Goal: Task Accomplishment & Management: Manage account settings

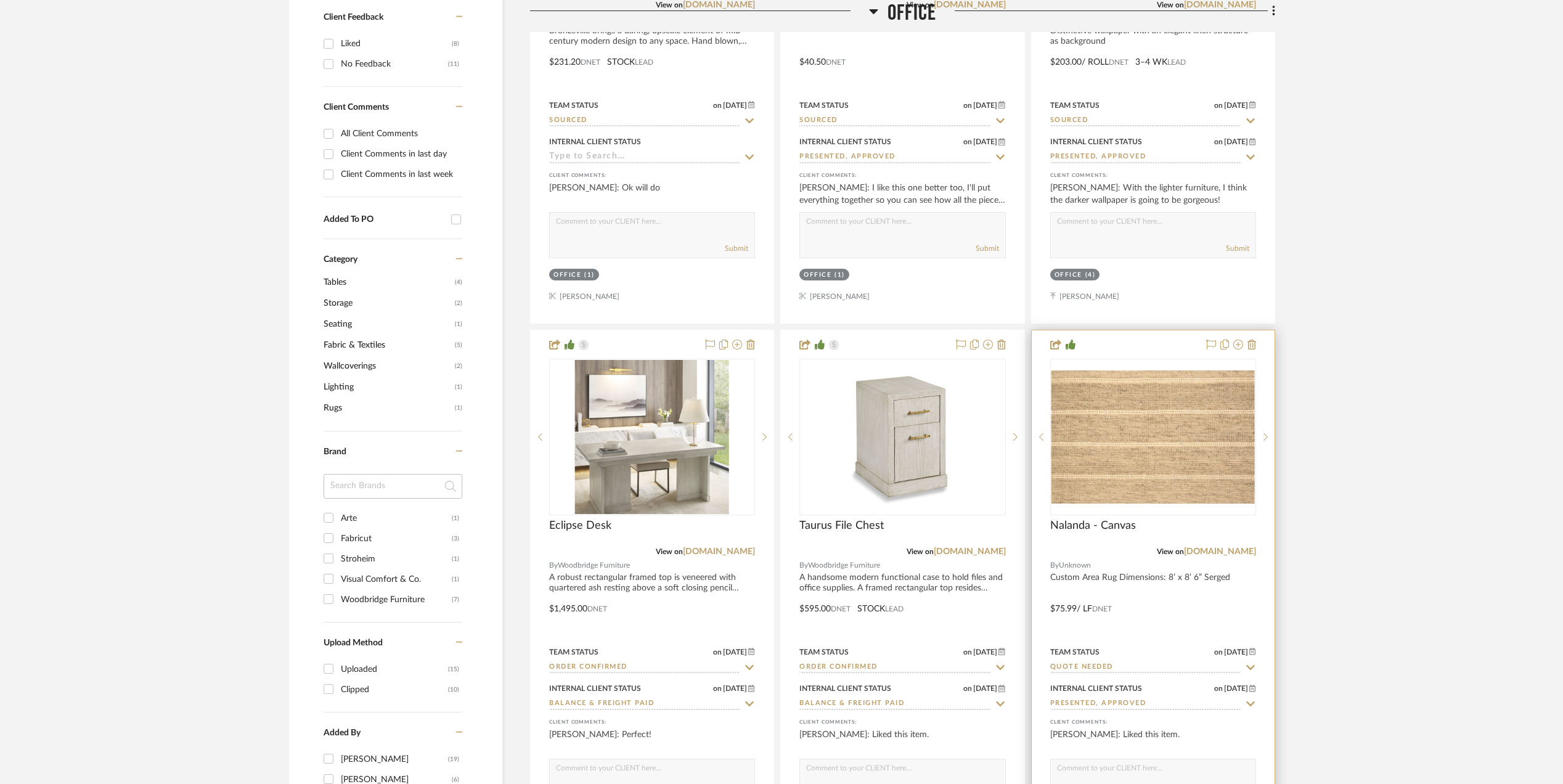
scroll to position [821, 0]
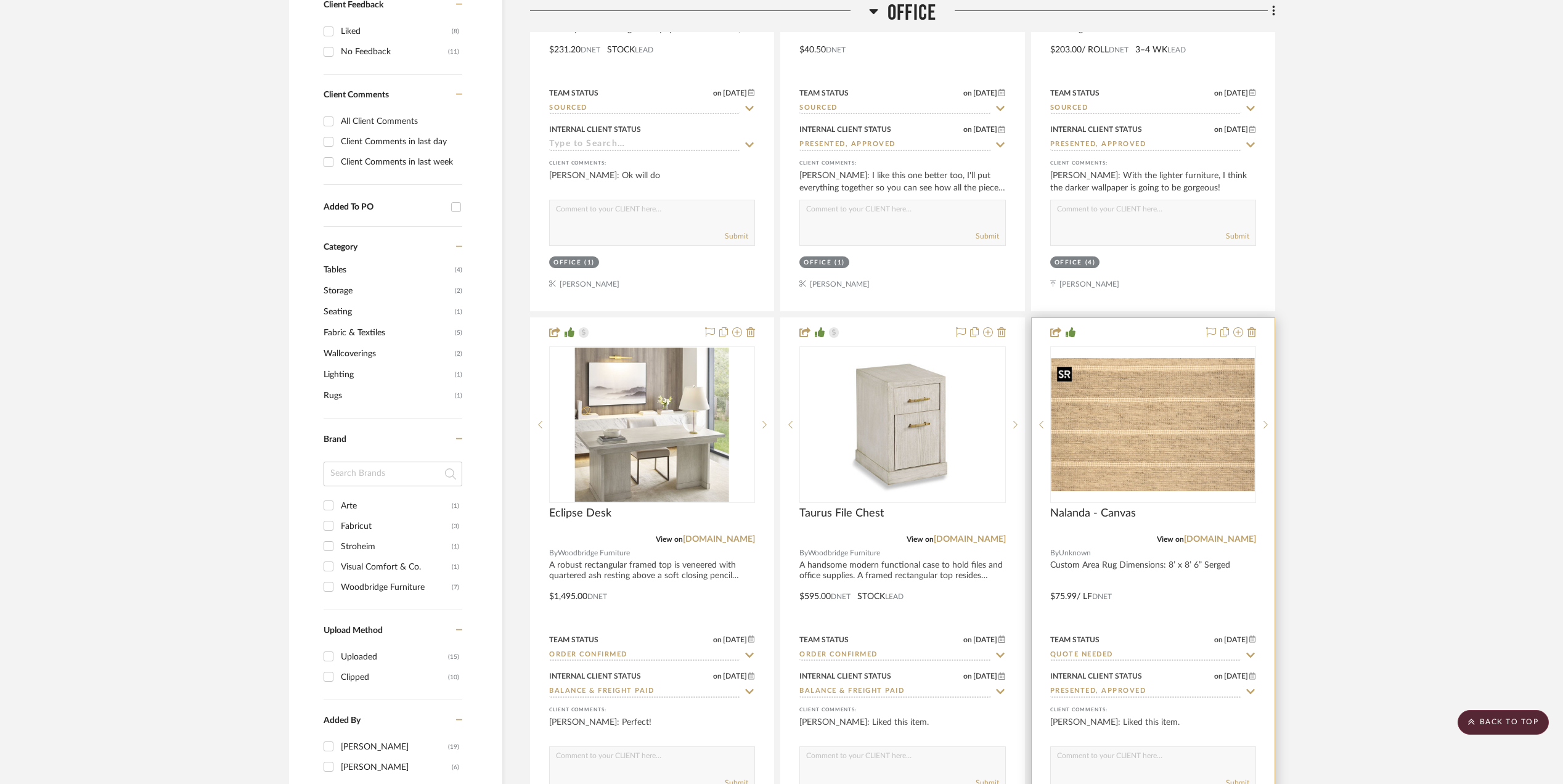
click at [1140, 446] on img "0" at bounding box center [1153, 424] width 204 height 133
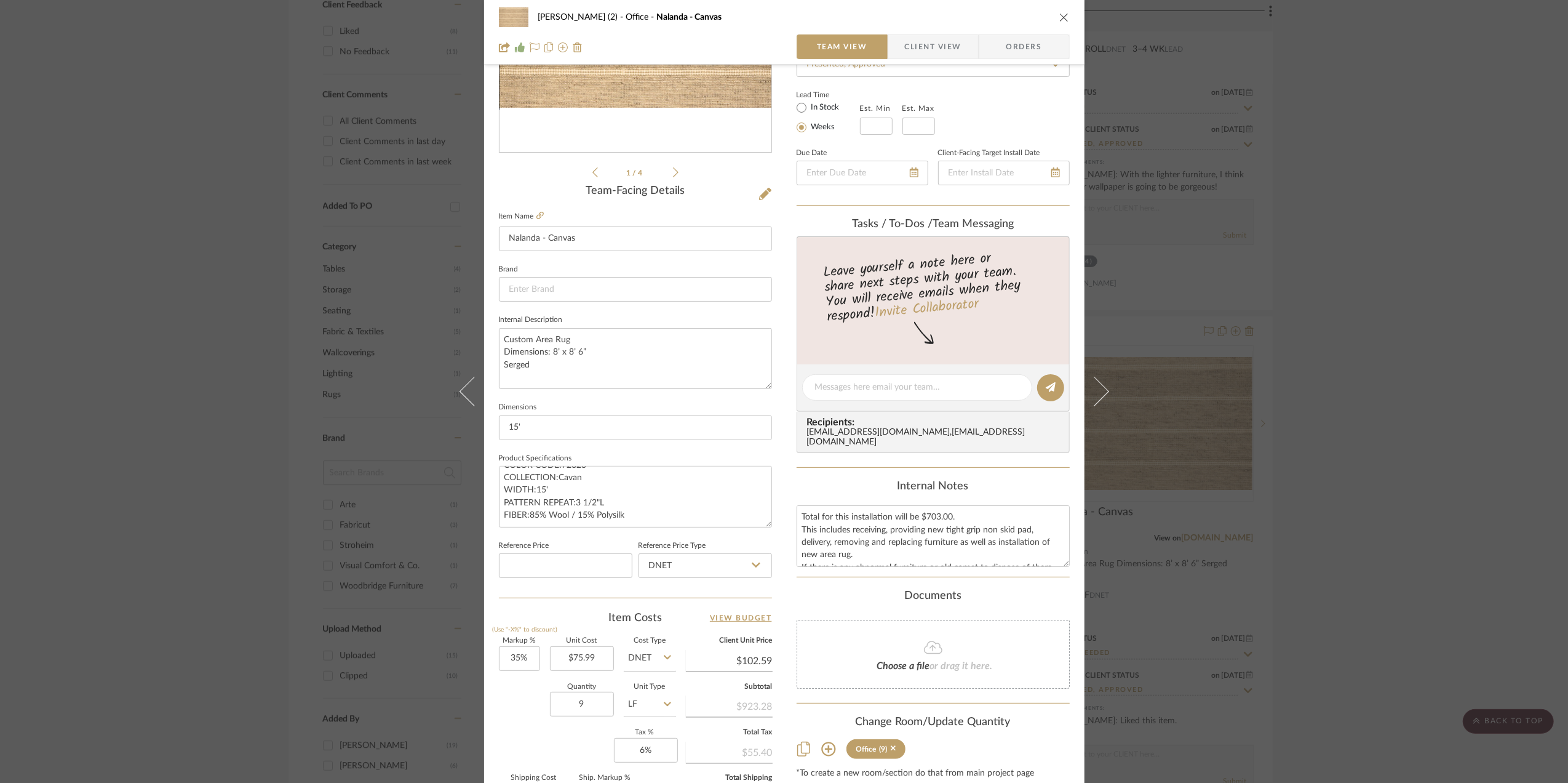
scroll to position [0, 0]
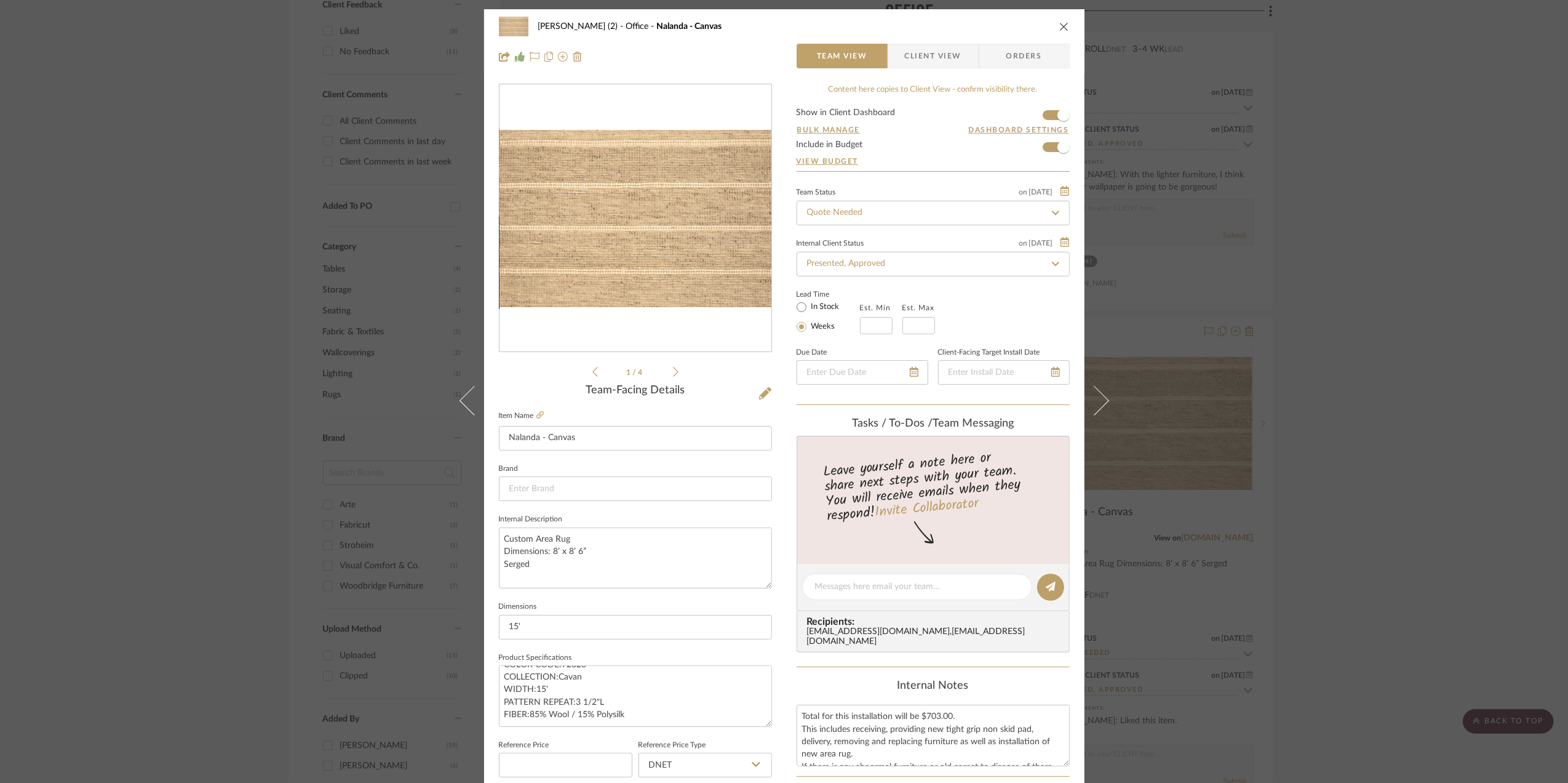
click at [1382, 485] on div "[PERSON_NAME] (2) Office Nalanda - Canvas Team View Client View Orders 1 / 4 Te…" at bounding box center [784, 391] width 1568 height 783
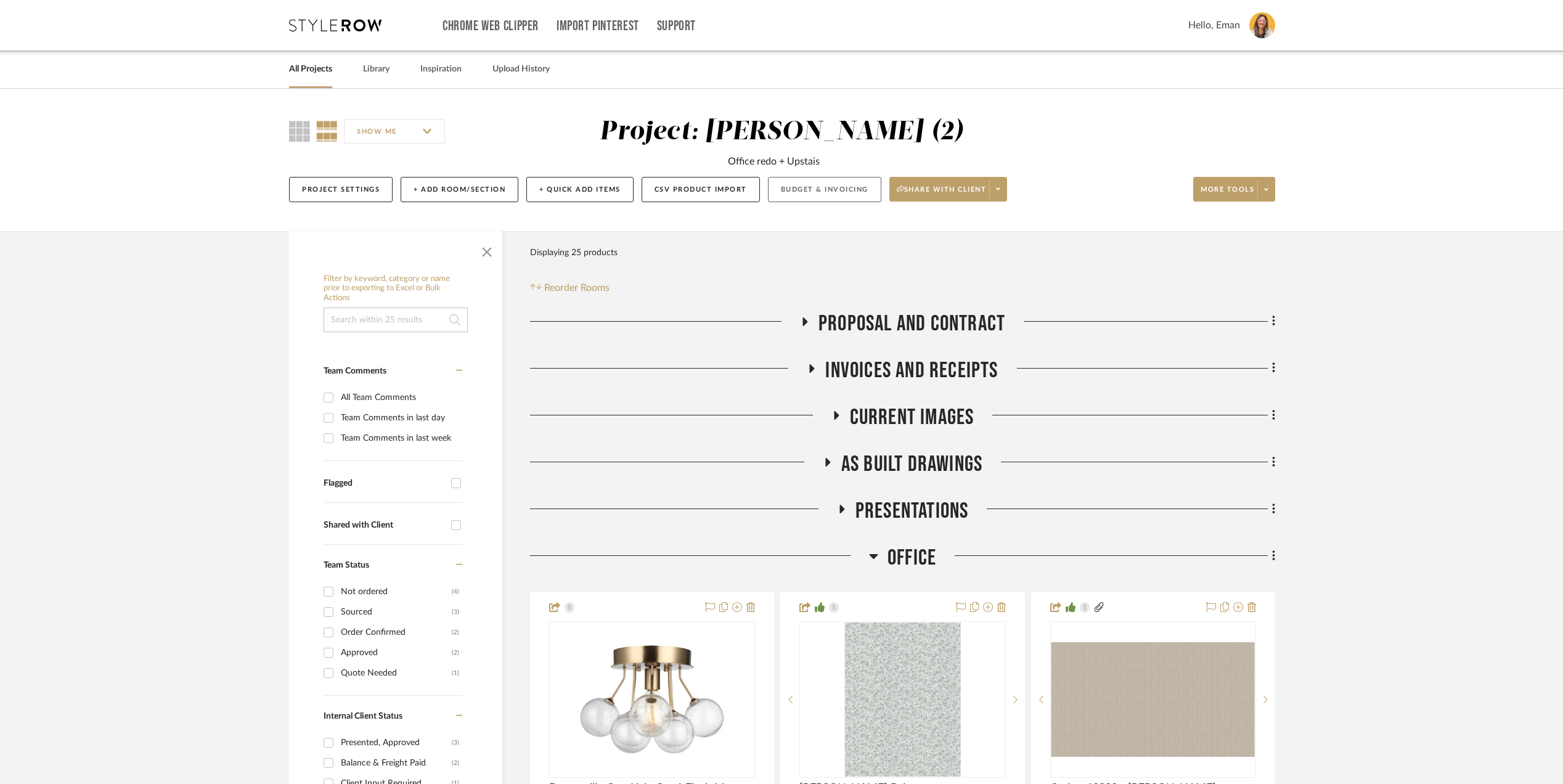
click at [827, 187] on button "Budget & Invoicing" at bounding box center [824, 189] width 113 height 25
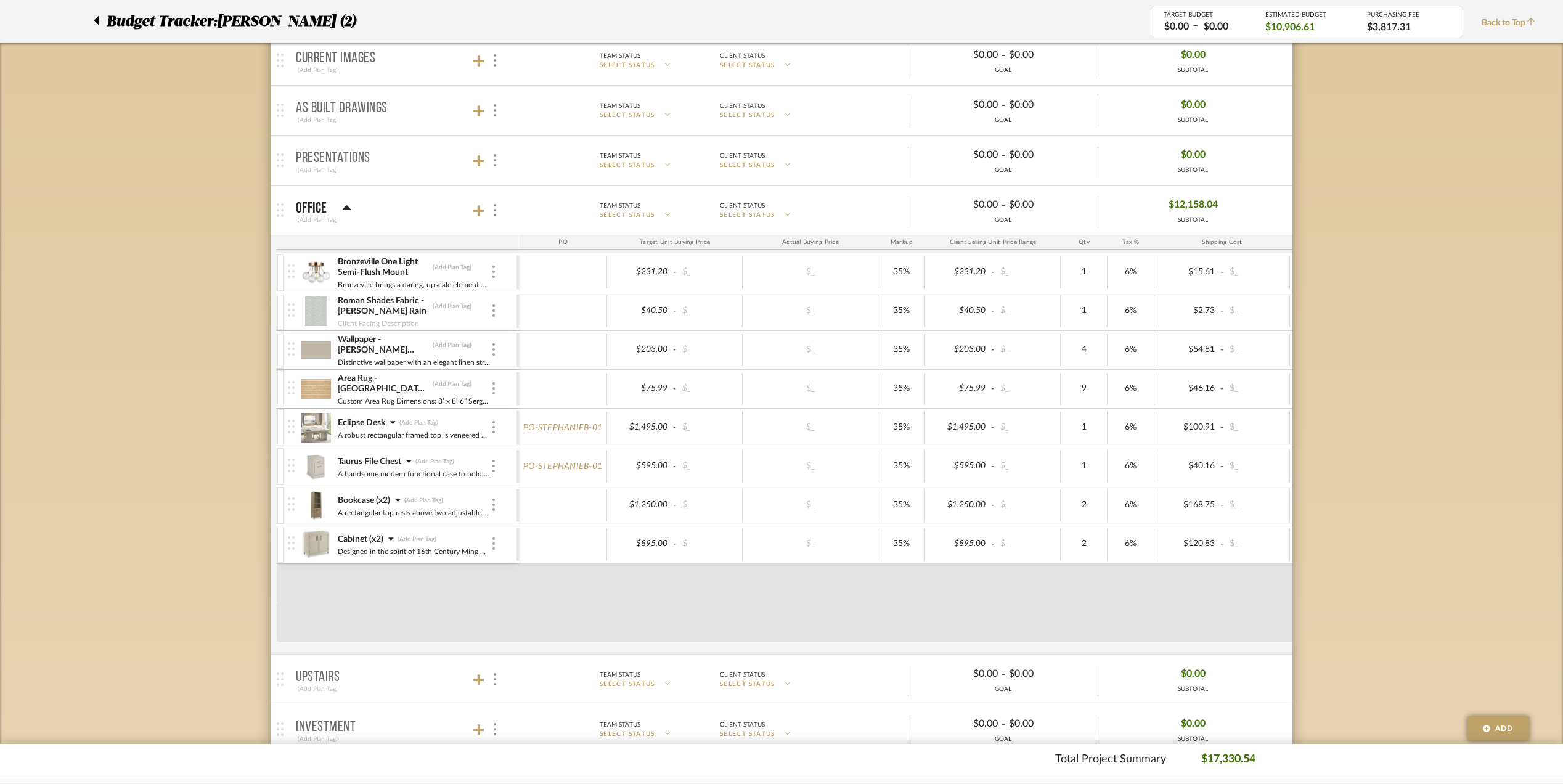
scroll to position [328, 0]
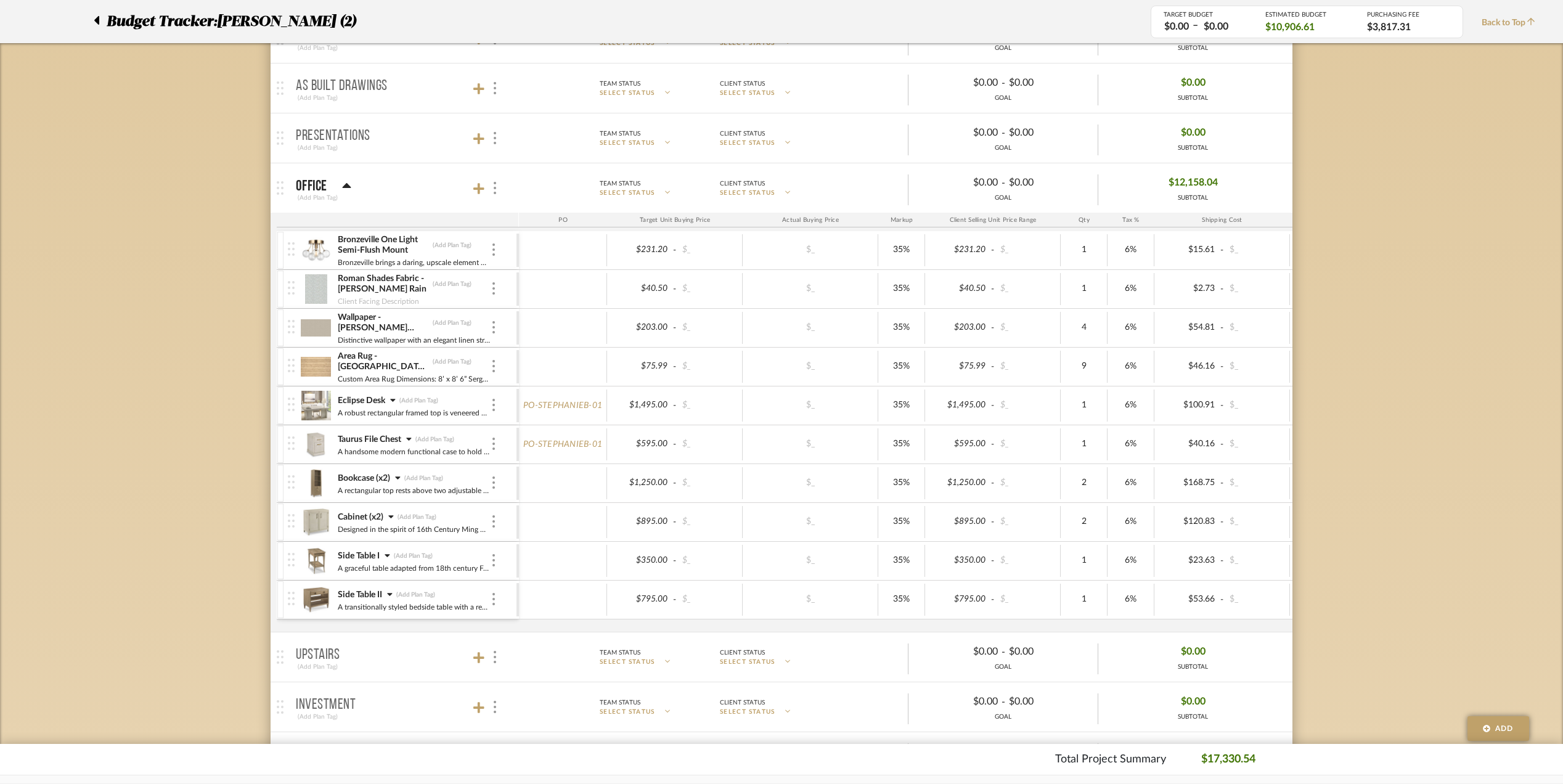
click at [400, 479] on icon at bounding box center [398, 478] width 5 height 3
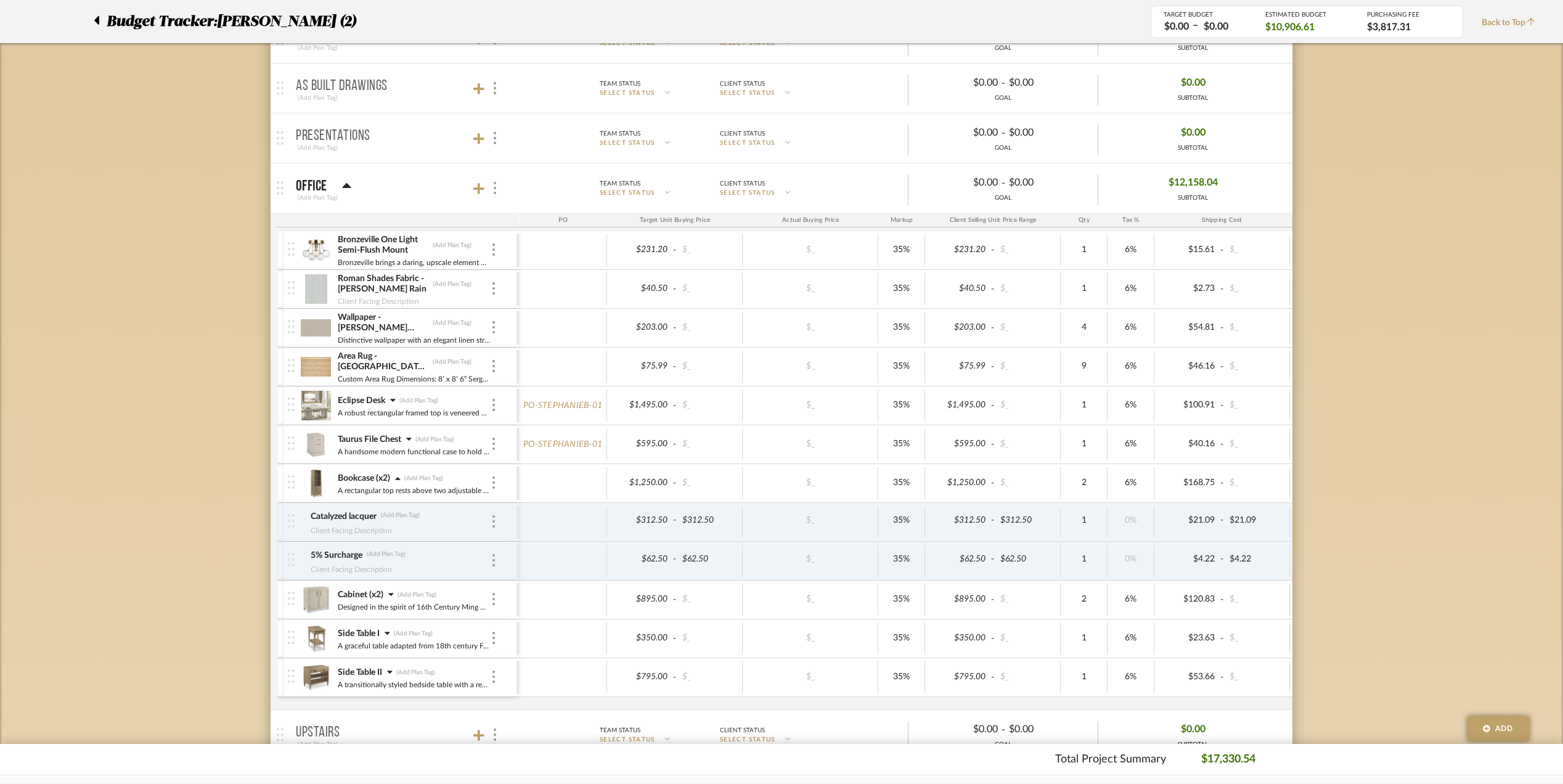
click at [400, 479] on icon at bounding box center [398, 479] width 6 height 9
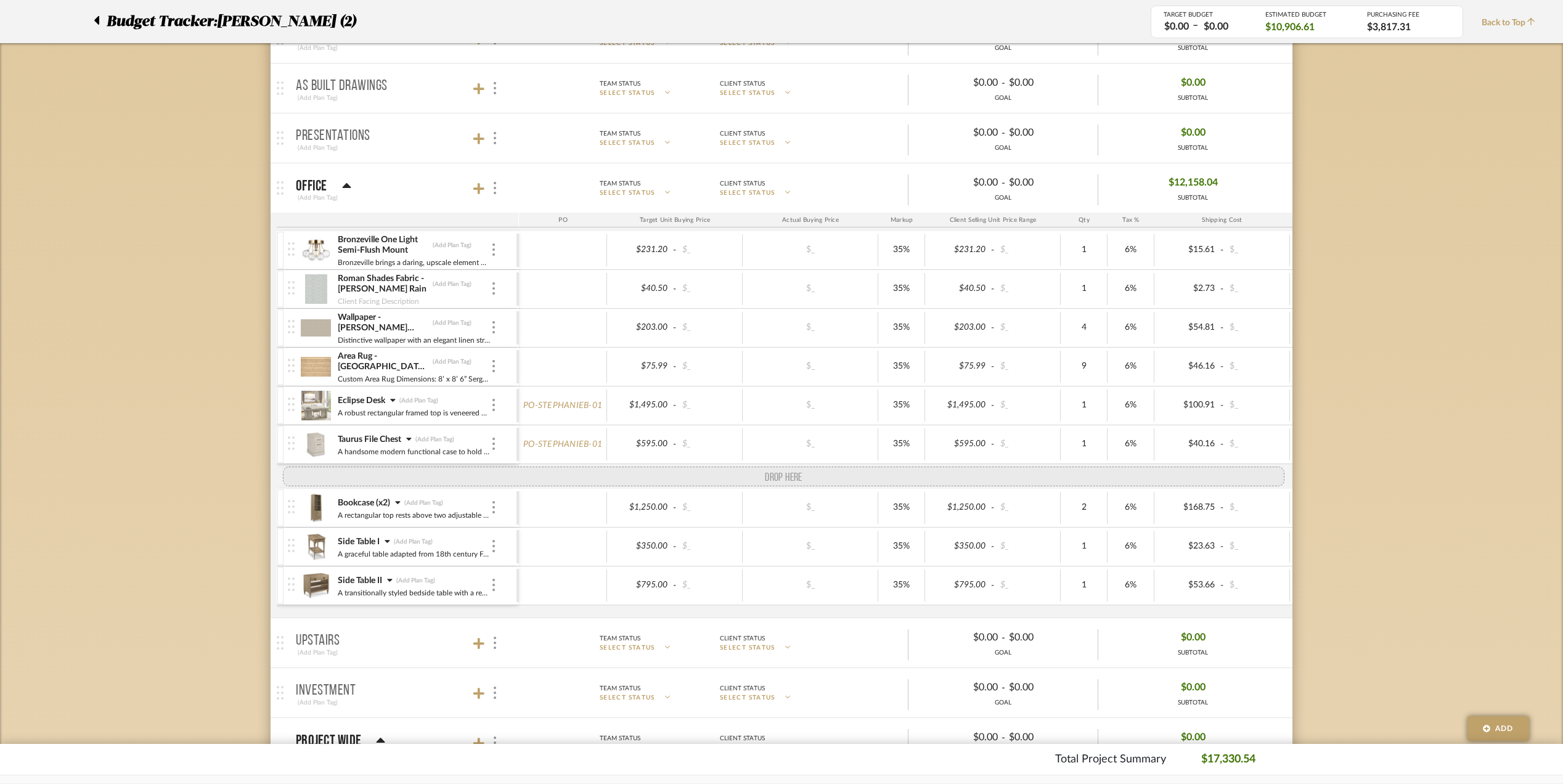
drag, startPoint x: 291, startPoint y: 535, endPoint x: 290, endPoint y: 483, distance: 52.0
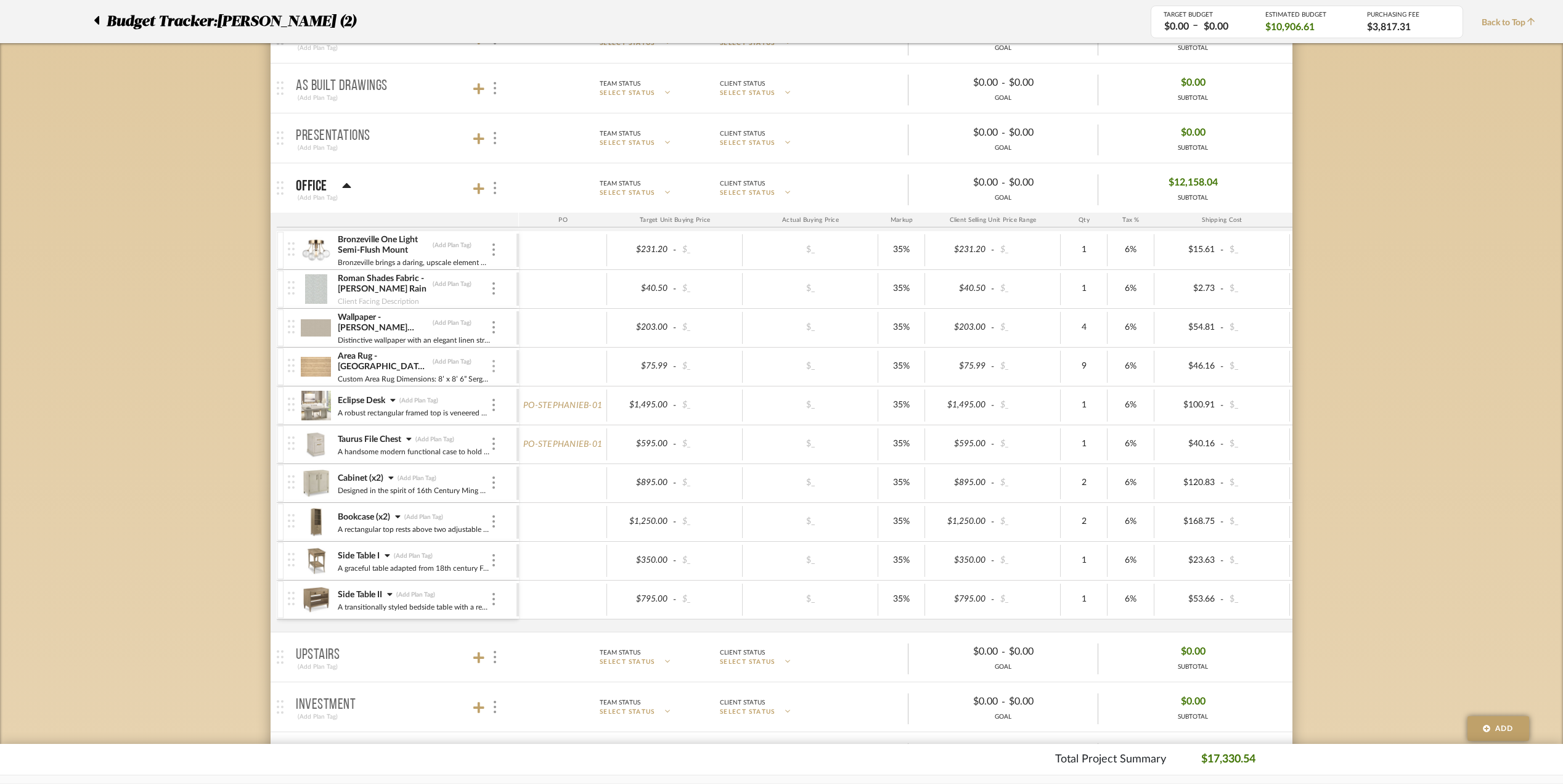
click at [494, 367] on img at bounding box center [493, 365] width 2 height 12
click at [270, 399] on div at bounding box center [782, 392] width 1563 height 784
click at [493, 365] on img at bounding box center [493, 365] width 2 height 12
click at [520, 429] on span "Add Associated Product or Labor" at bounding box center [554, 428] width 76 height 21
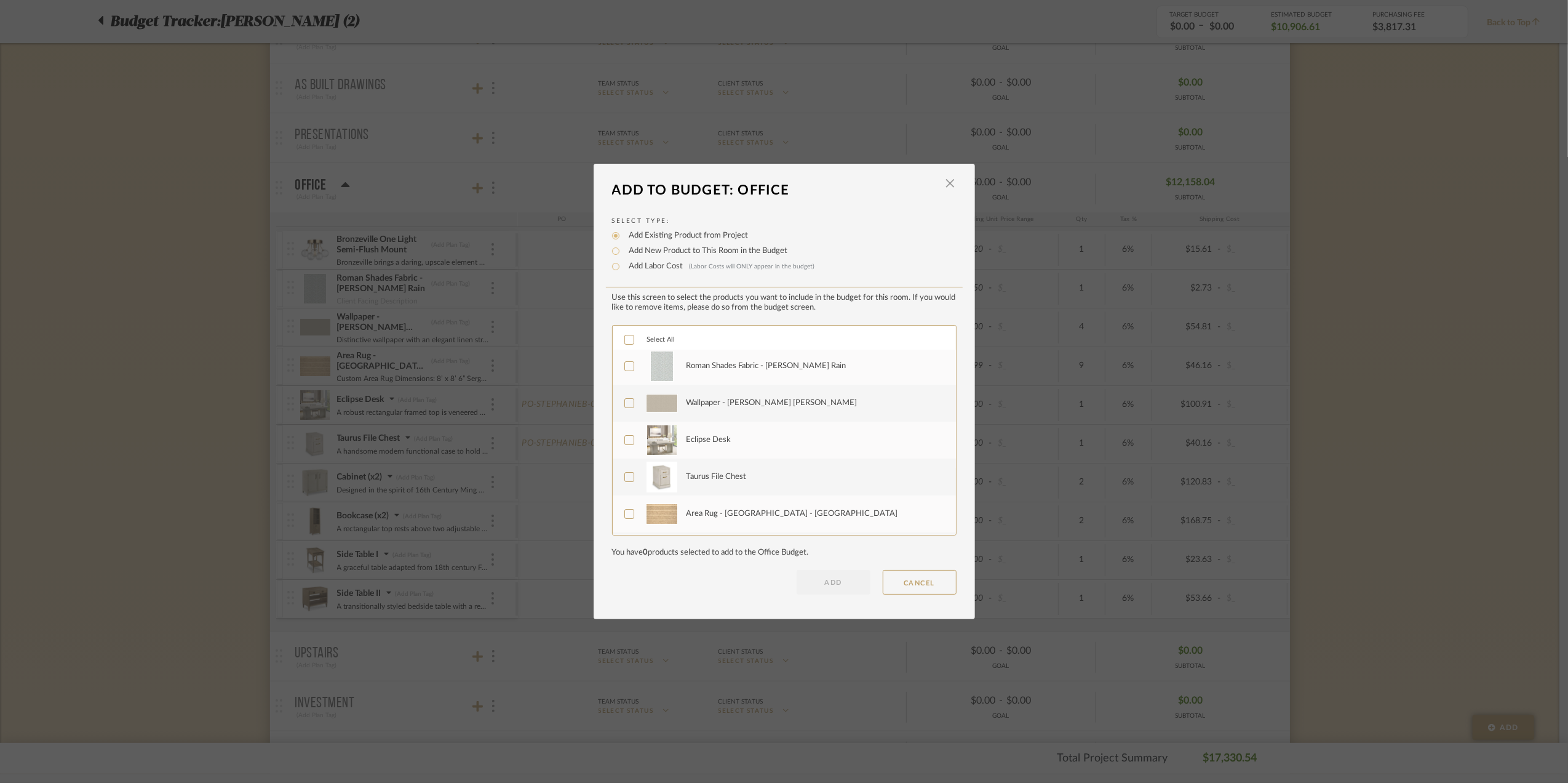
scroll to position [0, 0]
click at [609, 268] on input "Add Labor Cost (Labor Costs will ONLY appear in the budget)" at bounding box center [616, 266] width 15 height 15
radio input "true"
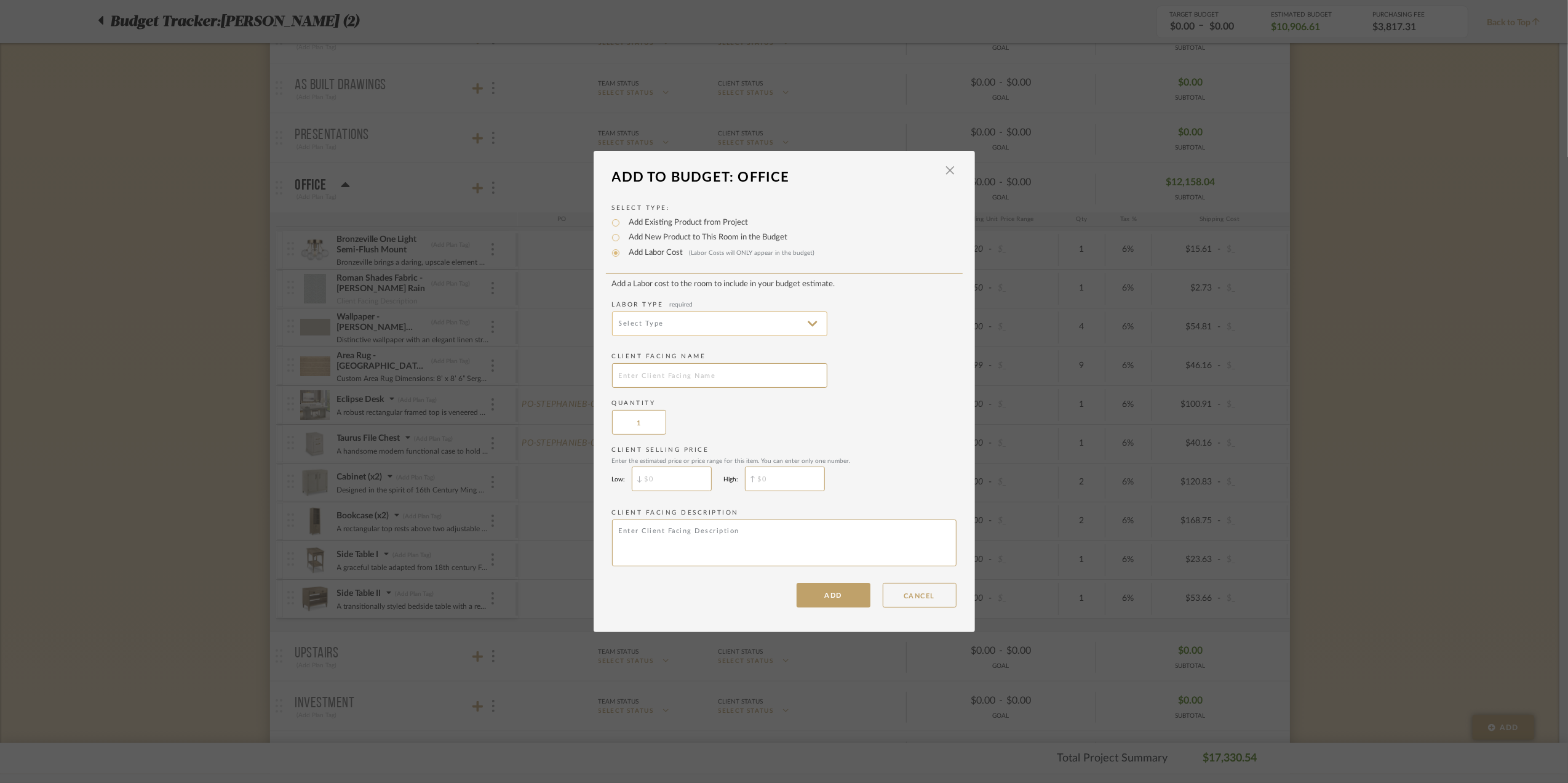
click at [700, 321] on input at bounding box center [720, 324] width 215 height 25
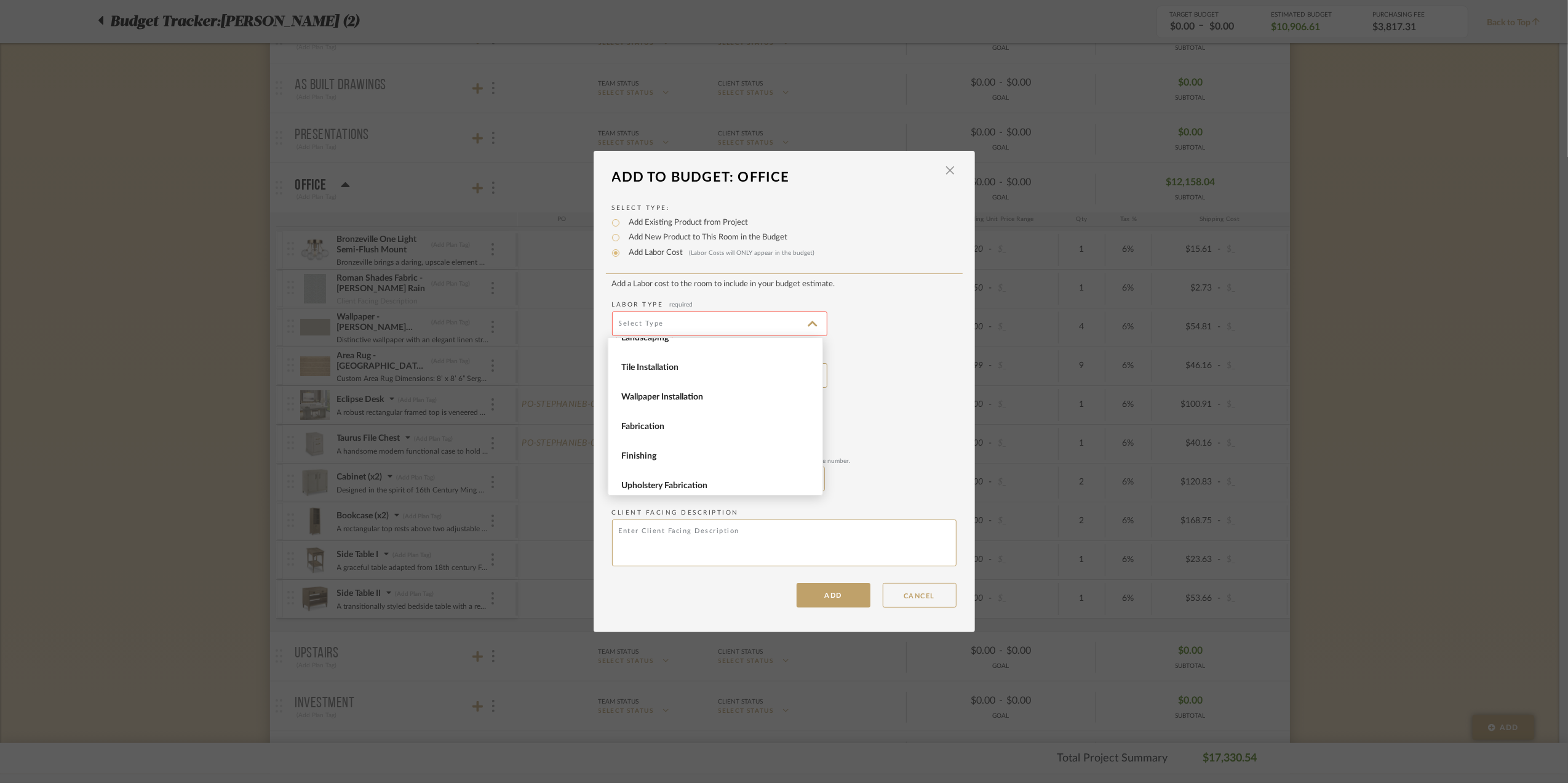
scroll to position [169, 0]
click at [690, 420] on span "Fabrication" at bounding box center [717, 420] width 191 height 11
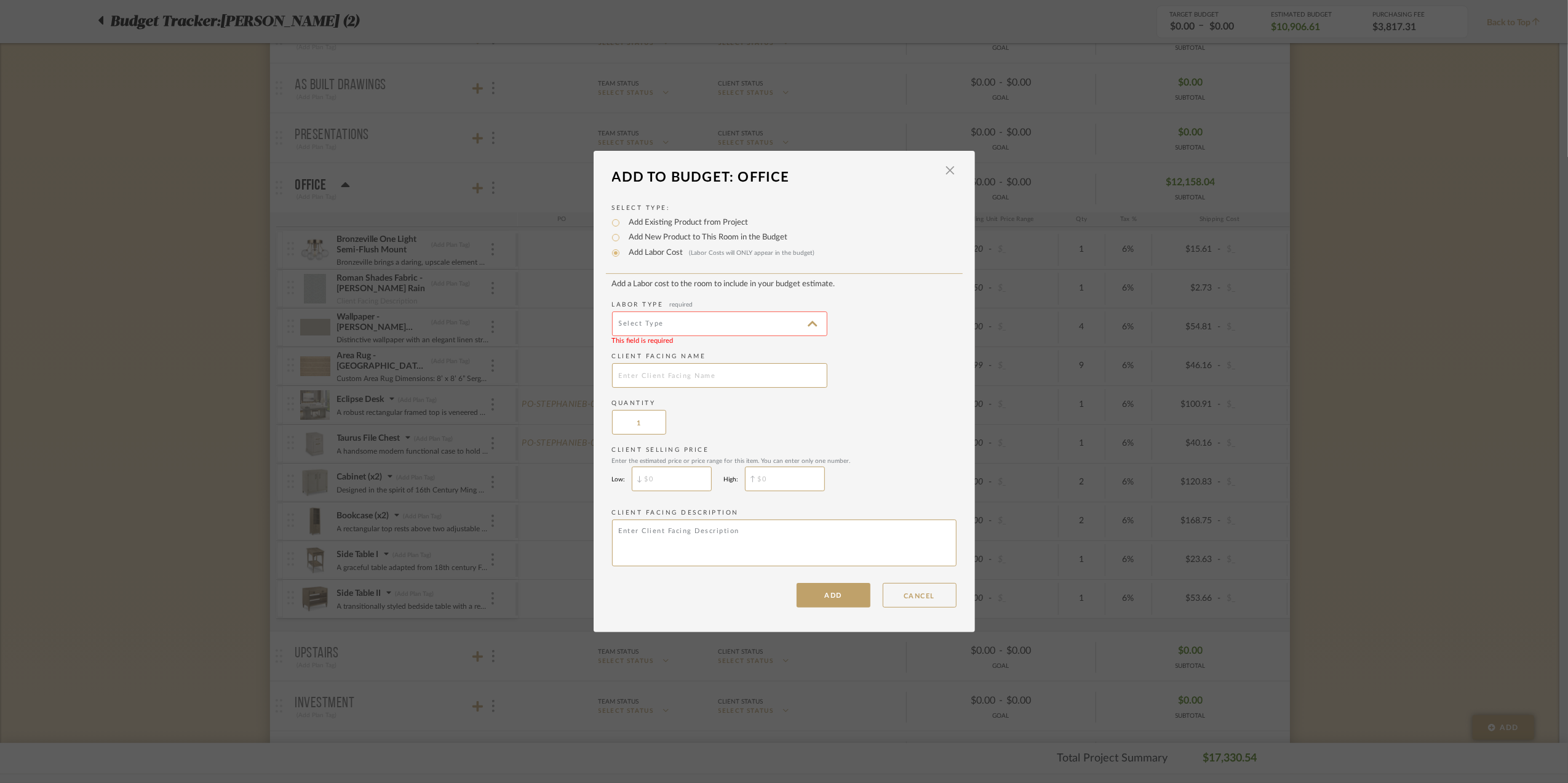
type input "Fabrication"
click at [665, 542] on textarea at bounding box center [784, 543] width 345 height 47
paste textarea "This includes receiving, providing new tight grip non skid pad, delivery, remov…"
drag, startPoint x: 671, startPoint y: 527, endPoint x: 607, endPoint y: 523, distance: 64.1
click at [607, 523] on div "Select Type: Add Existing Product from Project Add New Product to This Room in …" at bounding box center [784, 399] width 381 height 417
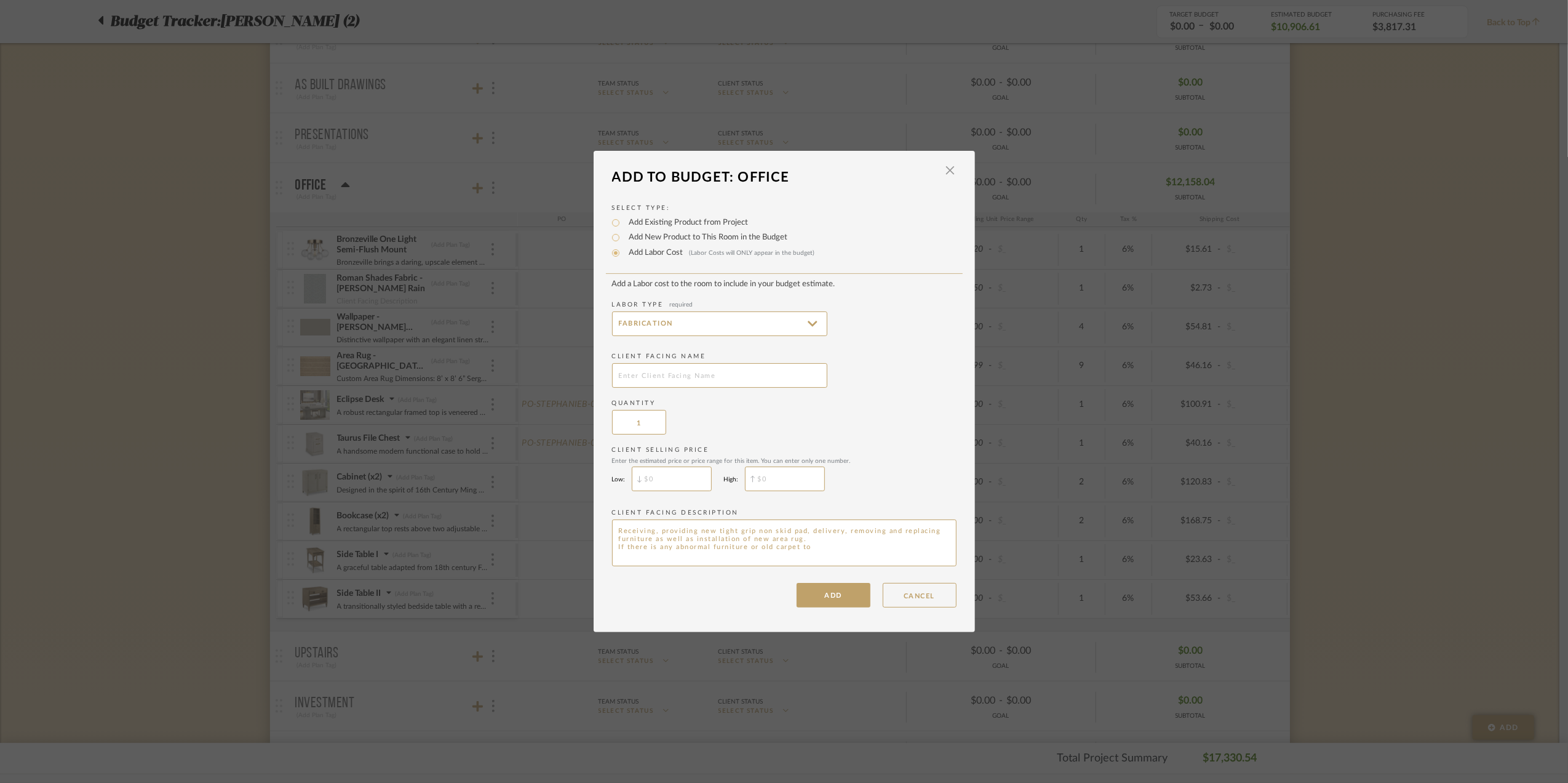
drag, startPoint x: 818, startPoint y: 549, endPoint x: 590, endPoint y: 565, distance: 228.6
click at [594, 565] on div "Select Type: Add Existing Product from Project Add New Product to This Room in …" at bounding box center [784, 399] width 381 height 417
type textarea "Receiving, providing new tight grip non skid pad, delivery, removing and replac…"
click at [674, 475] on input "$" at bounding box center [672, 479] width 80 height 25
type input "$703"
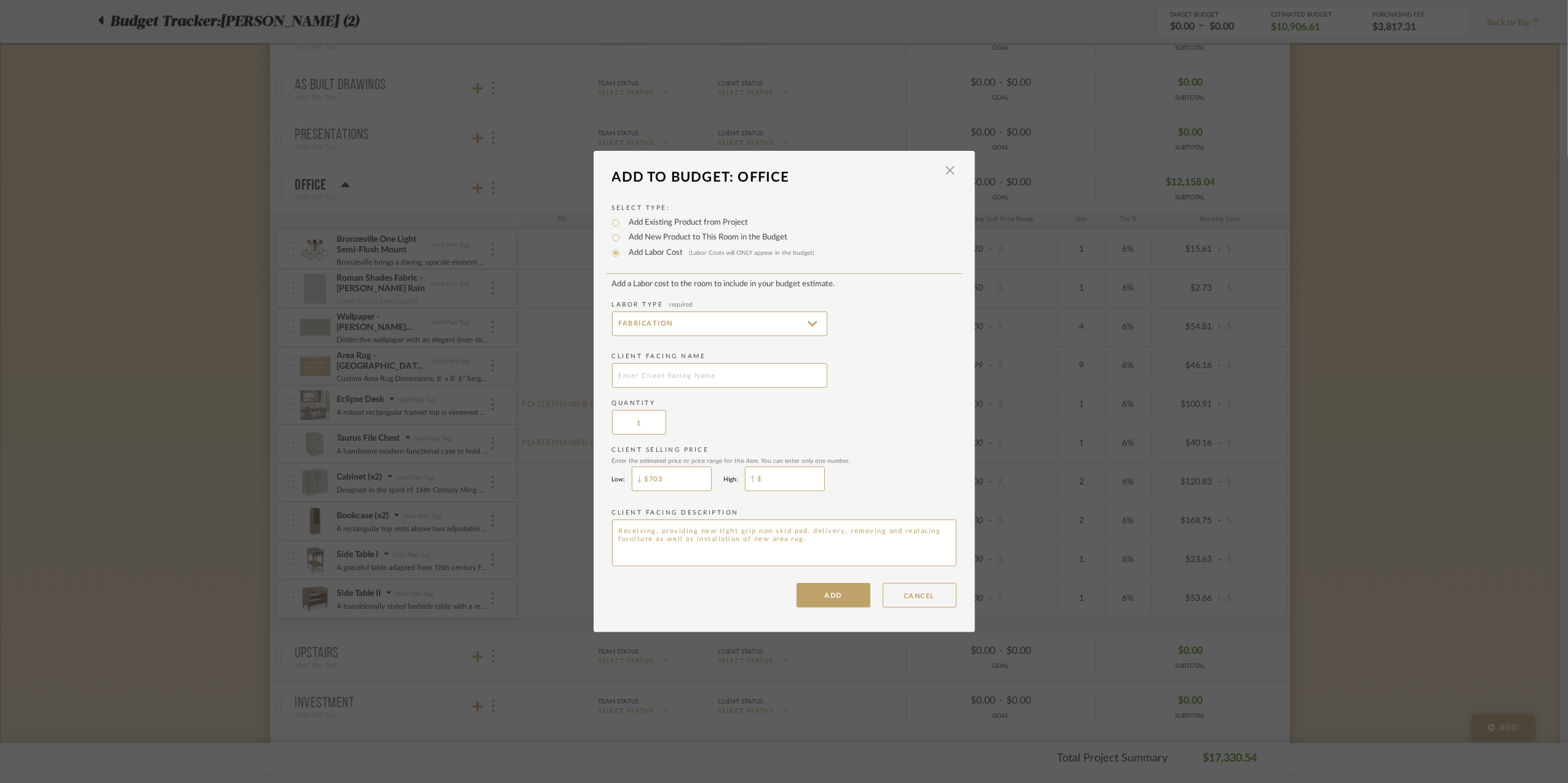
click at [786, 475] on input "$" at bounding box center [785, 479] width 80 height 25
type input "$703"
click at [835, 600] on button "ADD" at bounding box center [833, 595] width 74 height 25
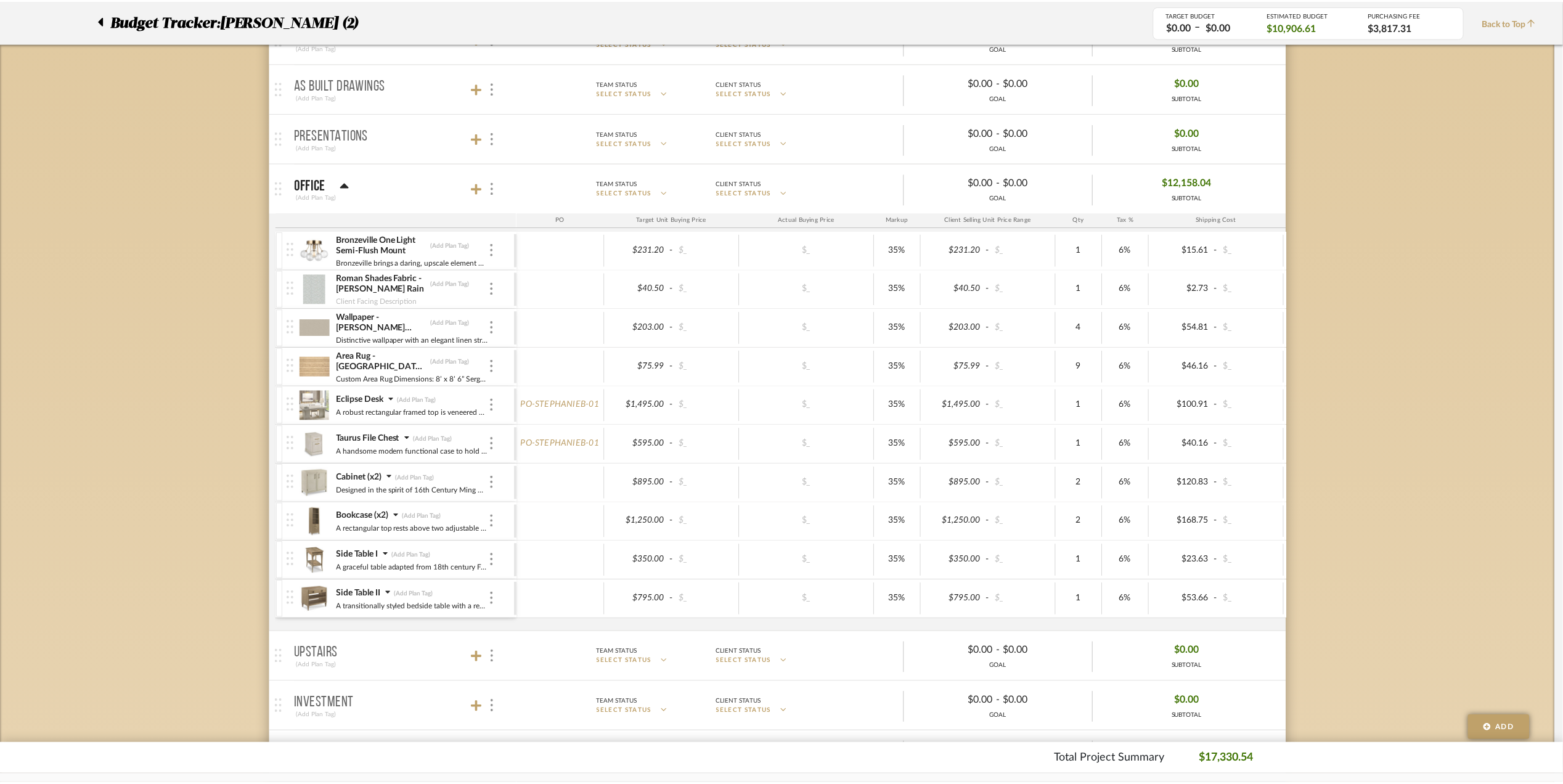
scroll to position [328, 0]
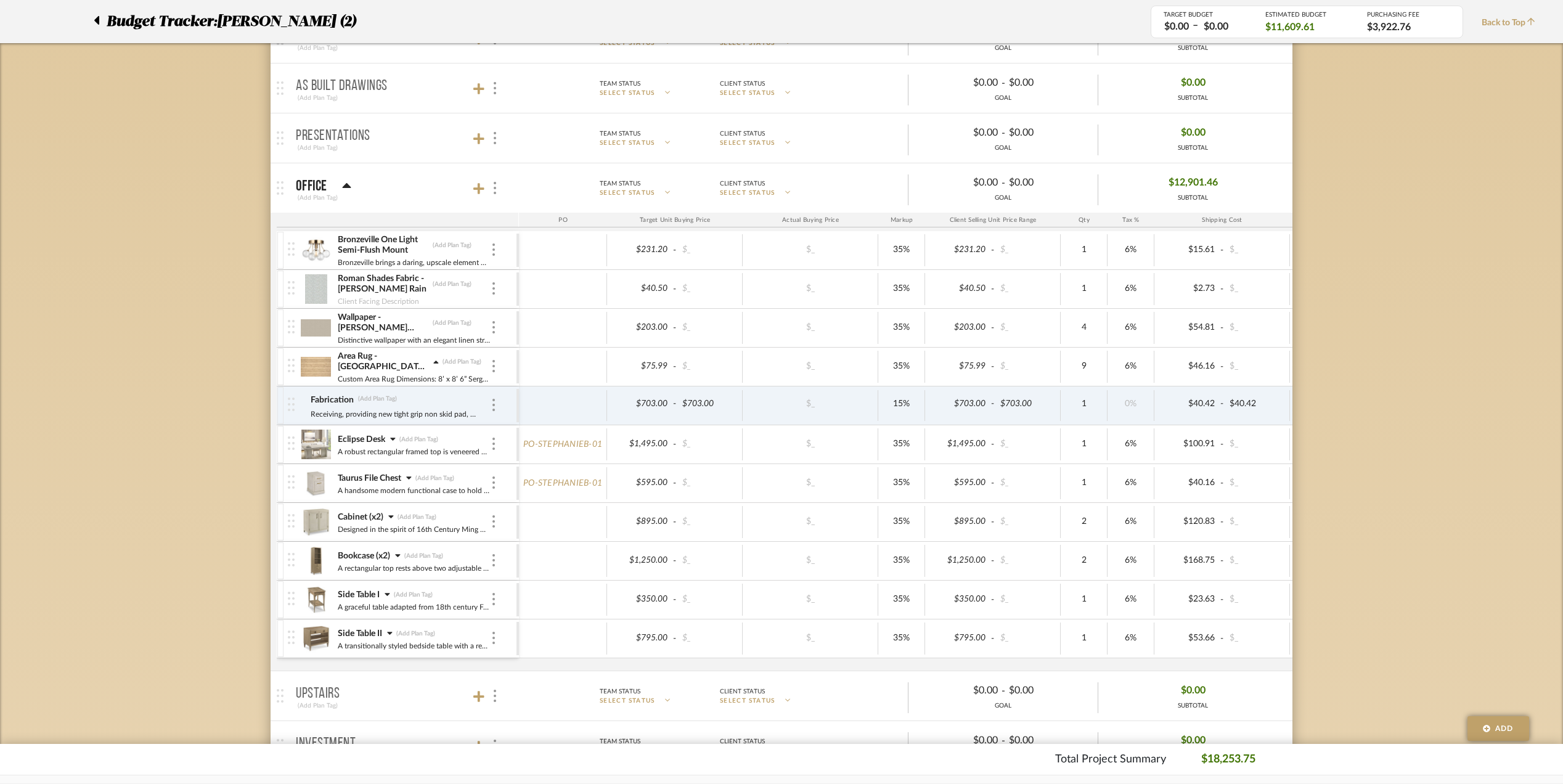
click at [394, 518] on icon at bounding box center [391, 516] width 6 height 9
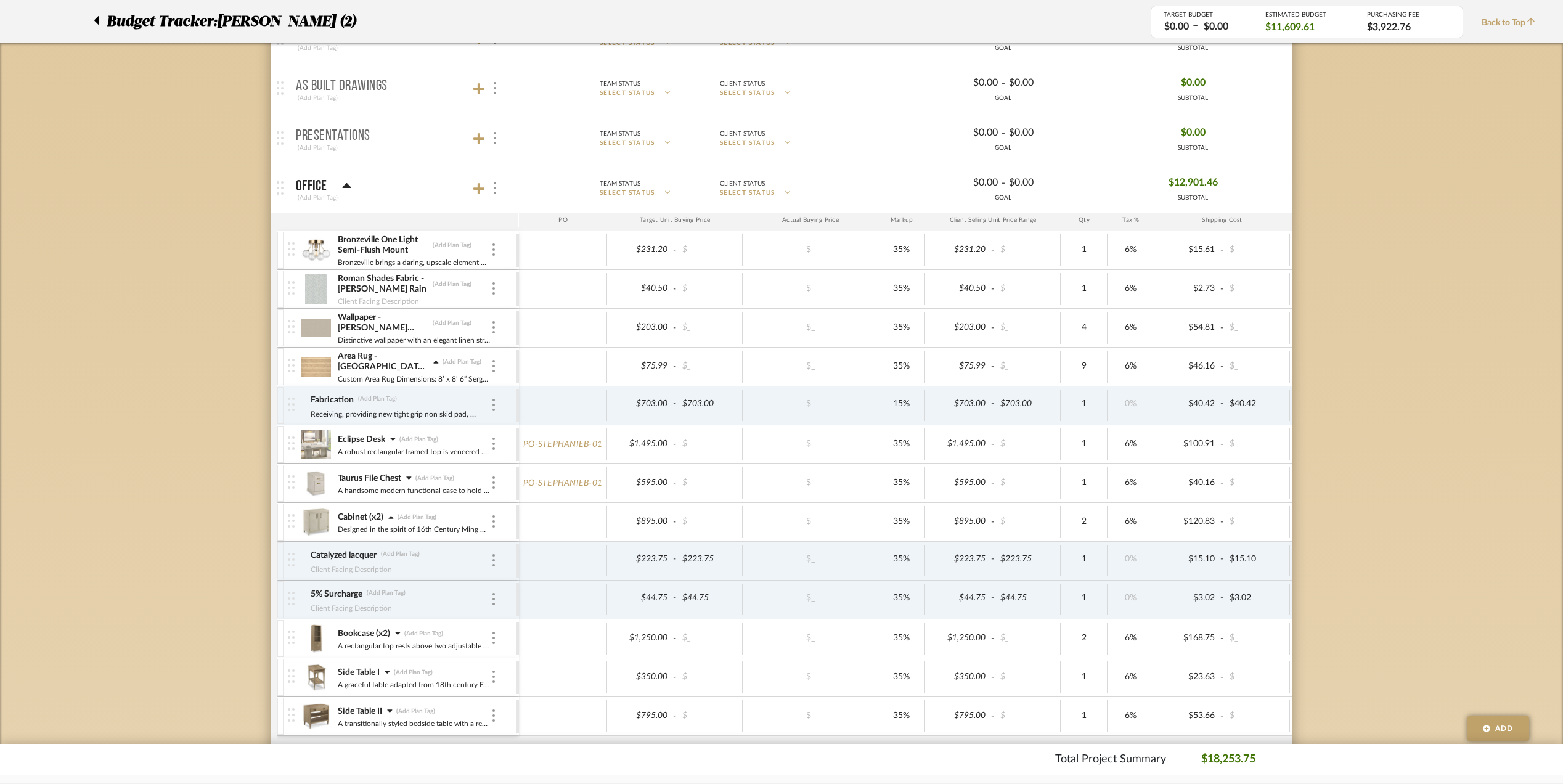
click at [395, 518] on div "Cabinet (x2) (Add Plan Tag)" at bounding box center [413, 516] width 153 height 12
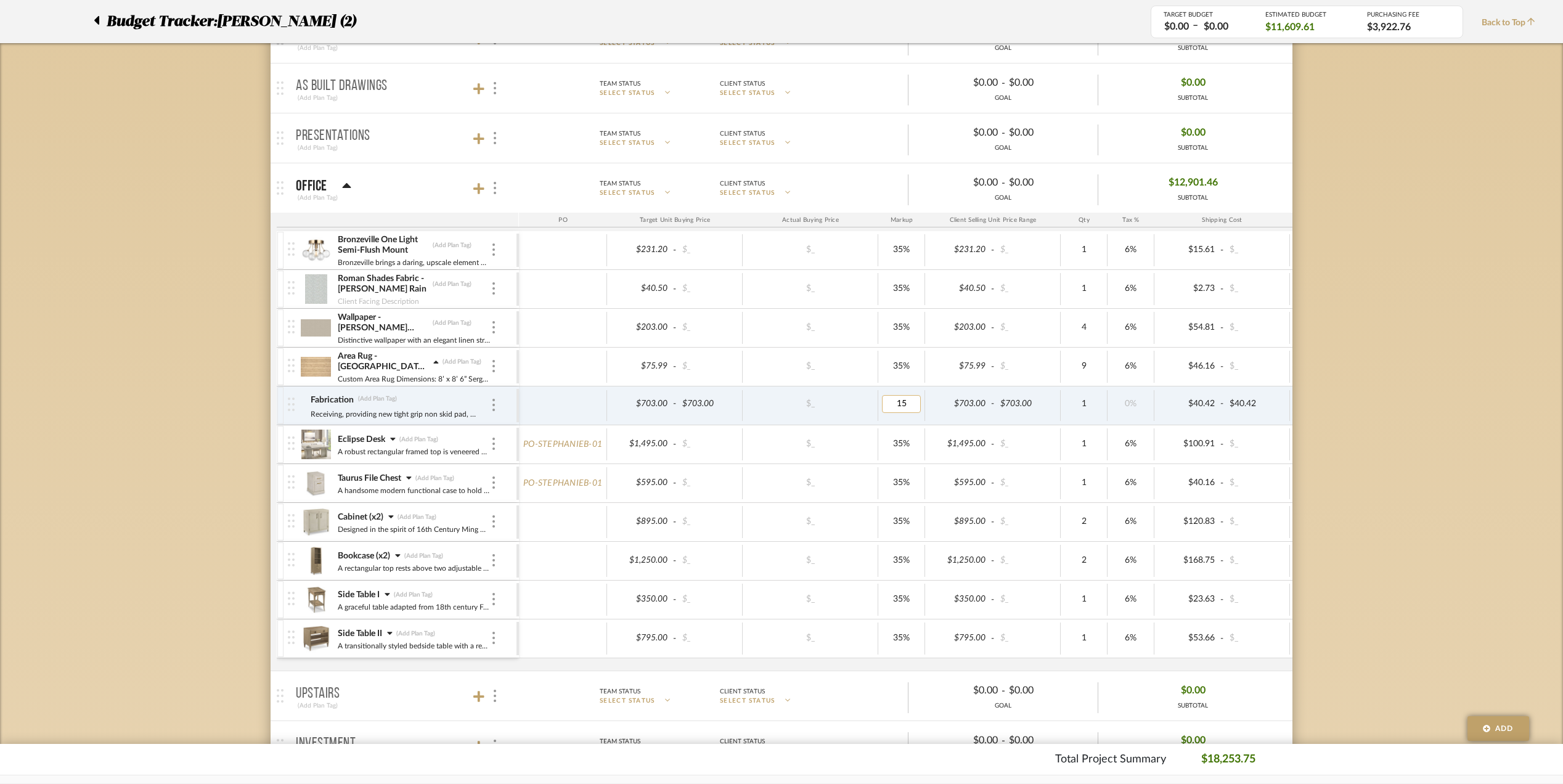
type input "3"
click at [1445, 498] on div "Budget Tracker: [PERSON_NAME] (2) Transparent Last Updated: [PERSON_NAME] on [D…" at bounding box center [782, 535] width 1563 height 1552
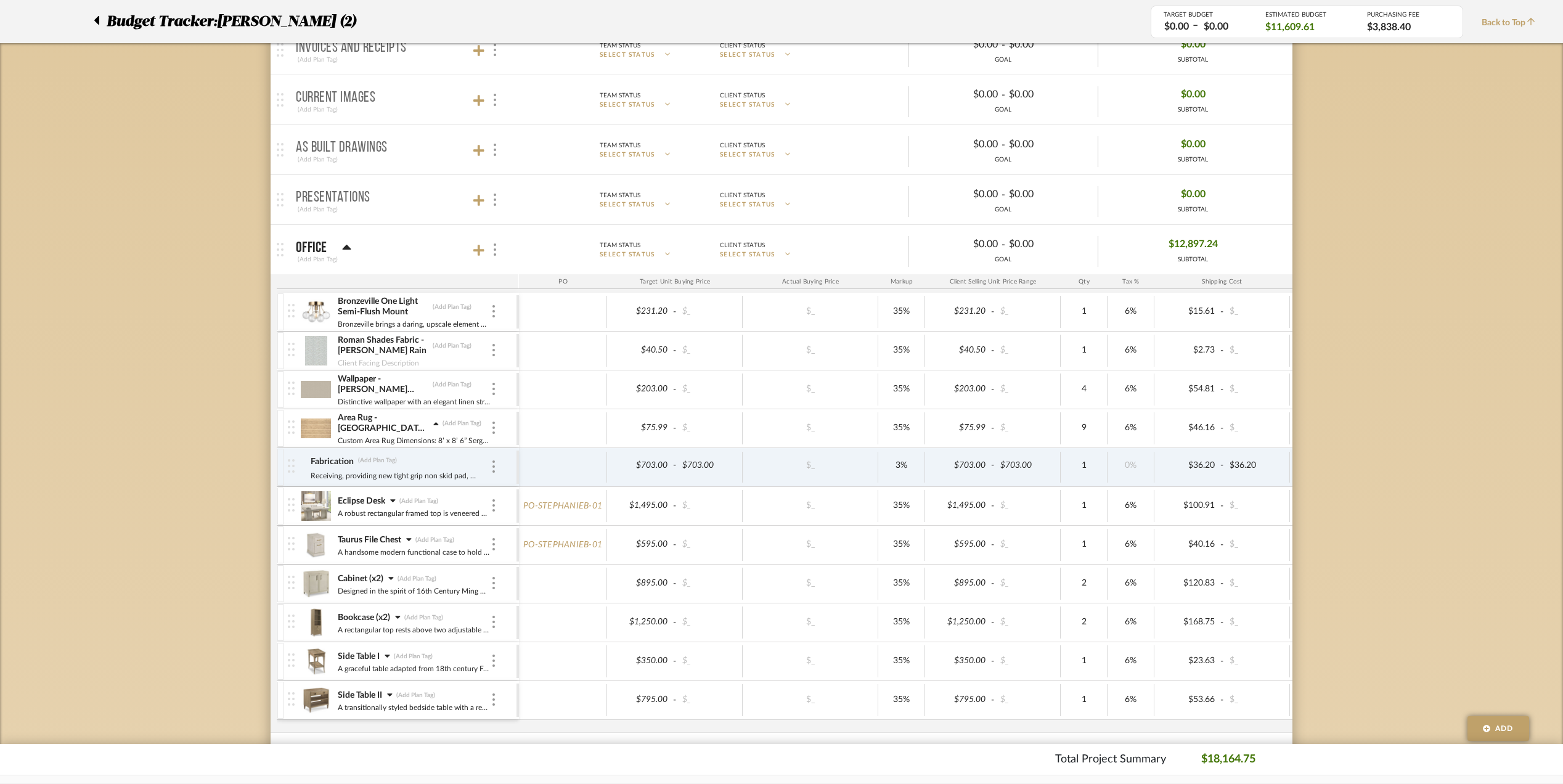
scroll to position [246, 0]
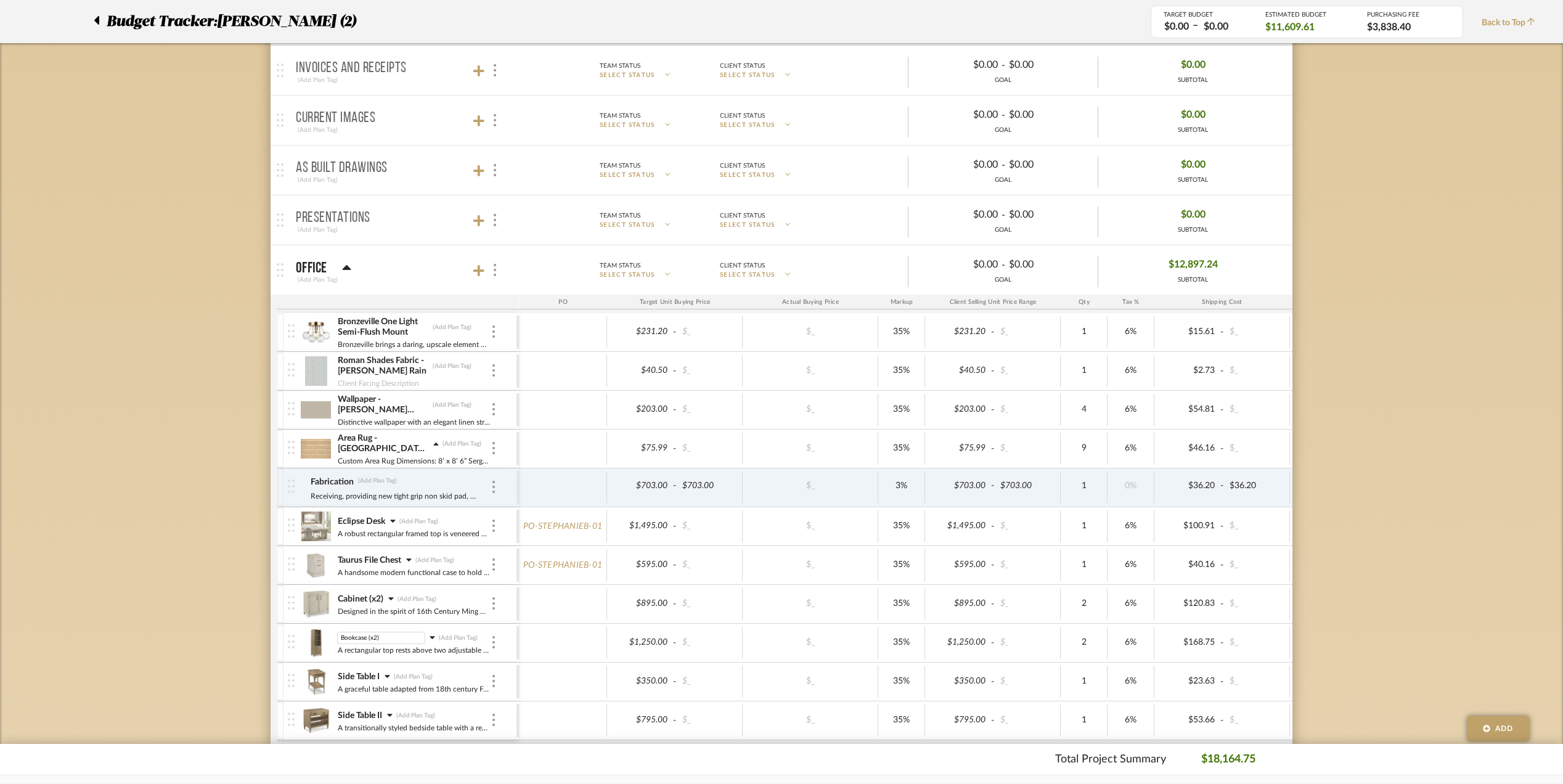
click at [313, 646] on img at bounding box center [316, 643] width 30 height 30
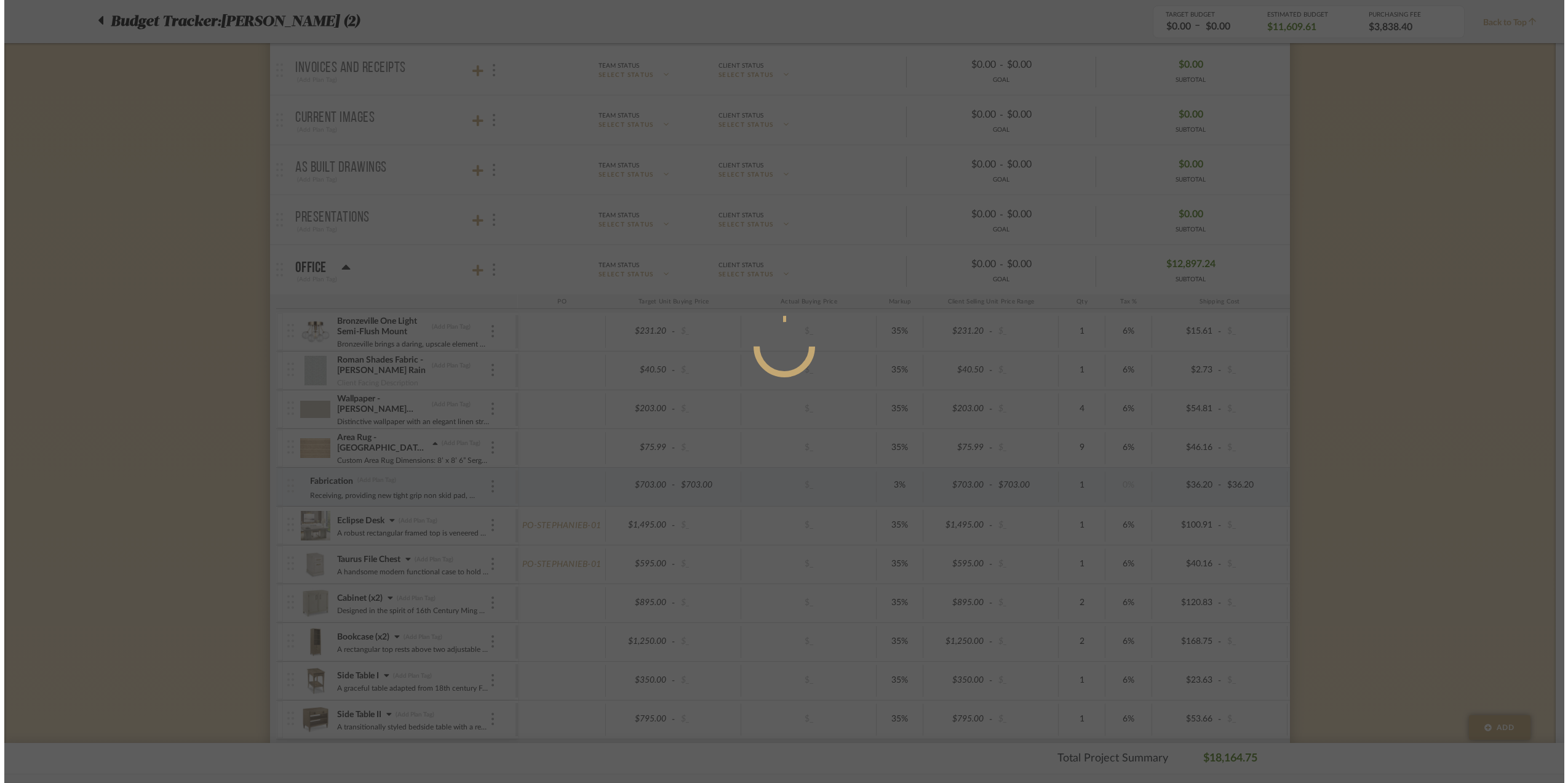
scroll to position [0, 0]
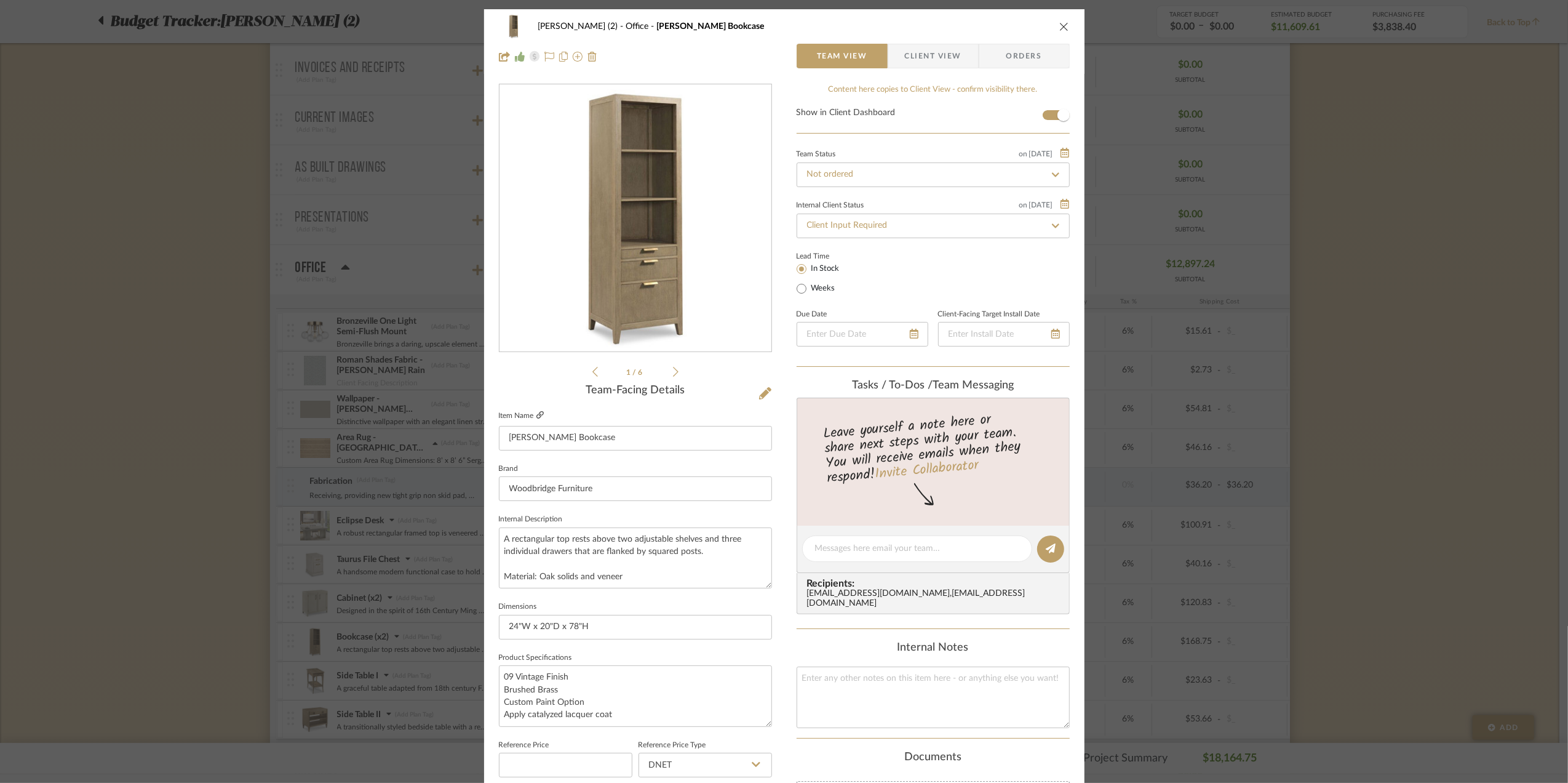
click at [536, 414] on icon at bounding box center [540, 415] width 7 height 7
click at [1296, 236] on div "[PERSON_NAME] (2) Office [PERSON_NAME] Bookcase Team View Client View Orders 1 …" at bounding box center [784, 391] width 1568 height 783
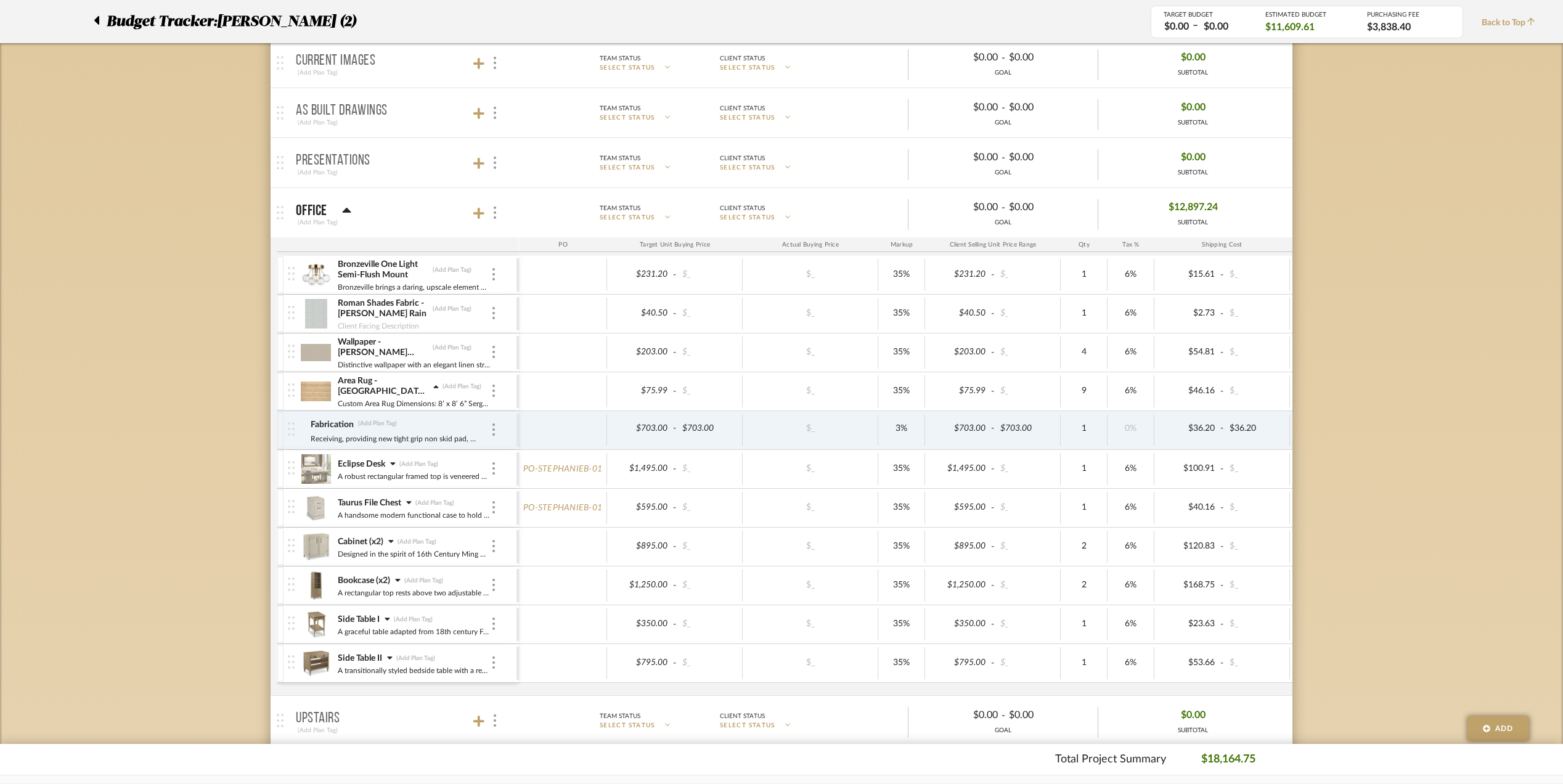
scroll to position [328, 0]
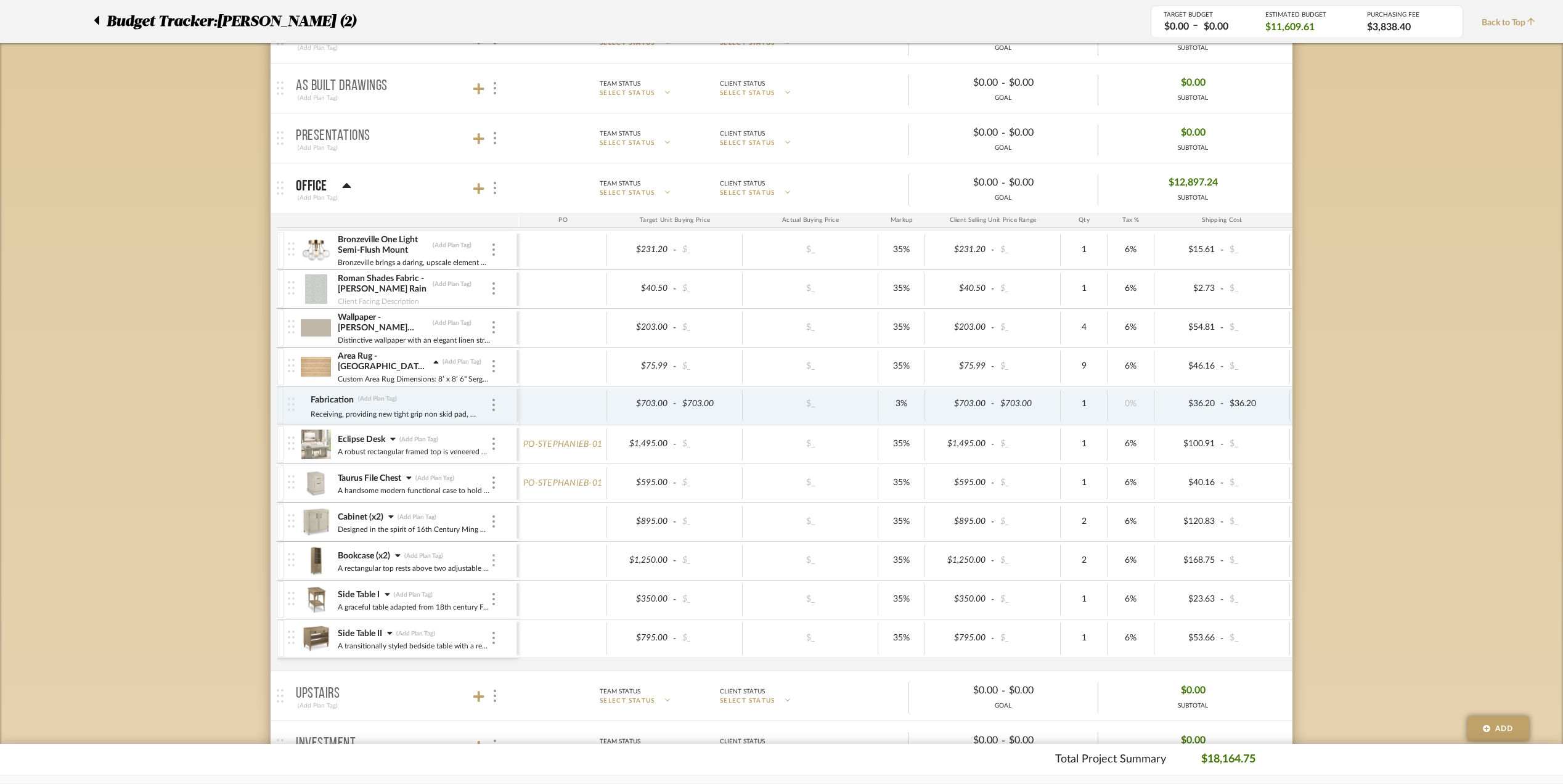
click at [493, 563] on img at bounding box center [493, 560] width 2 height 12
click at [546, 617] on span "Add Associated Product or Labor" at bounding box center [554, 623] width 76 height 21
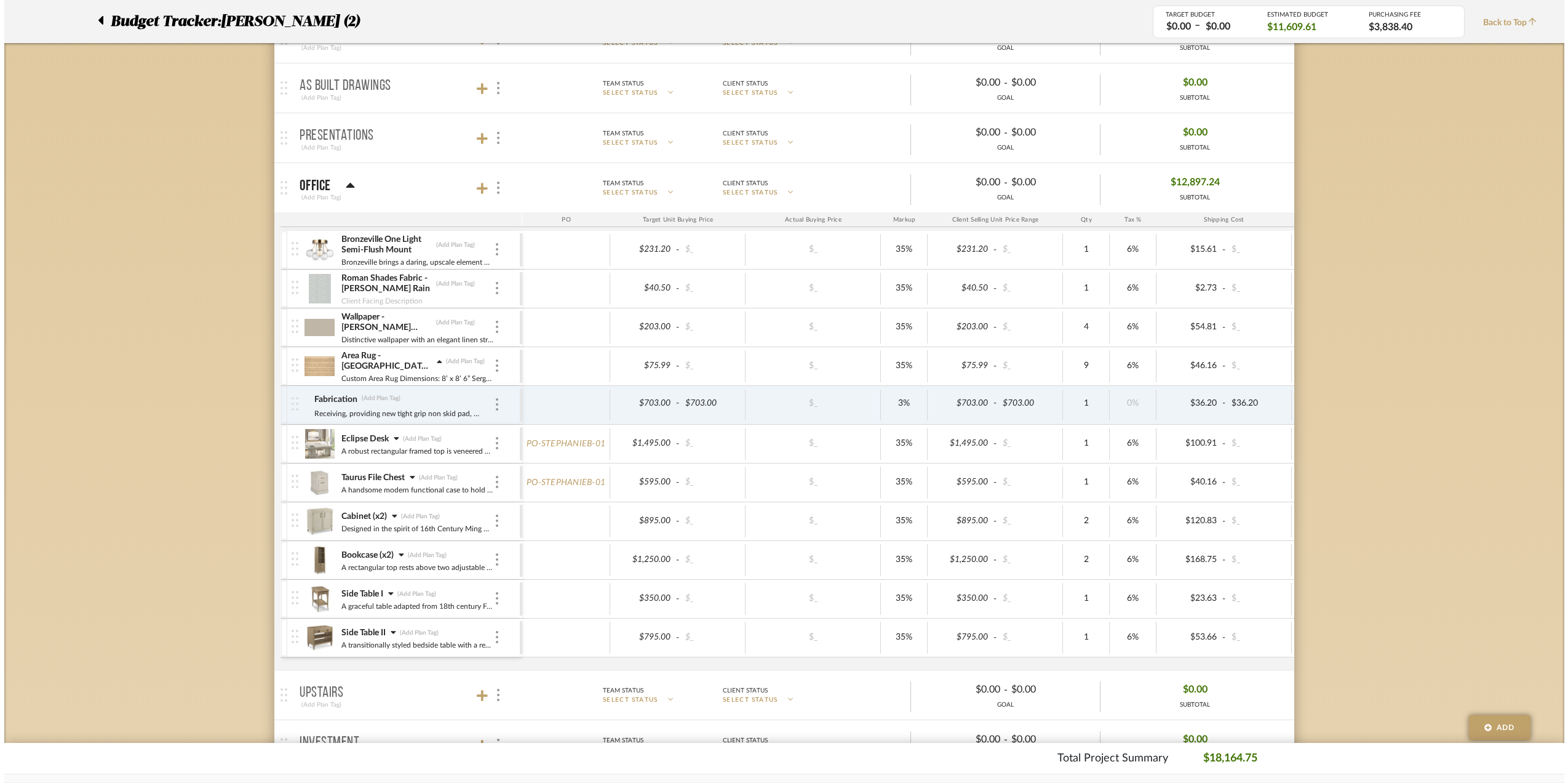
scroll to position [0, 0]
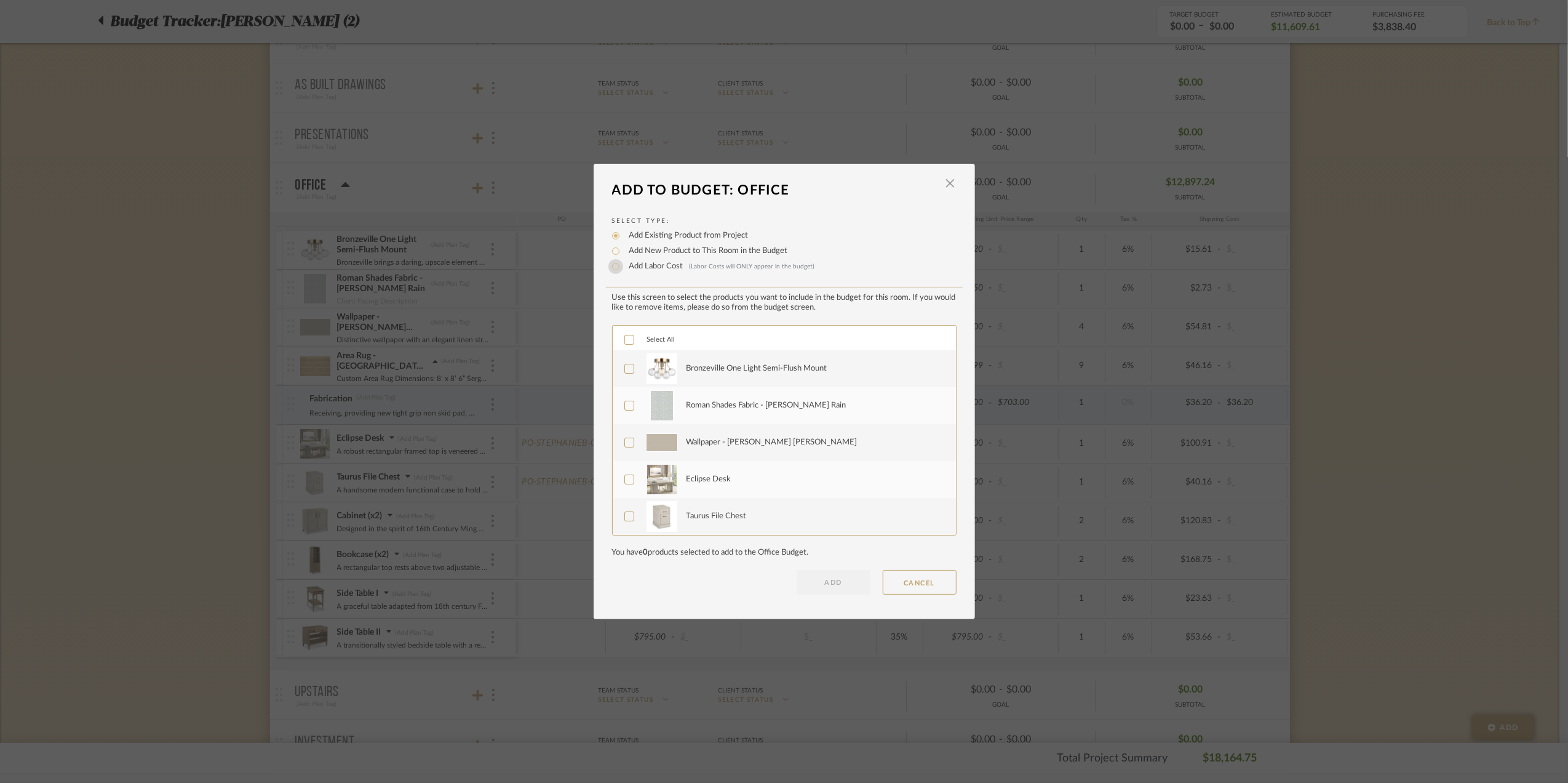
click at [612, 267] on input "Add Labor Cost (Labor Costs will ONLY appear in the budget)" at bounding box center [616, 266] width 15 height 15
radio input "true"
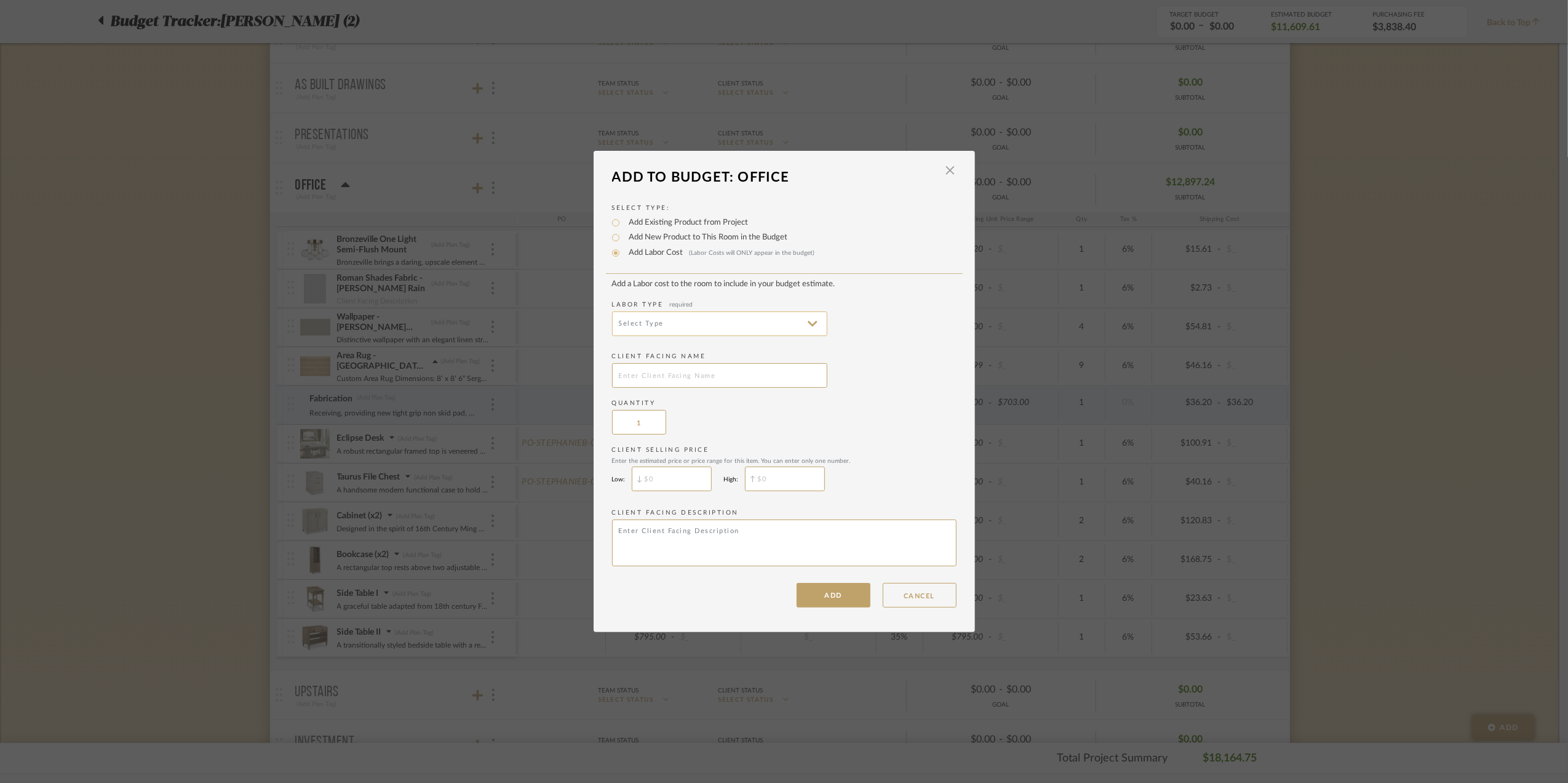
click at [699, 331] on input at bounding box center [720, 324] width 215 height 25
click at [660, 353] on span "Painting" at bounding box center [717, 353] width 191 height 11
type input "Painting"
click at [653, 377] on input "text" at bounding box center [720, 375] width 215 height 25
type input "Custom Pain"
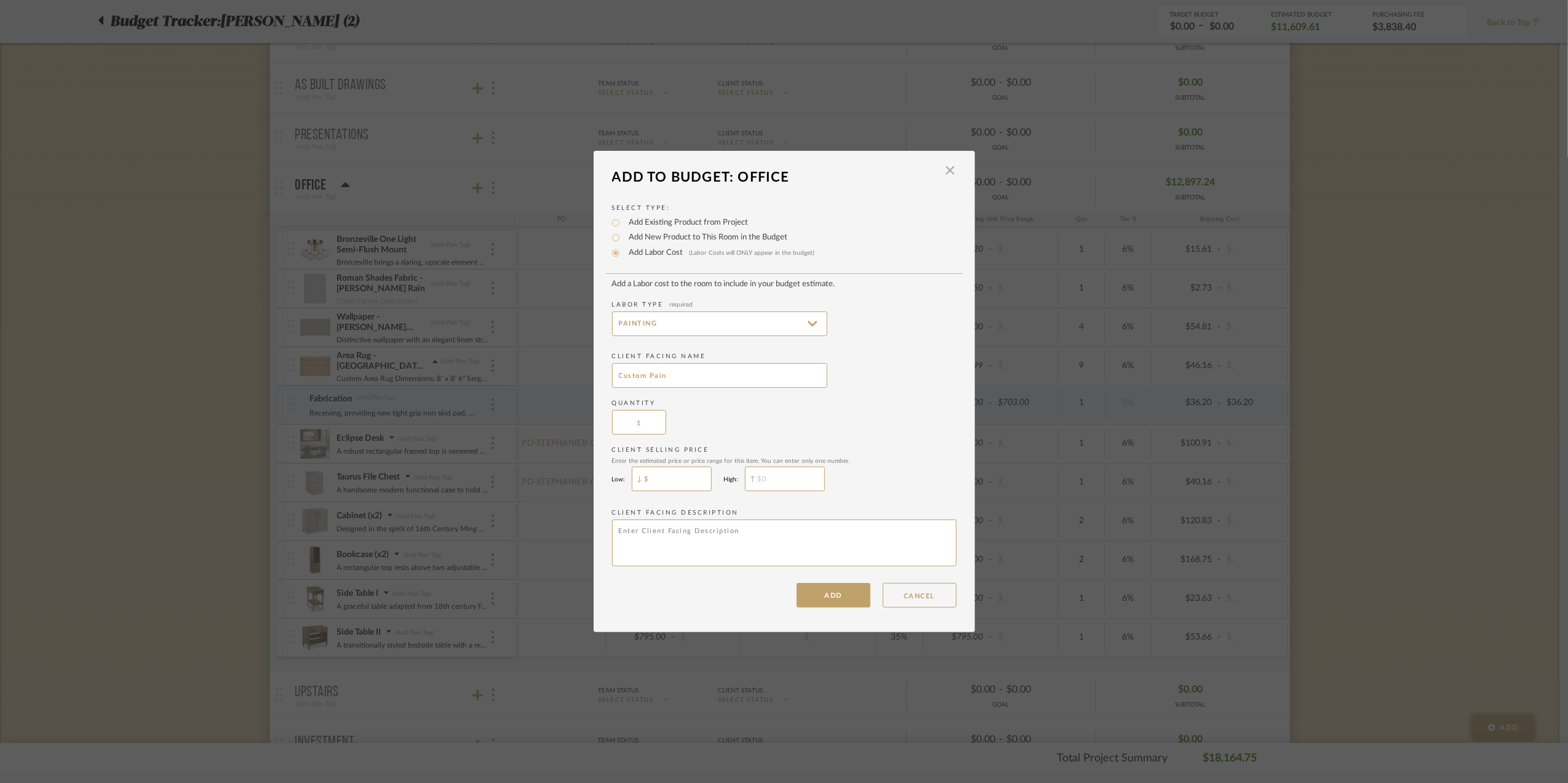
click at [672, 475] on input "$" at bounding box center [672, 479] width 80 height 25
type input "$450"
click at [762, 476] on input "$" at bounding box center [785, 479] width 80 height 25
type input "$450"
click at [855, 448] on label "Client Selling Price Enter the estimated price or price range for this item. Yo…" at bounding box center [784, 454] width 345 height 19
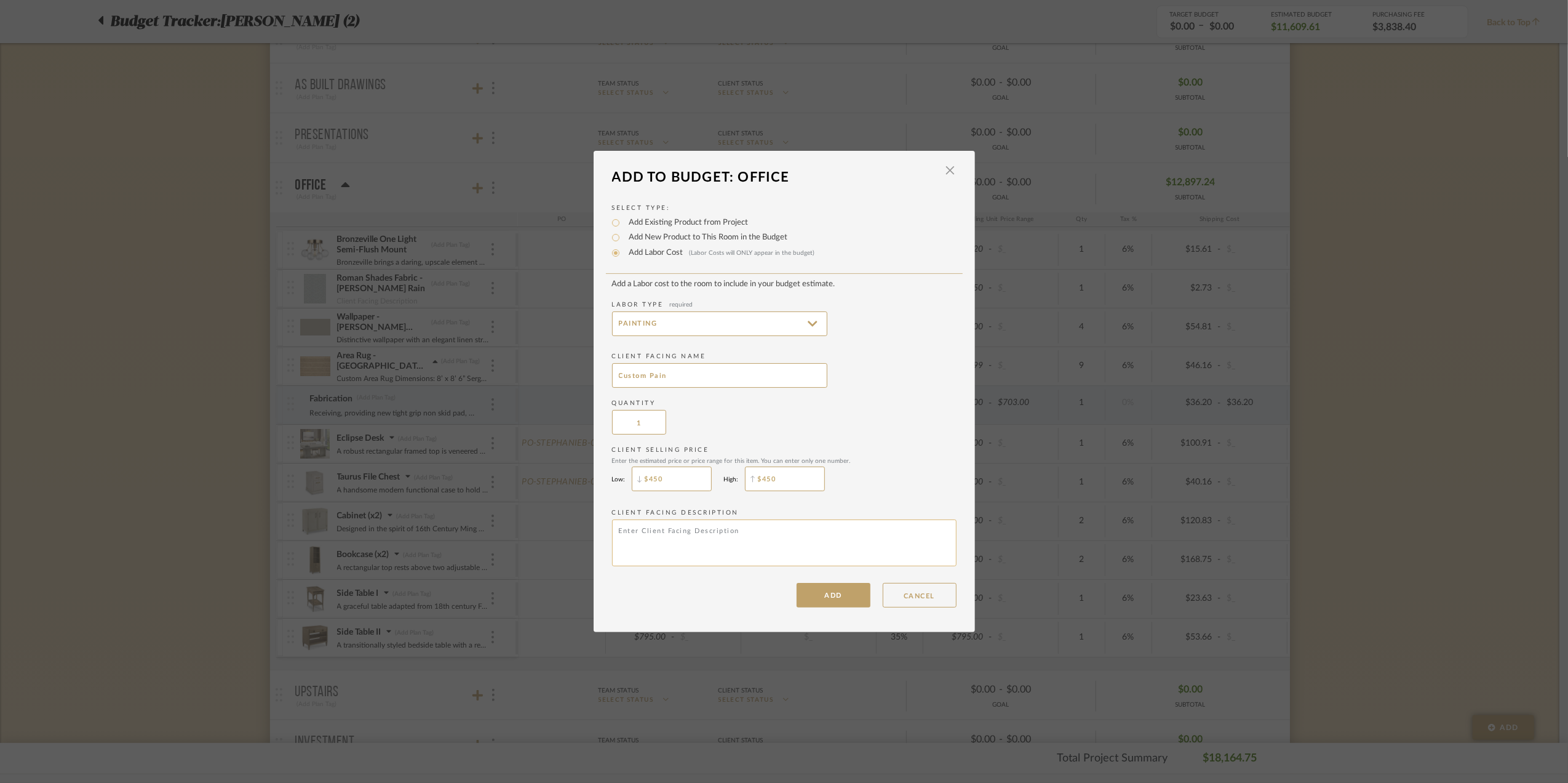
click at [688, 536] on textarea at bounding box center [784, 543] width 345 height 47
type textarea "Apply SW Custom Paint"
click at [832, 591] on button "ADD" at bounding box center [833, 595] width 74 height 25
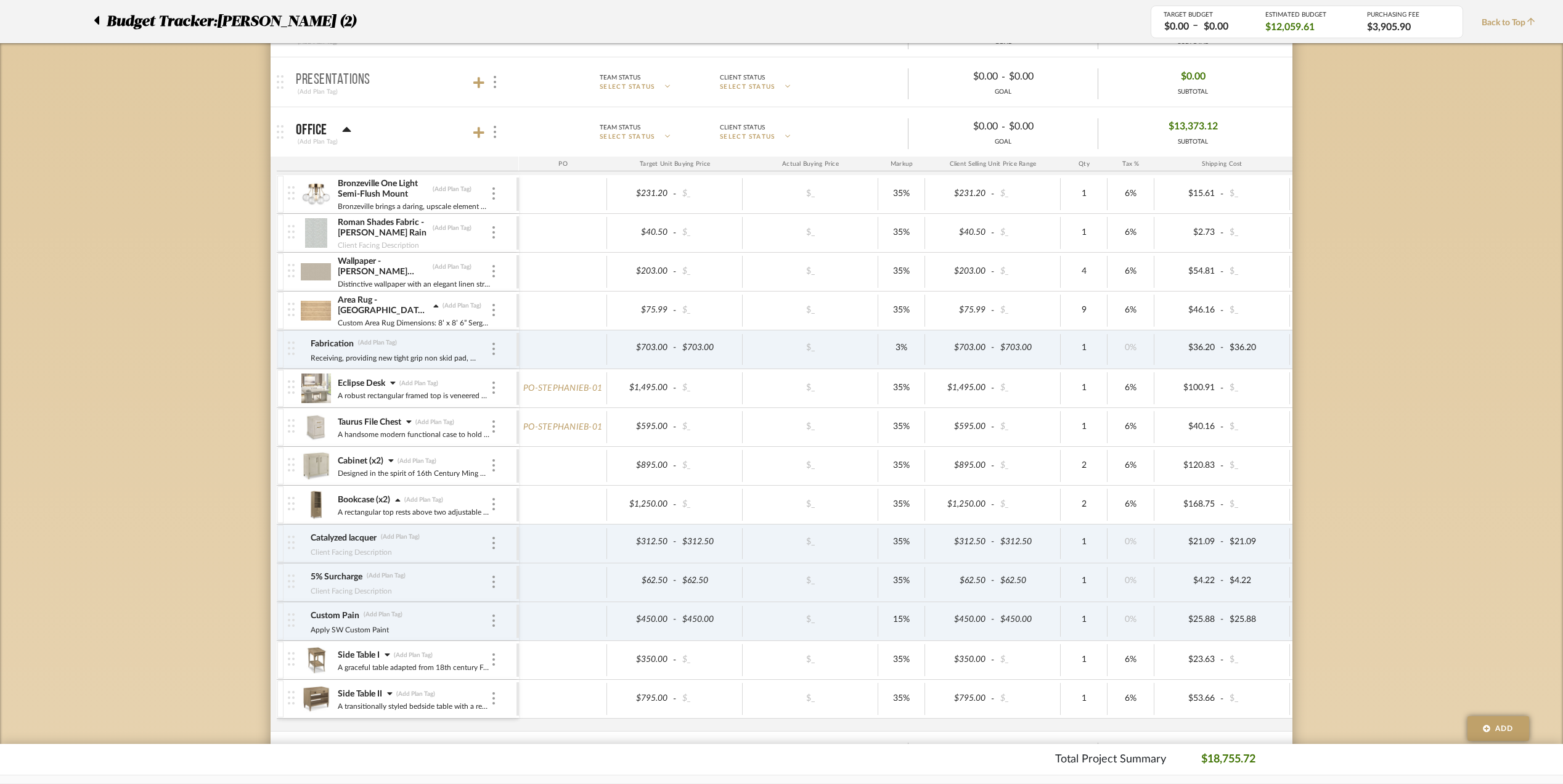
scroll to position [410, 0]
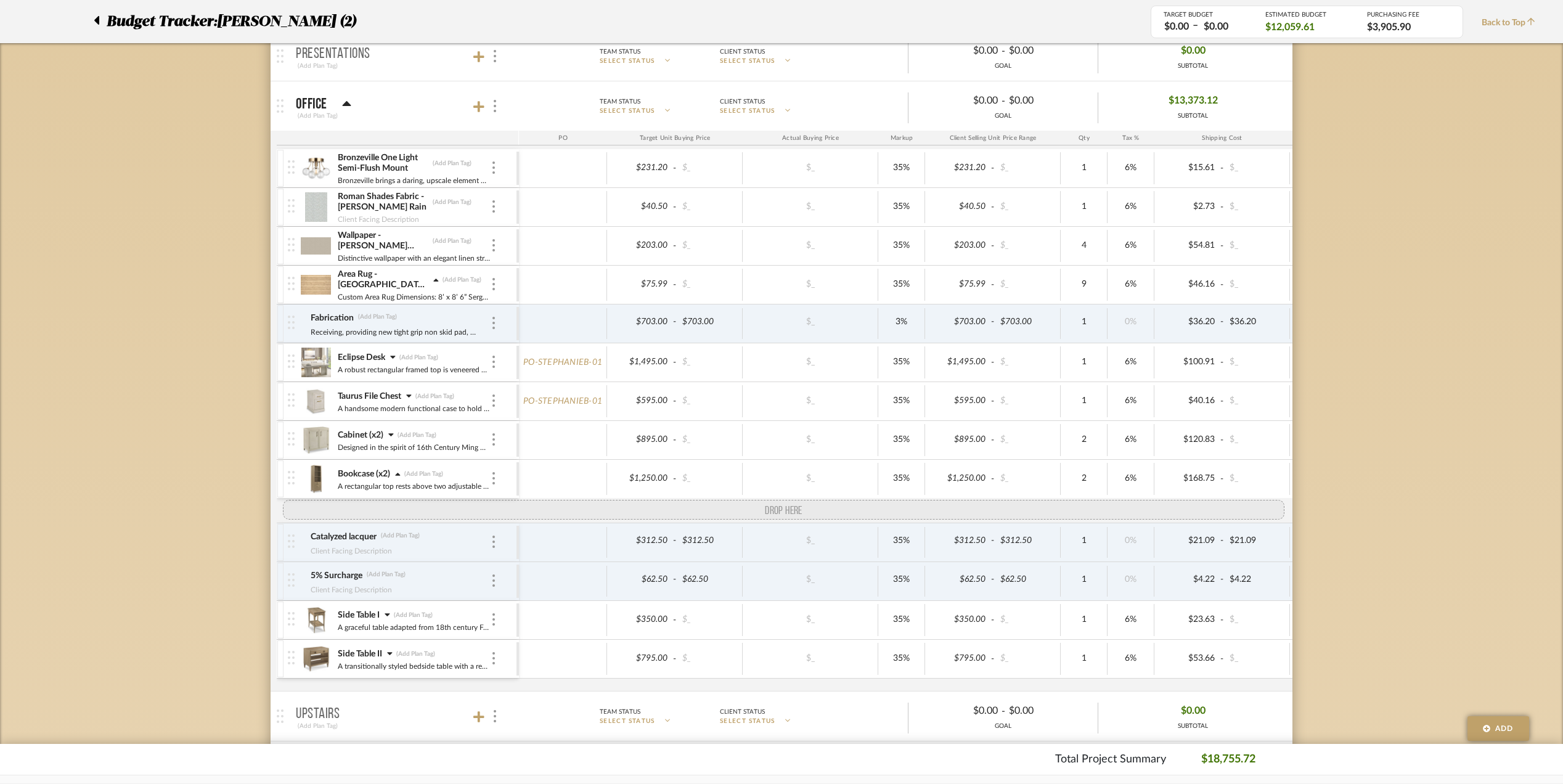
drag, startPoint x: 290, startPoint y: 597, endPoint x: 281, endPoint y: 506, distance: 91.4
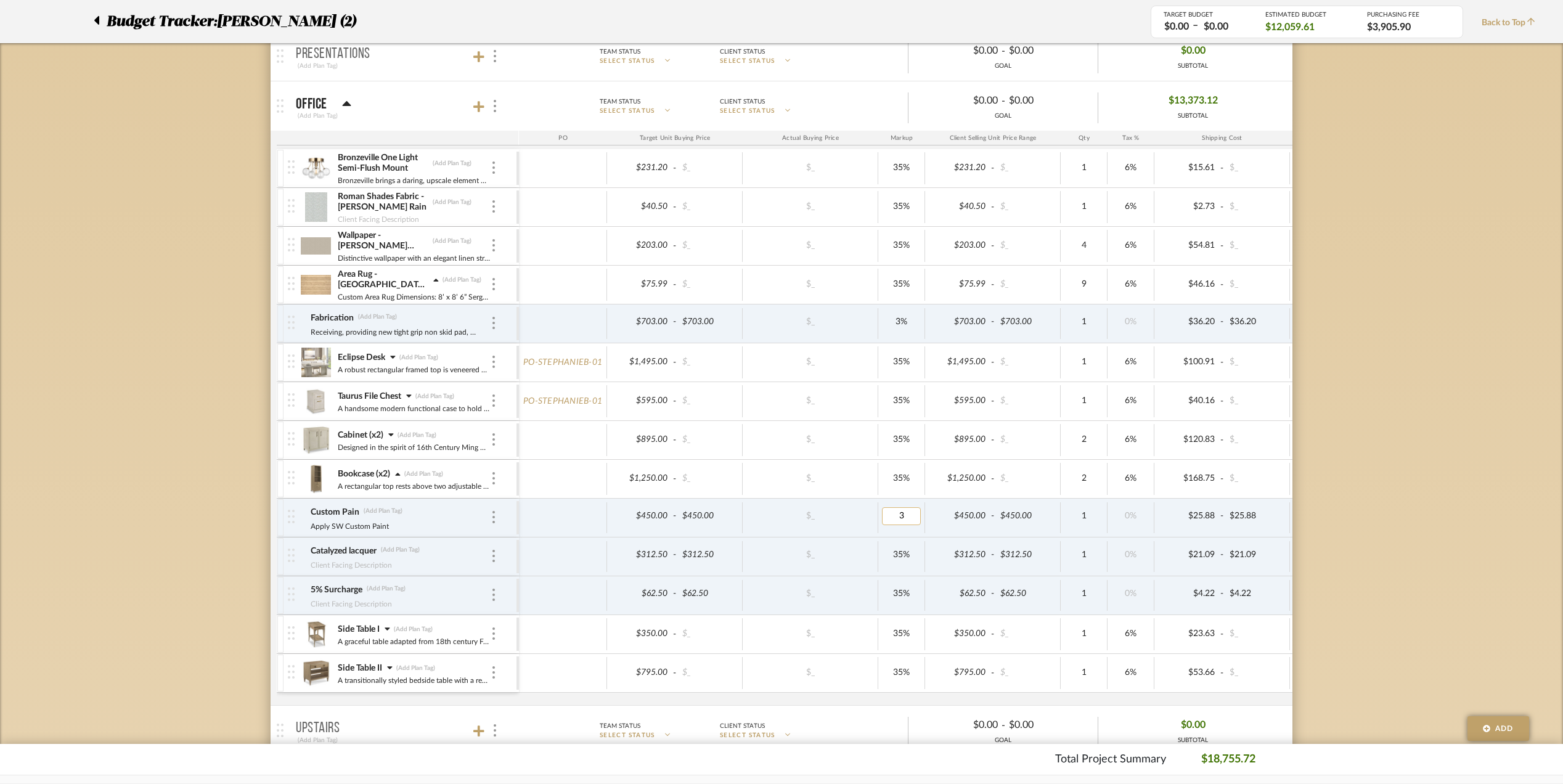
type input "35"
click at [1378, 516] on div "Budget Tracker: [PERSON_NAME] (2) Transparent Last Updated: [PERSON_NAME] on [D…" at bounding box center [782, 512] width 1563 height 1668
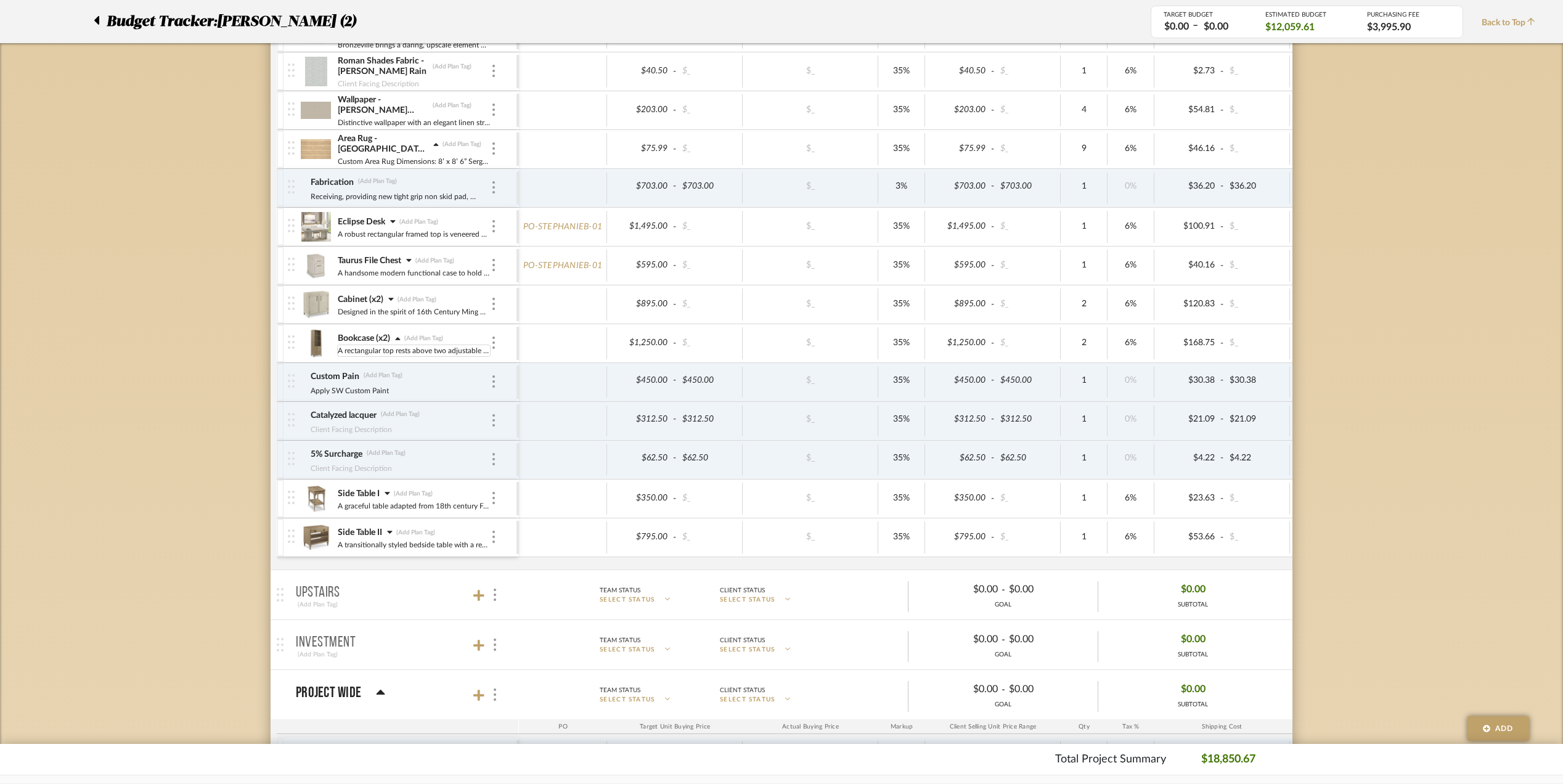
scroll to position [575, 0]
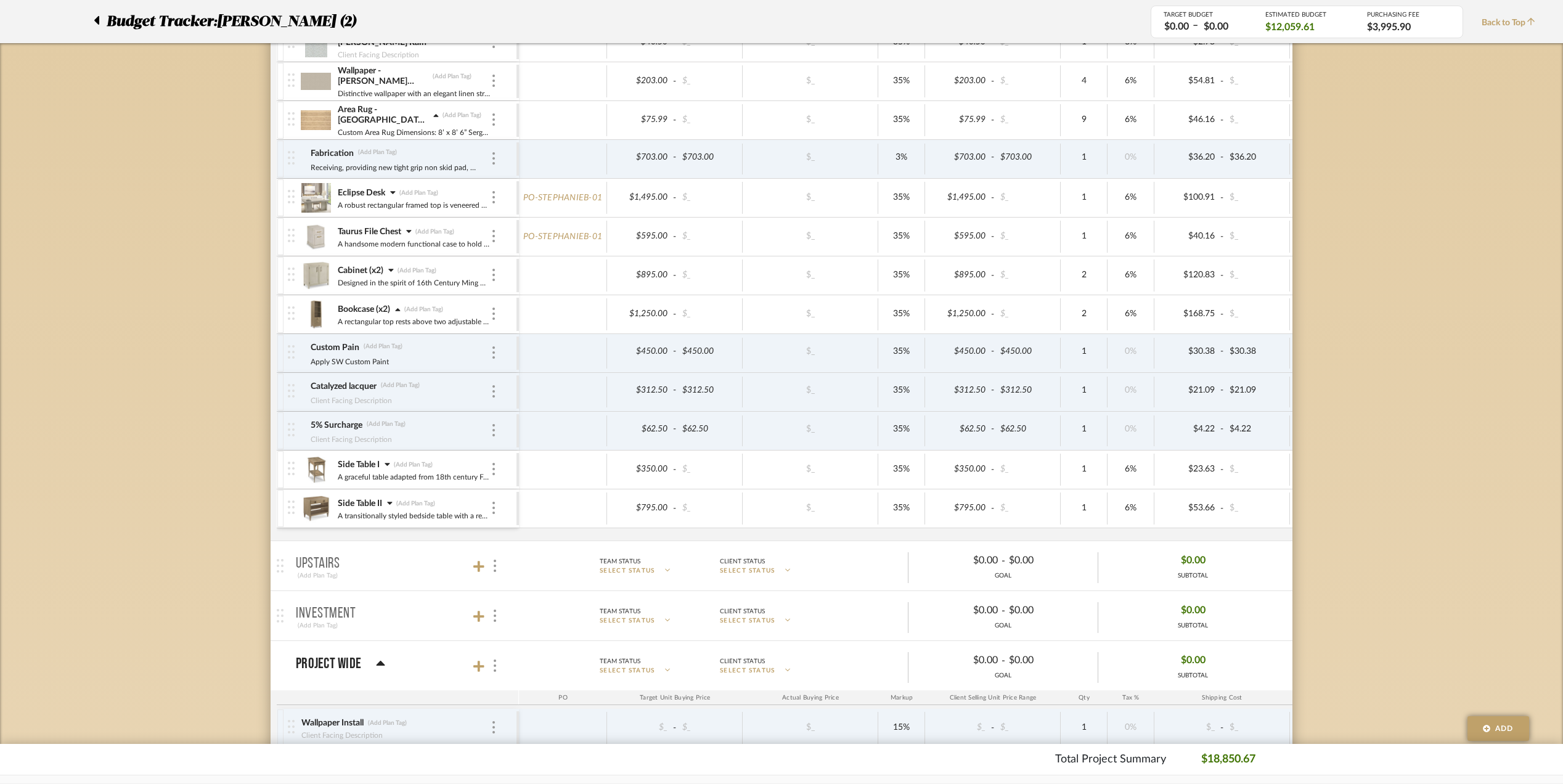
click at [387, 466] on icon at bounding box center [387, 464] width 5 height 3
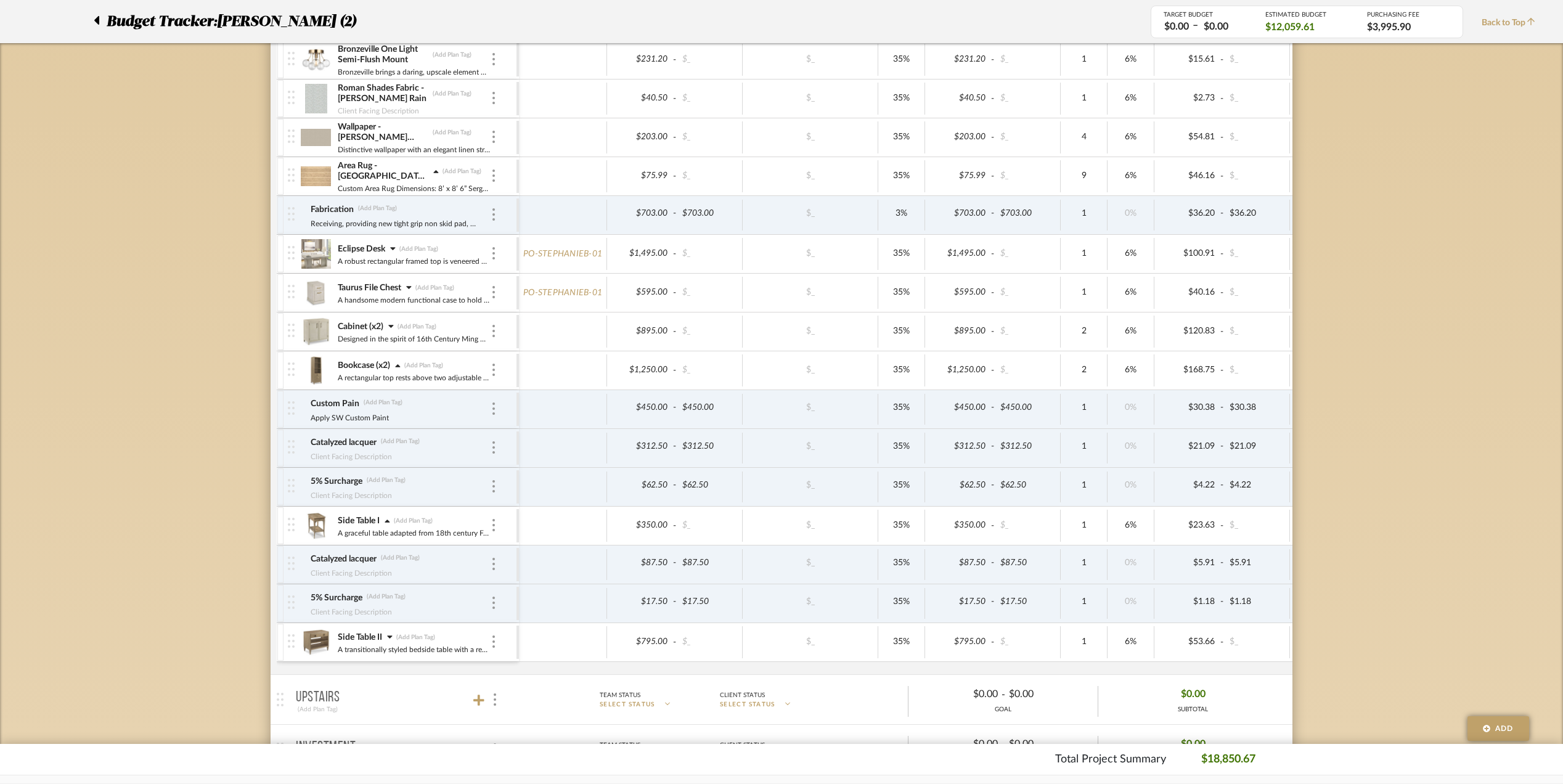
scroll to position [493, 0]
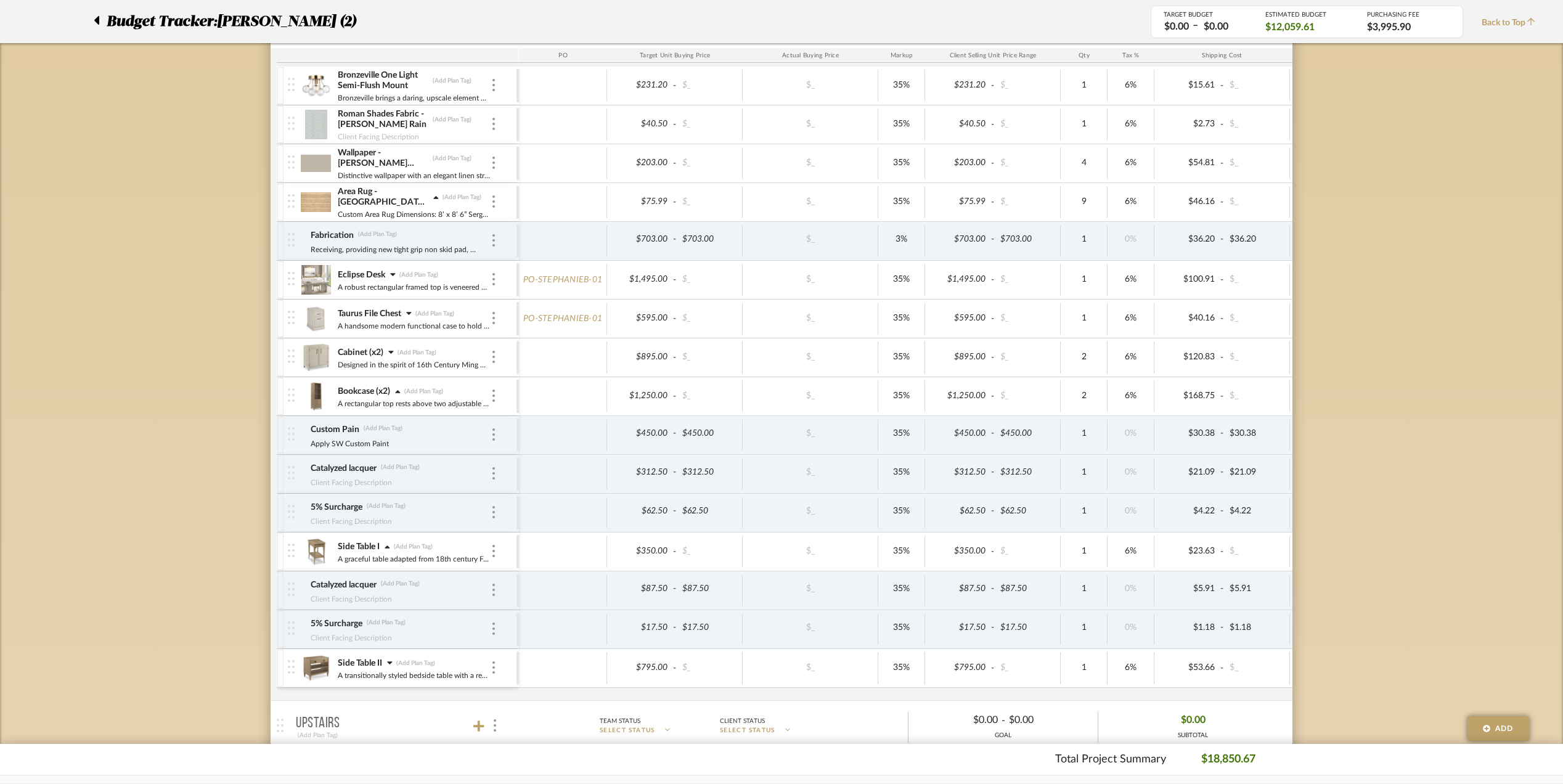
click at [322, 550] on img at bounding box center [316, 552] width 30 height 30
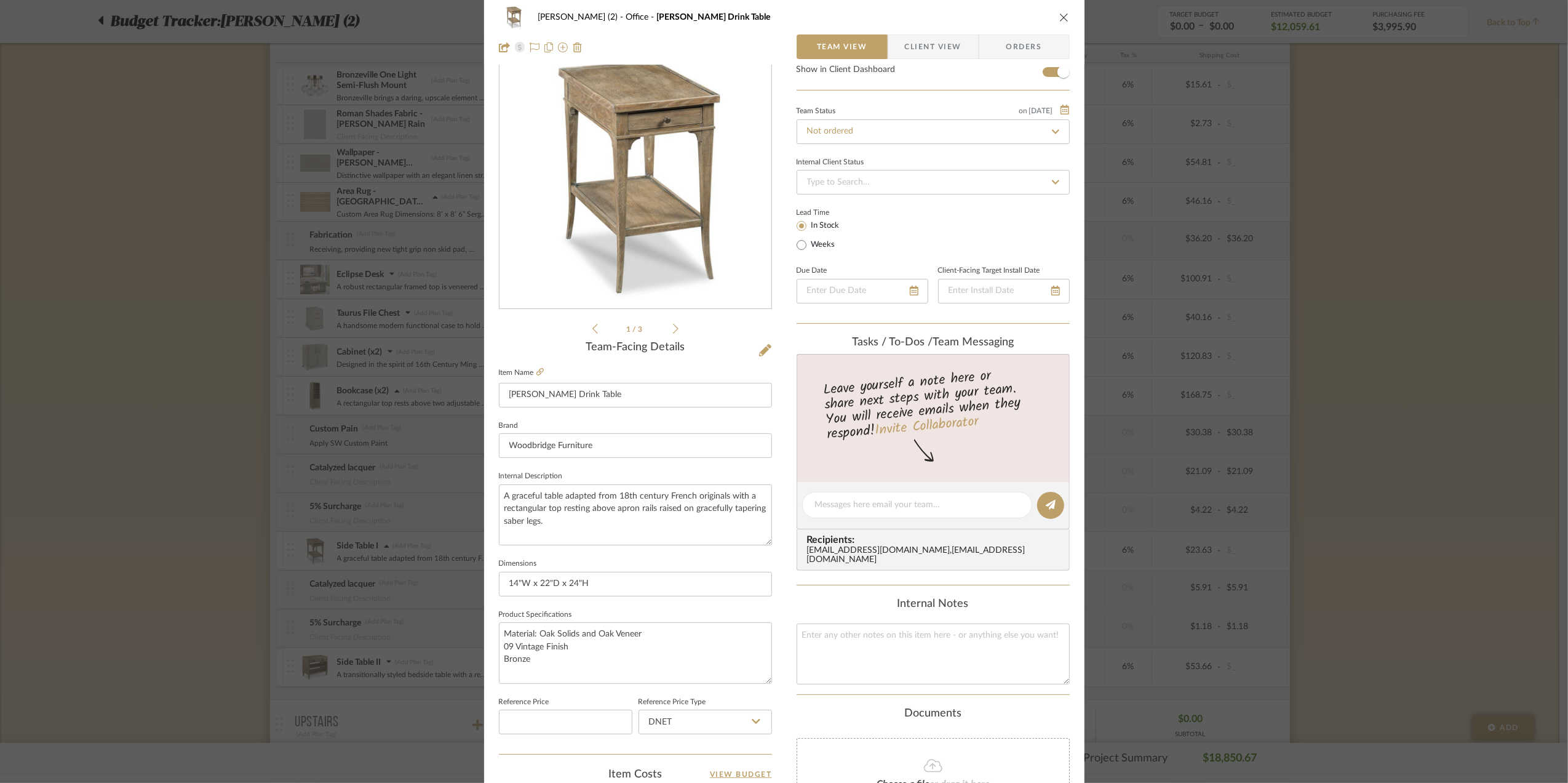
scroll to position [0, 0]
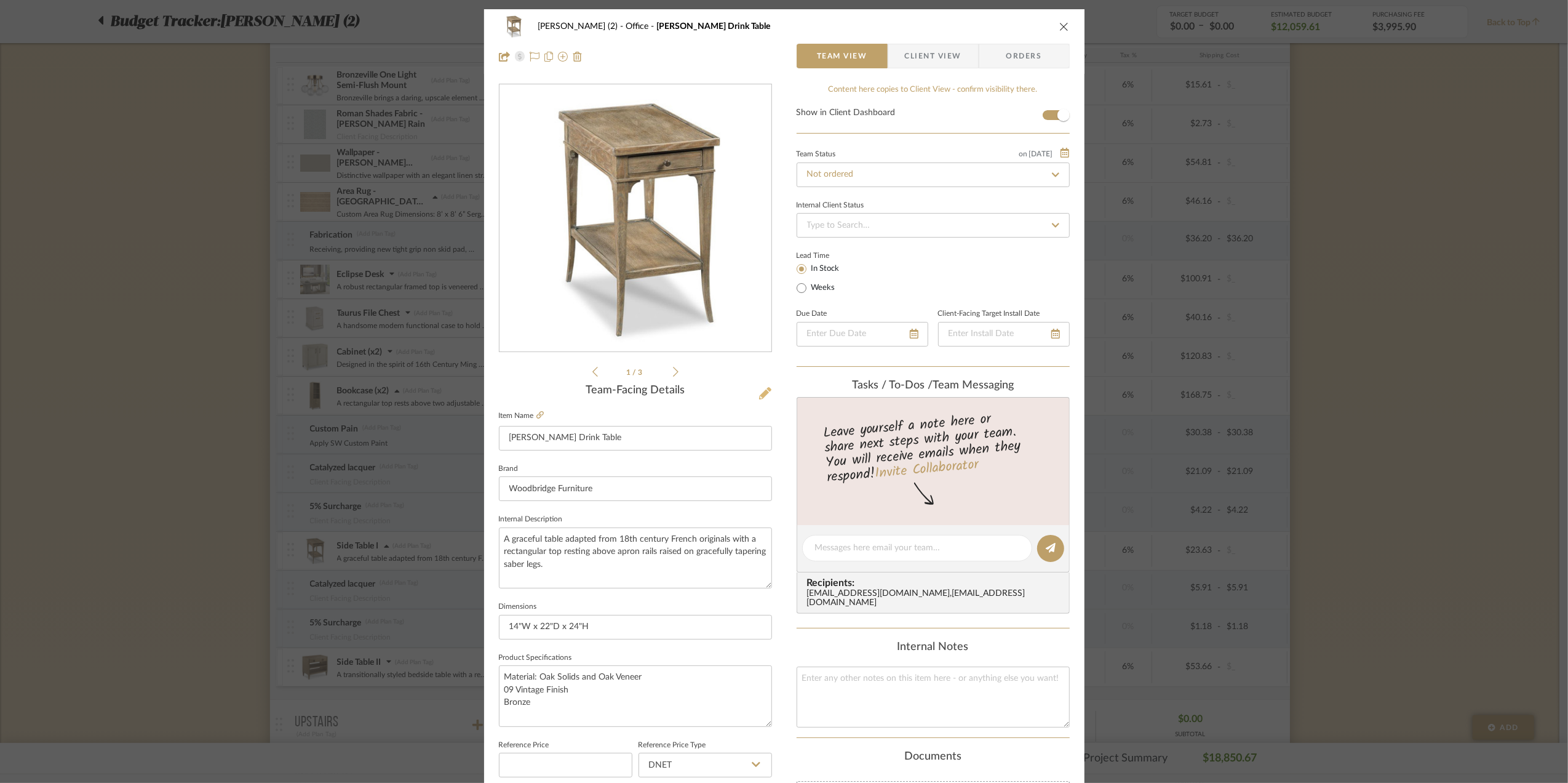
click at [761, 390] on icon at bounding box center [765, 393] width 12 height 12
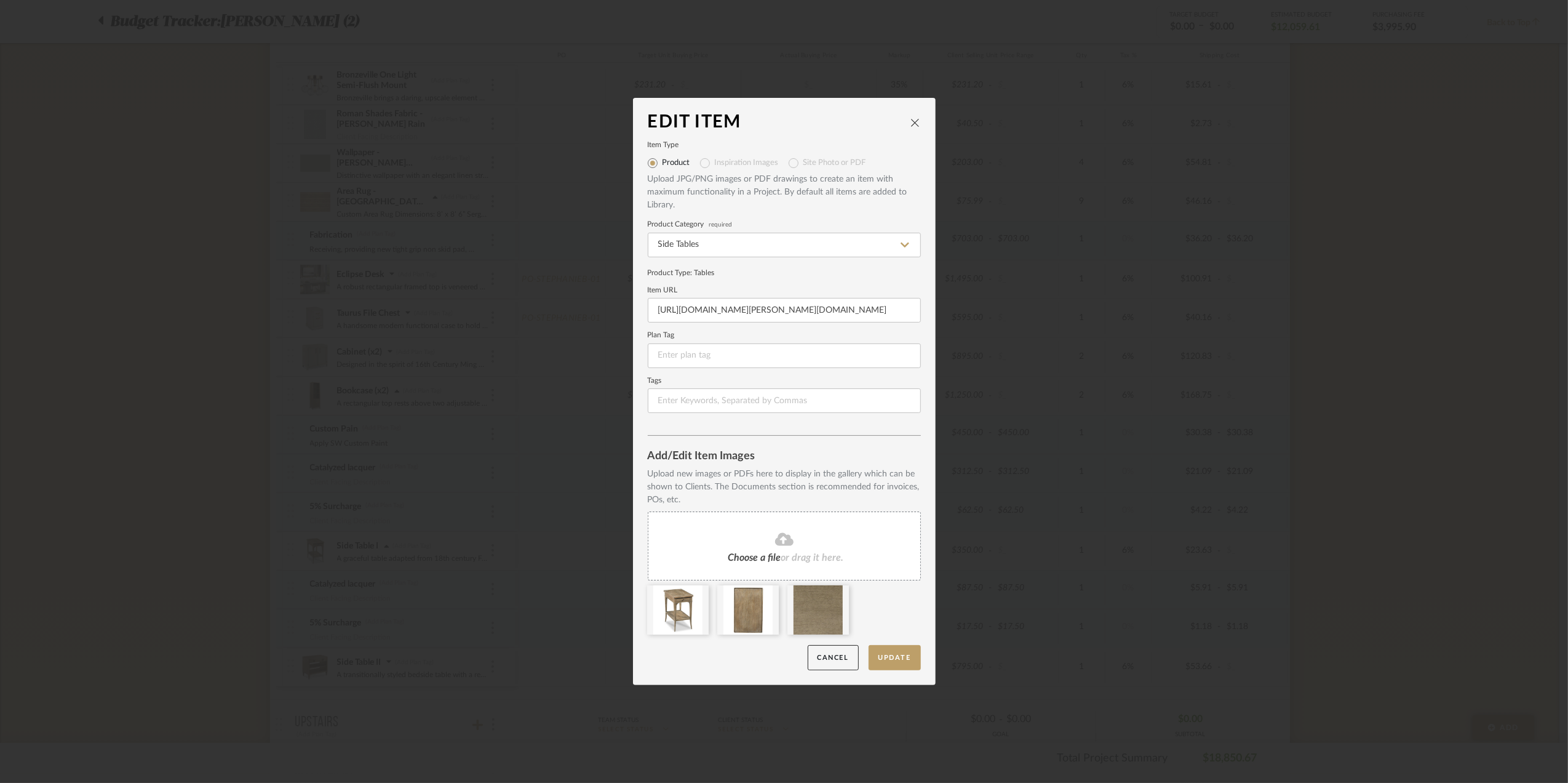
click at [910, 119] on icon "close" at bounding box center [915, 122] width 10 height 10
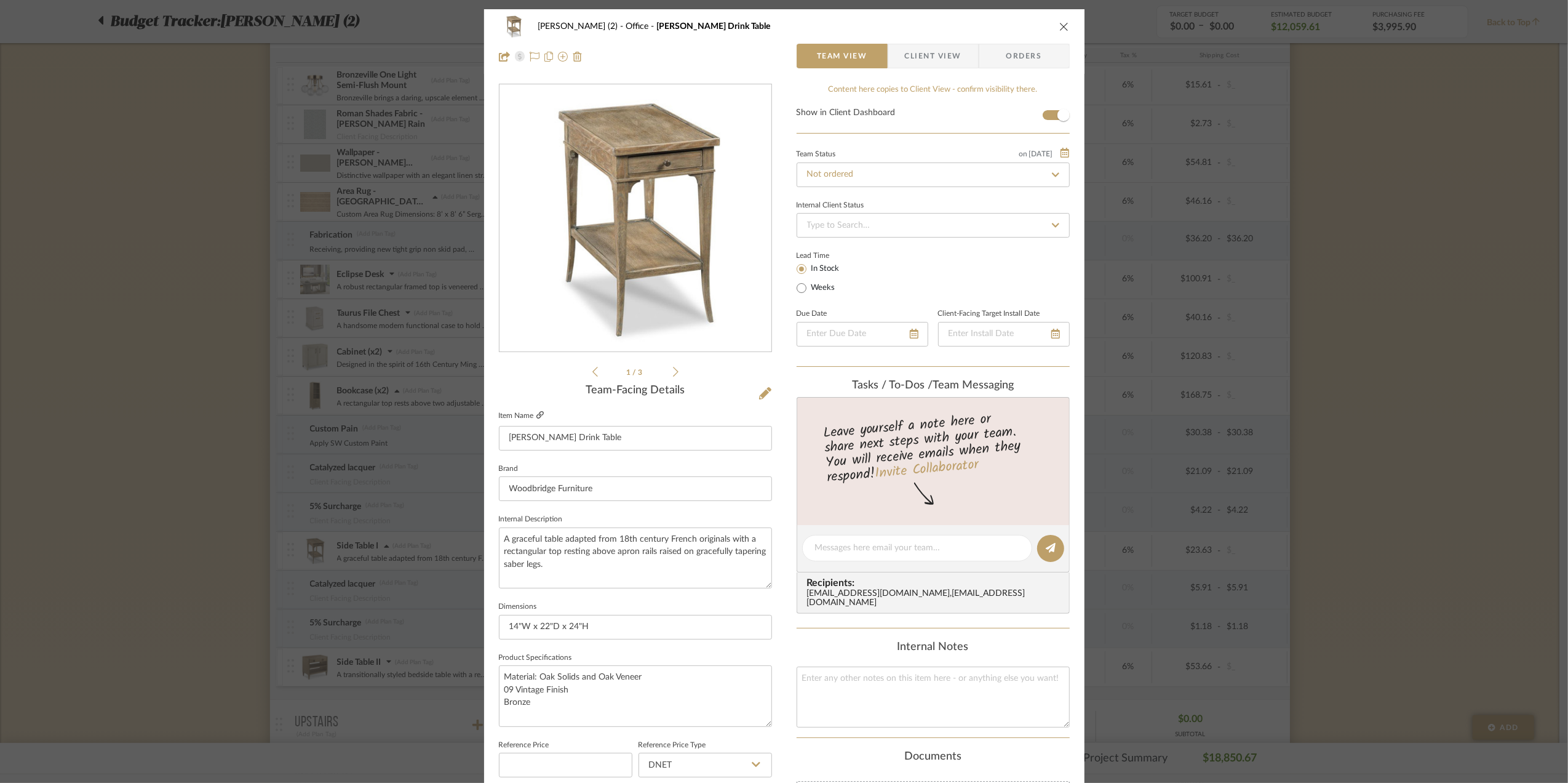
click at [537, 415] on icon at bounding box center [540, 415] width 7 height 7
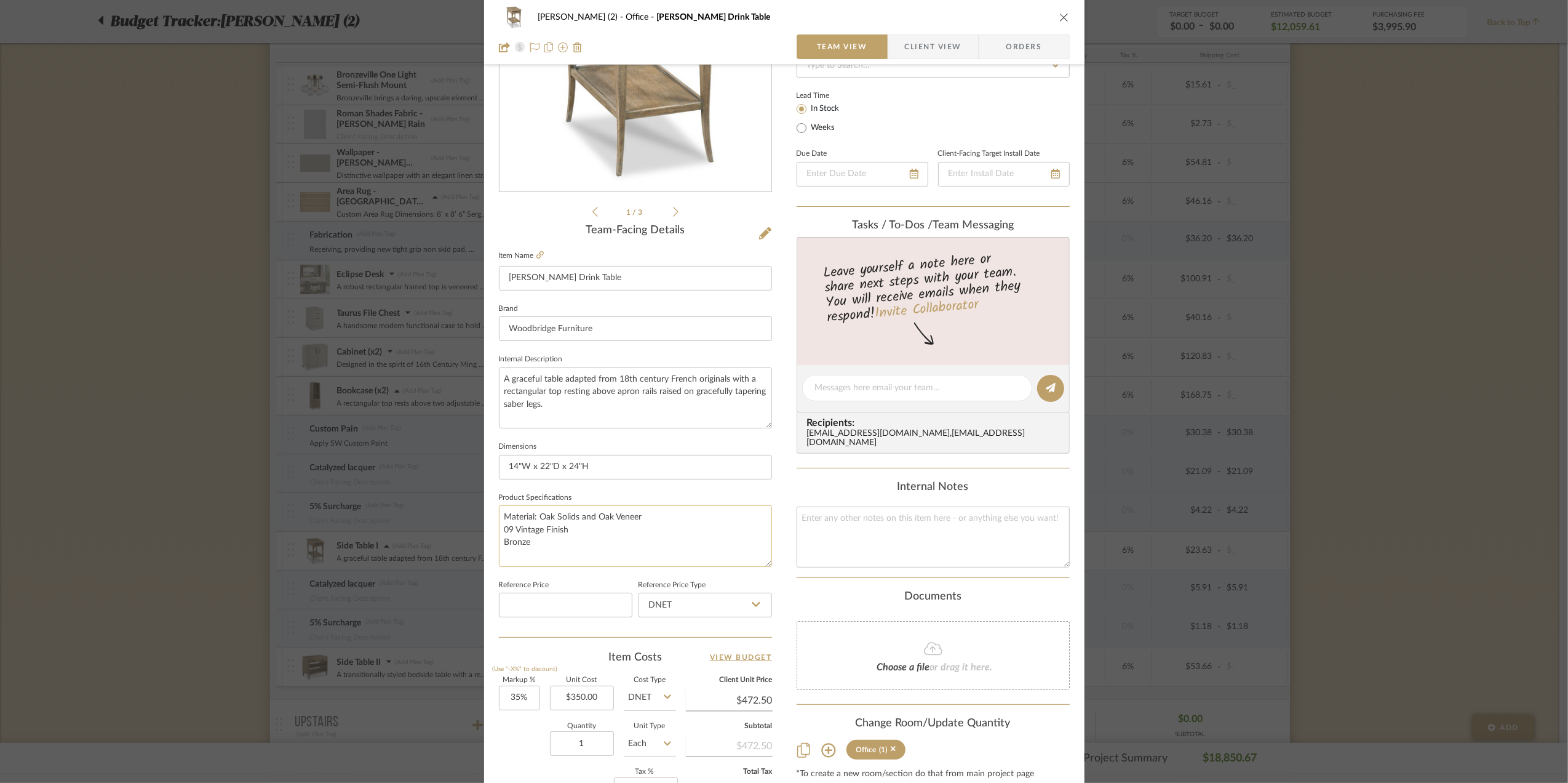
scroll to position [164, 0]
click at [1330, 466] on div "[PERSON_NAME] (2) Office [PERSON_NAME] Drink Table Team View Client View Orders…" at bounding box center [784, 391] width 1568 height 783
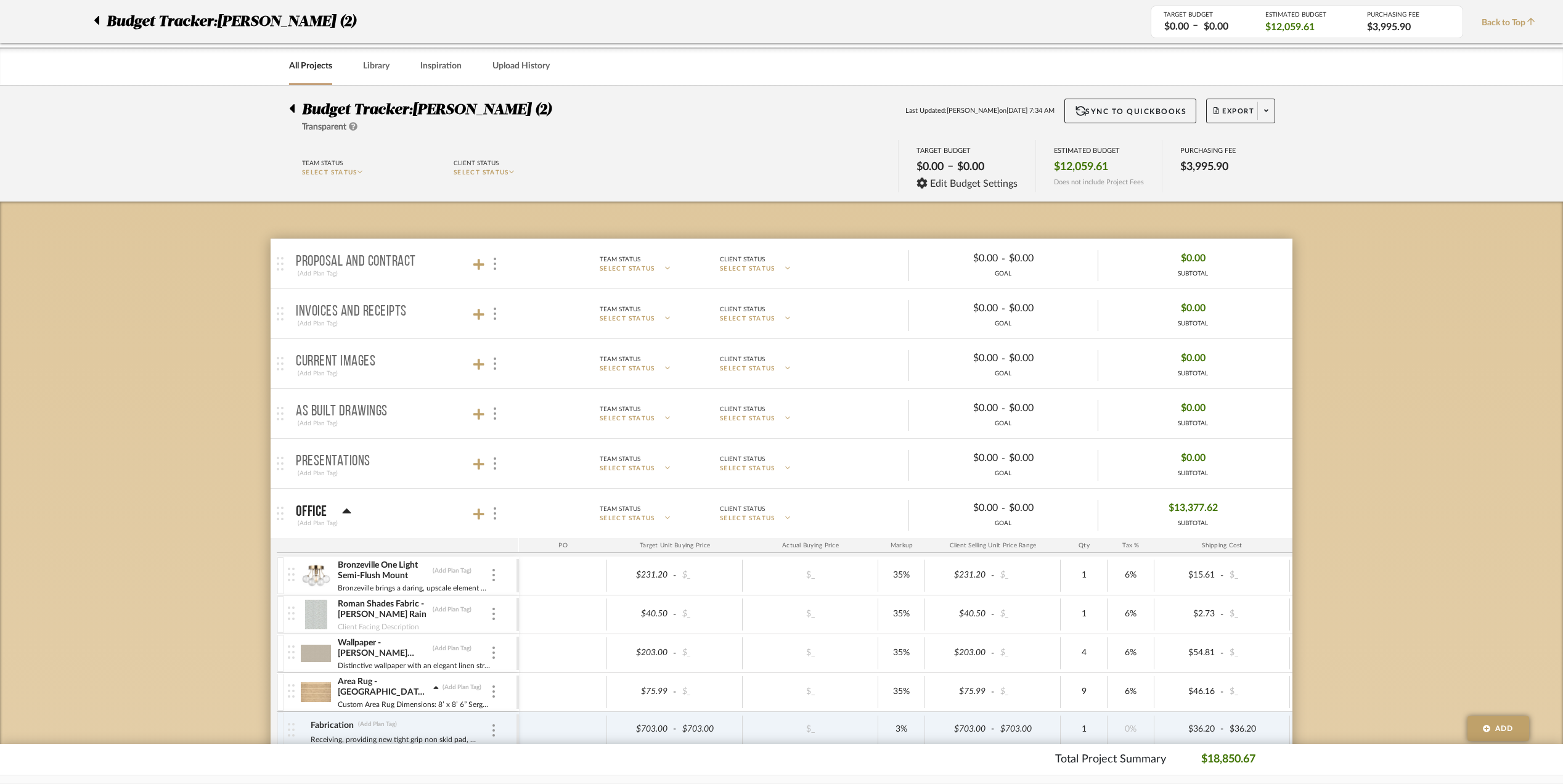
scroll to position [0, 0]
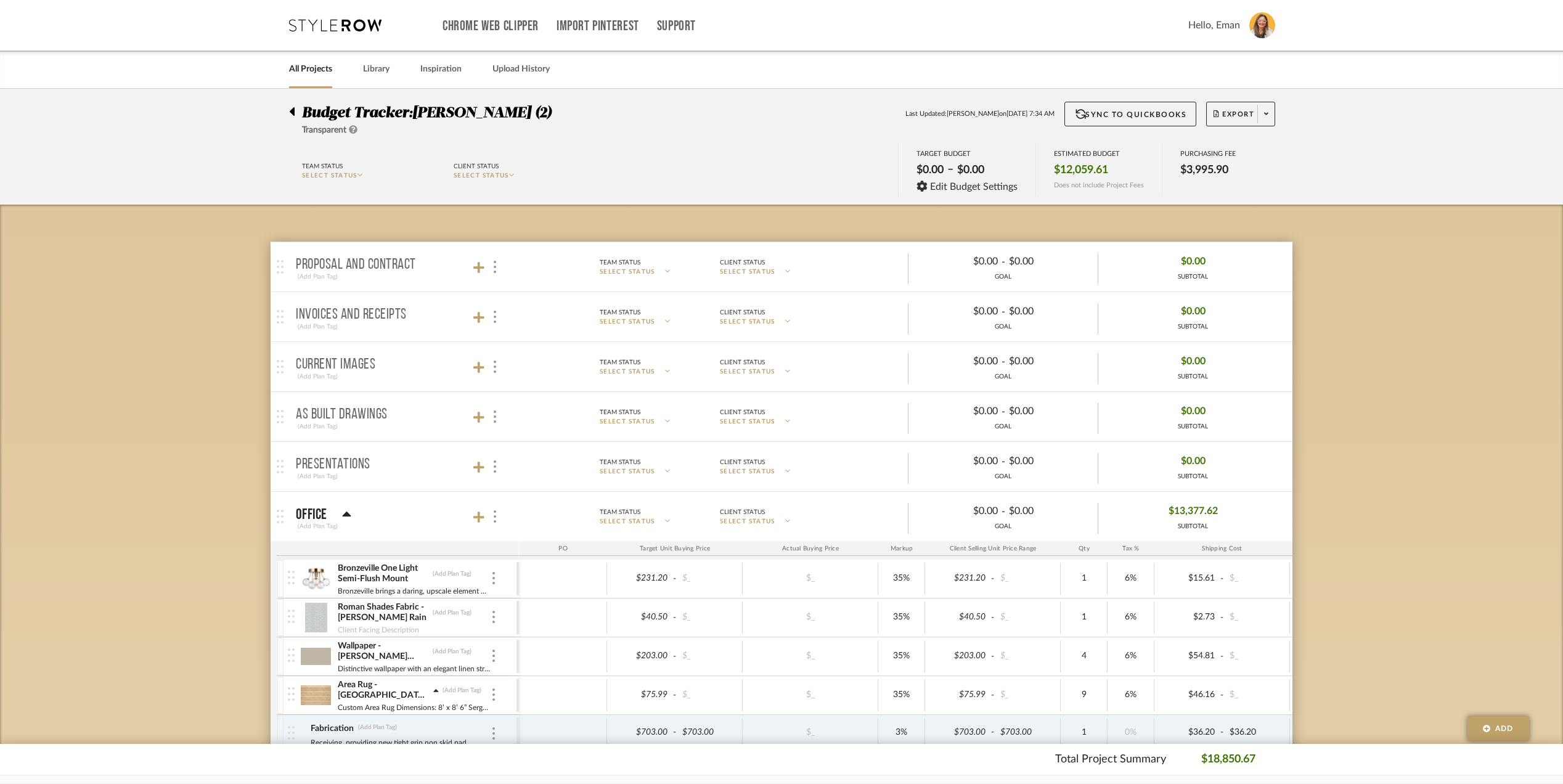
click at [294, 110] on icon at bounding box center [292, 112] width 5 height 9
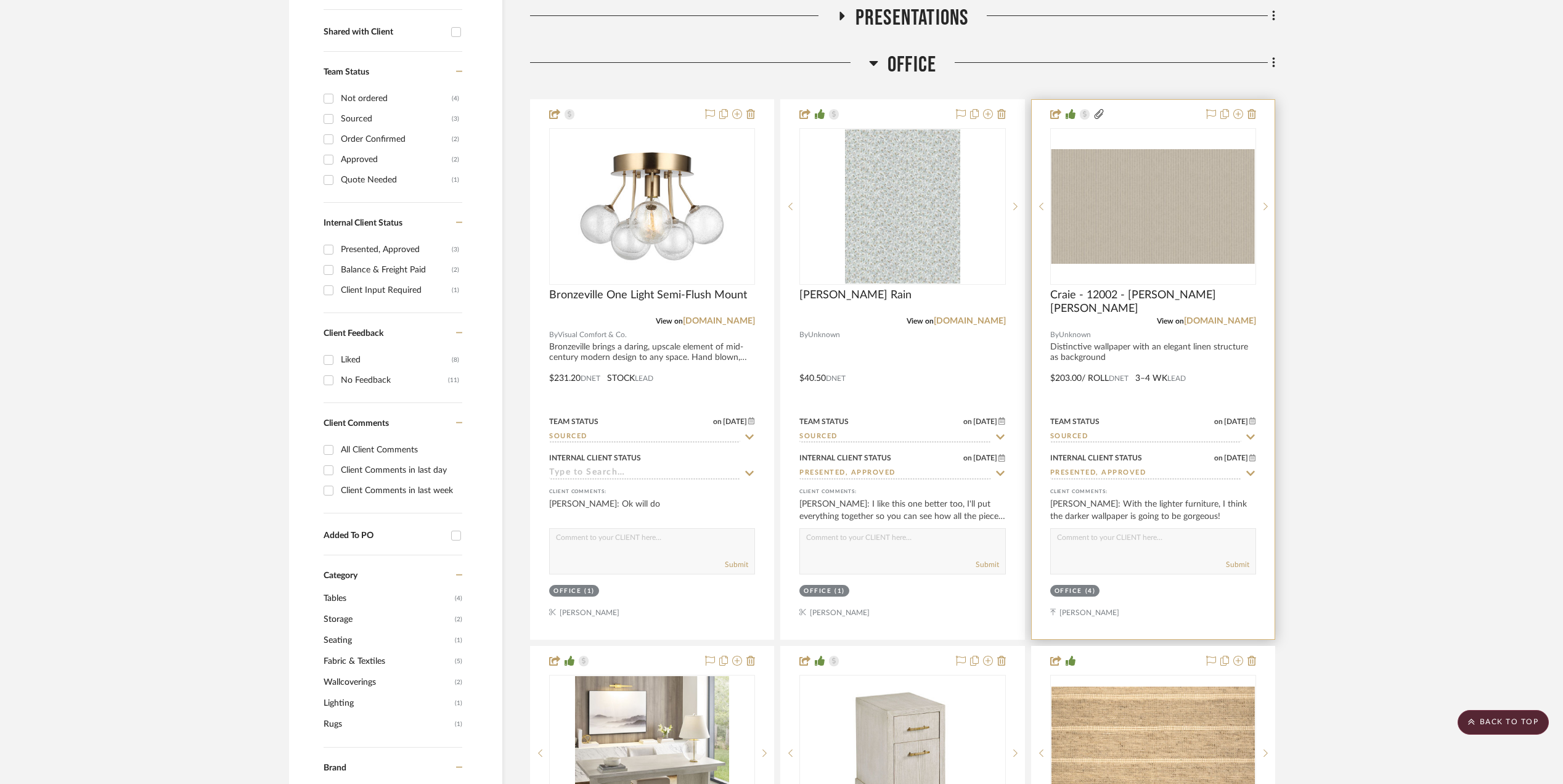
scroll to position [903, 0]
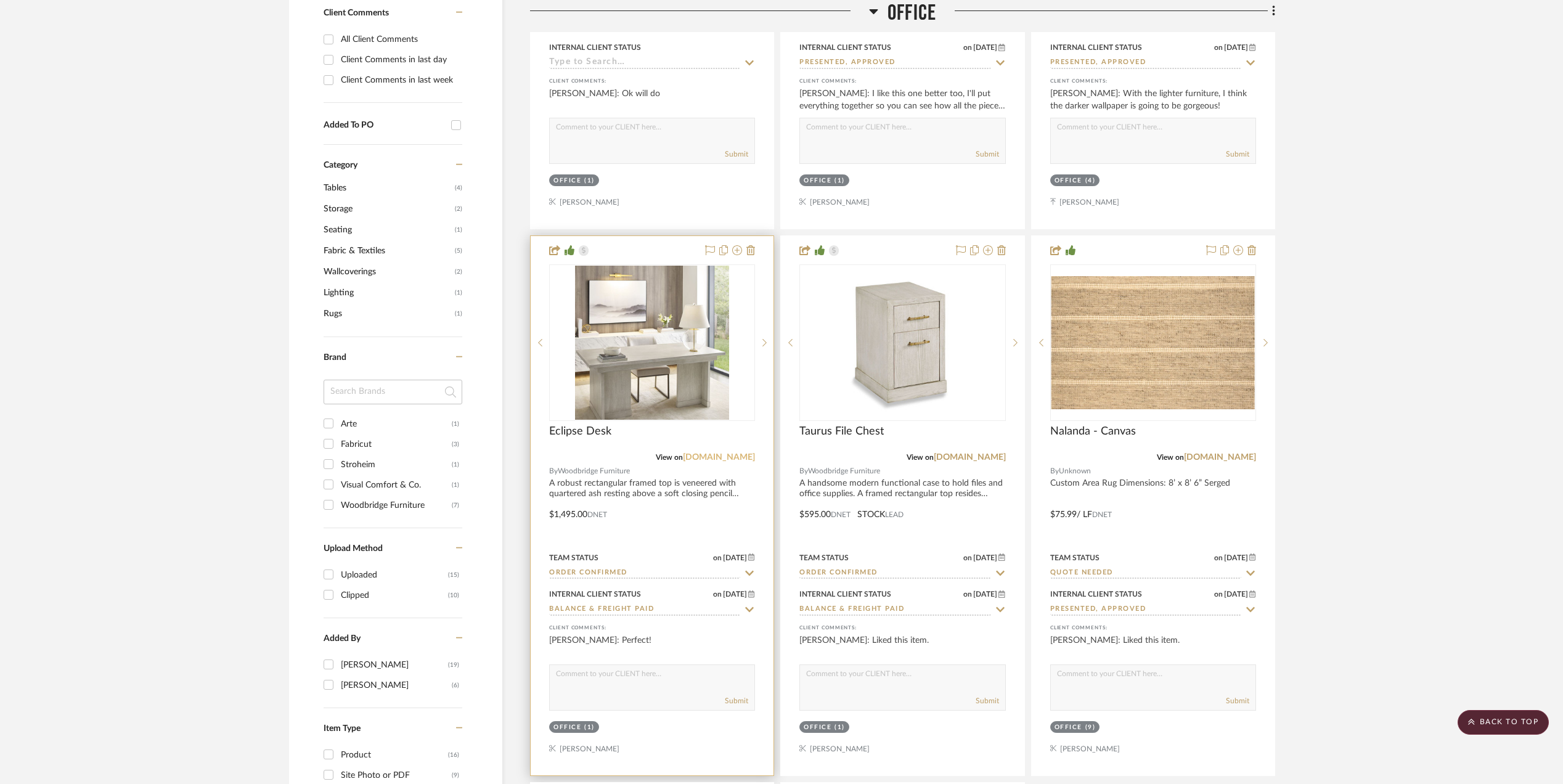
click at [703, 457] on link "[DOMAIN_NAME]" at bounding box center [719, 457] width 72 height 9
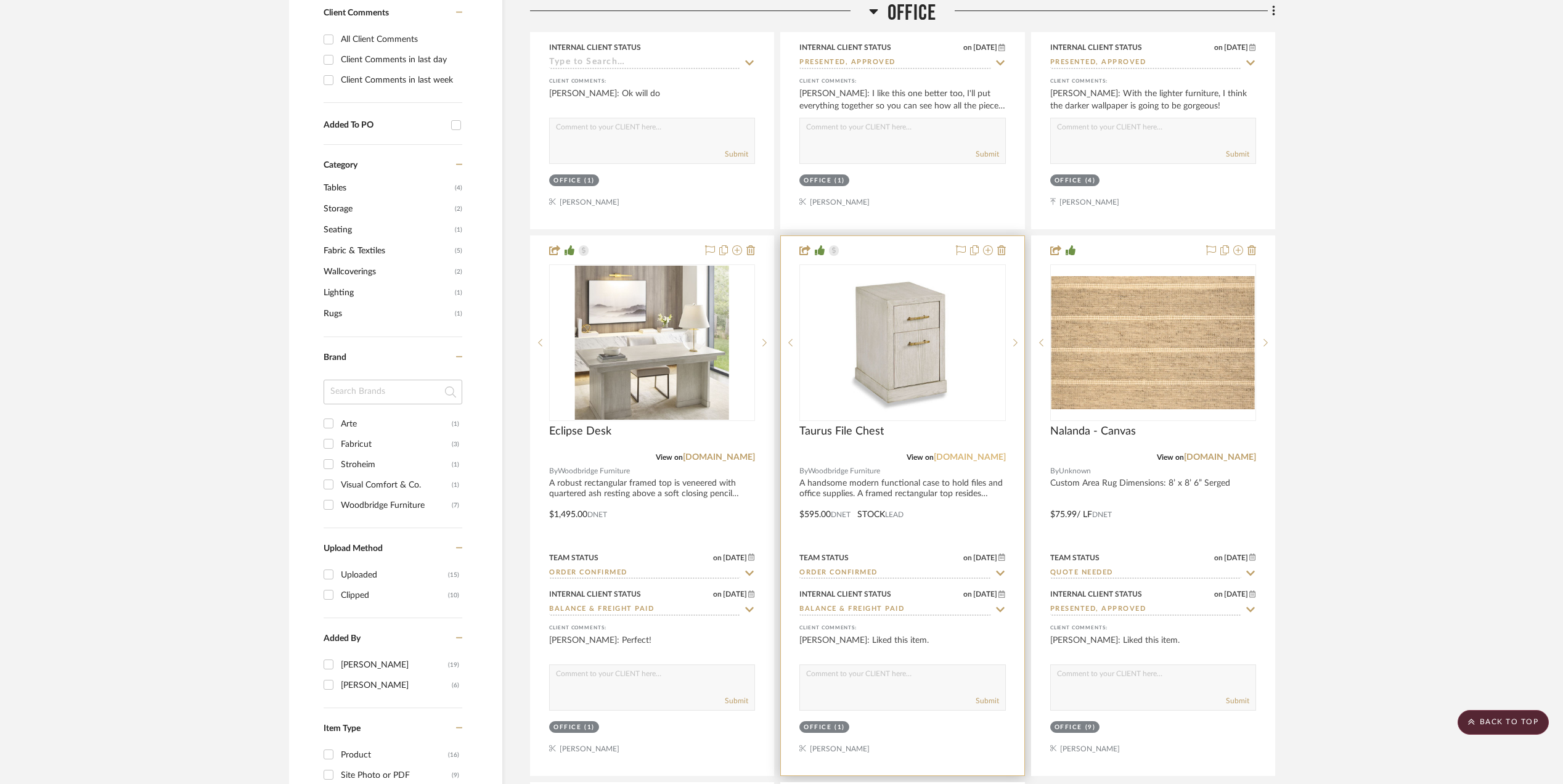
click at [949, 456] on link "[DOMAIN_NAME]" at bounding box center [970, 457] width 72 height 9
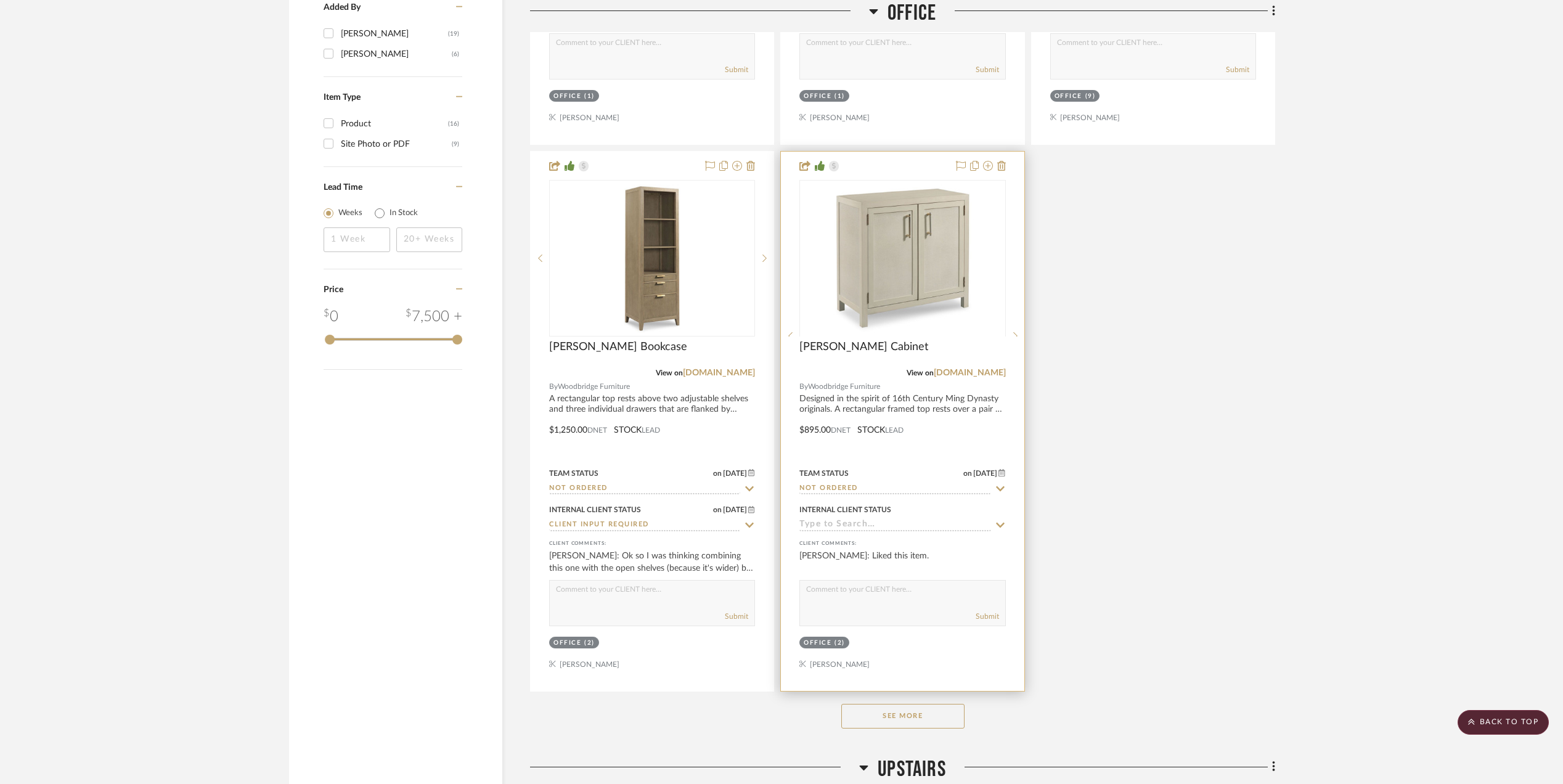
scroll to position [1643, 0]
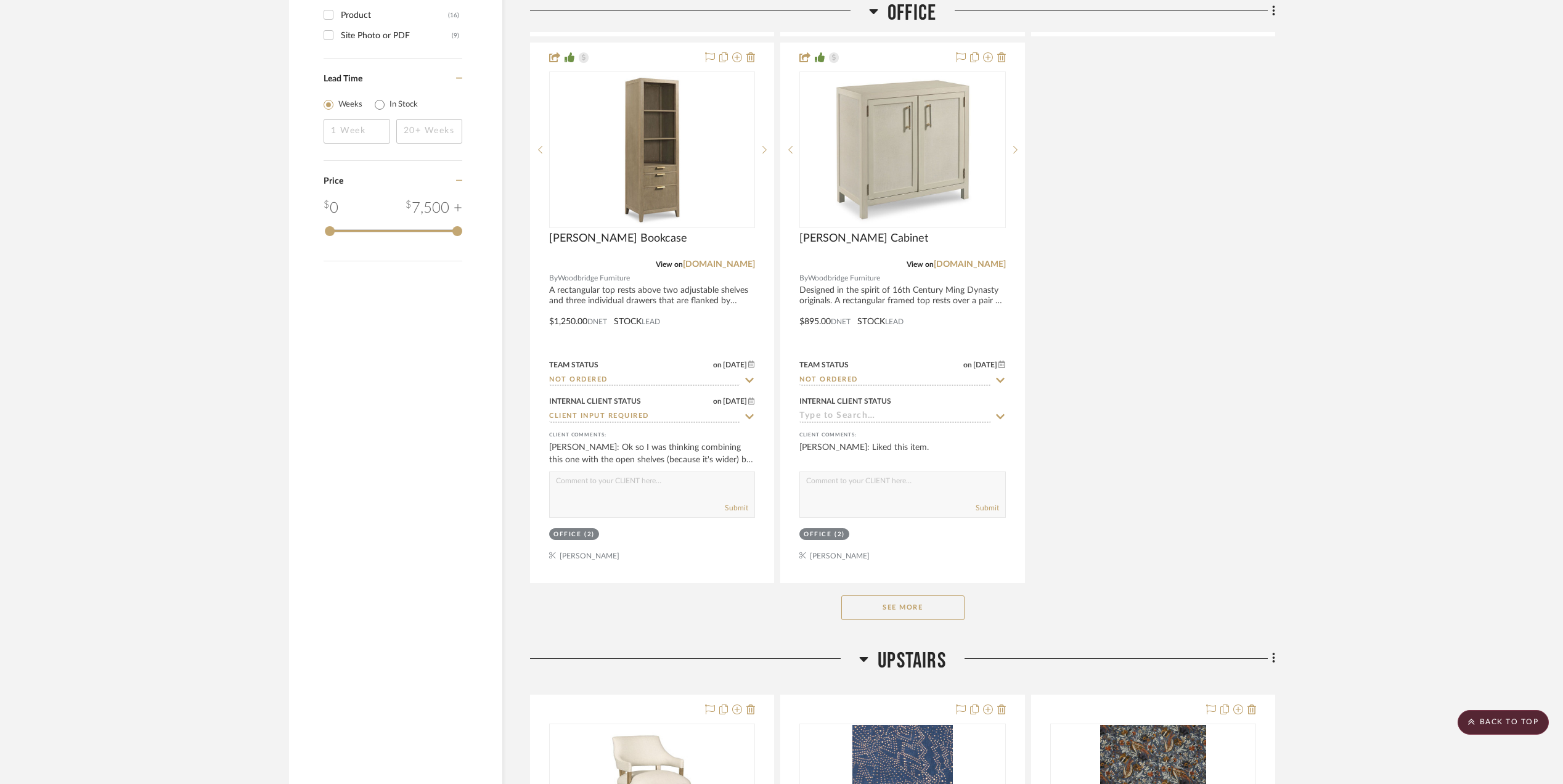
click at [900, 605] on button "See More" at bounding box center [903, 607] width 123 height 25
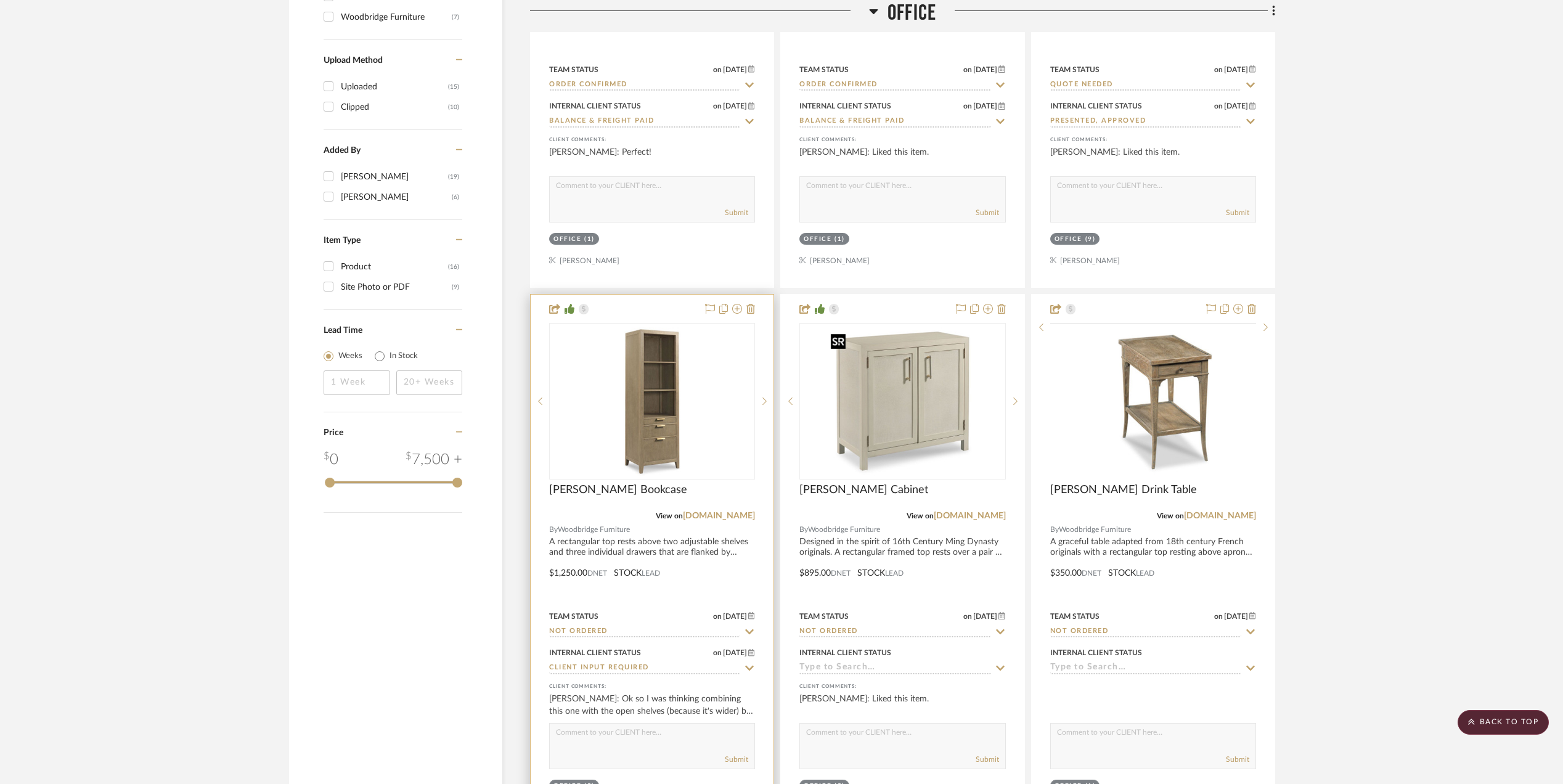
scroll to position [1396, 0]
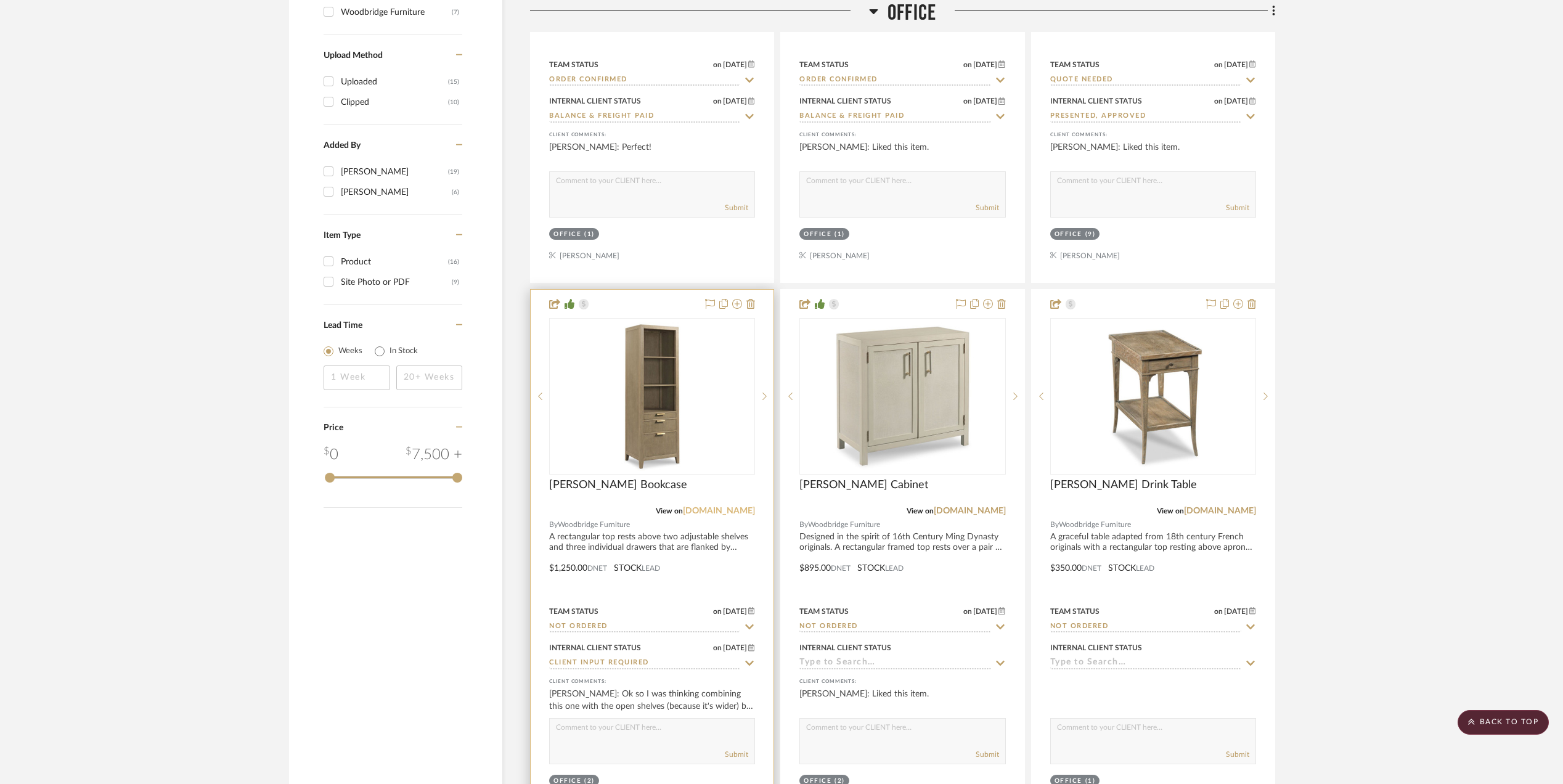
click at [694, 511] on link "[DOMAIN_NAME]" at bounding box center [719, 511] width 72 height 9
click at [957, 510] on link "[DOMAIN_NAME]" at bounding box center [970, 511] width 72 height 9
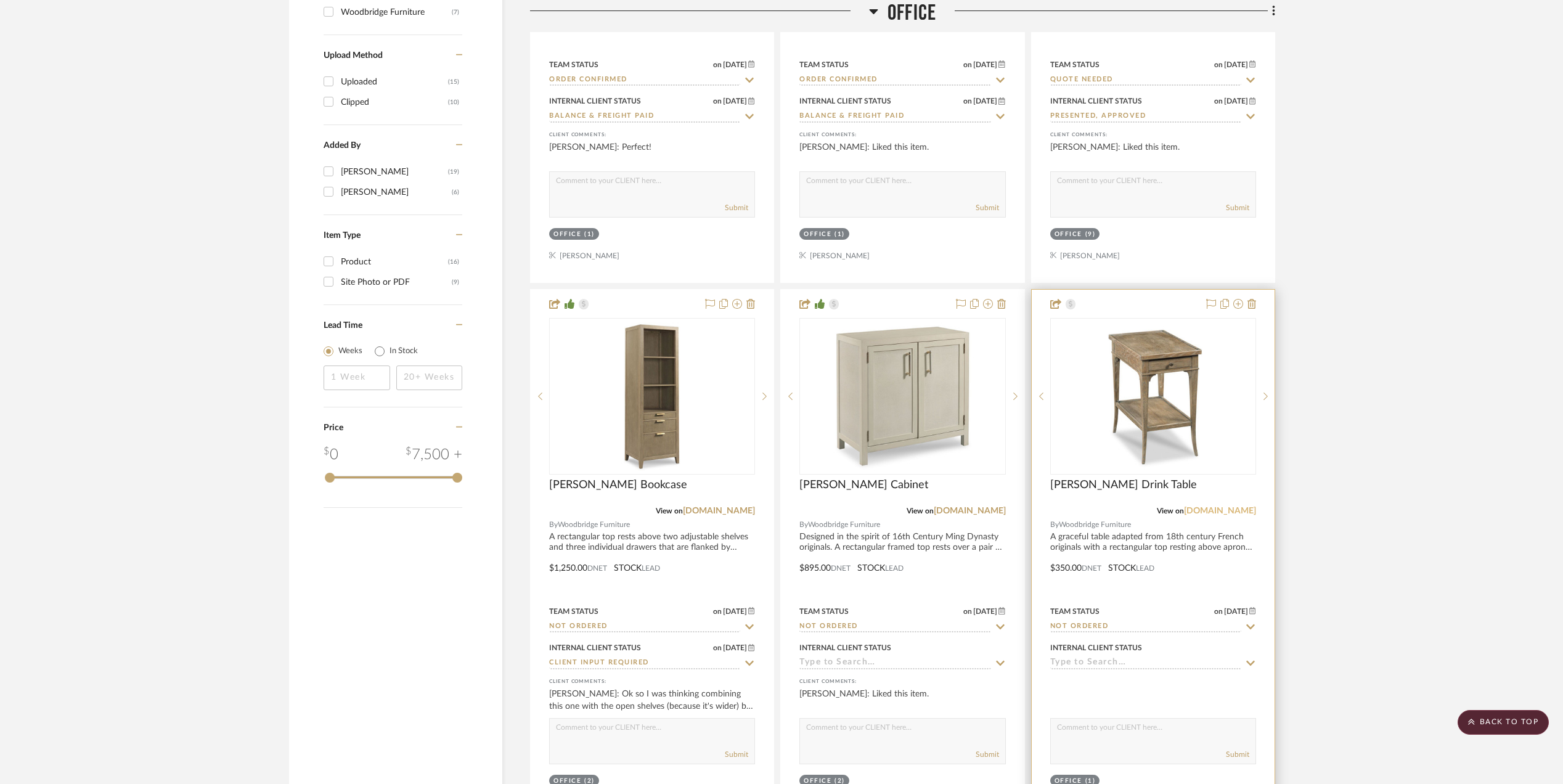
click at [1212, 511] on link "[DOMAIN_NAME]" at bounding box center [1220, 511] width 72 height 9
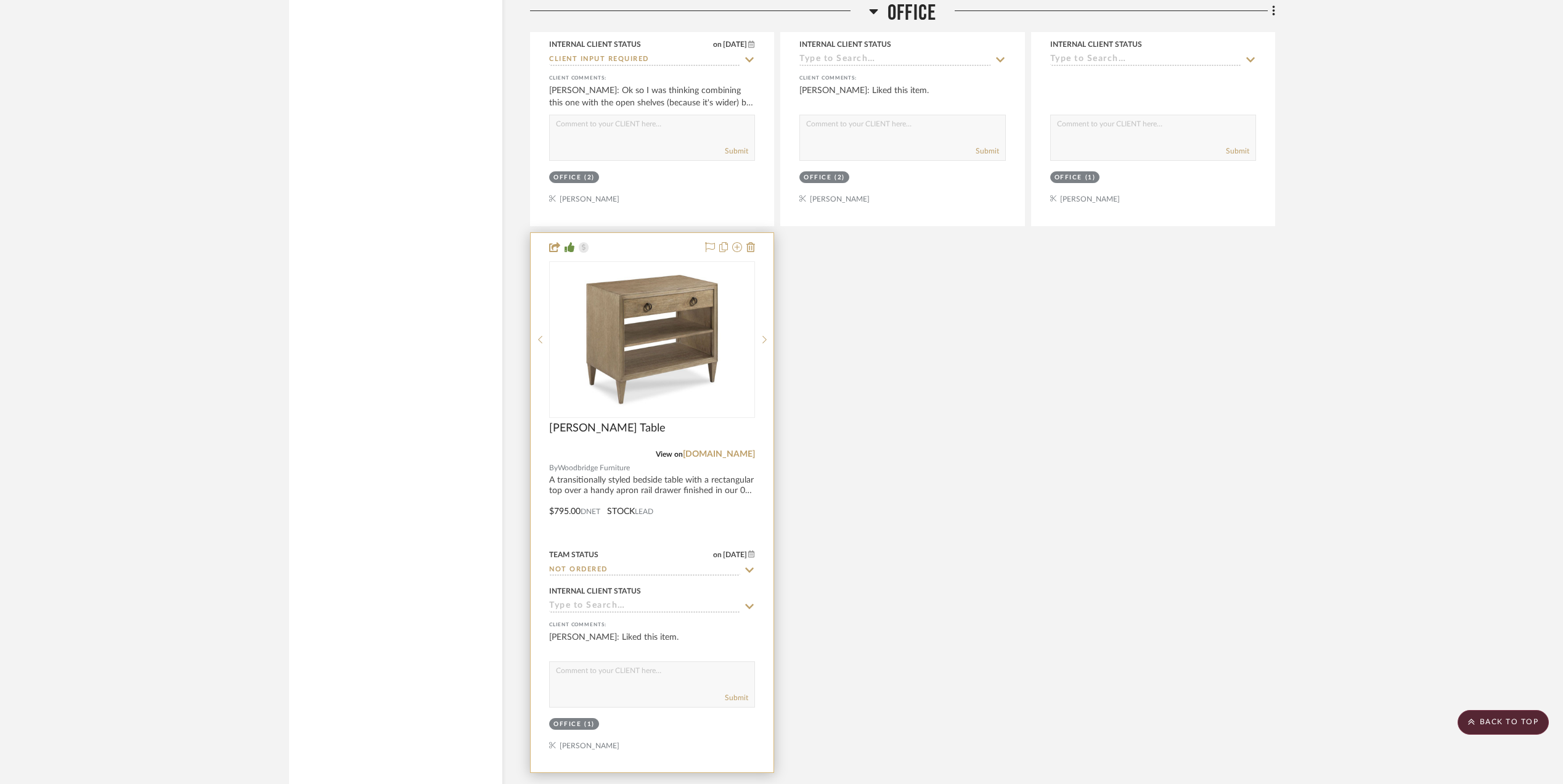
scroll to position [2136, 0]
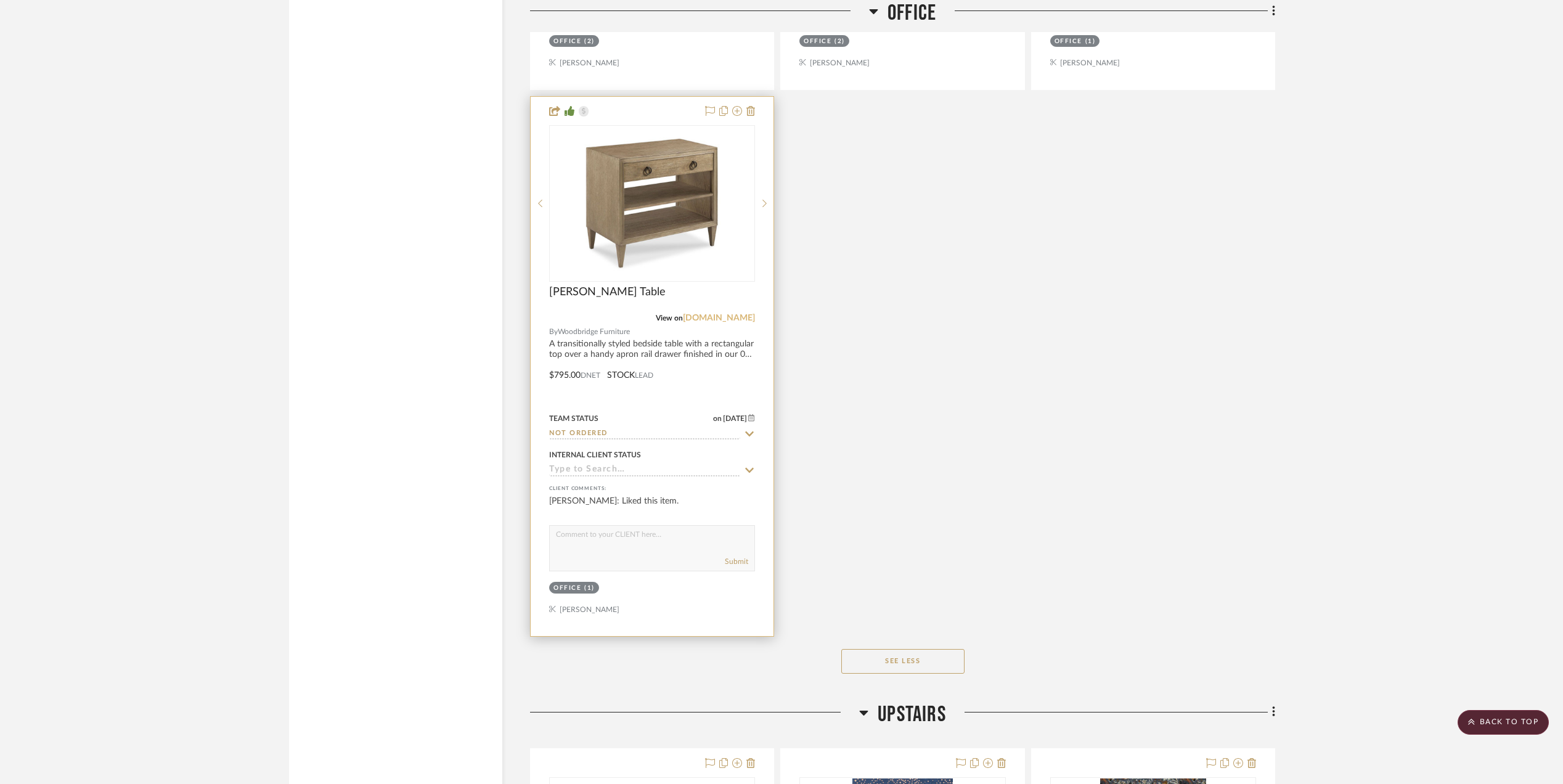
click at [707, 320] on link "[DOMAIN_NAME]" at bounding box center [719, 318] width 72 height 9
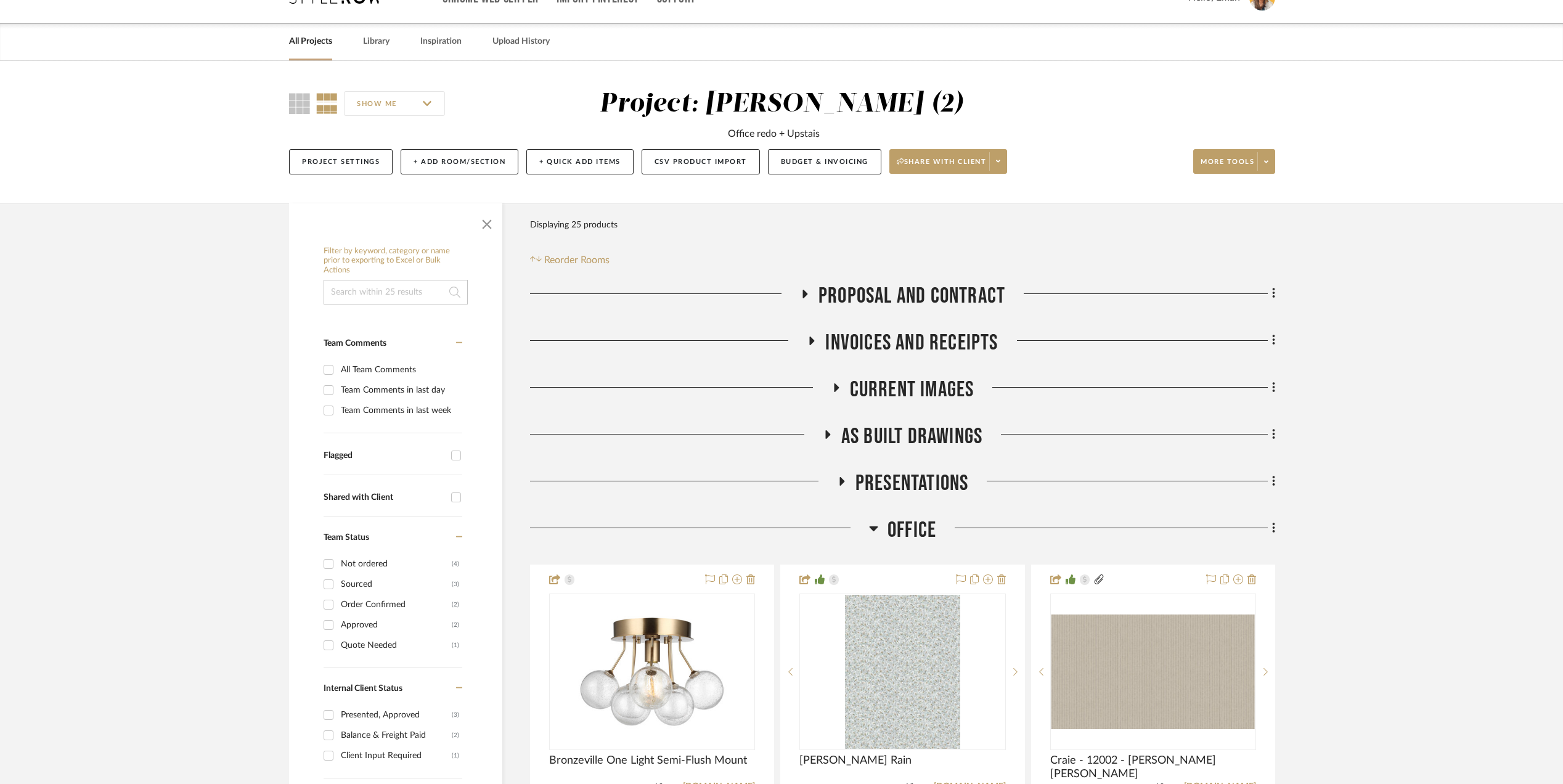
scroll to position [0, 0]
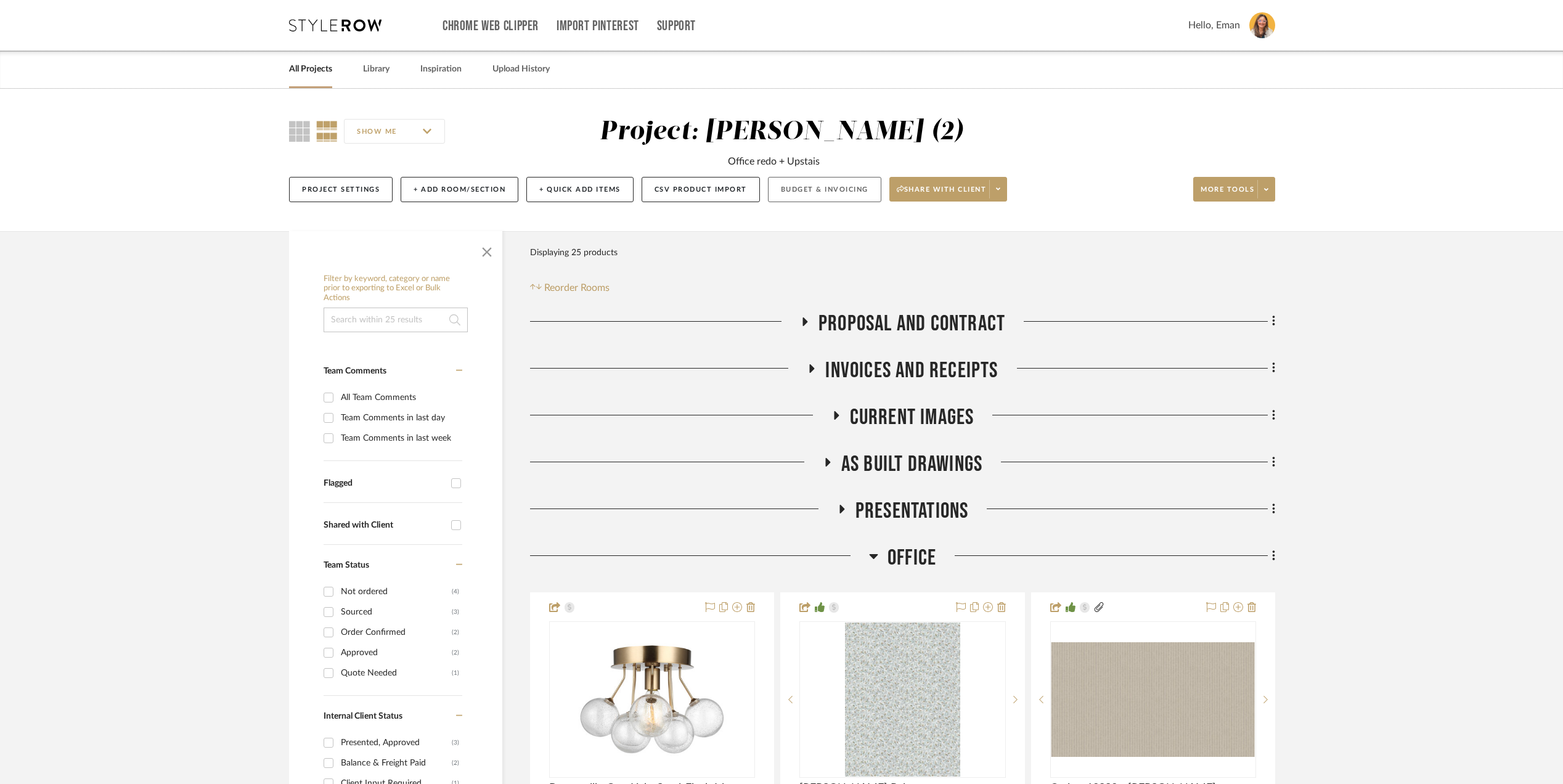
click at [843, 186] on button "Budget & Invoicing" at bounding box center [824, 189] width 113 height 25
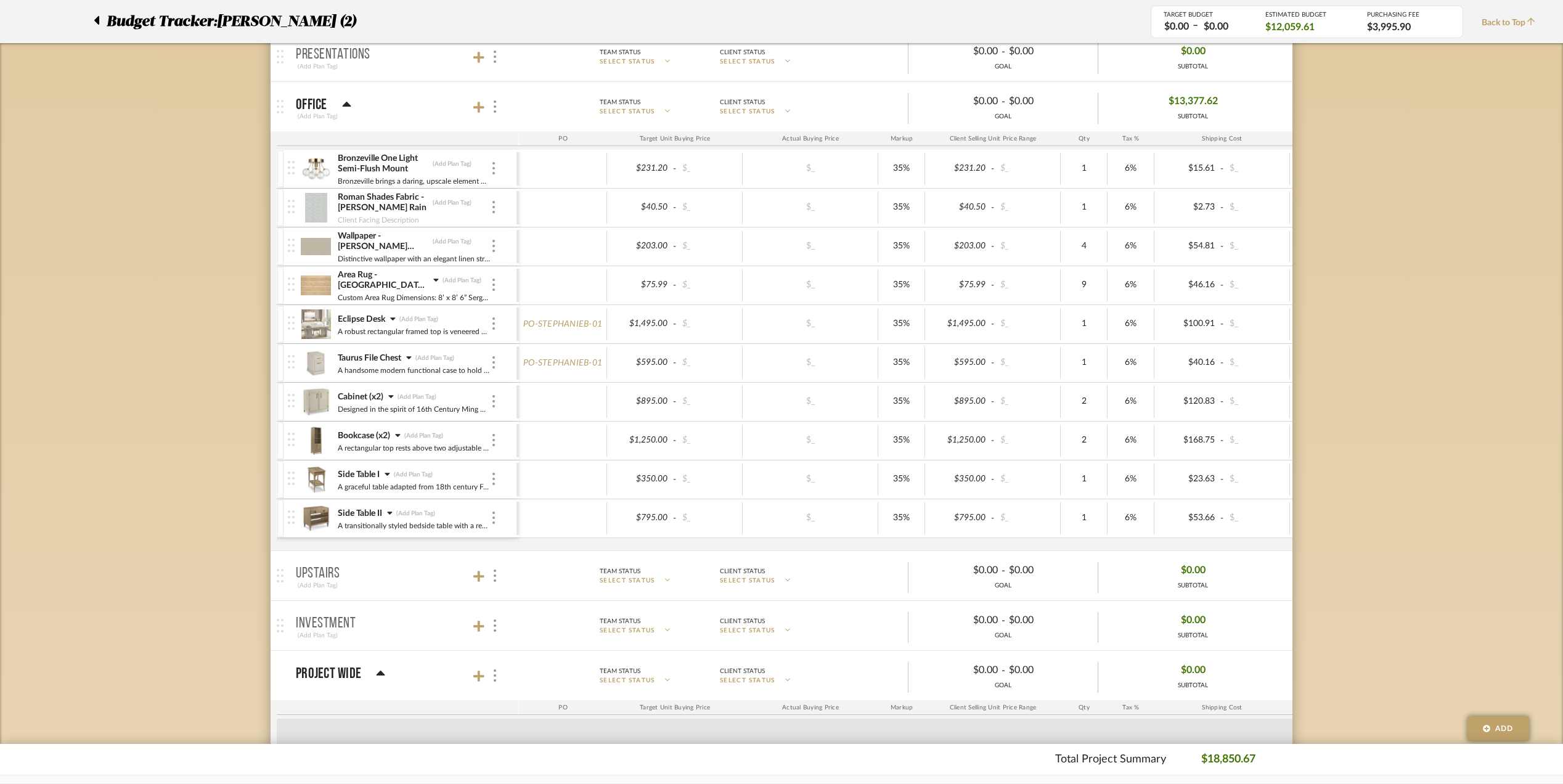
scroll to position [410, 0]
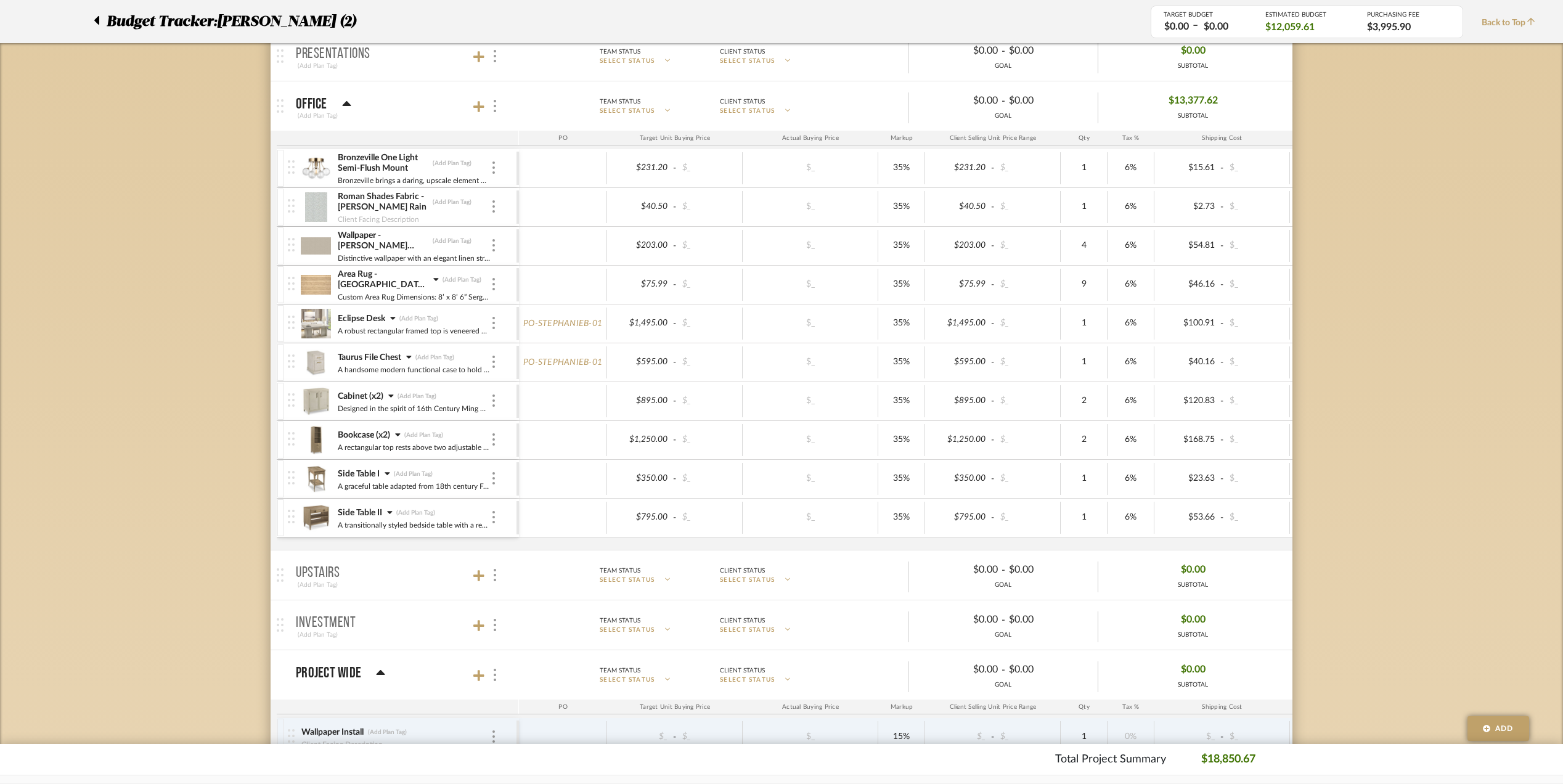
click at [427, 474] on div "Side Table I (Add Plan Tag)" at bounding box center [413, 474] width 153 height 12
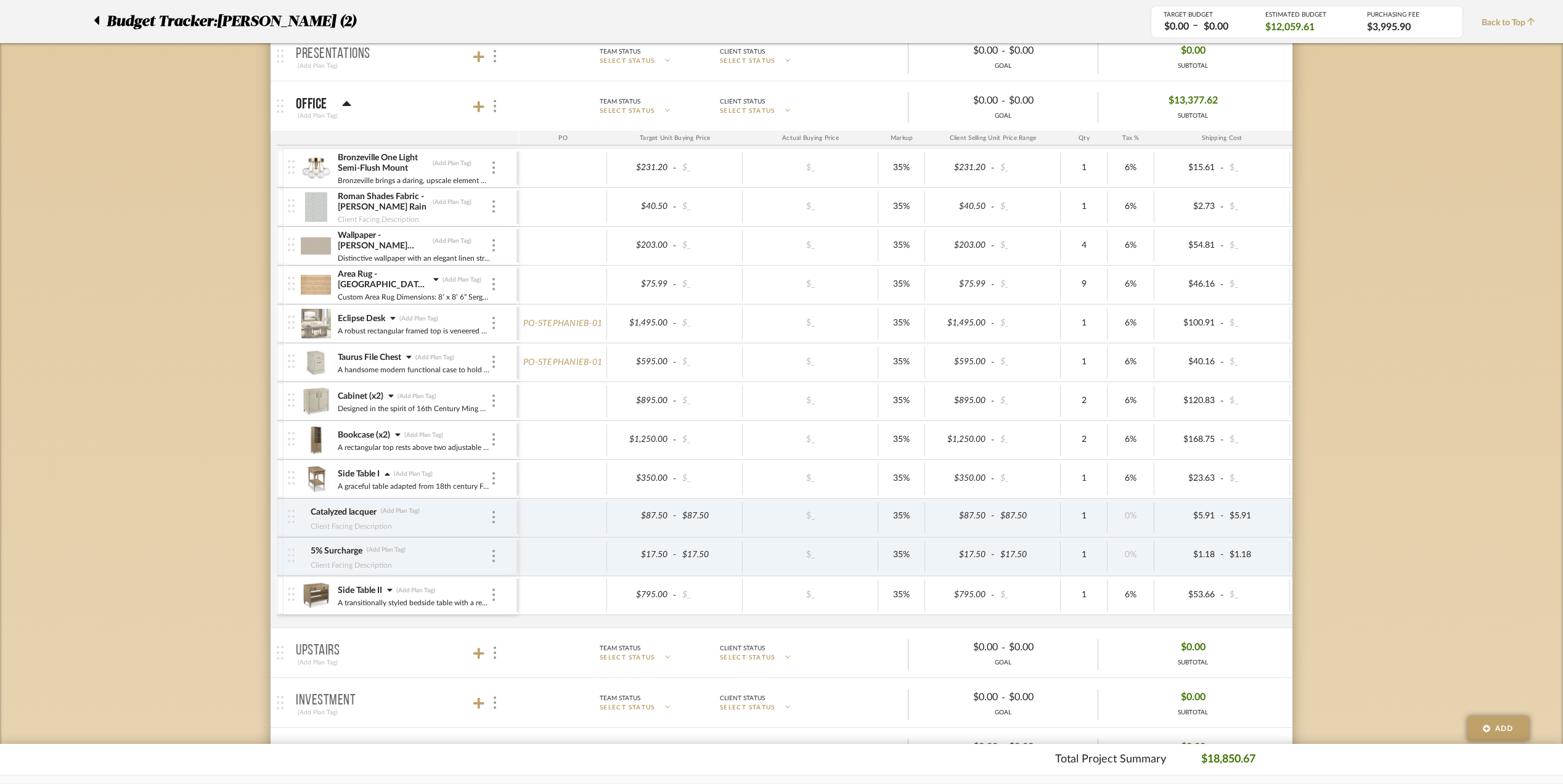
click at [397, 432] on icon at bounding box center [398, 434] width 6 height 9
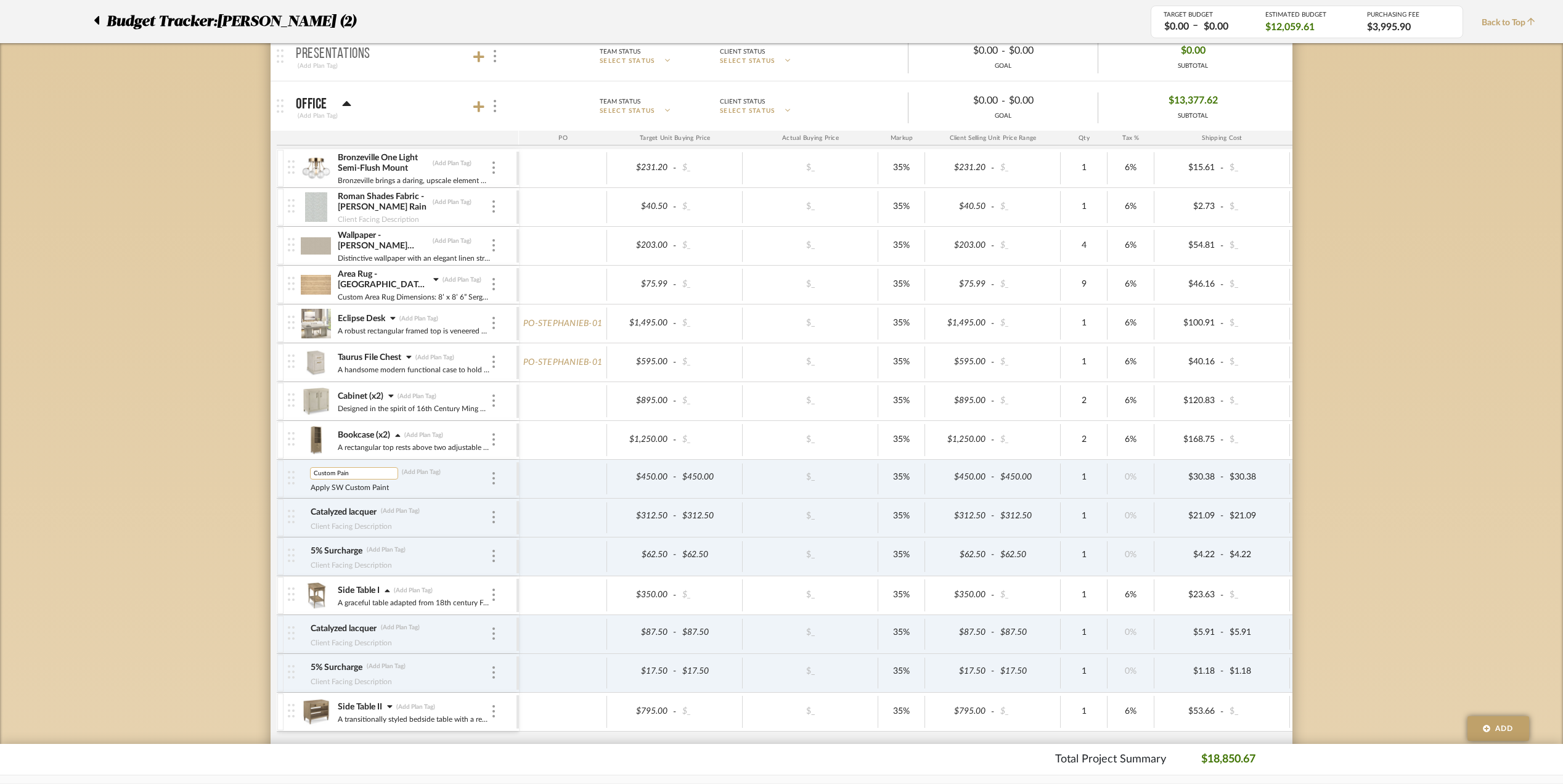
click at [354, 476] on input "Custom Pain" at bounding box center [354, 473] width 88 height 12
type input "Custom Paint"
click at [1418, 511] on div "Budget Tracker: [PERSON_NAME] (2) Transparent Last Updated: [PERSON_NAME] on [D…" at bounding box center [782, 531] width 1563 height 1707
click at [494, 592] on img at bounding box center [493, 594] width 2 height 12
click at [541, 656] on span "Add Associated Product or Labor" at bounding box center [554, 657] width 76 height 21
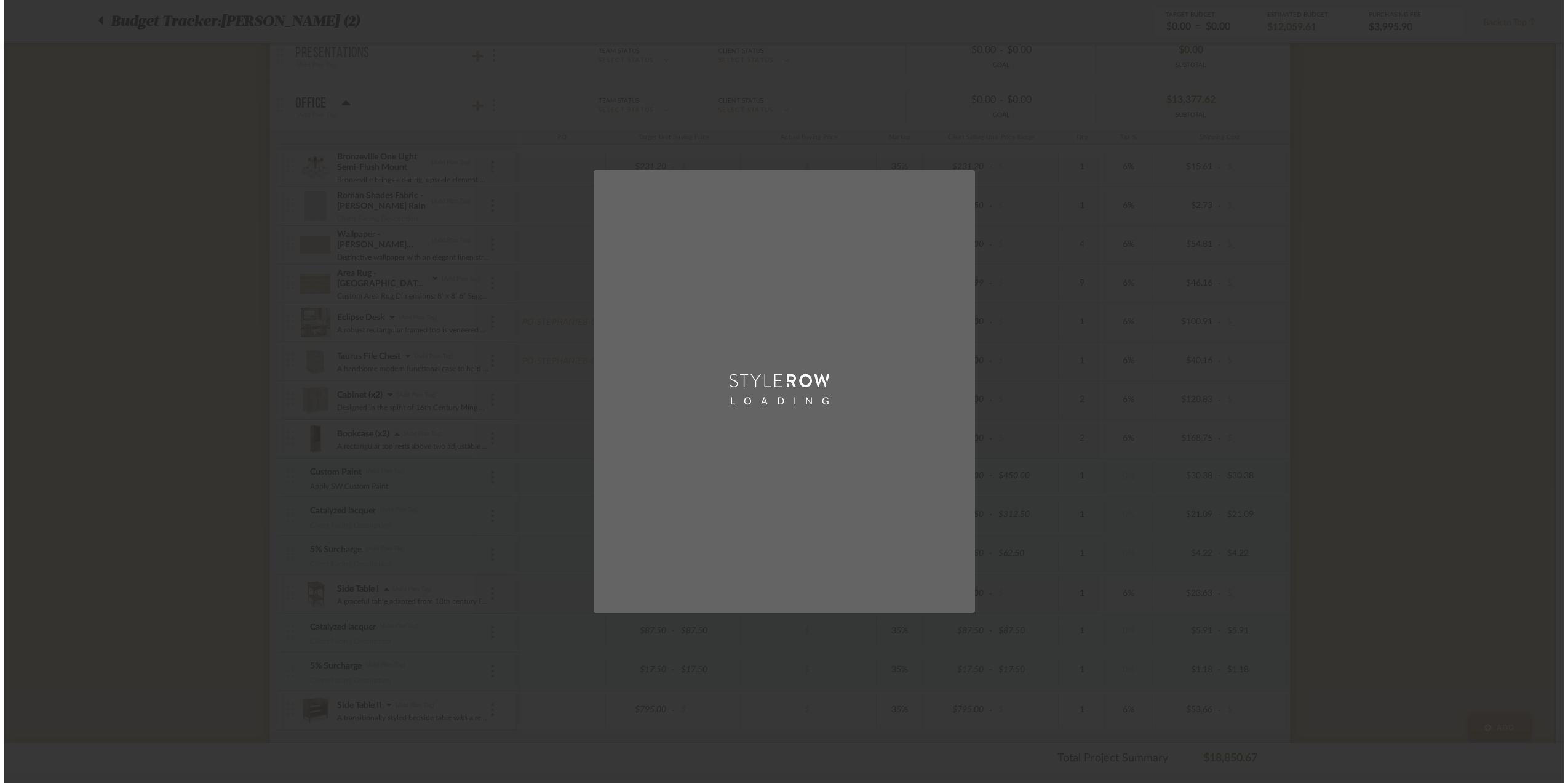
scroll to position [0, 0]
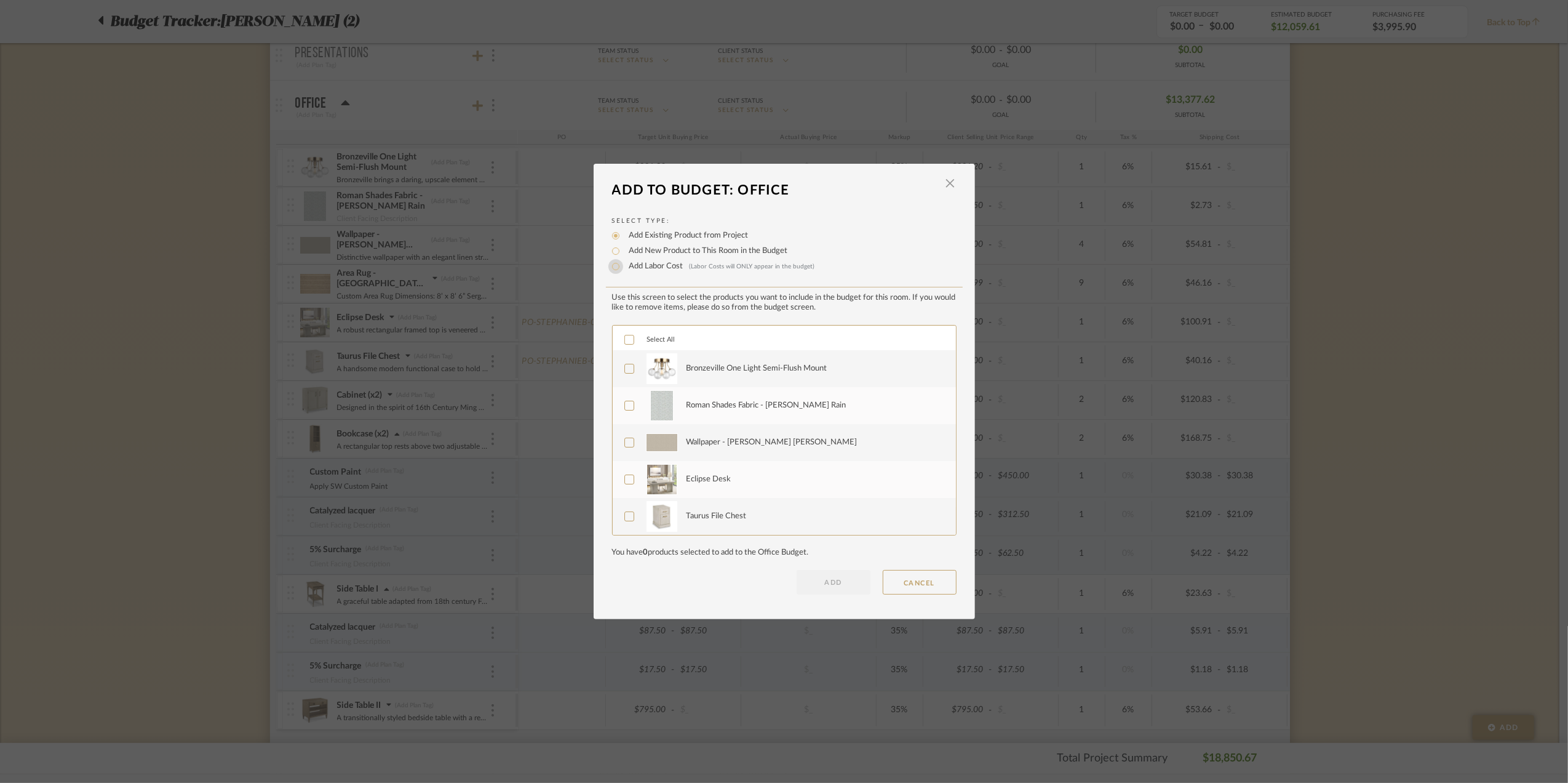
click at [614, 268] on input "Add Labor Cost (Labor Costs will ONLY appear in the budget)" at bounding box center [616, 266] width 15 height 15
radio input "true"
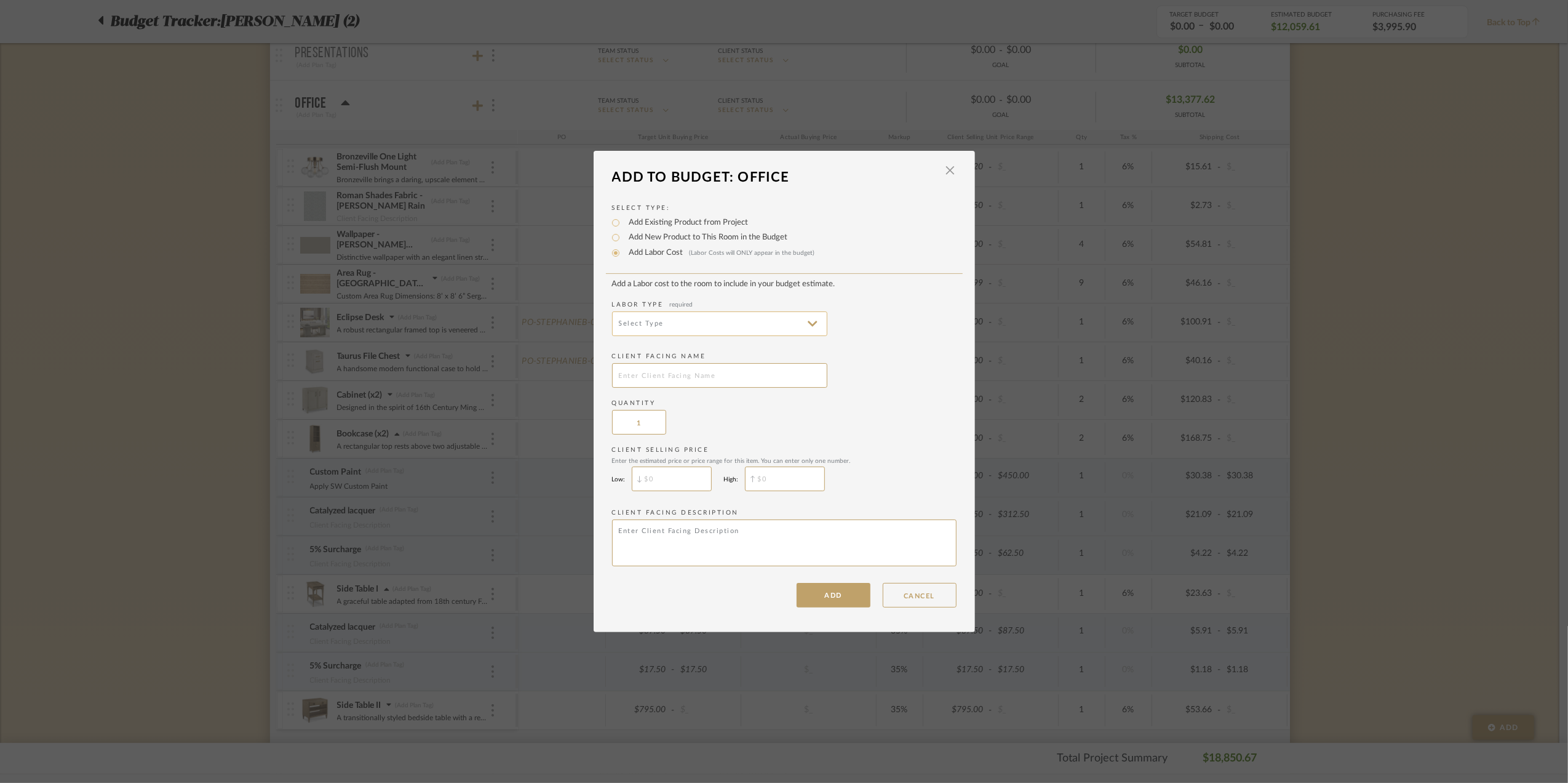
click at [635, 324] on input at bounding box center [720, 324] width 215 height 25
click at [646, 355] on span "Painting" at bounding box center [717, 353] width 191 height 11
type input "Painting"
click at [673, 370] on input "text" at bounding box center [720, 375] width 215 height 25
type input "Custom Paint"
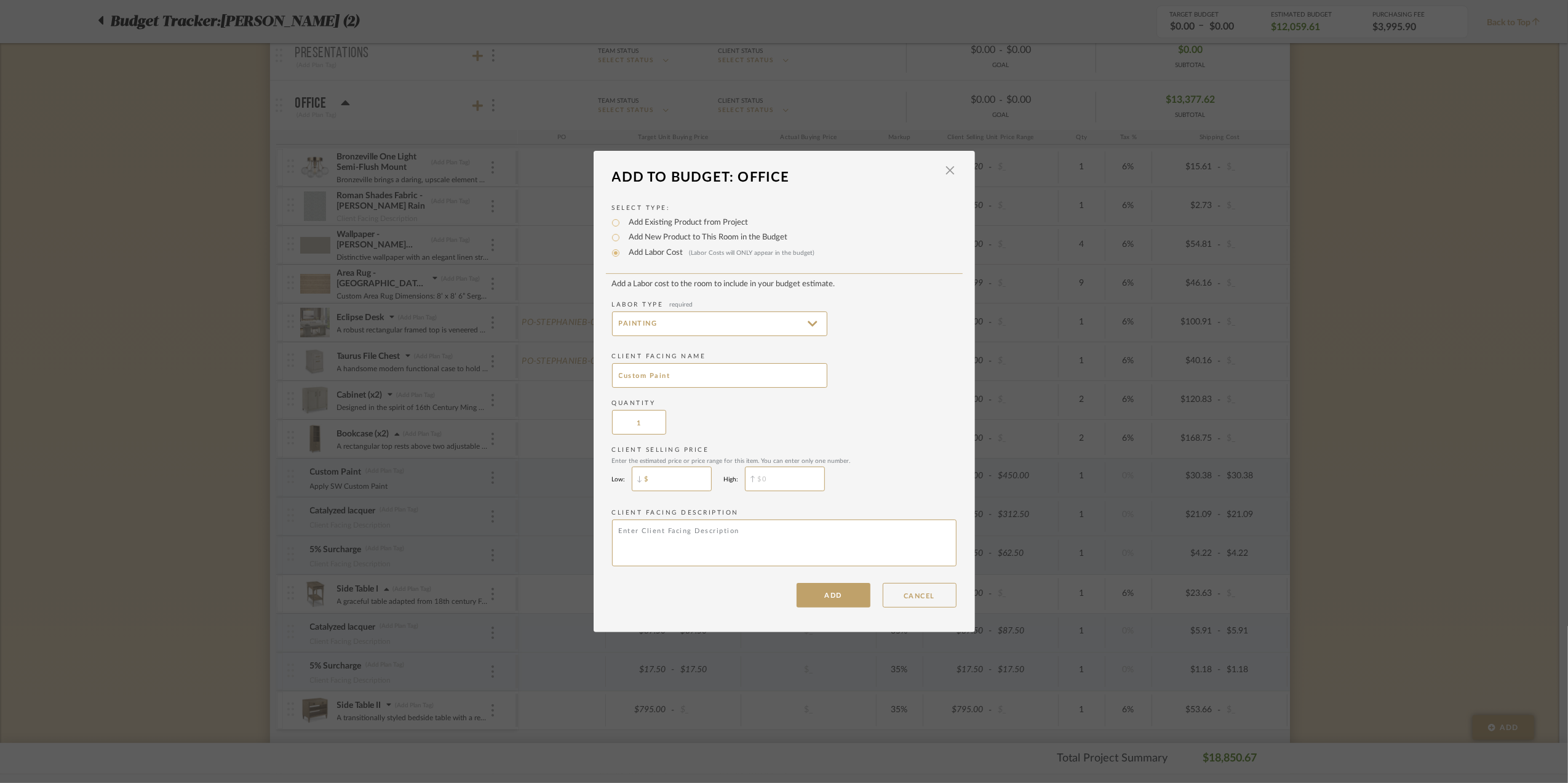
click at [665, 477] on input "$" at bounding box center [672, 479] width 80 height 25
type input "$150"
click at [778, 472] on input "$" at bounding box center [785, 479] width 80 height 25
type input "$150"
click at [639, 530] on textarea at bounding box center [784, 543] width 345 height 47
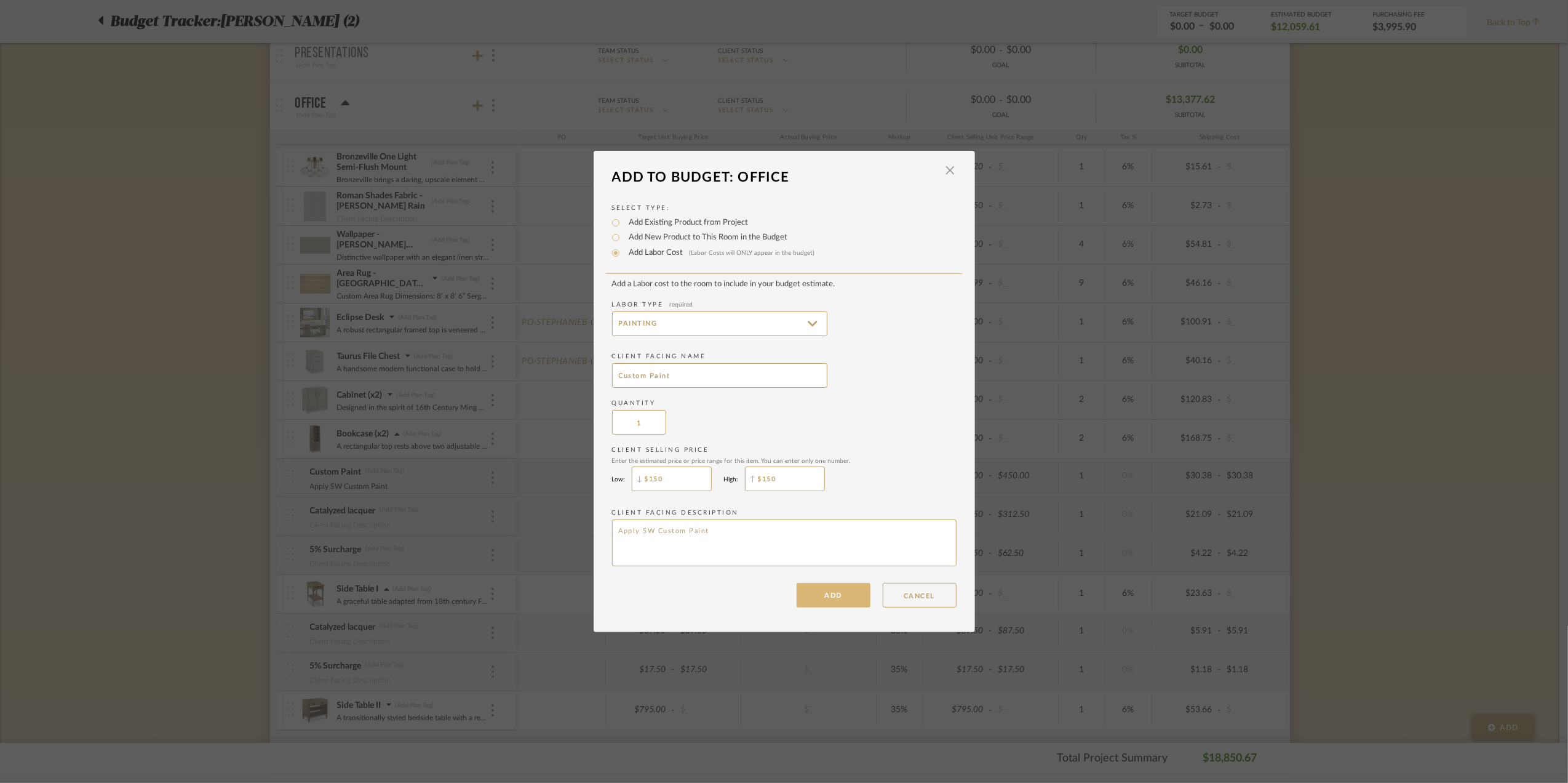
type textarea "Apply SW Custom Paint"
click at [833, 598] on button "ADD" at bounding box center [833, 595] width 74 height 25
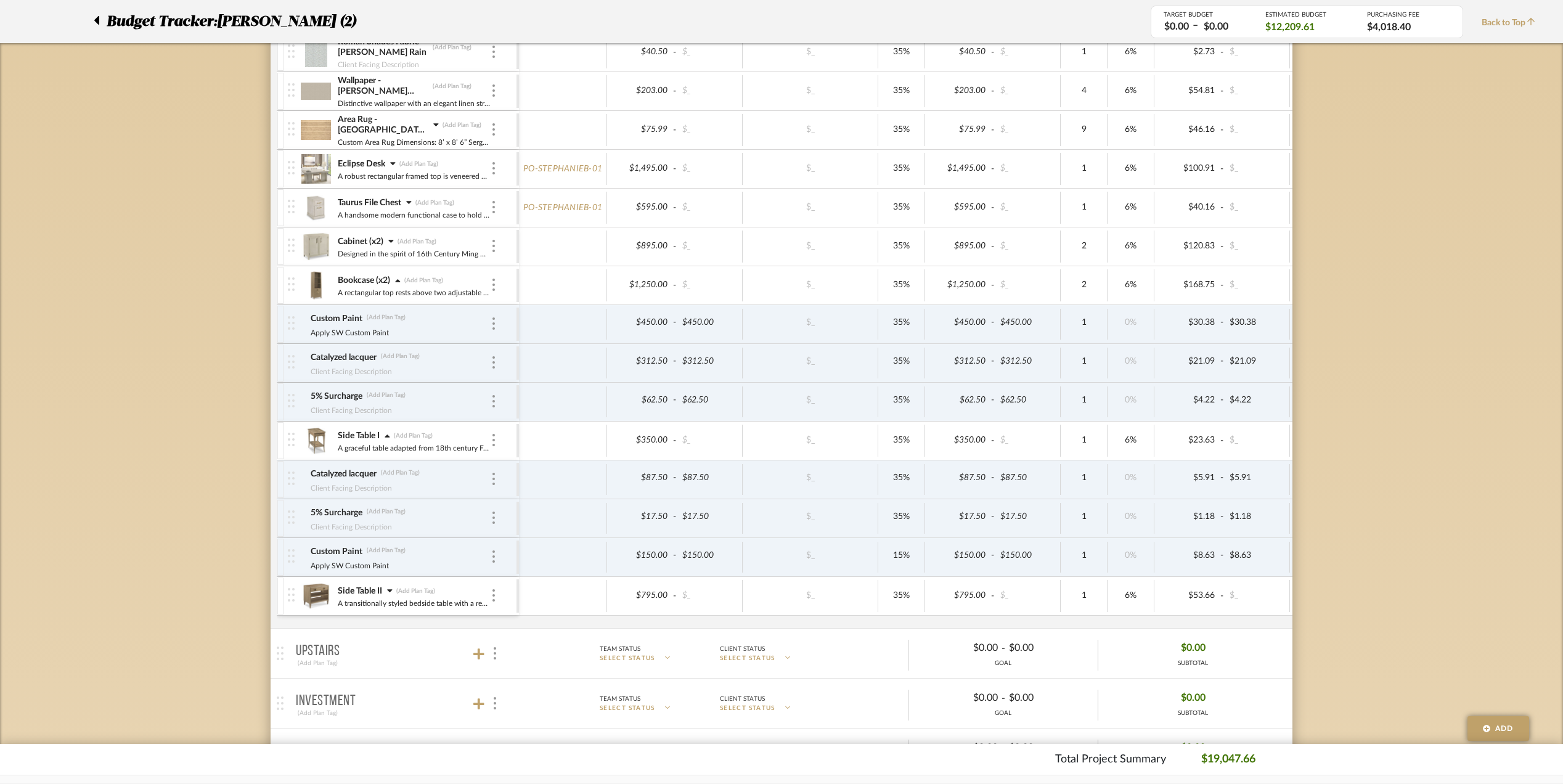
scroll to position [575, 0]
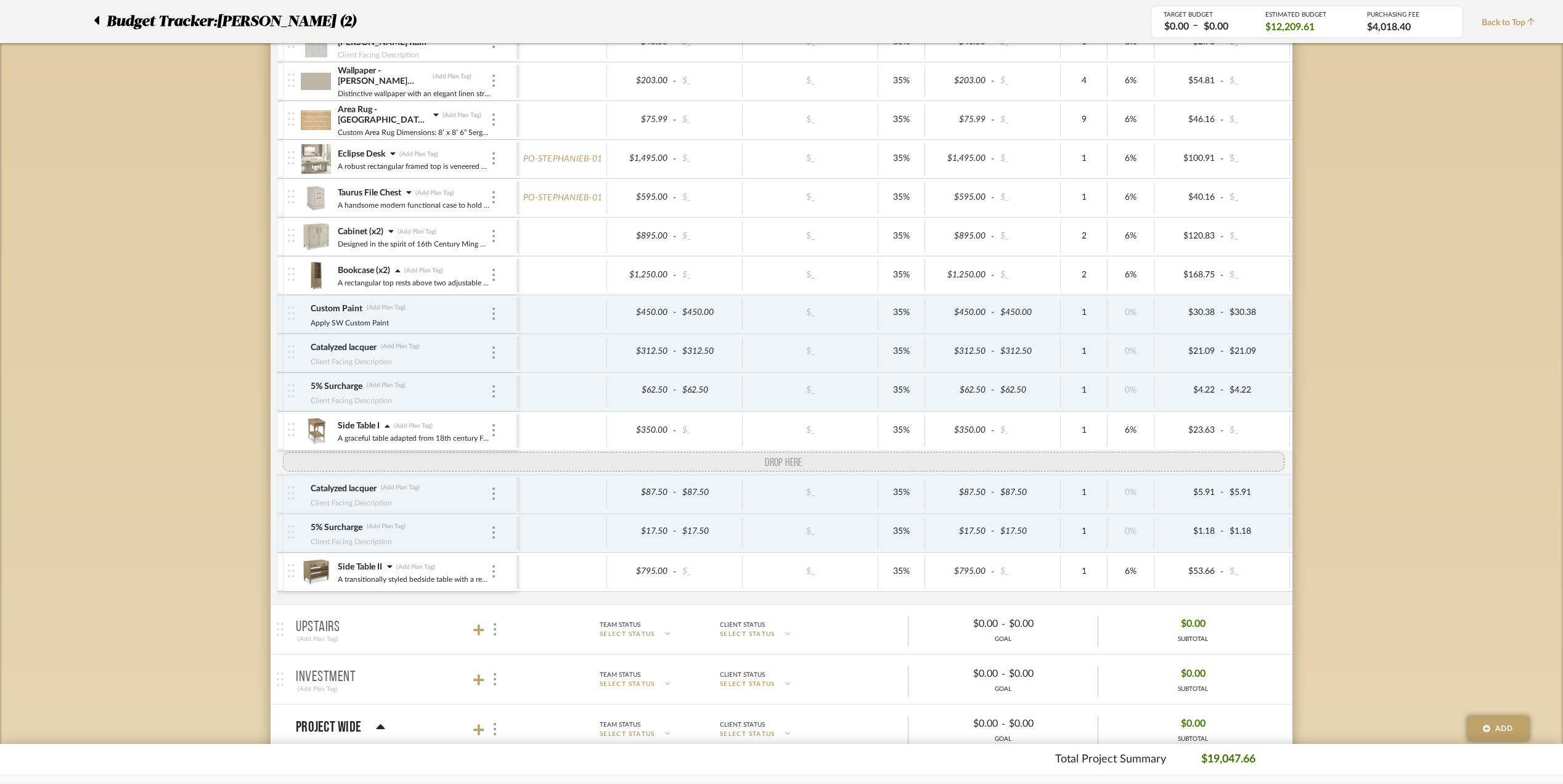
drag, startPoint x: 284, startPoint y: 550, endPoint x: 286, endPoint y: 459, distance: 91.0
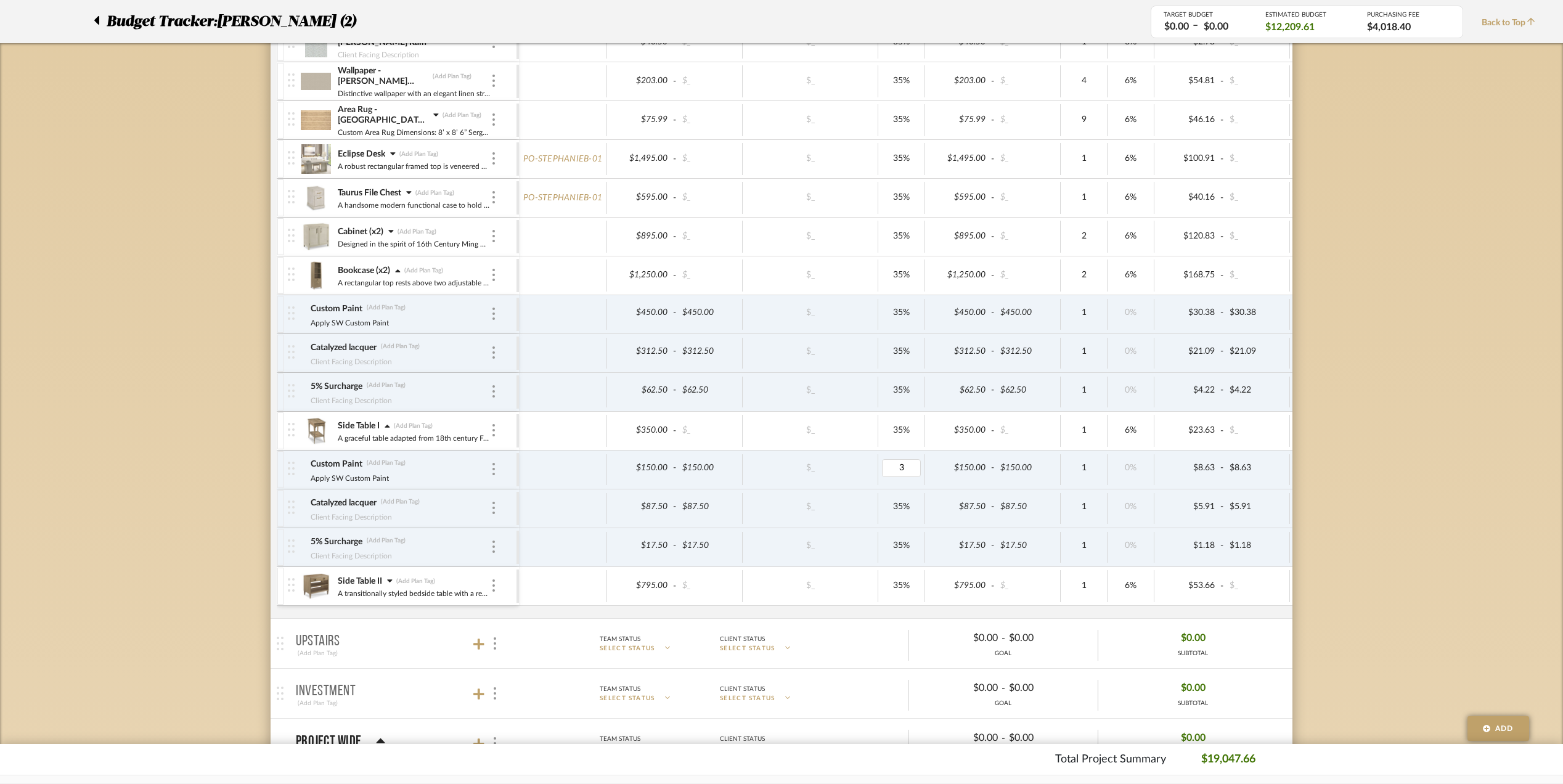
type input "35"
click at [1359, 496] on div "Budget Tracker: [PERSON_NAME] (2) Transparent Last Updated: [PERSON_NAME] on [D…" at bounding box center [782, 387] width 1563 height 1746
click at [388, 582] on icon at bounding box center [390, 580] width 6 height 9
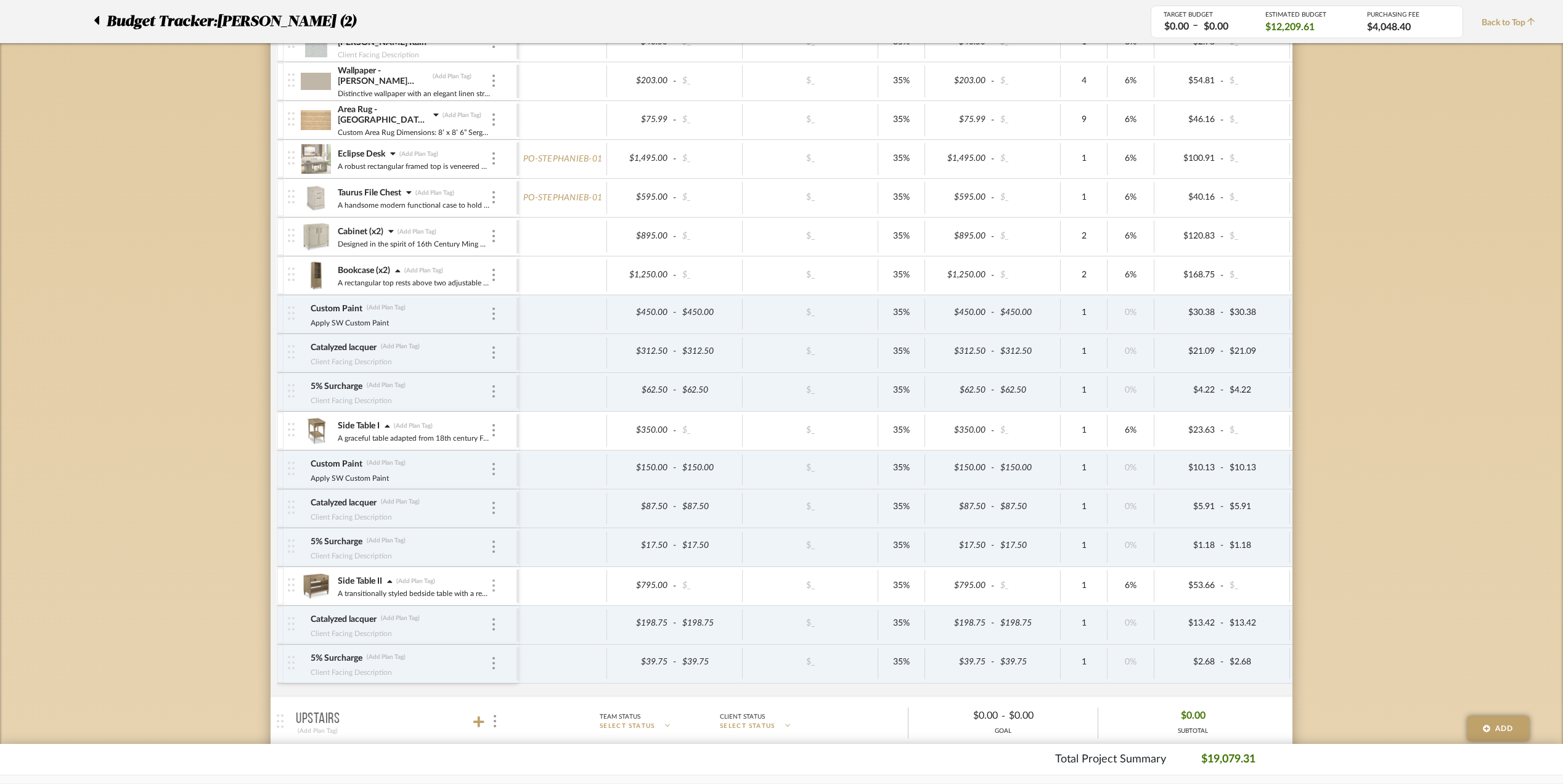
click at [492, 587] on div at bounding box center [494, 585] width 6 height 14
click at [556, 649] on span "Add Associated Product or Labor" at bounding box center [554, 649] width 76 height 21
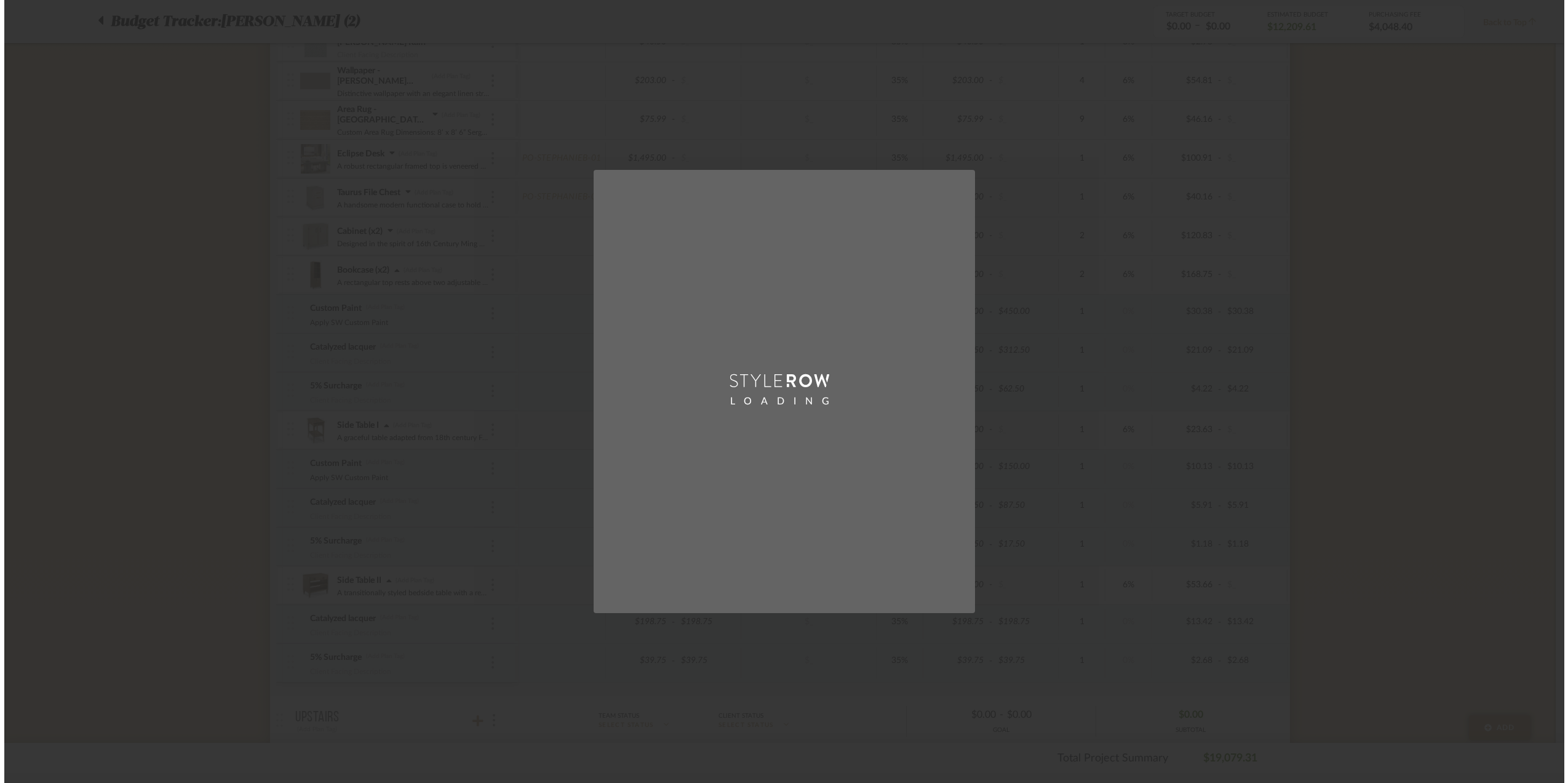
scroll to position [0, 0]
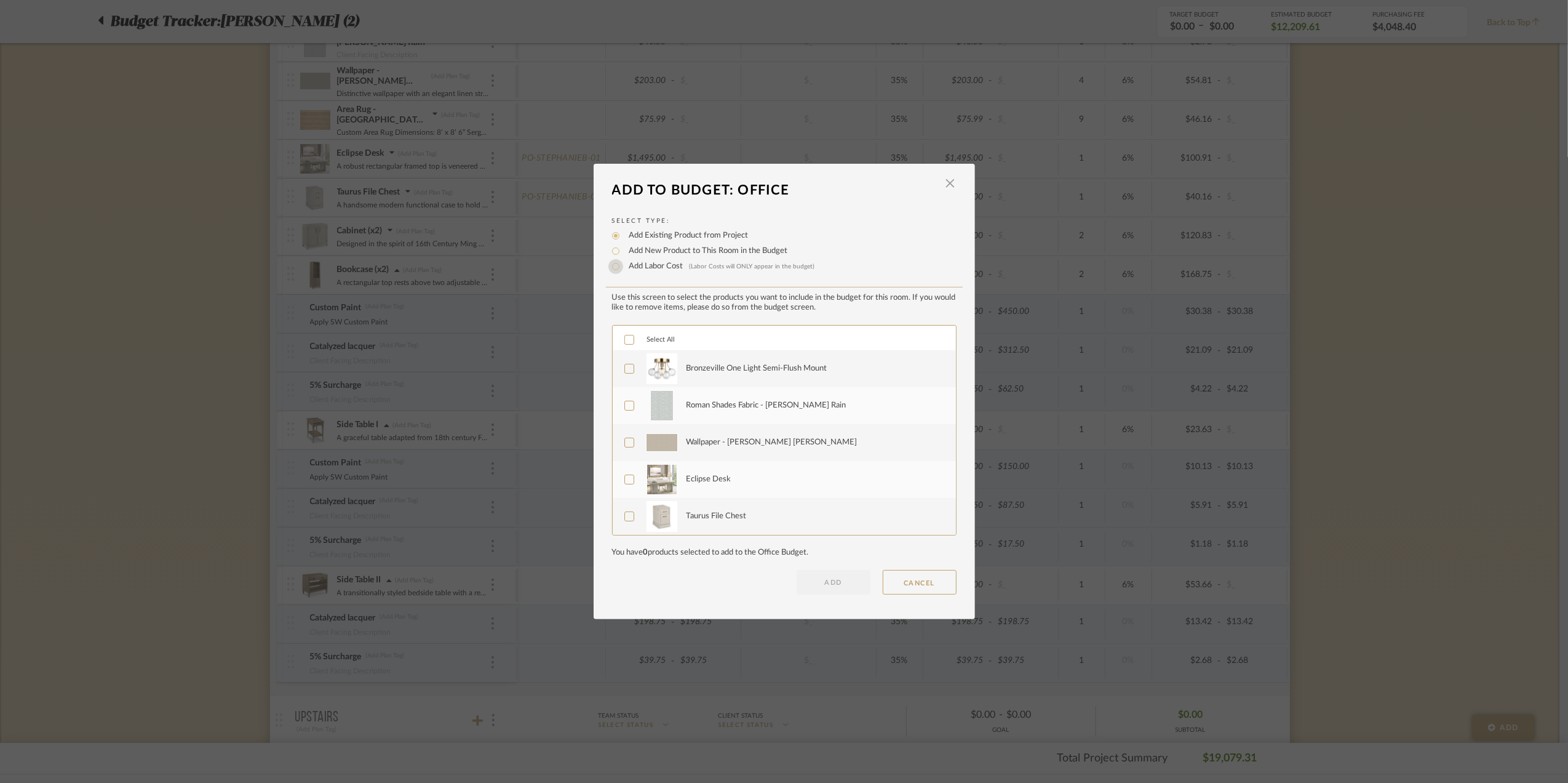
click at [614, 267] on input "Add Labor Cost (Labor Costs will ONLY appear in the budget)" at bounding box center [616, 266] width 15 height 15
radio input "true"
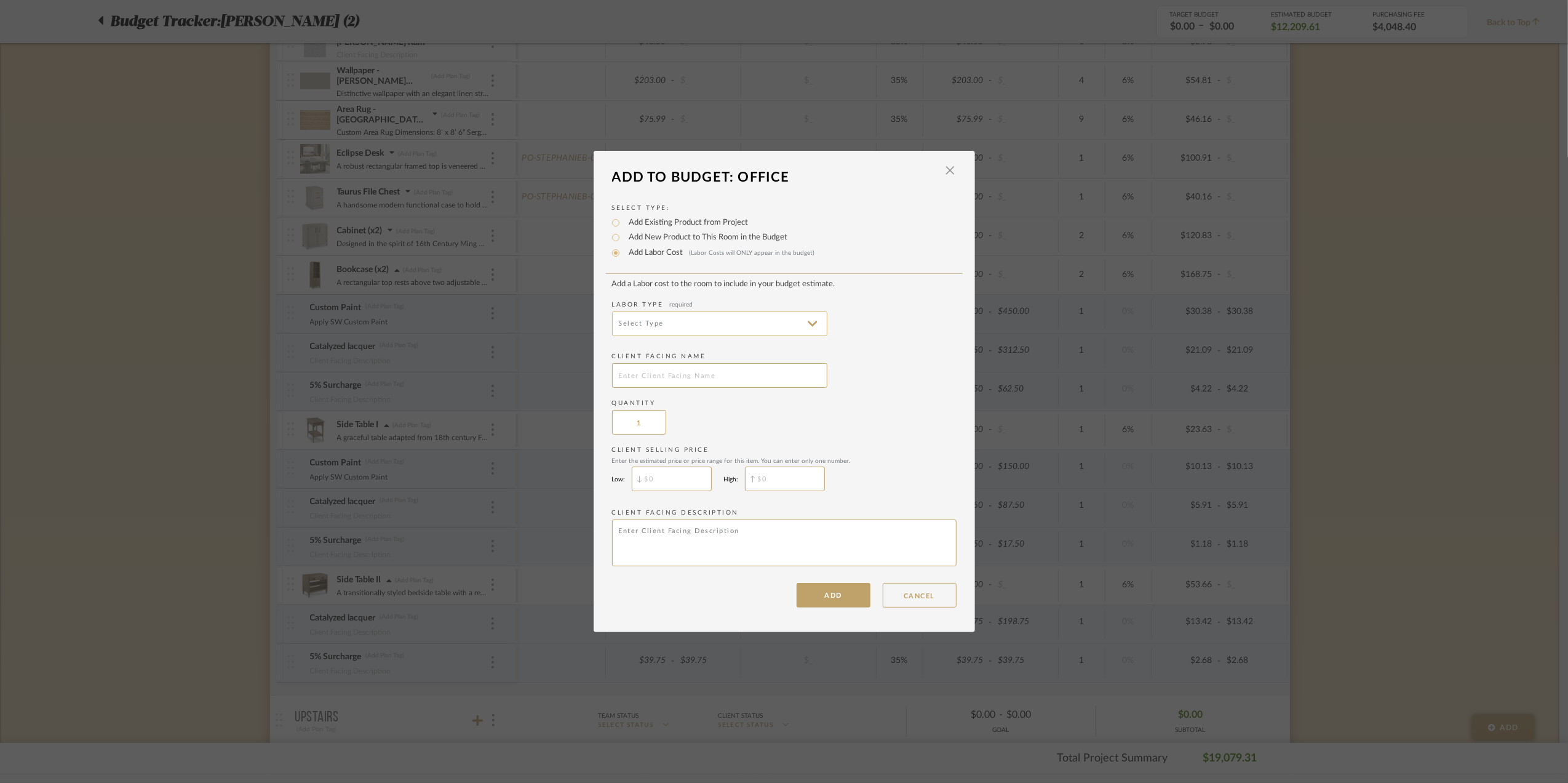
click at [705, 319] on input at bounding box center [720, 324] width 215 height 25
click at [679, 356] on span "Painting" at bounding box center [717, 353] width 191 height 11
type input "Painting"
click at [660, 371] on input "text" at bounding box center [720, 375] width 215 height 25
type input "Custom Paint"
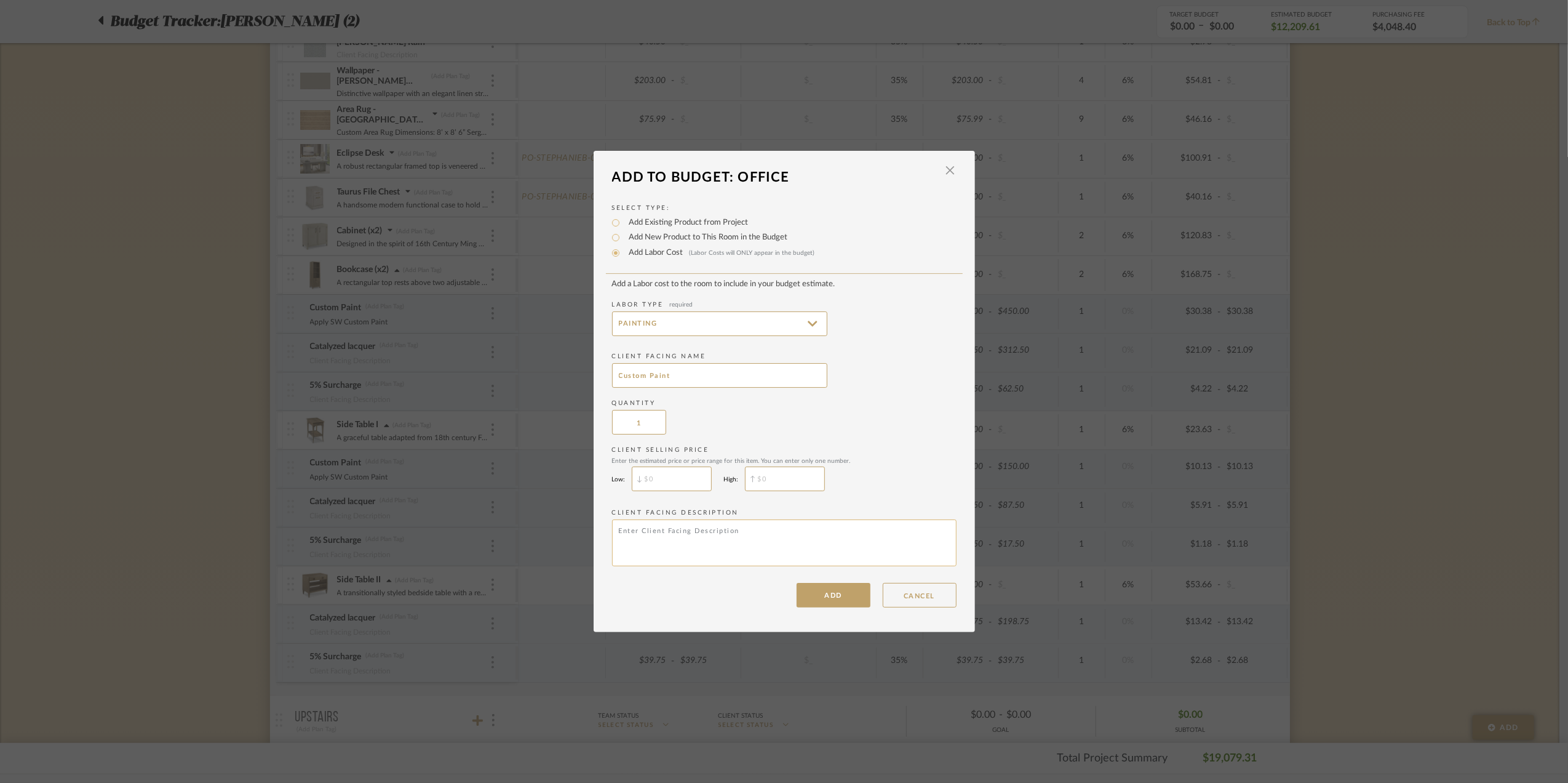
click at [651, 535] on textarea at bounding box center [784, 543] width 345 height 47
type textarea "Apply SW Custom Paint"
click at [643, 591] on div "ADD CANCEL" at bounding box center [784, 595] width 345 height 25
click at [674, 478] on input "$" at bounding box center [672, 479] width 80 height 25
type input "$300"
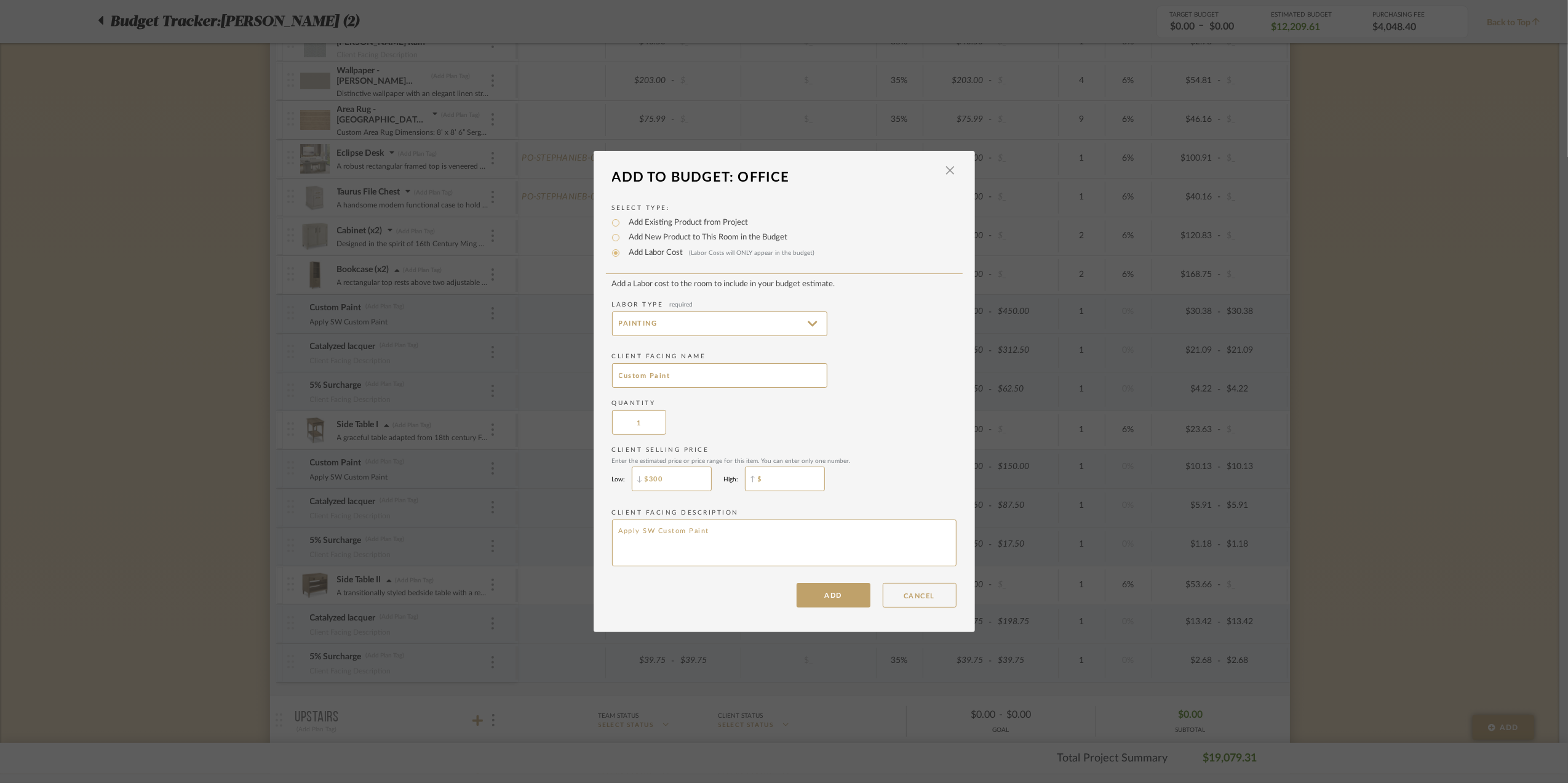
click at [778, 476] on input "$" at bounding box center [785, 479] width 80 height 25
type input "$300"
click at [878, 432] on div "Quantity 1" at bounding box center [784, 417] width 345 height 36
click at [852, 605] on button "ADD" at bounding box center [833, 595] width 74 height 25
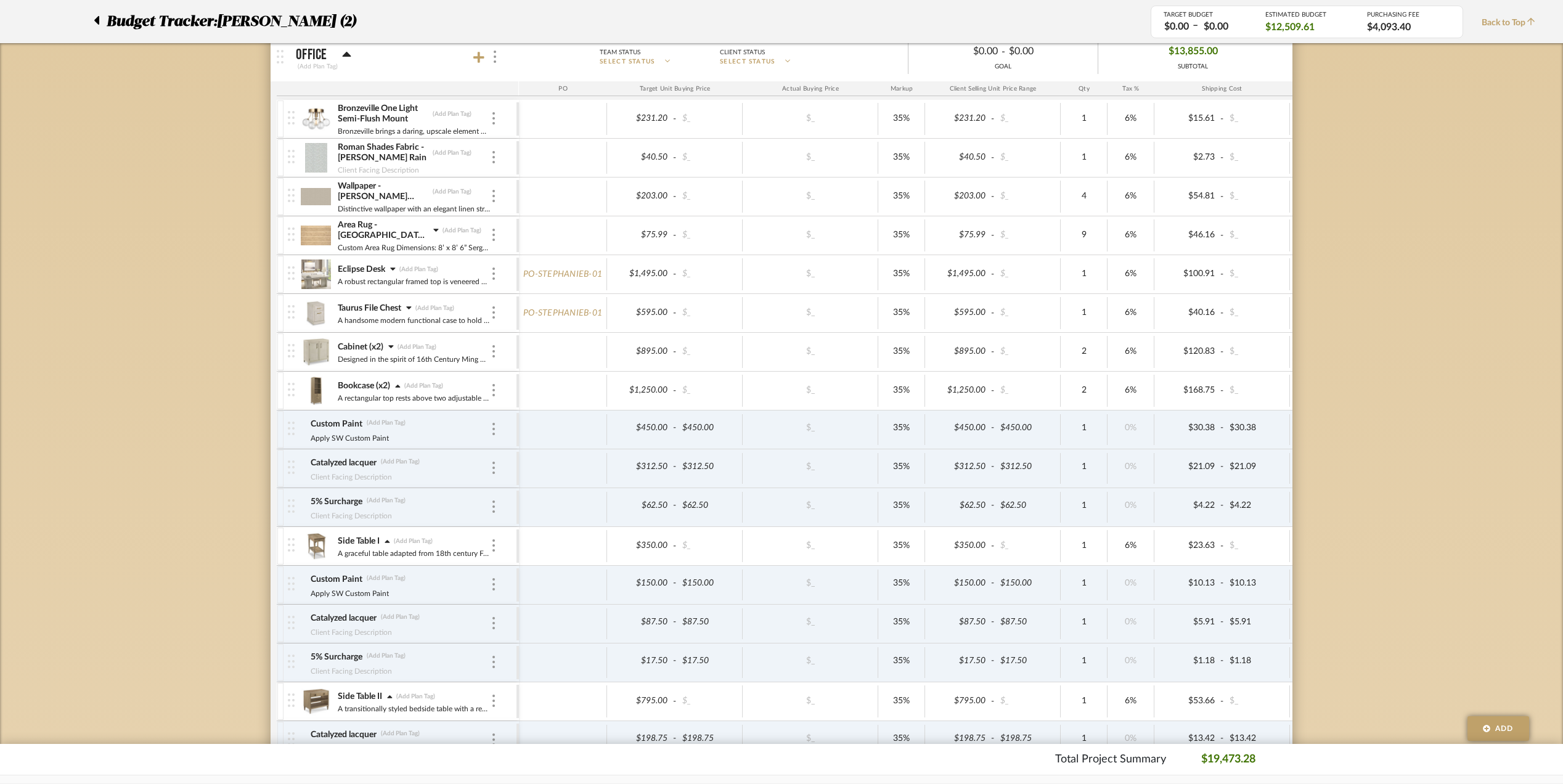
scroll to position [246, 0]
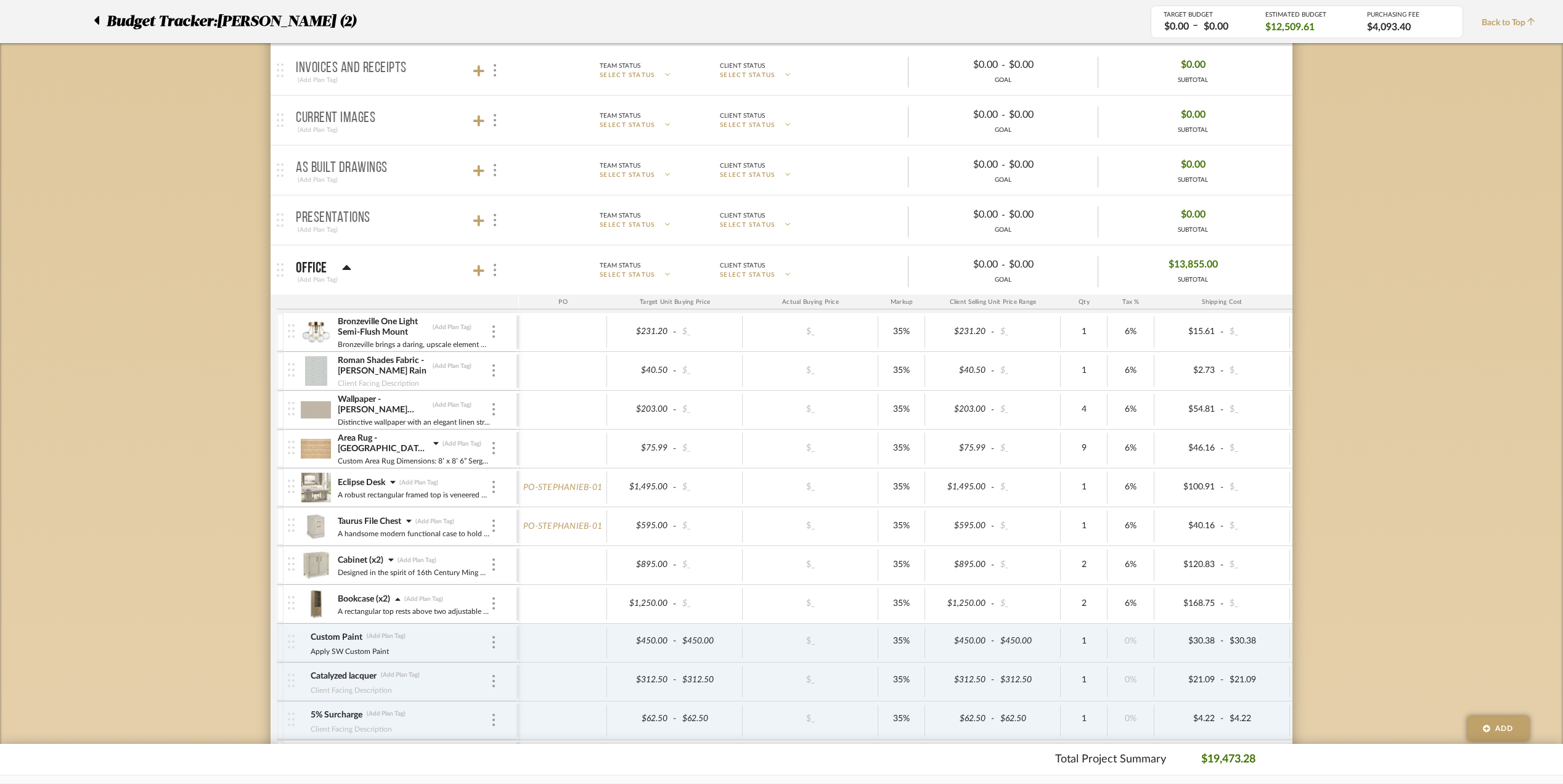
click at [311, 528] on img at bounding box center [316, 526] width 30 height 30
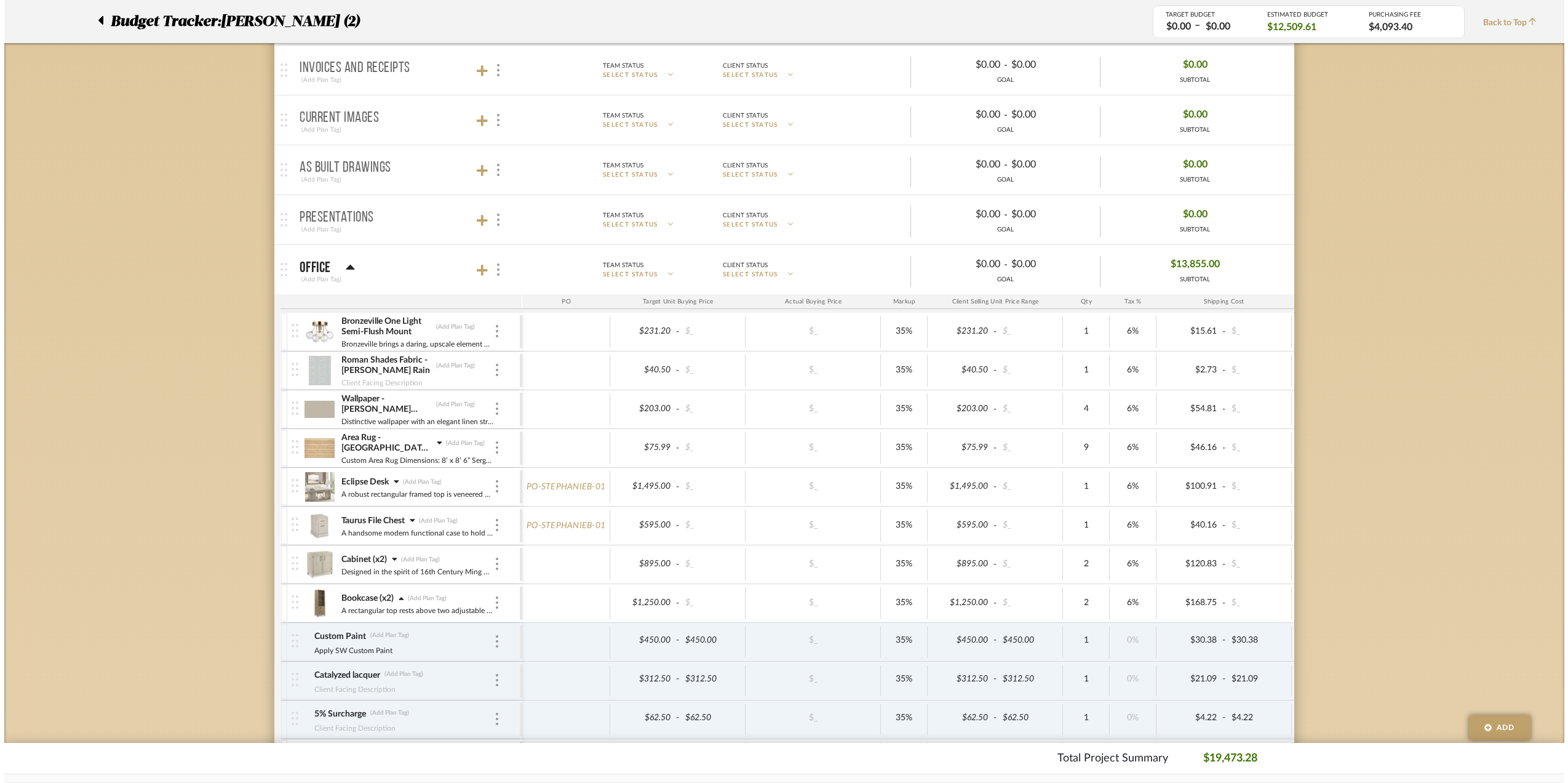
scroll to position [0, 0]
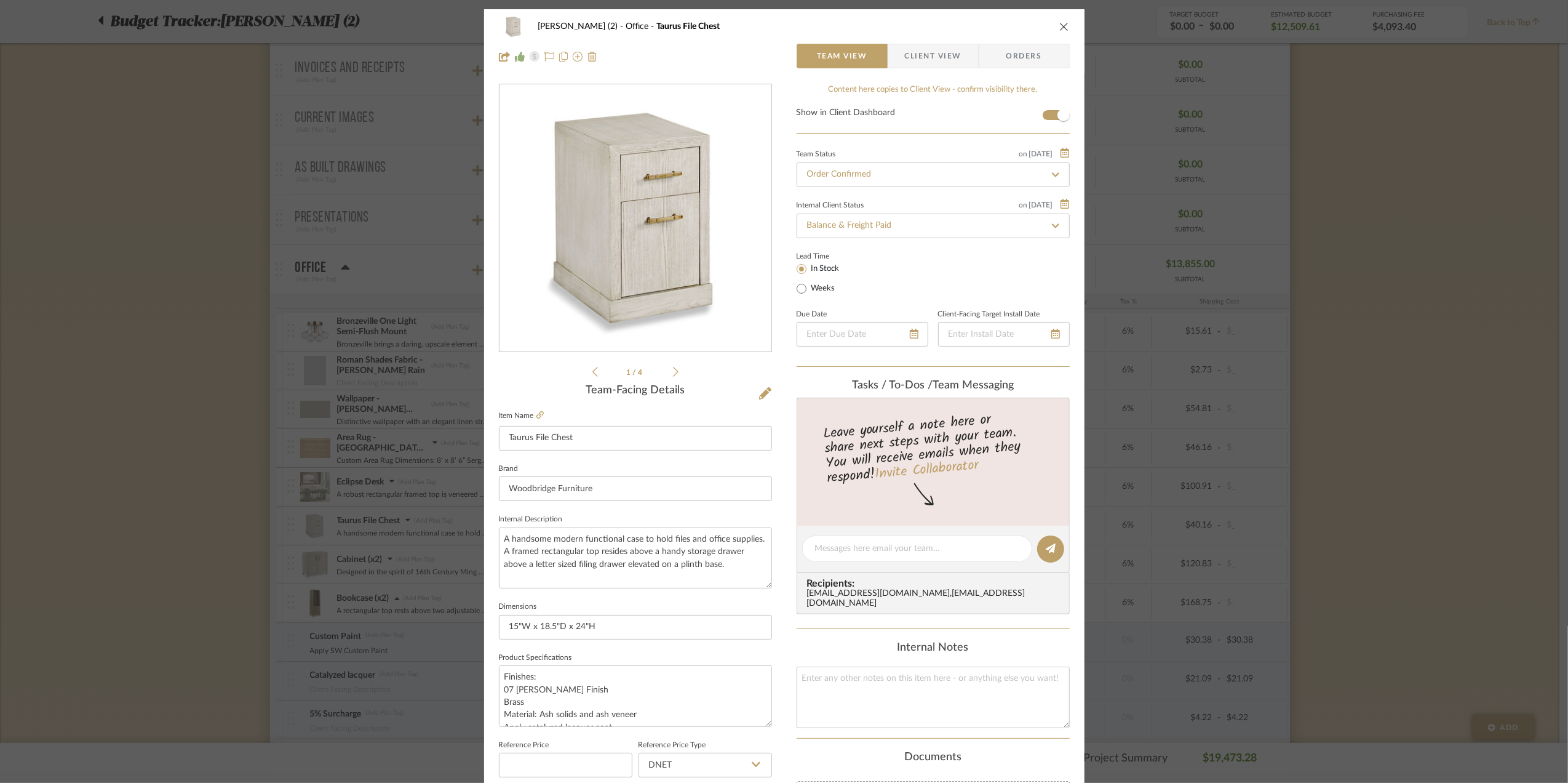
click at [1002, 50] on span "Orders" at bounding box center [1024, 55] width 63 height 25
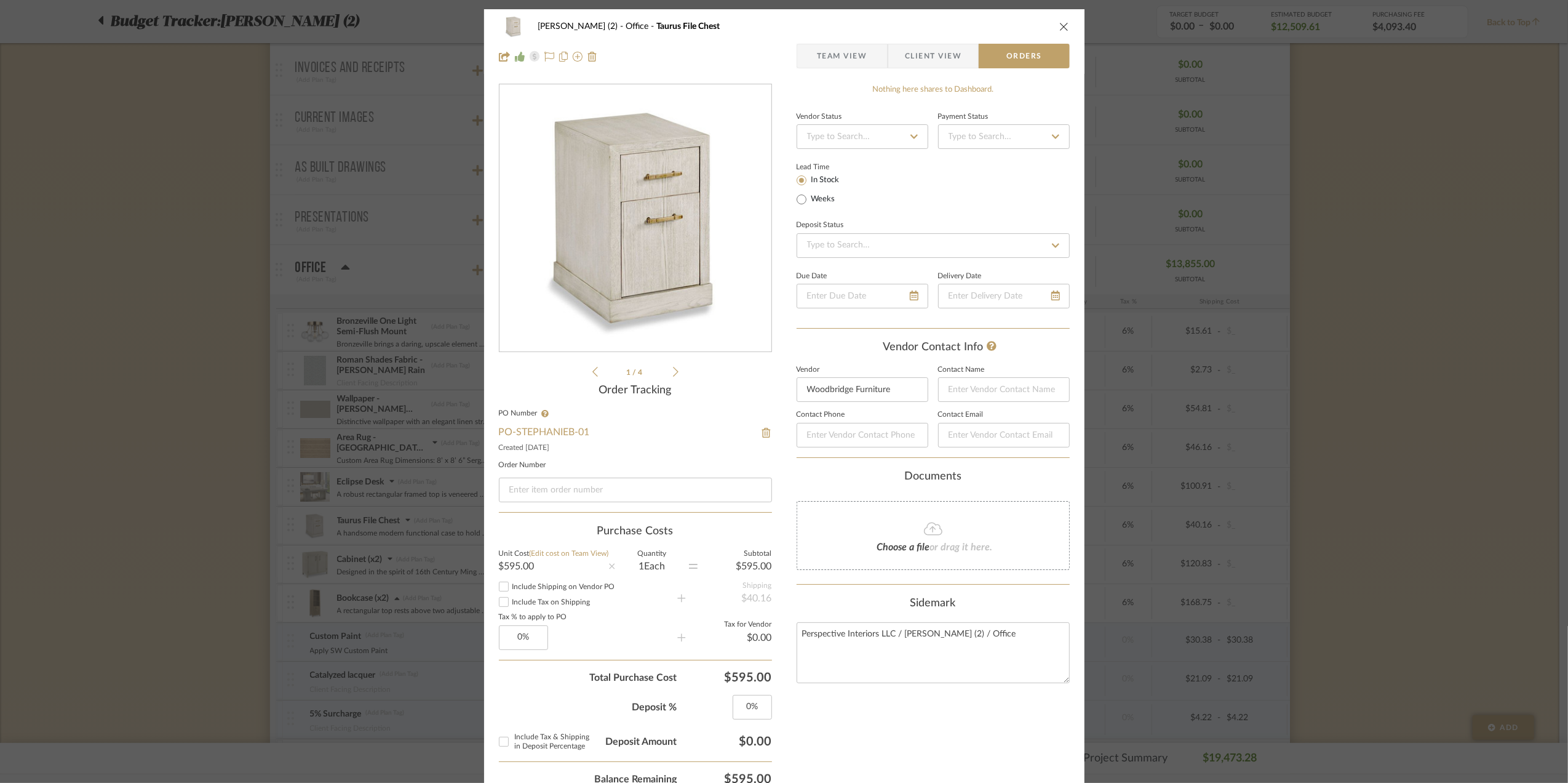
click at [1060, 25] on icon "close" at bounding box center [1065, 26] width 10 height 10
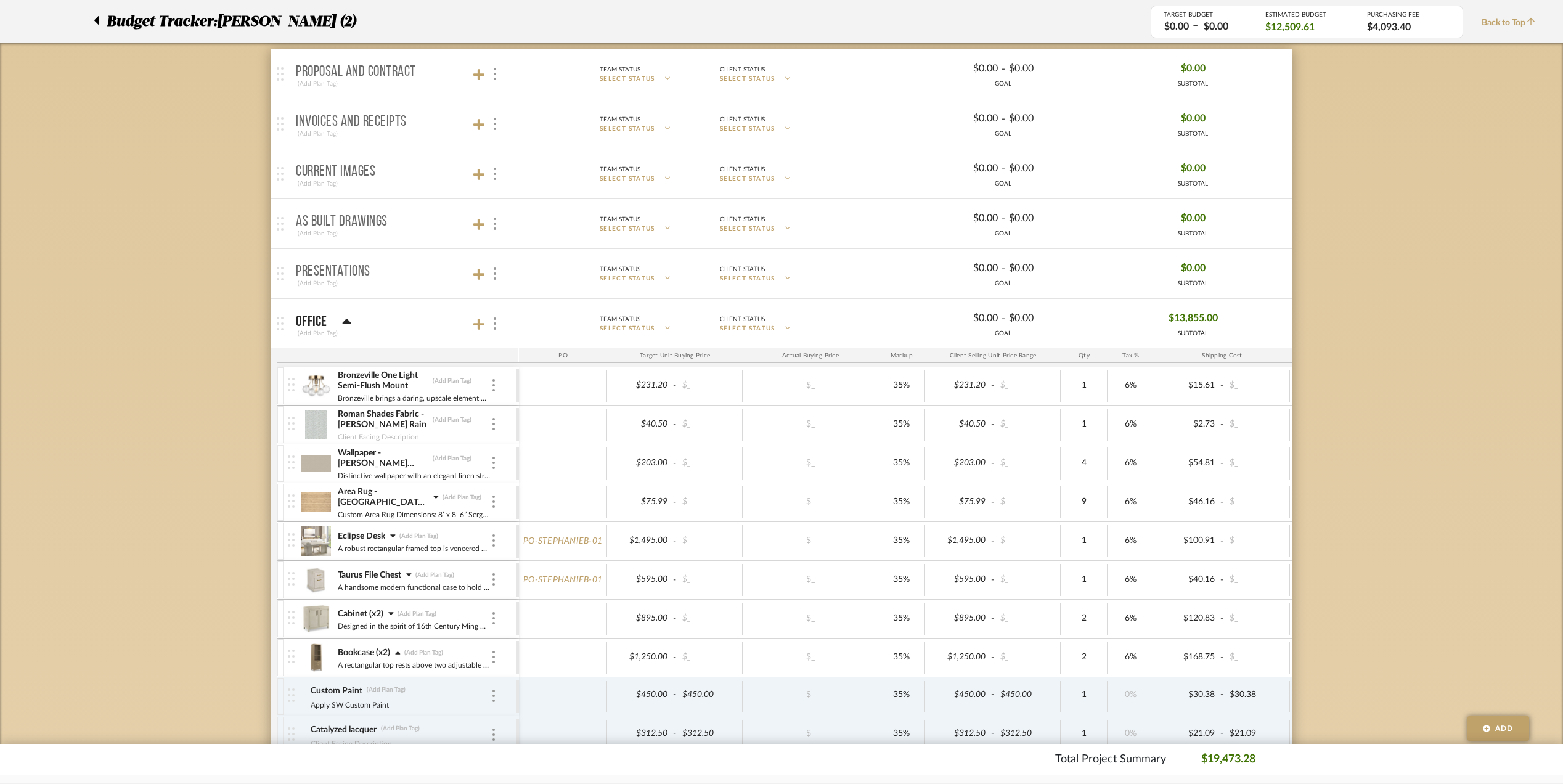
scroll to position [246, 0]
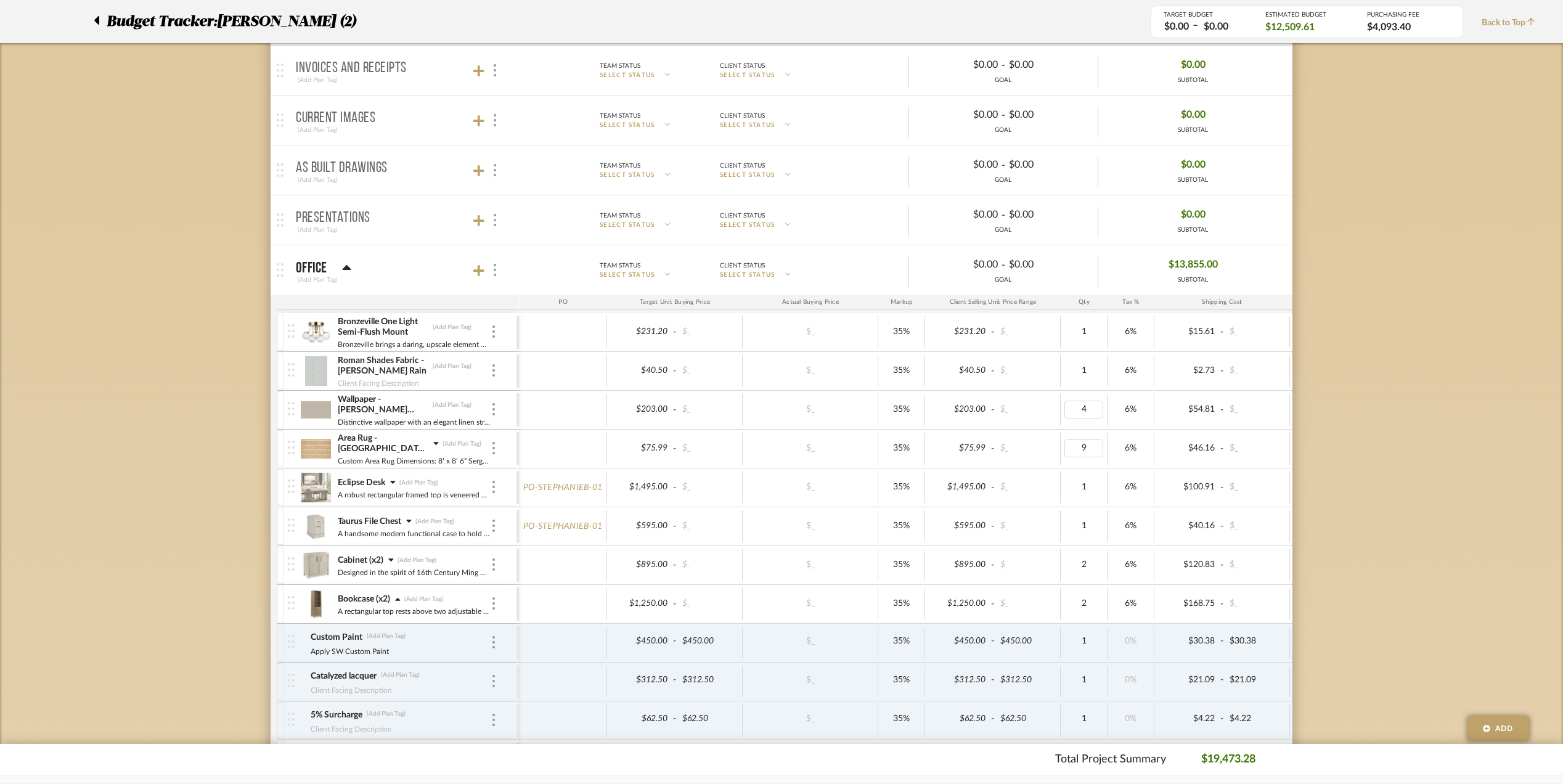
type input "1"
click at [1356, 451] on div "Budget Tracker: [PERSON_NAME] (2) Transparent Last Updated: [PERSON_NAME] on [D…" at bounding box center [782, 773] width 1563 height 1862
type input "3"
click at [1413, 441] on div "Budget Tracker: [PERSON_NAME] (2) Transparent Last Updated: [PERSON_NAME] on [D…" at bounding box center [782, 773] width 1563 height 1862
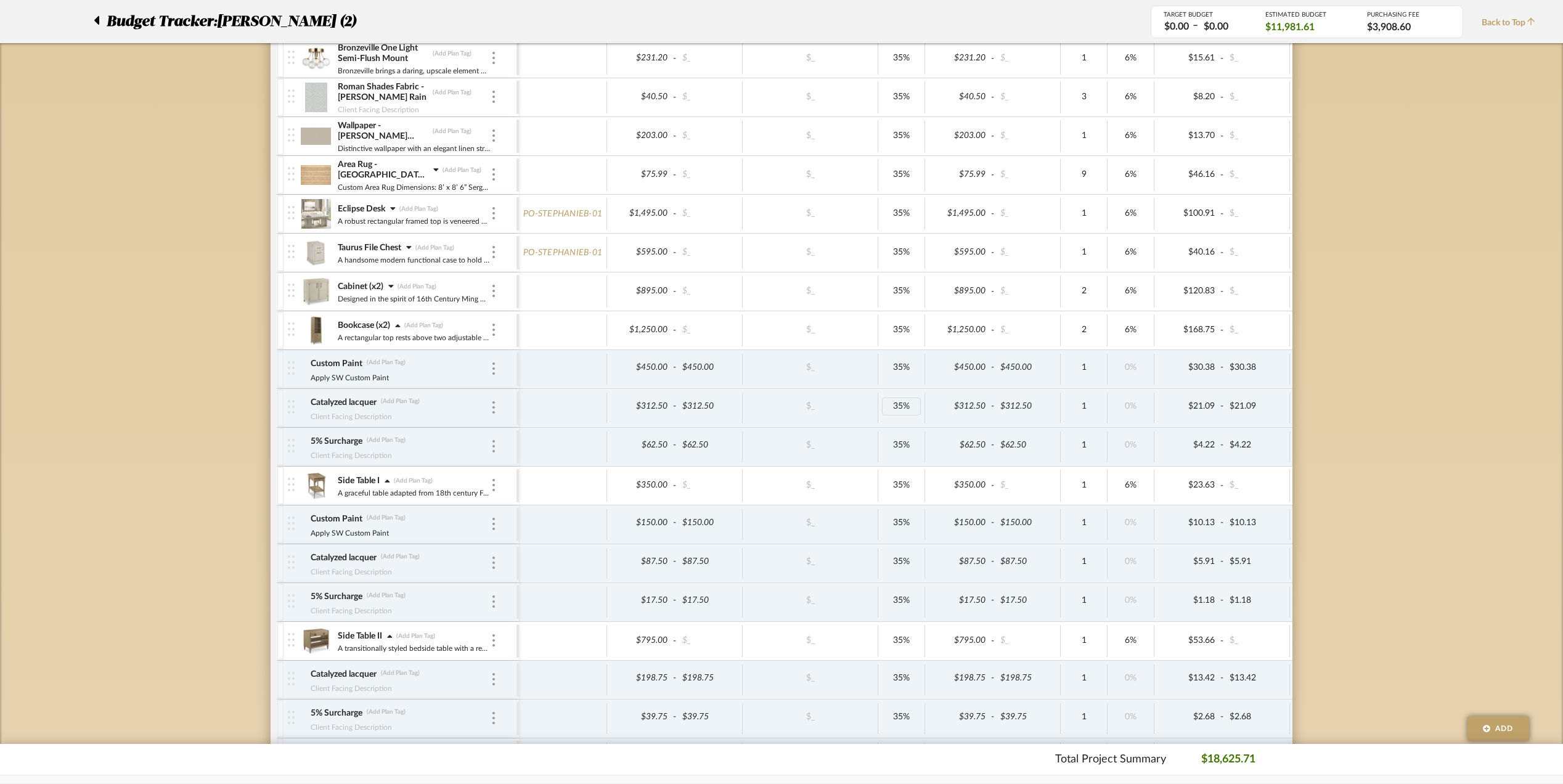
scroll to position [657, 0]
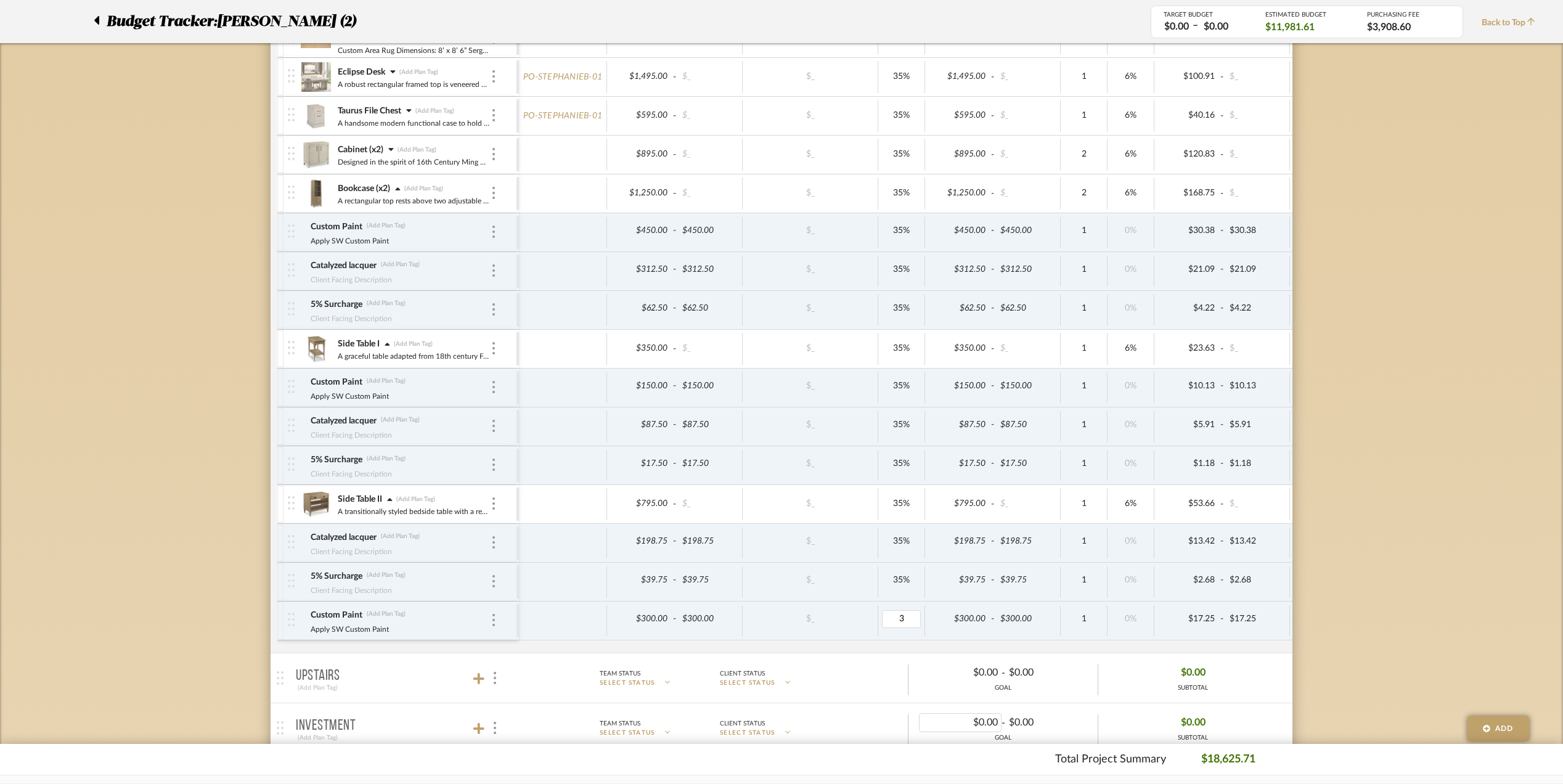
type input "35"
click at [1344, 601] on div "Budget Tracker: [PERSON_NAME] (2) Transparent Last Updated: [PERSON_NAME] on [D…" at bounding box center [782, 362] width 1563 height 1862
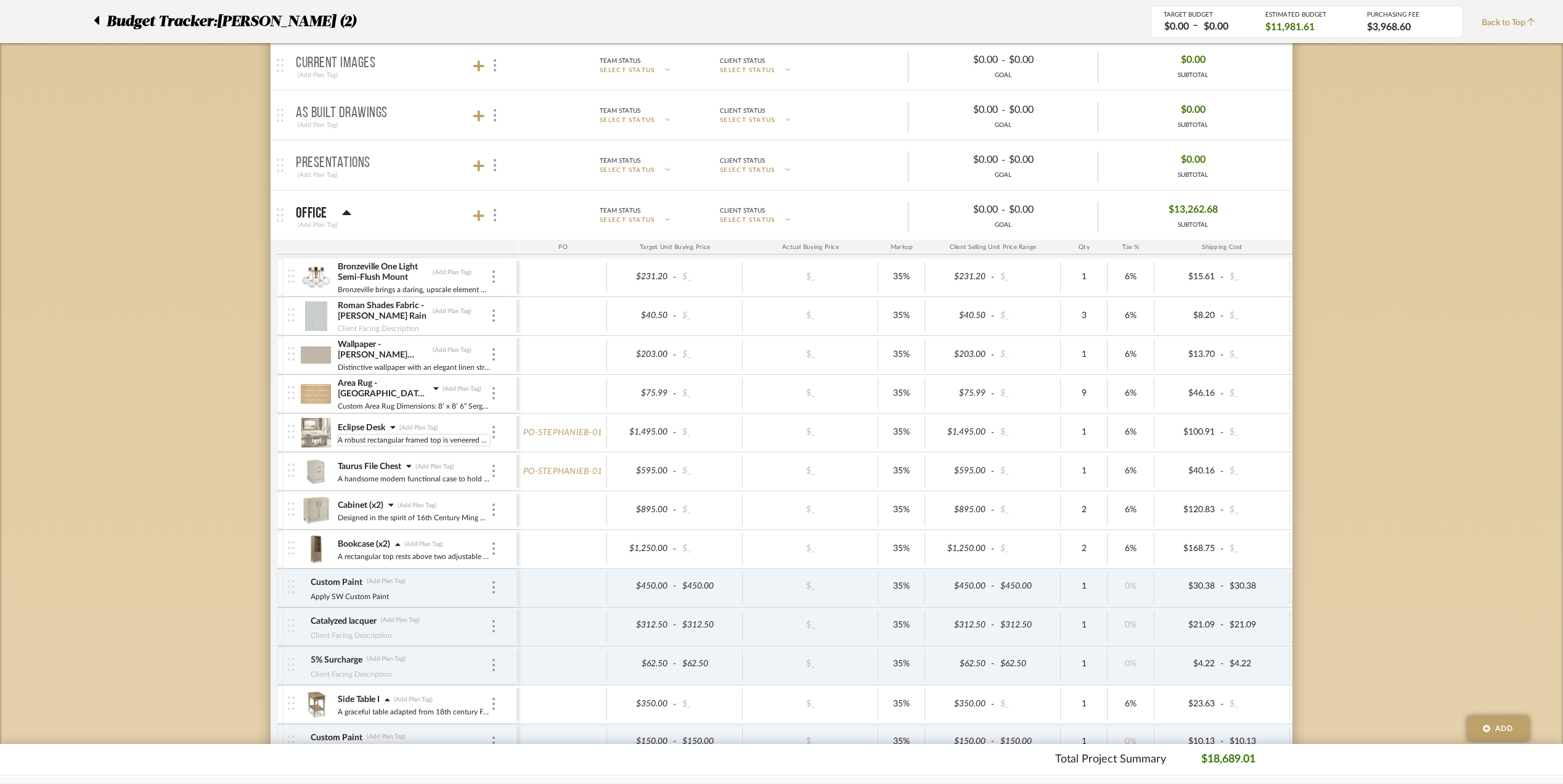
scroll to position [328, 0]
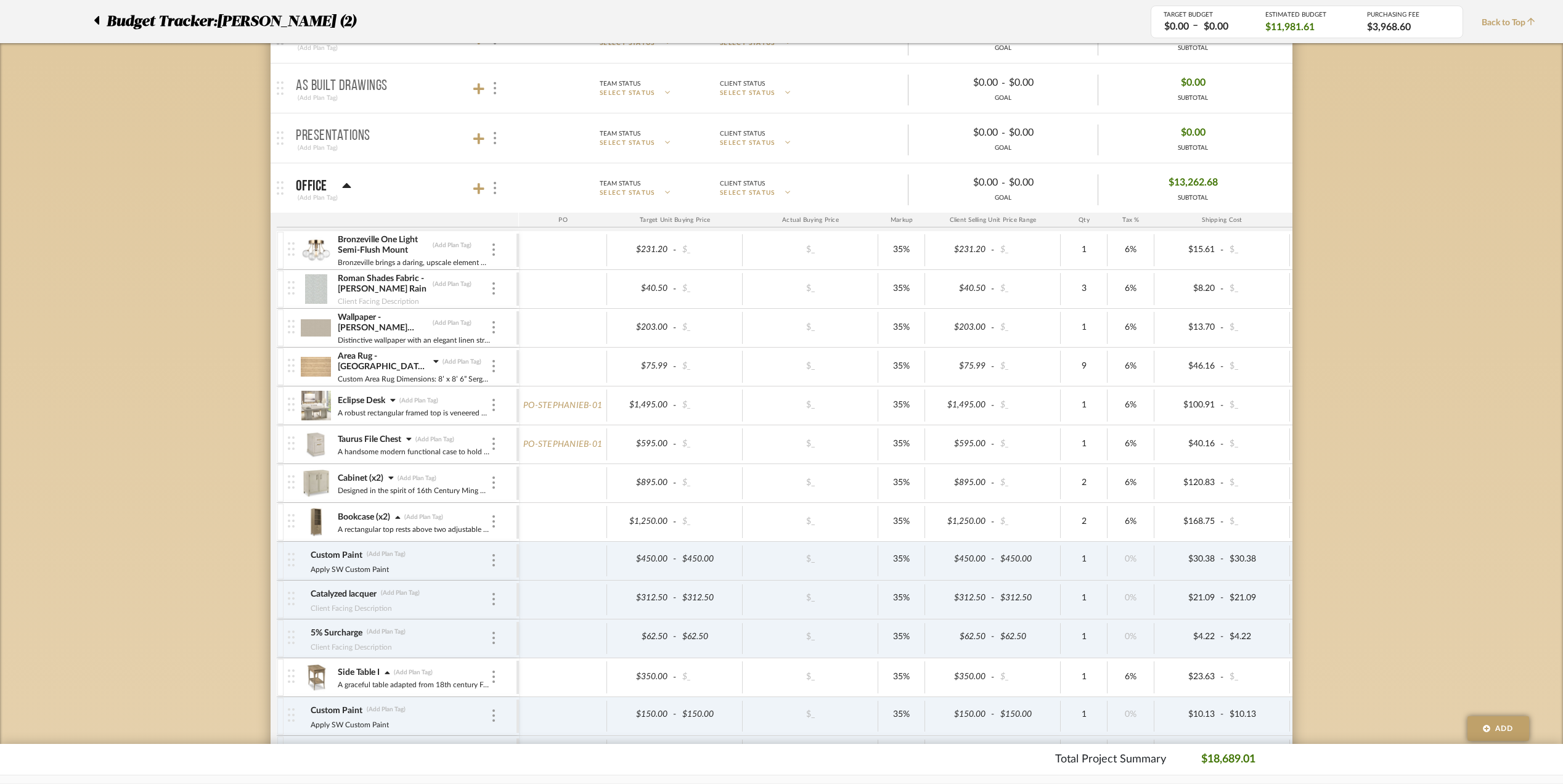
click at [388, 479] on icon at bounding box center [391, 477] width 6 height 9
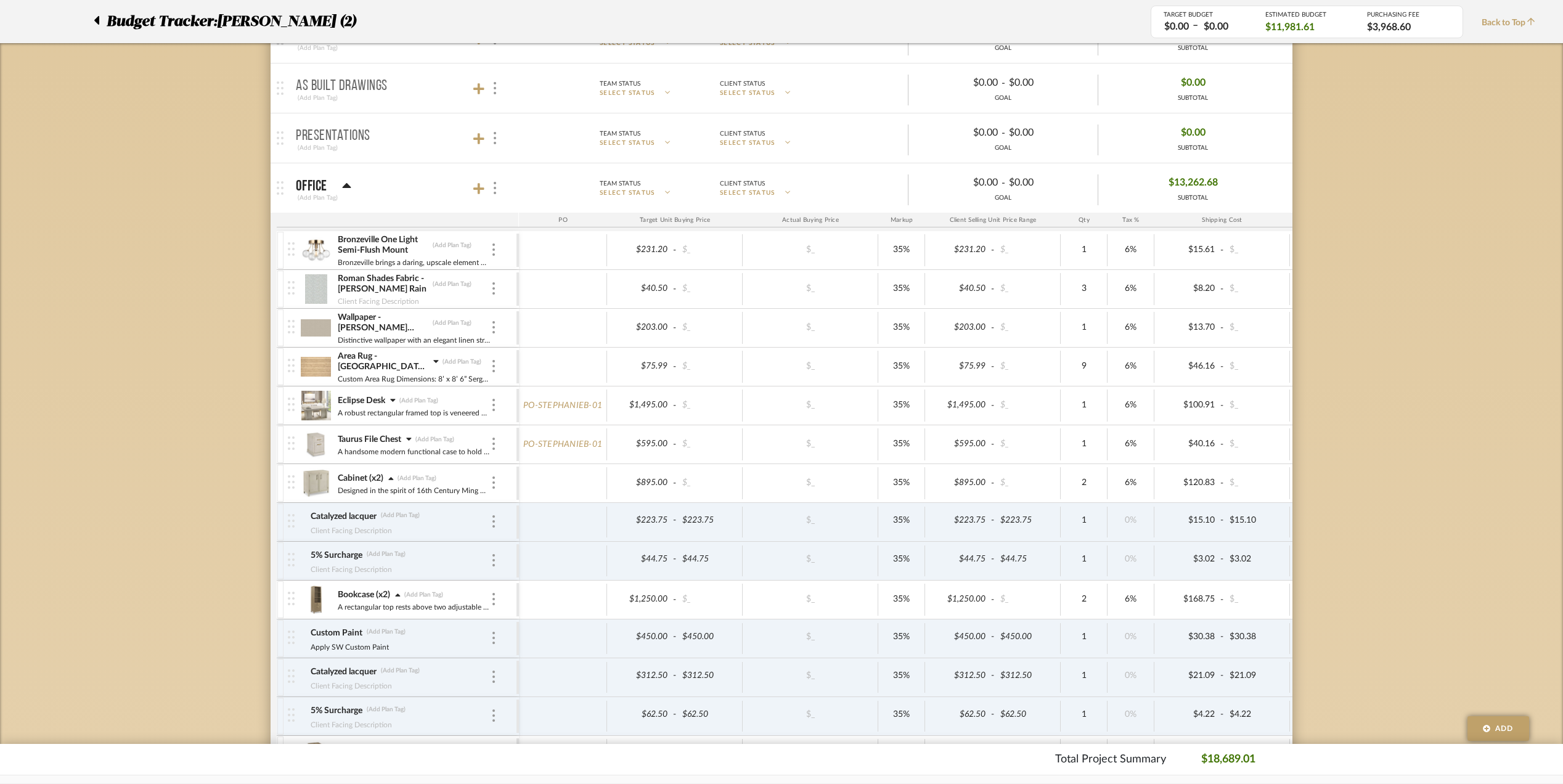
click at [388, 479] on div at bounding box center [391, 478] width 6 height 12
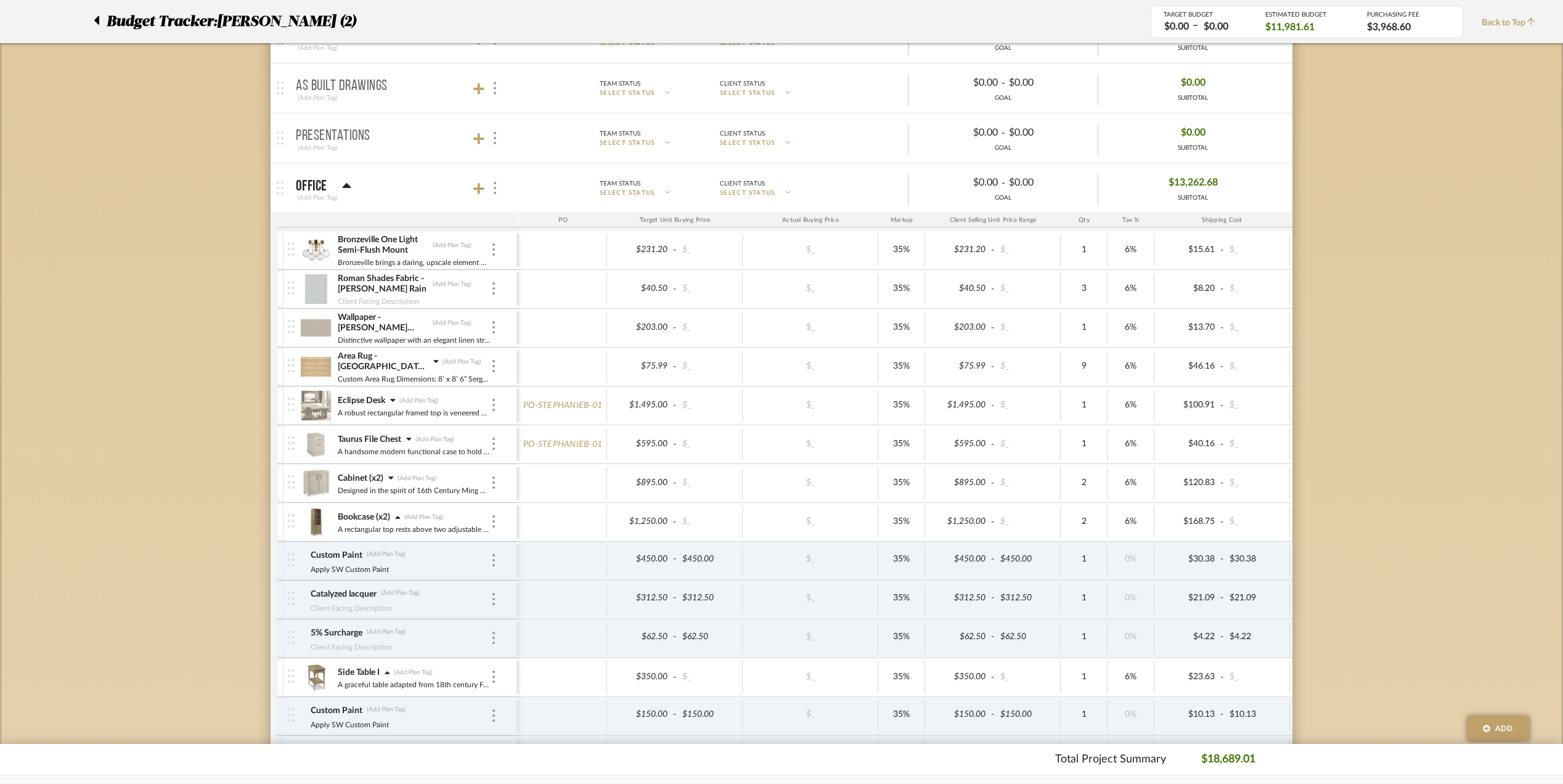
click at [390, 479] on icon at bounding box center [390, 478] width 5 height 3
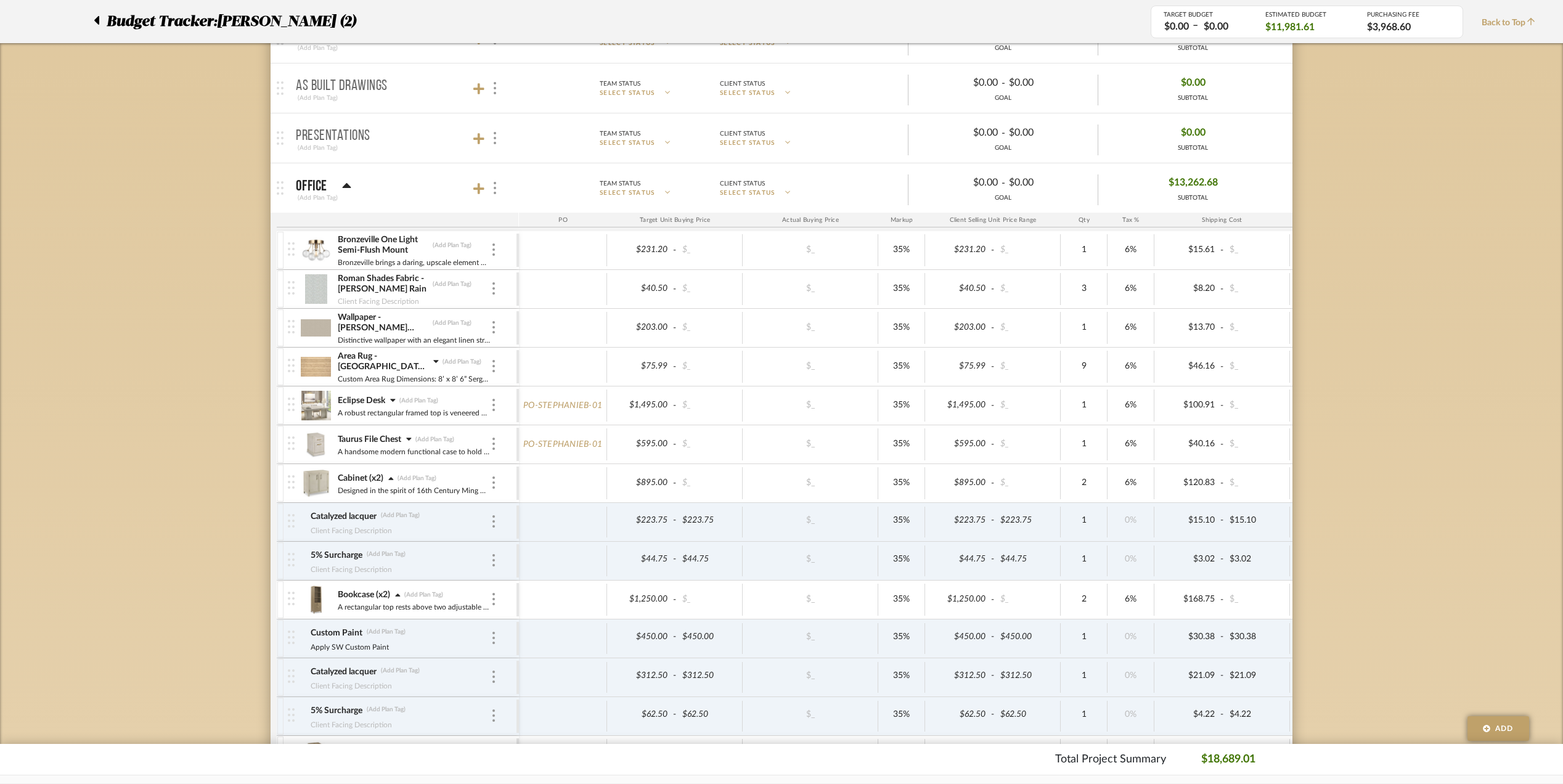
click at [409, 437] on icon at bounding box center [409, 439] width 6 height 9
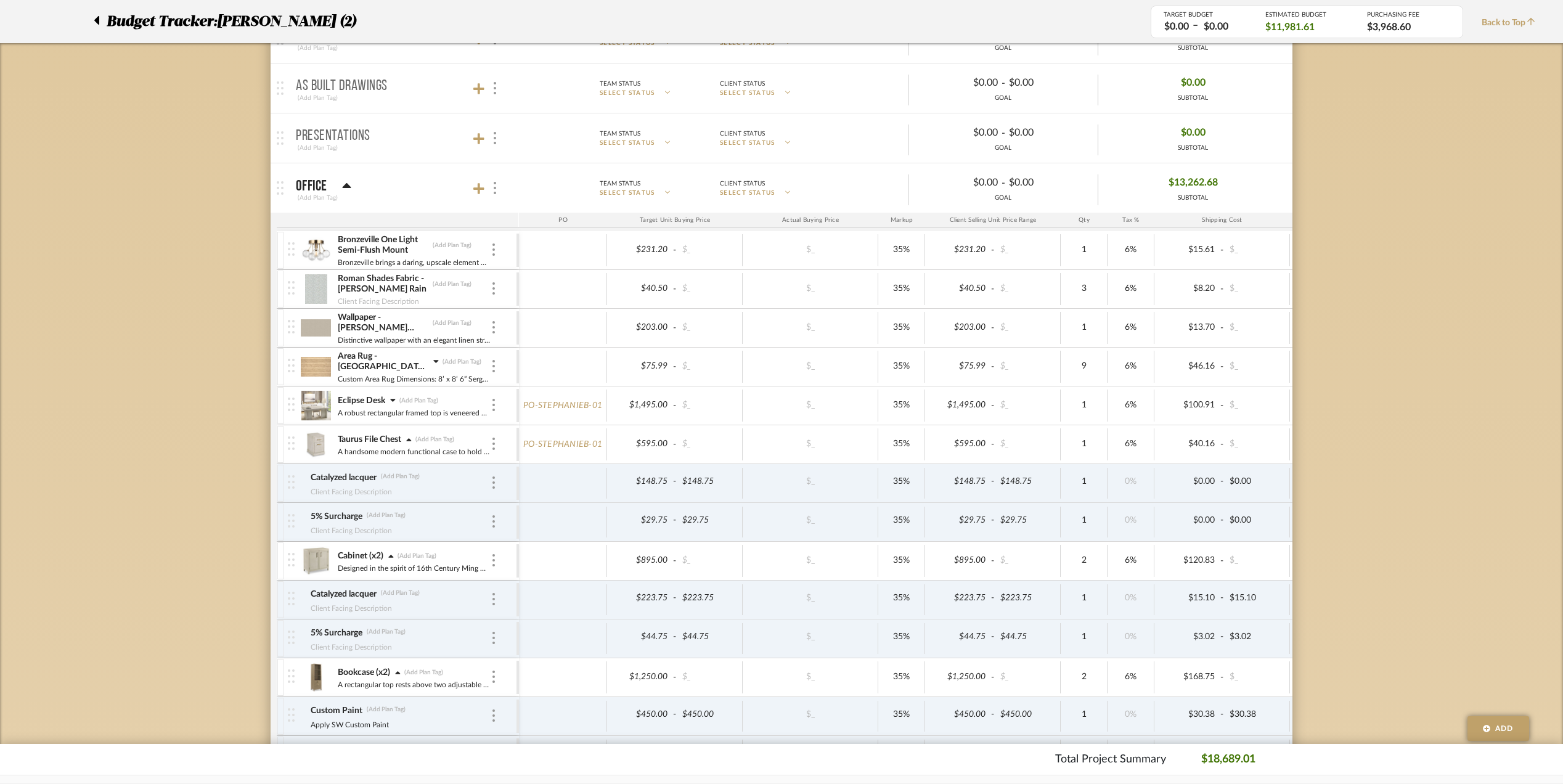
click at [391, 402] on icon at bounding box center [393, 399] width 6 height 9
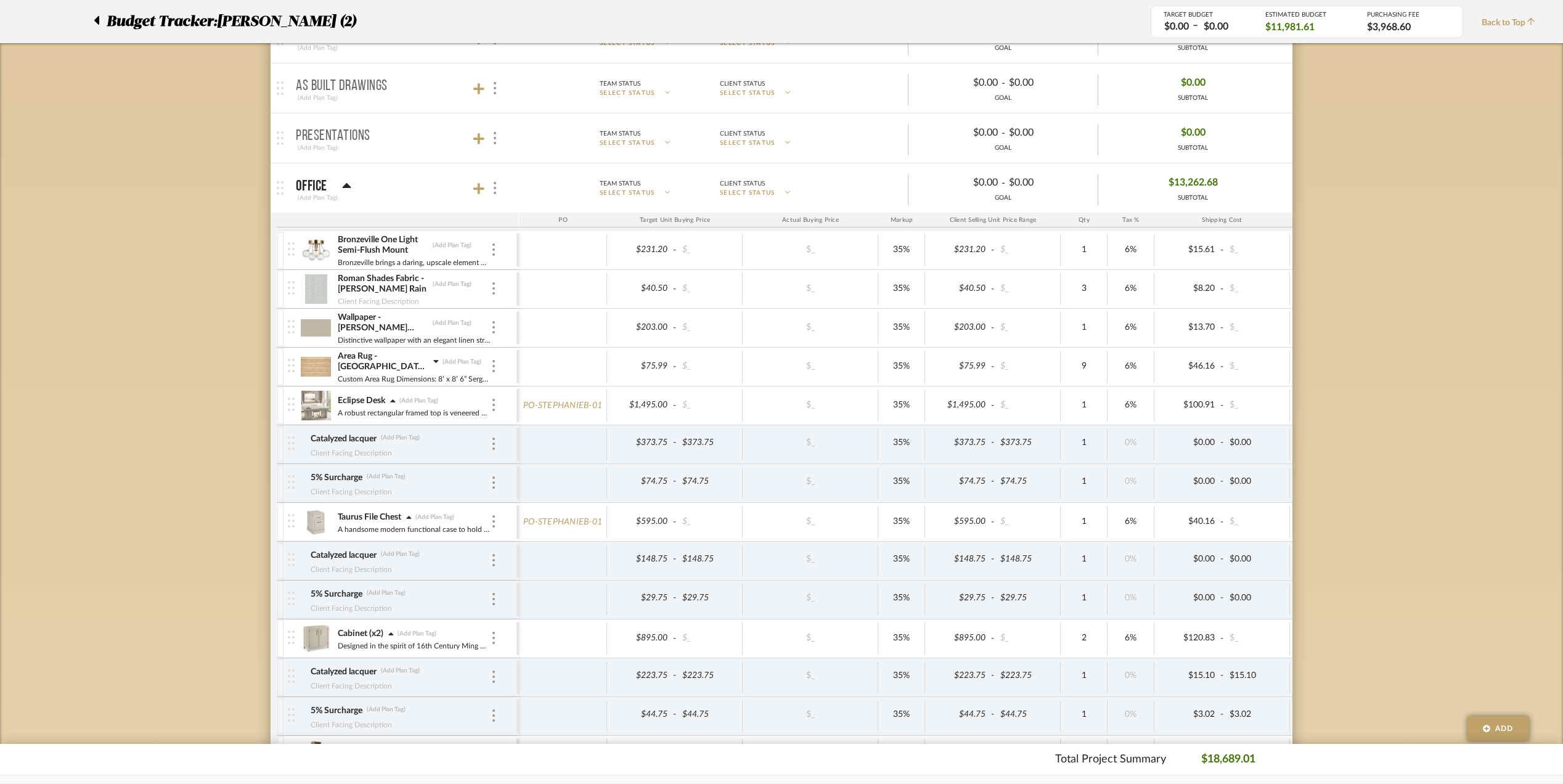
click at [437, 362] on icon at bounding box center [435, 361] width 5 height 3
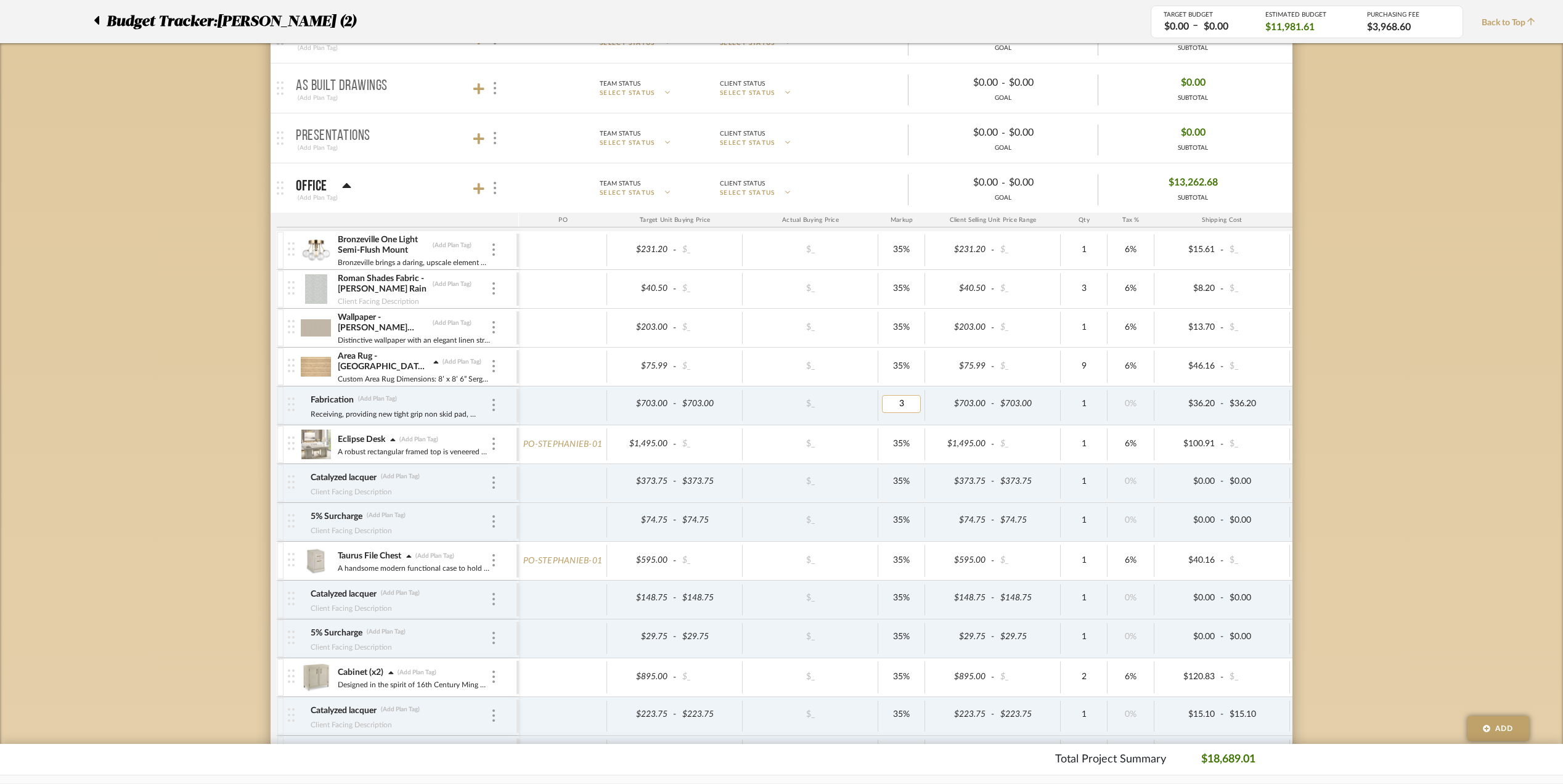
type input "35"
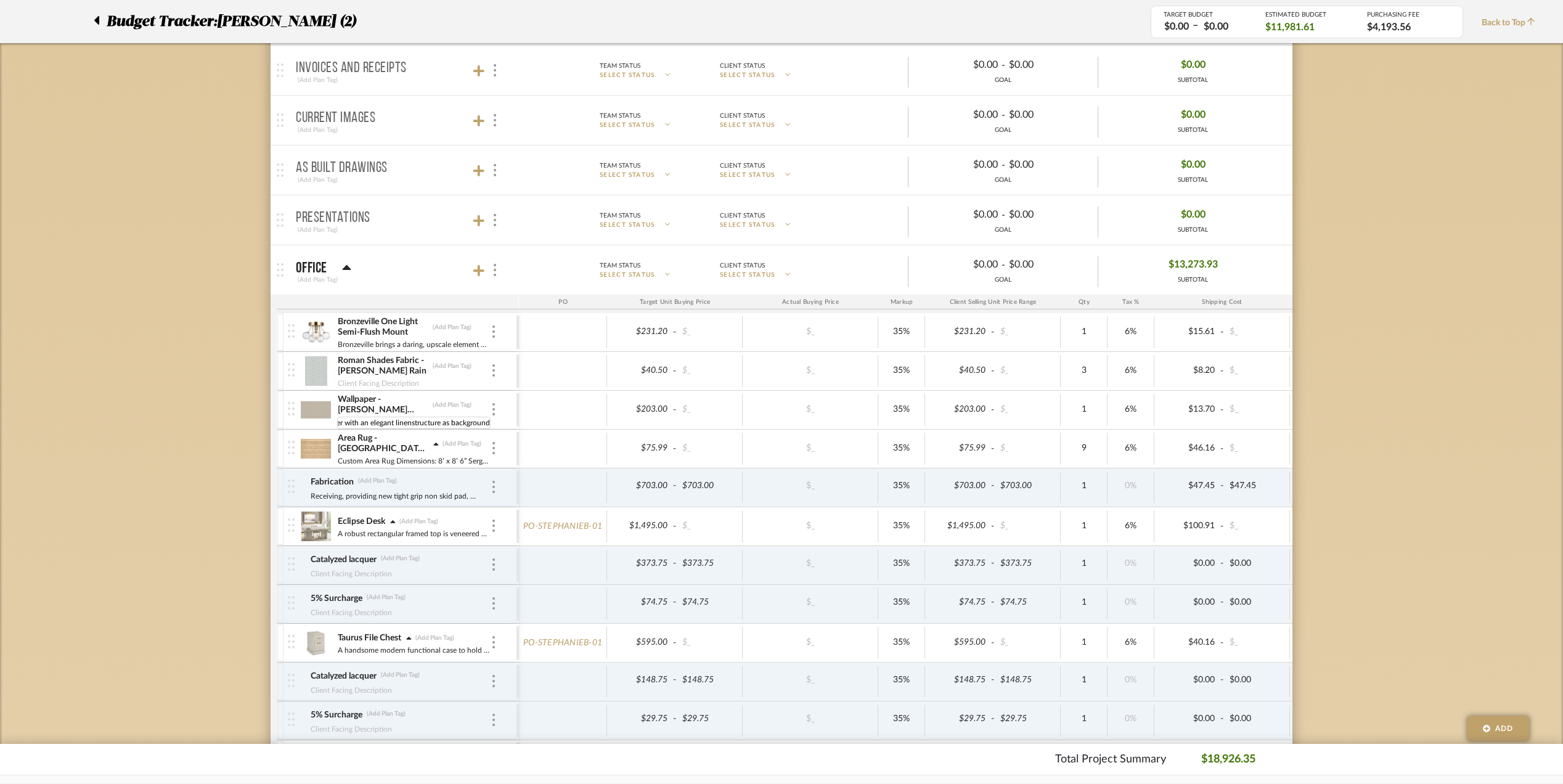
scroll to position [0, 0]
click at [326, 409] on img at bounding box center [316, 410] width 30 height 30
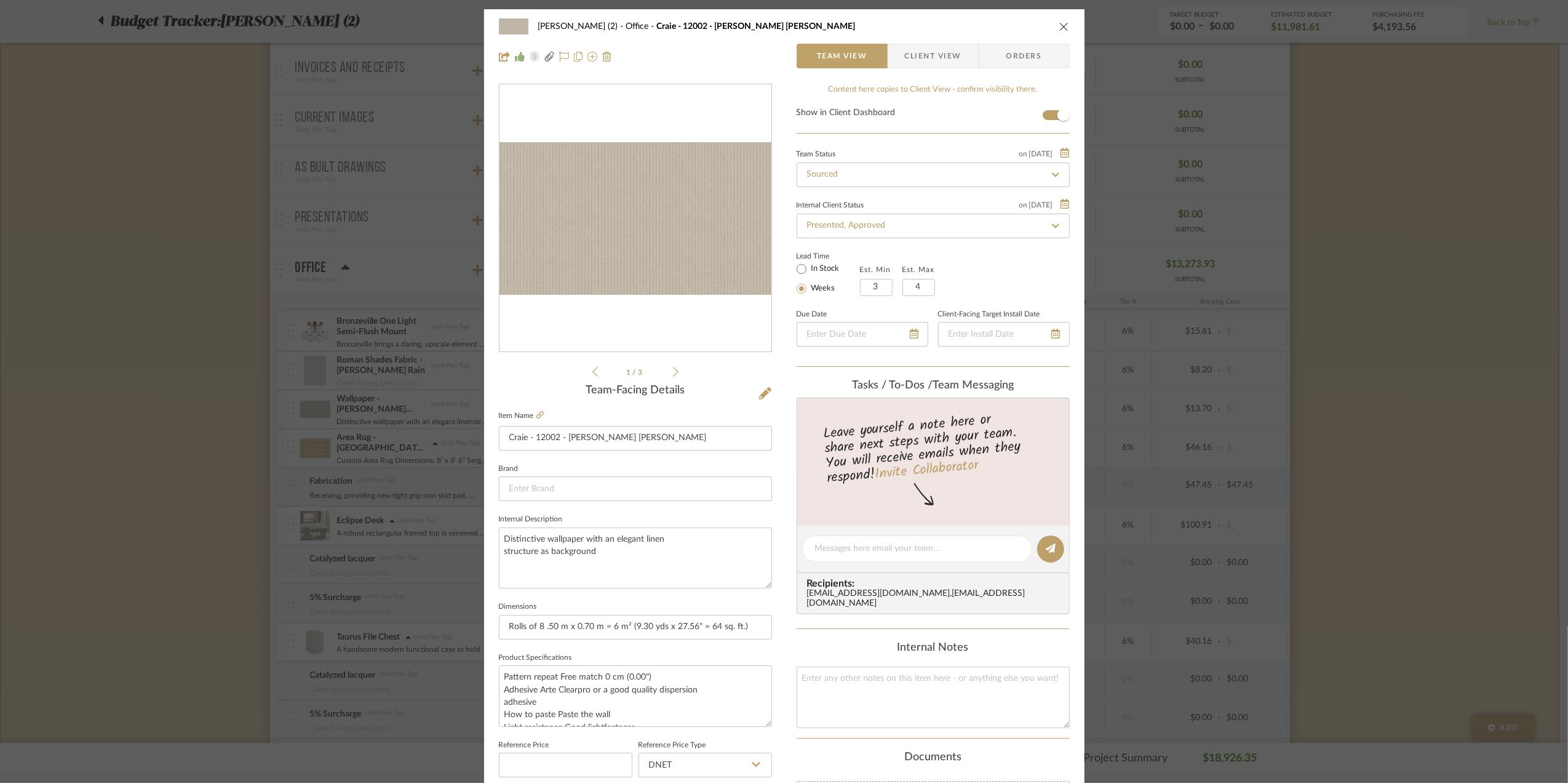
click at [920, 52] on span "Client View" at bounding box center [934, 55] width 57 height 25
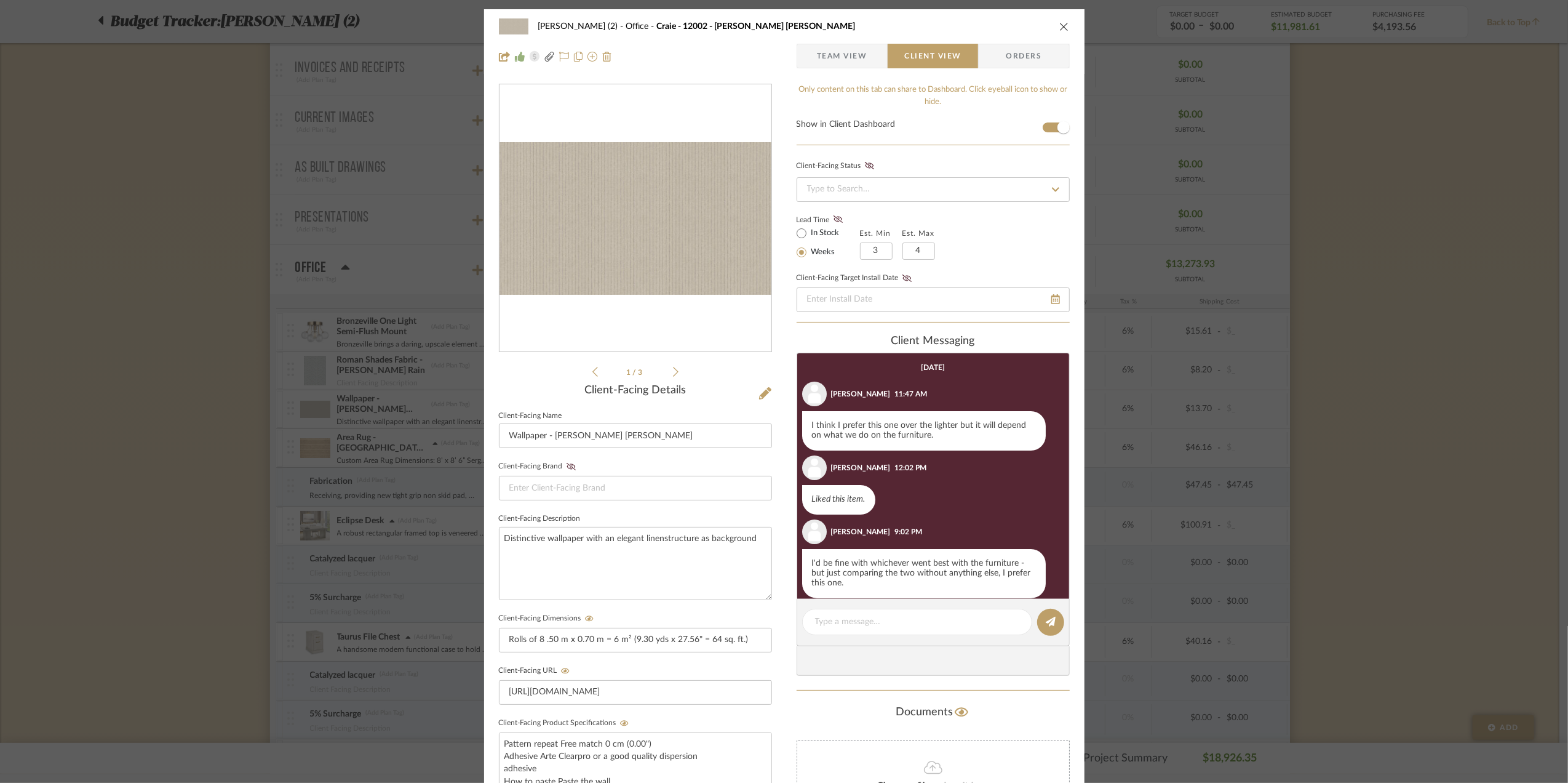
scroll to position [112, 0]
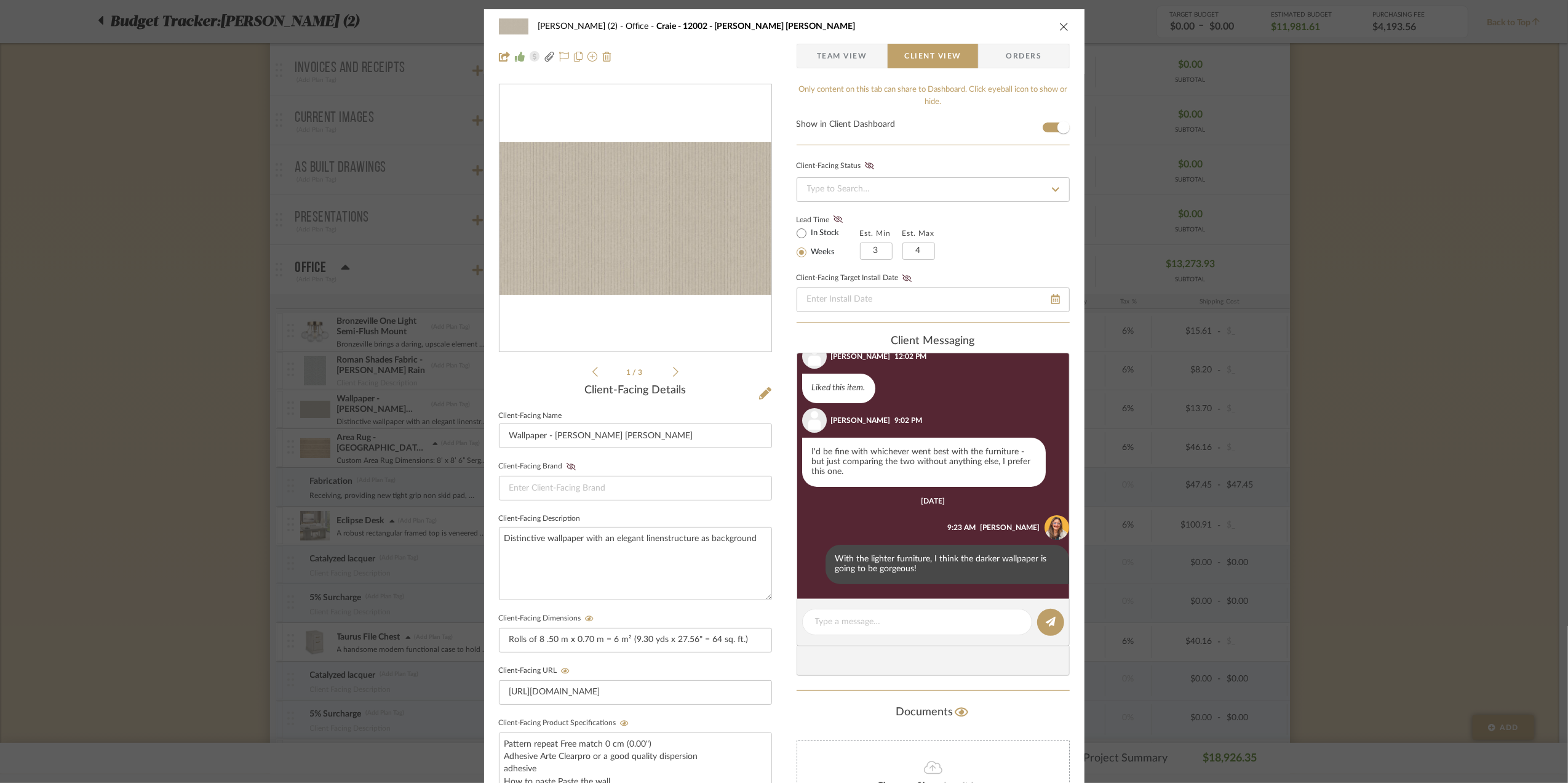
click at [846, 55] on span "Team View" at bounding box center [842, 55] width 50 height 25
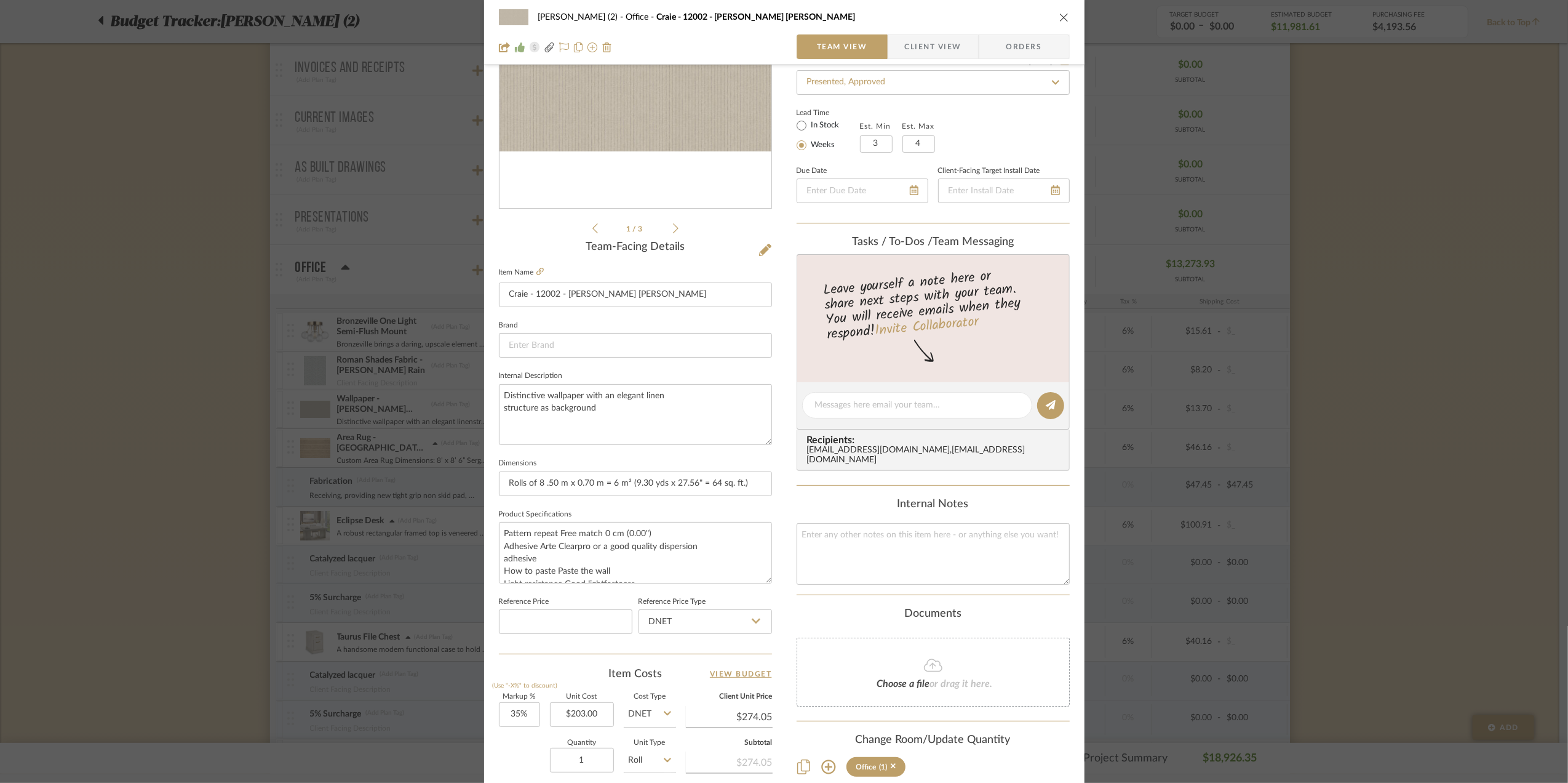
scroll to position [0, 0]
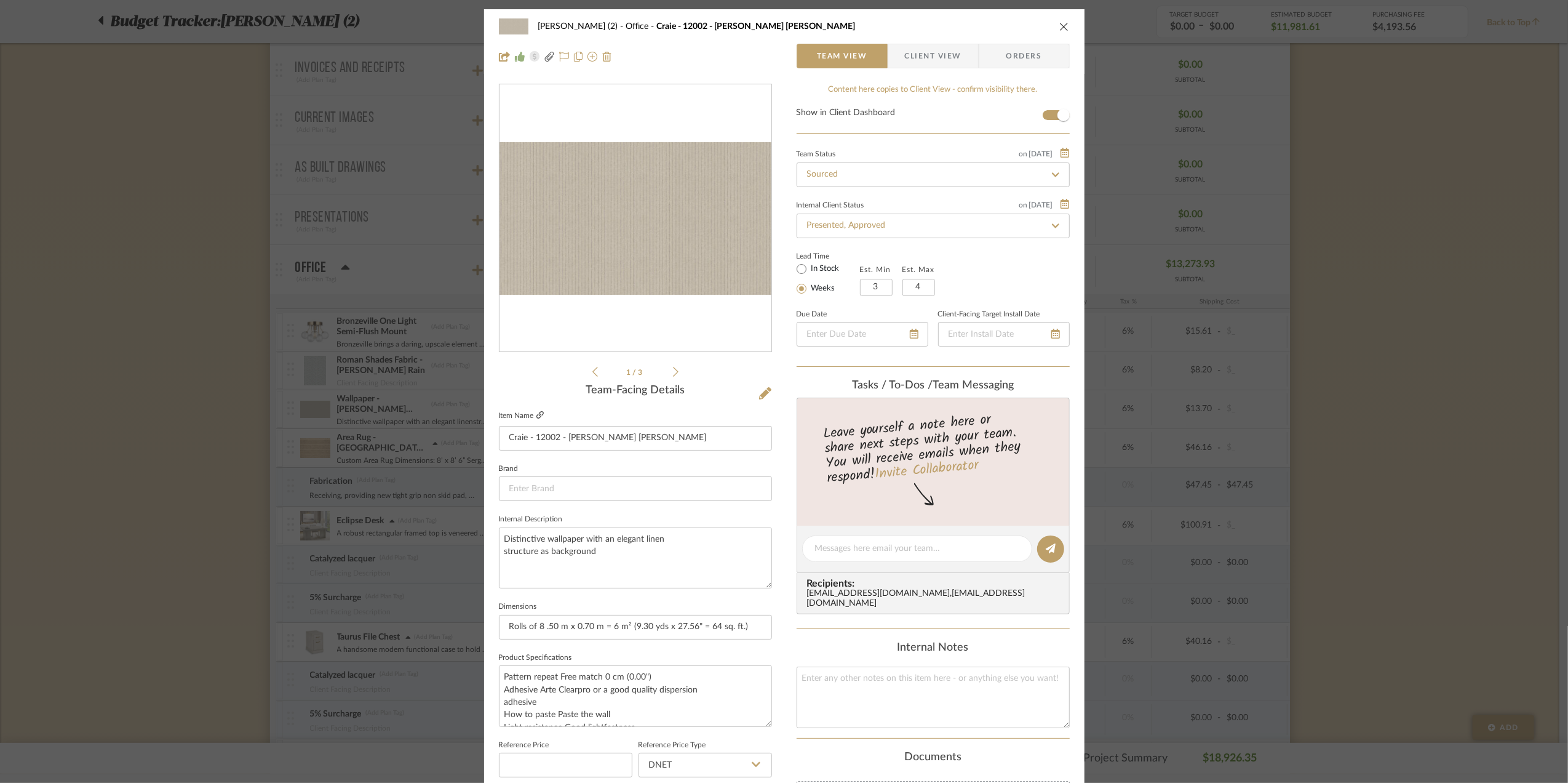
click at [537, 412] on icon at bounding box center [540, 415] width 7 height 7
click at [931, 53] on span "Client View" at bounding box center [934, 55] width 57 height 25
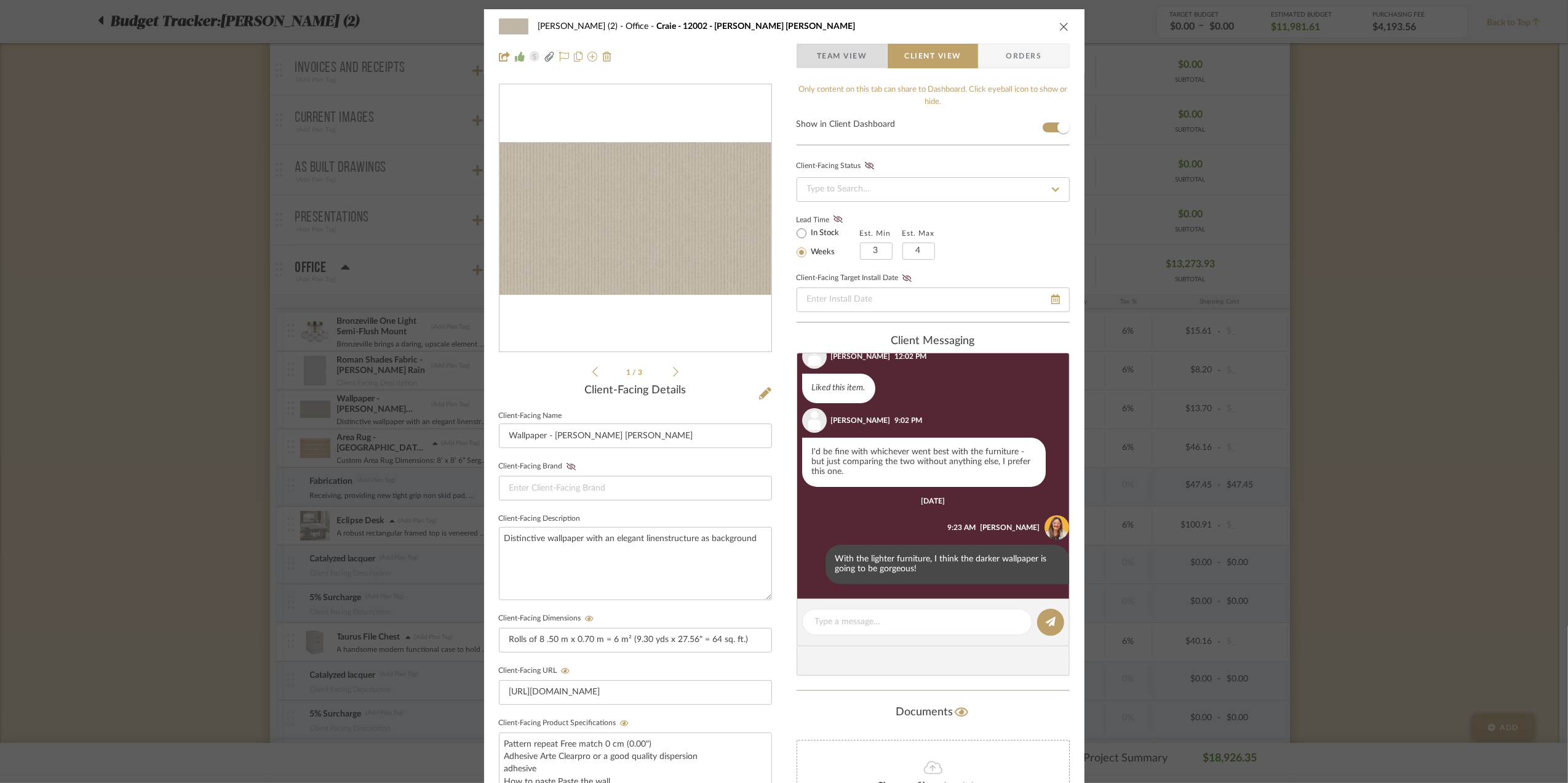
click at [854, 60] on span "Team View" at bounding box center [842, 55] width 50 height 25
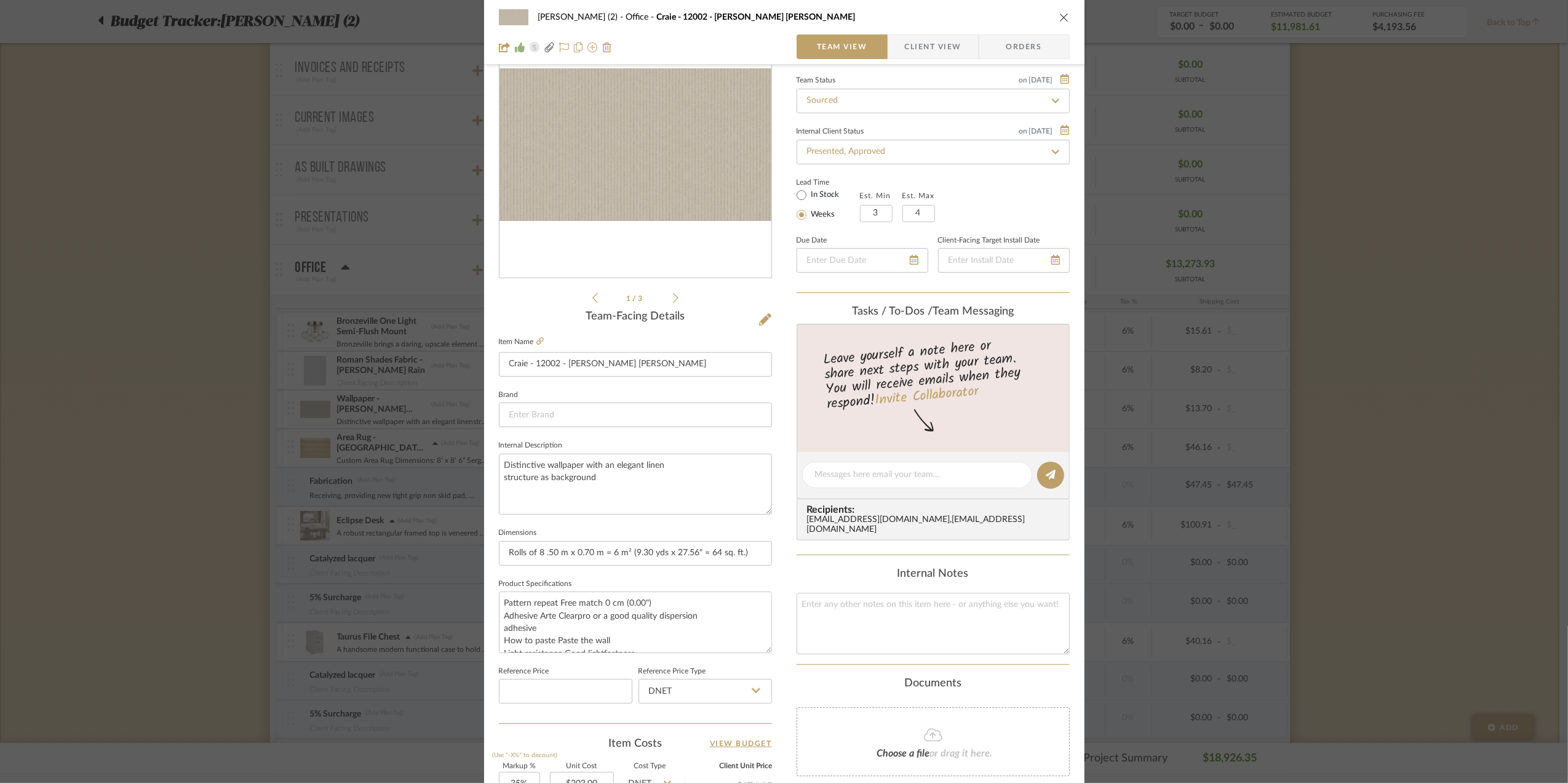
scroll to position [366, 0]
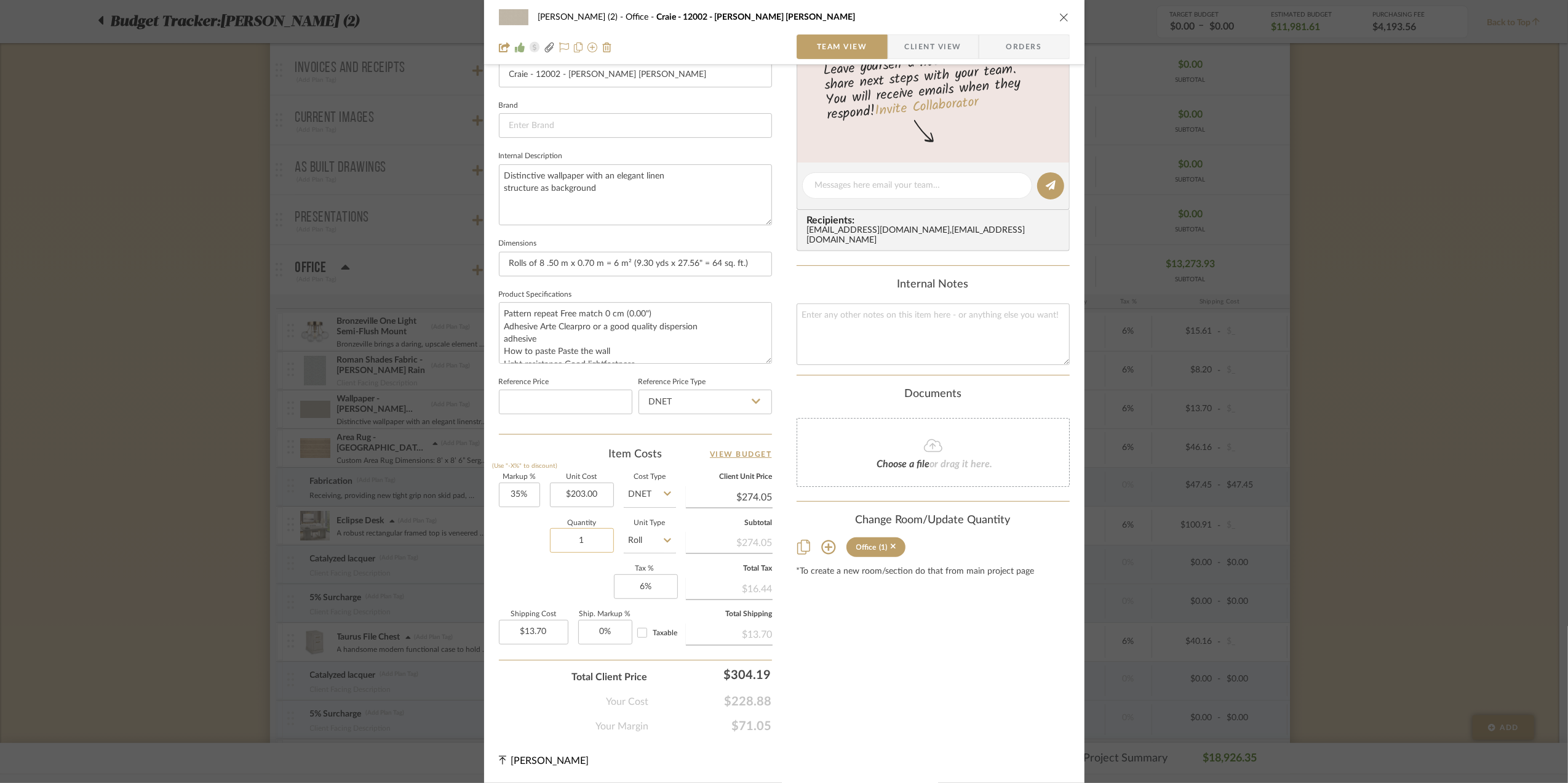
click at [590, 545] on input "1" at bounding box center [582, 540] width 64 height 25
type input "2"
click at [499, 538] on div "Quantity 2 Unit Type Roll" at bounding box center [587, 541] width 177 height 43
type input "$27.41"
click at [1025, 43] on span "Orders" at bounding box center [1024, 46] width 63 height 25
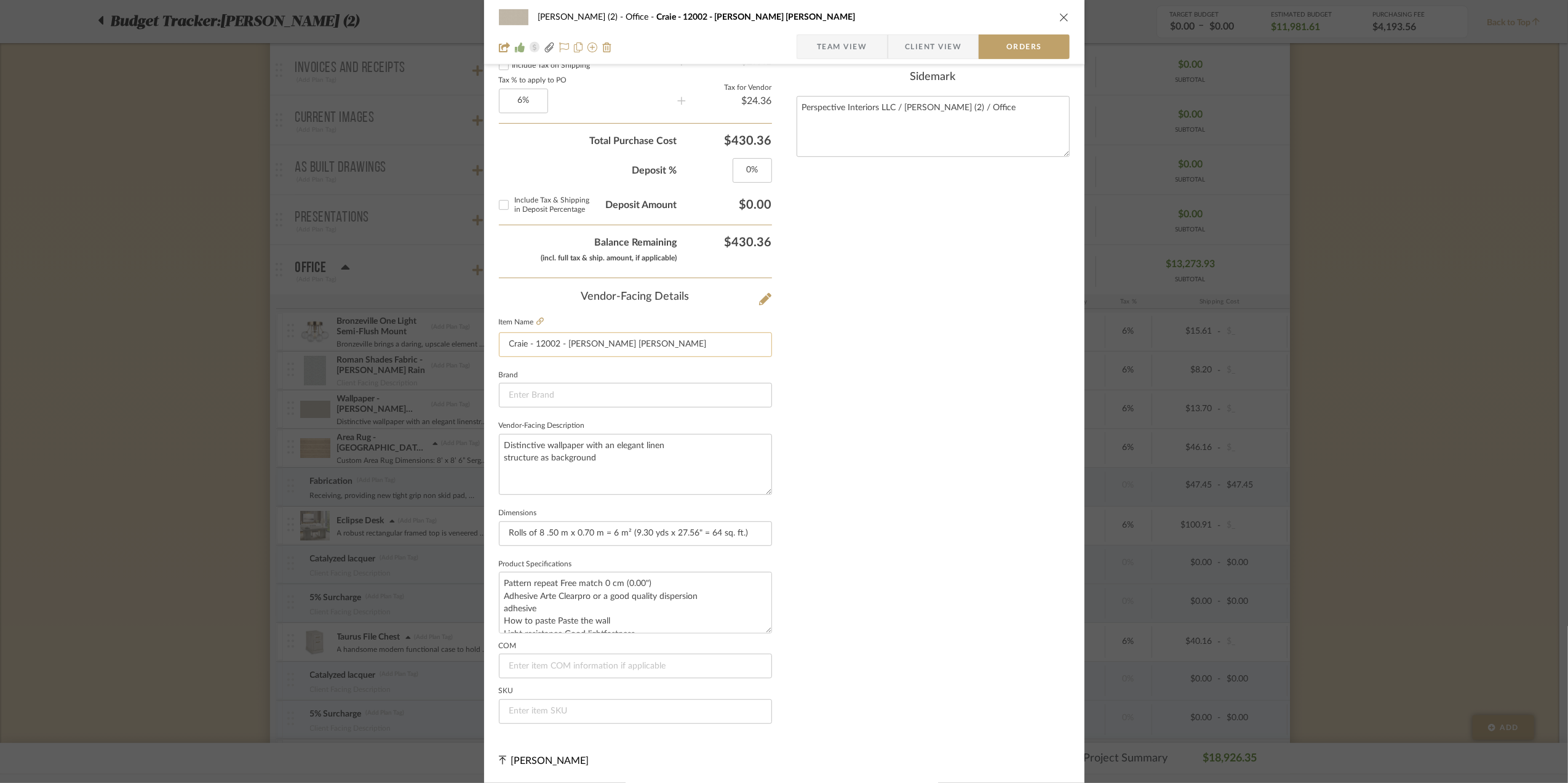
scroll to position [38, 0]
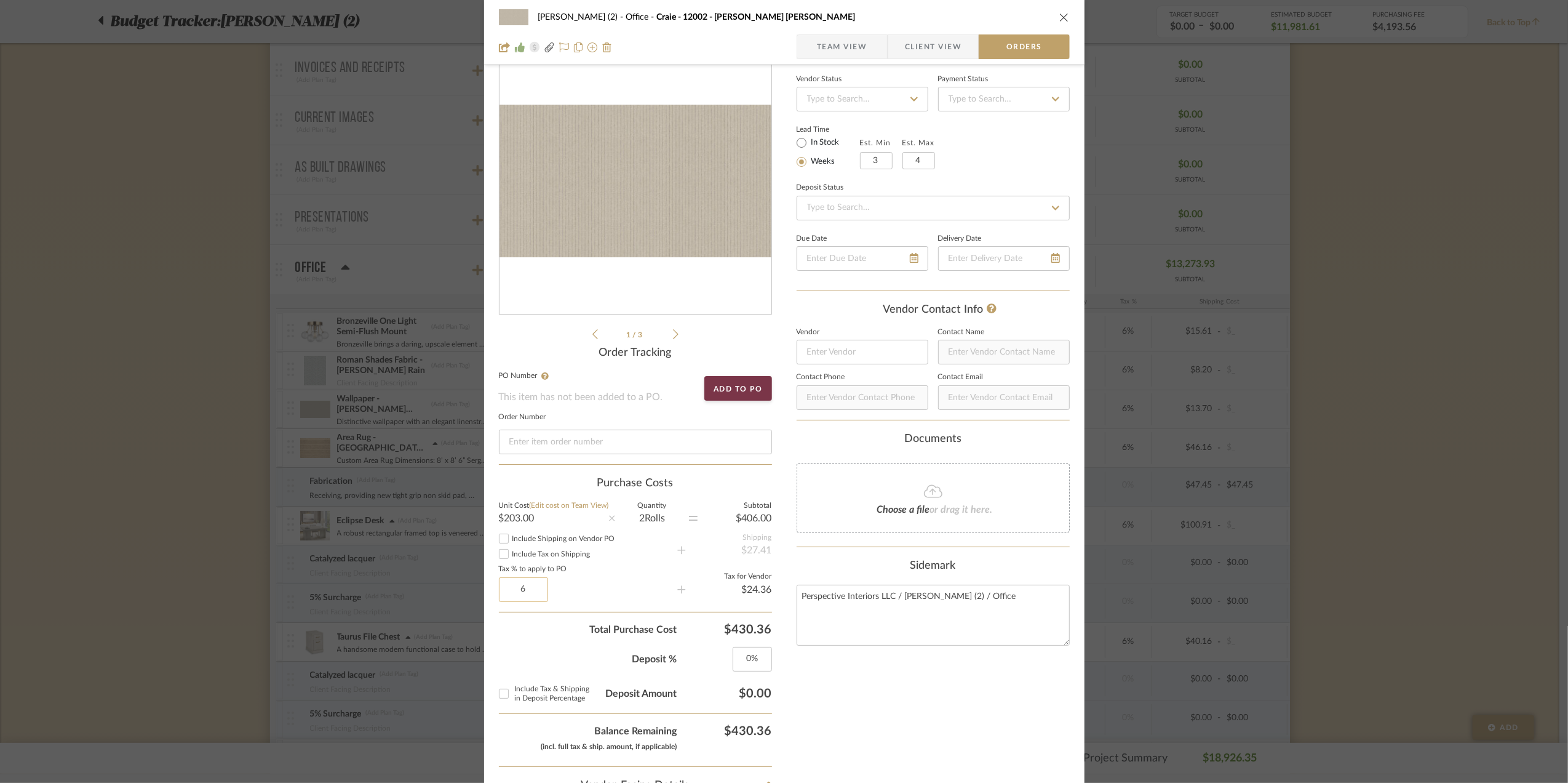
click at [527, 591] on input "6" at bounding box center [523, 590] width 49 height 25
type input "0%"
click at [505, 636] on span "Total Purchase Cost" at bounding box center [588, 629] width 178 height 15
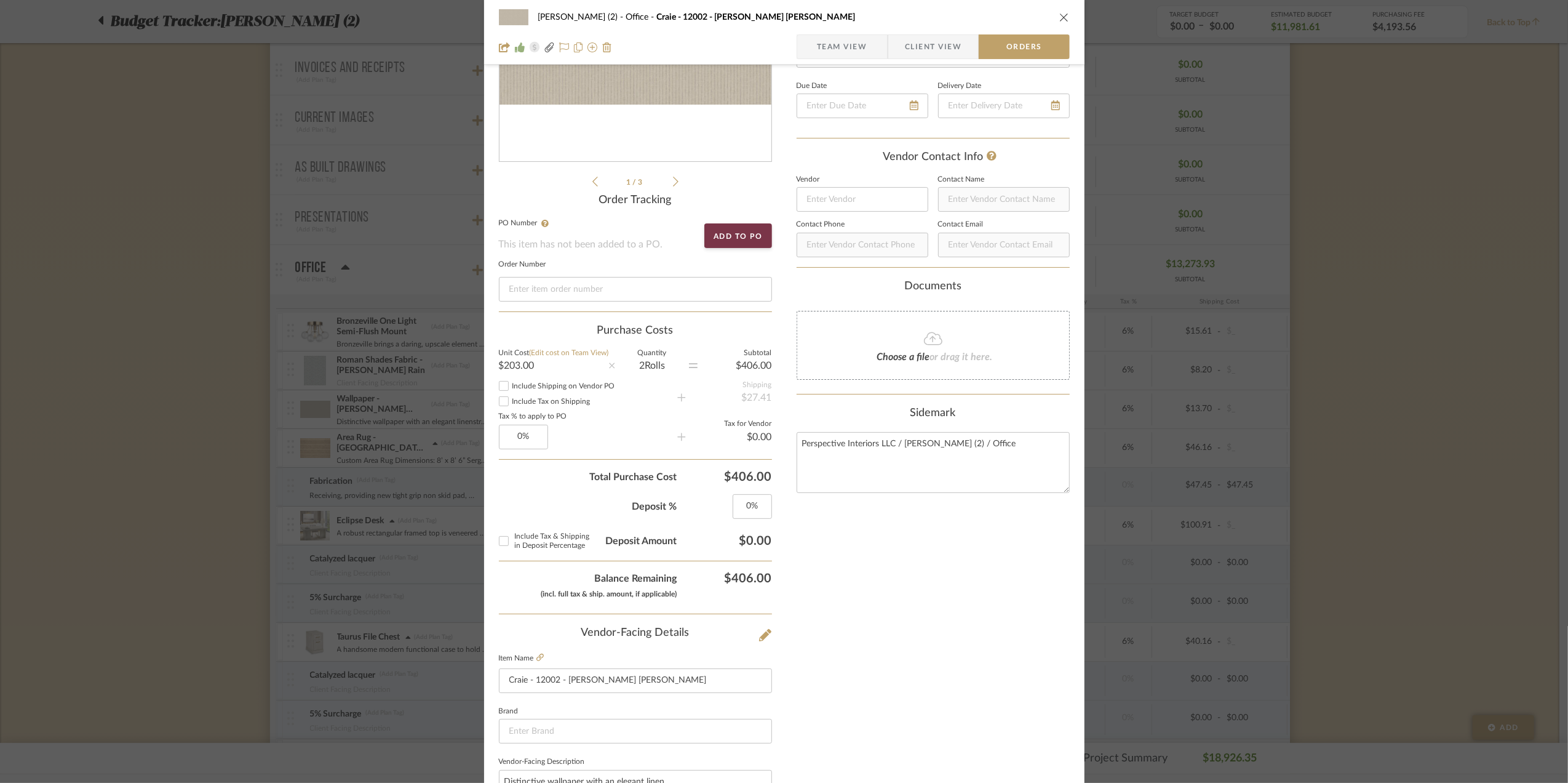
scroll to position [202, 0]
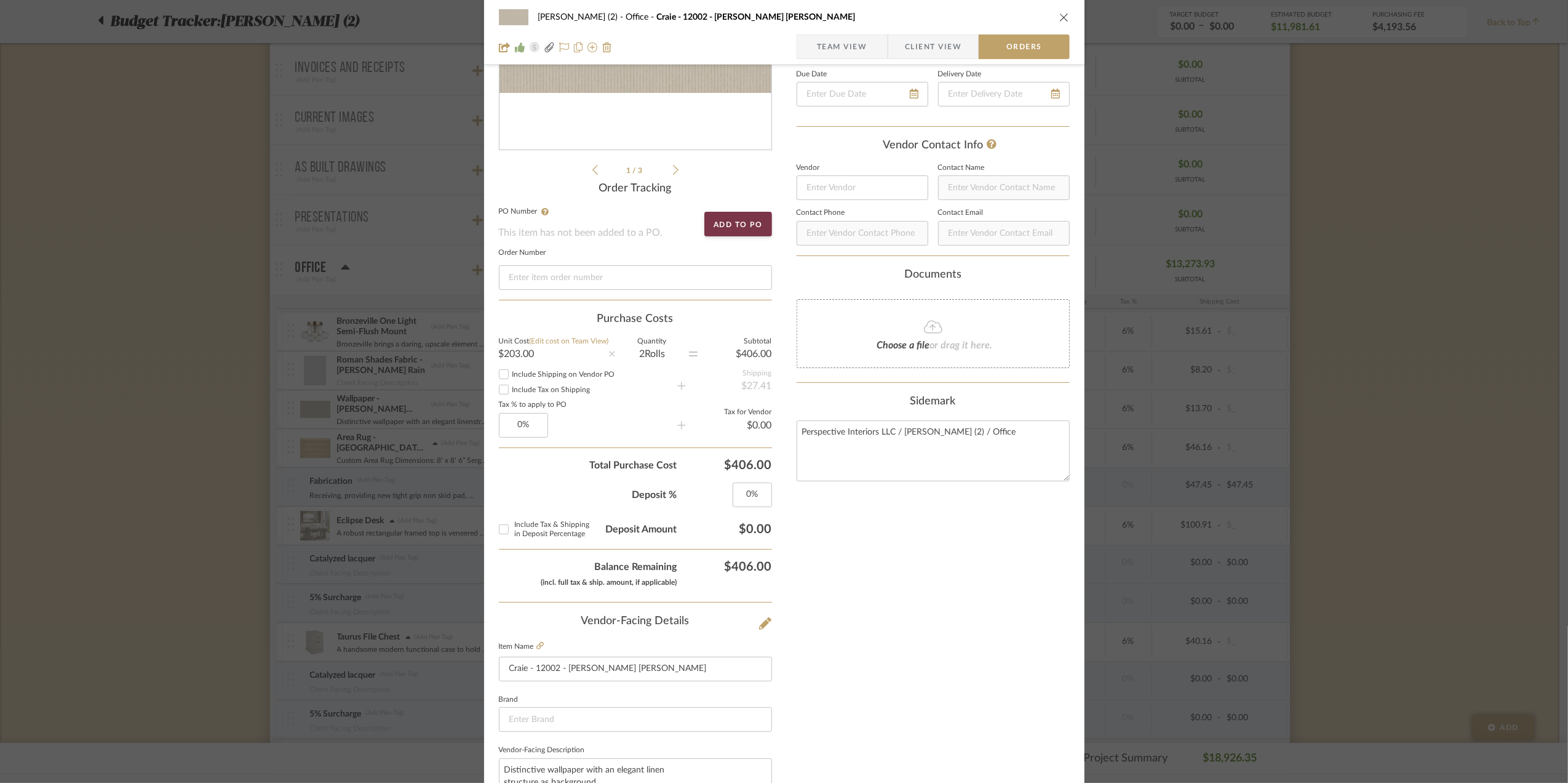
click at [925, 52] on span "Client View" at bounding box center [934, 46] width 57 height 25
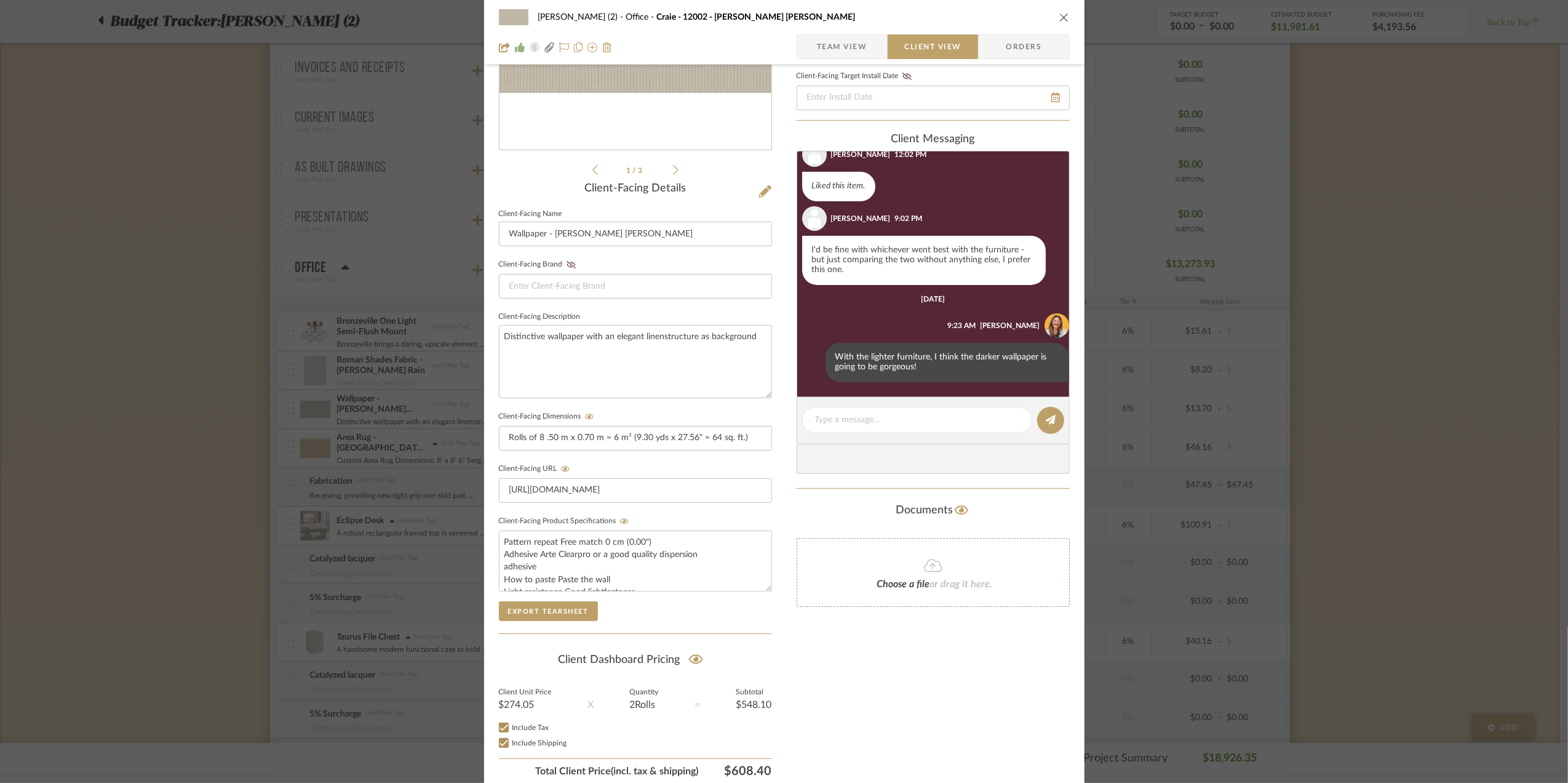
scroll to position [256, 0]
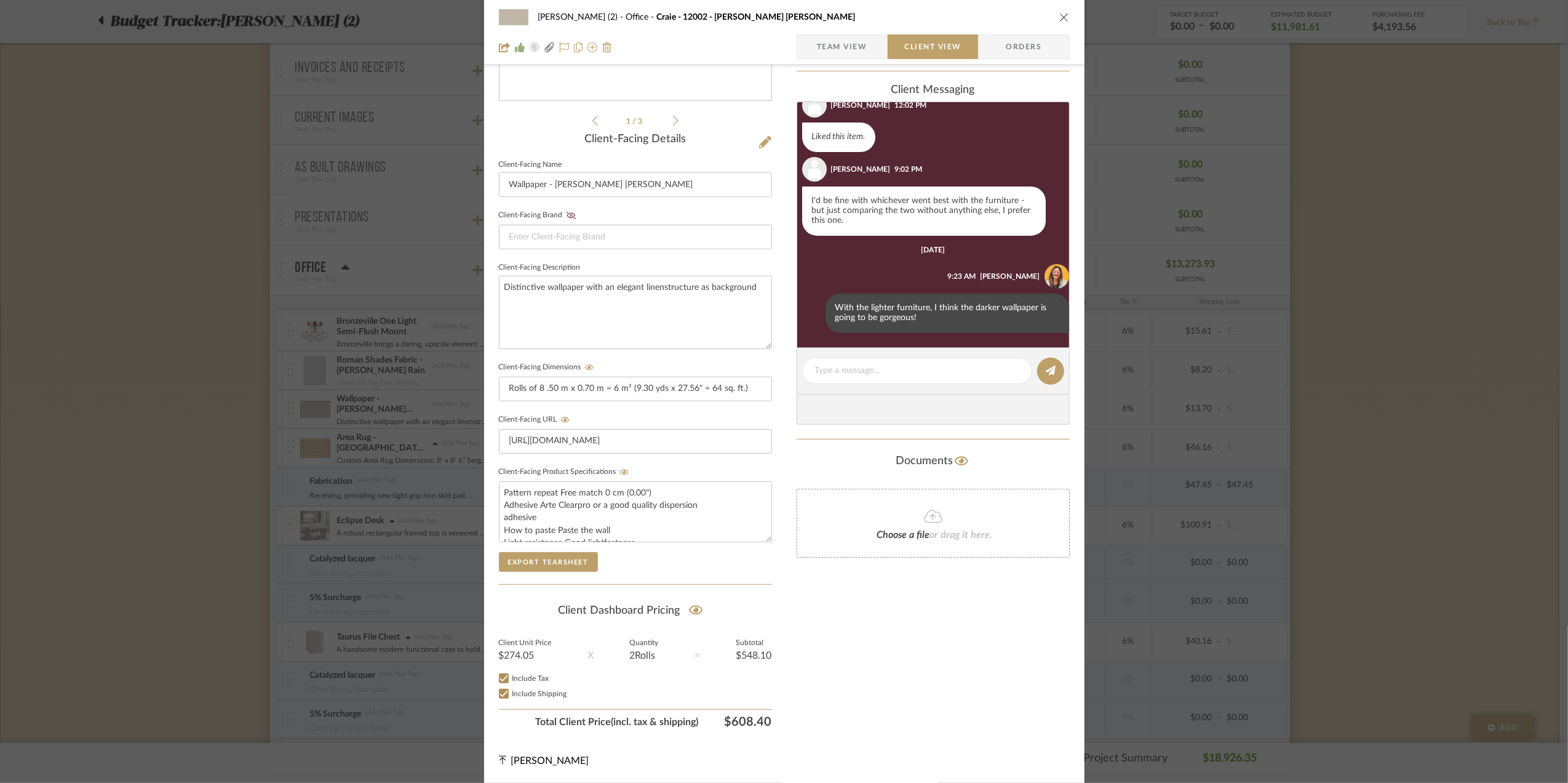
click at [1407, 378] on div "[PERSON_NAME] (2) Office Craie - 12002 - [PERSON_NAME] [PERSON_NAME] Team View …" at bounding box center [784, 391] width 1568 height 783
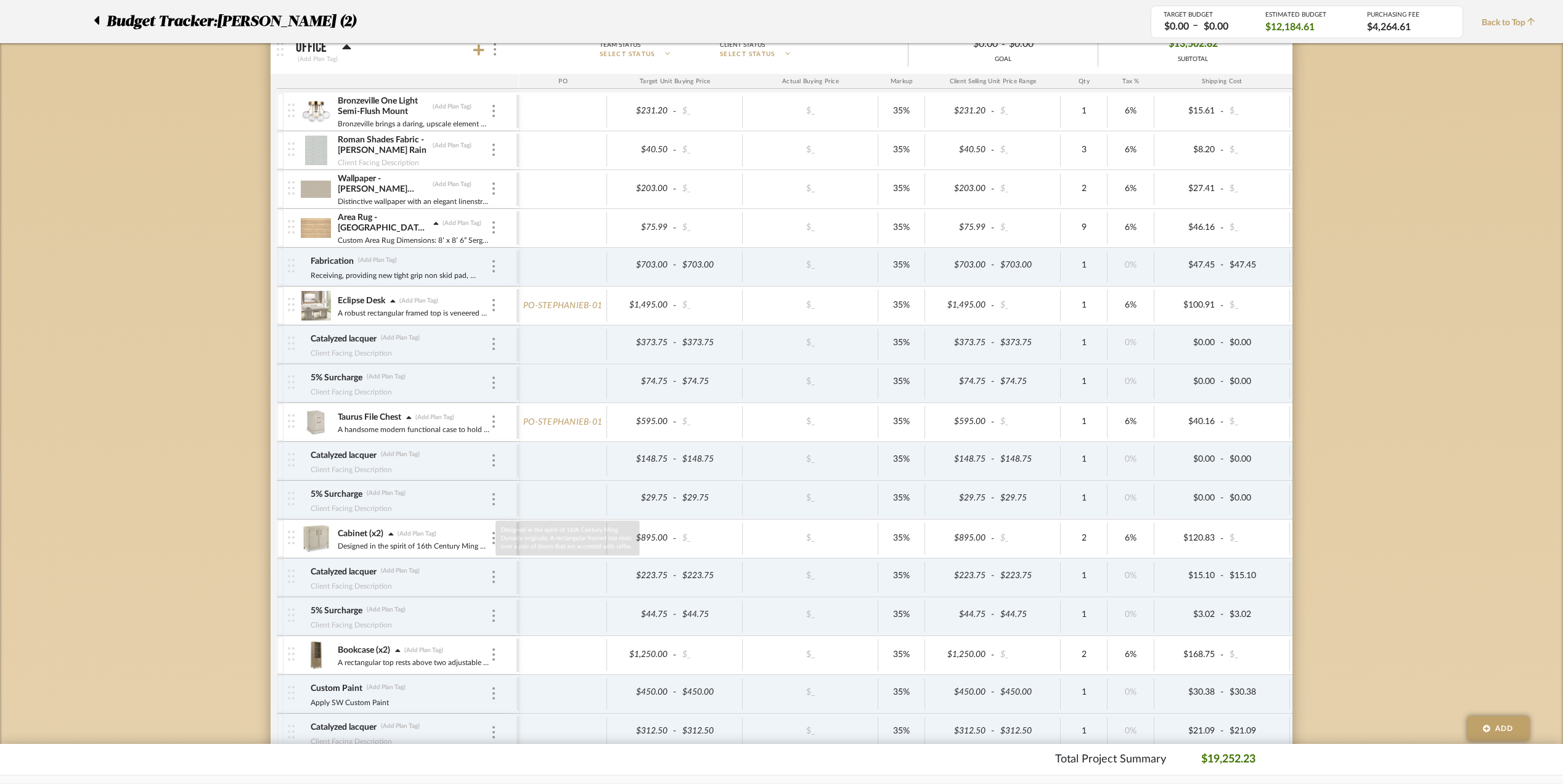
scroll to position [493, 0]
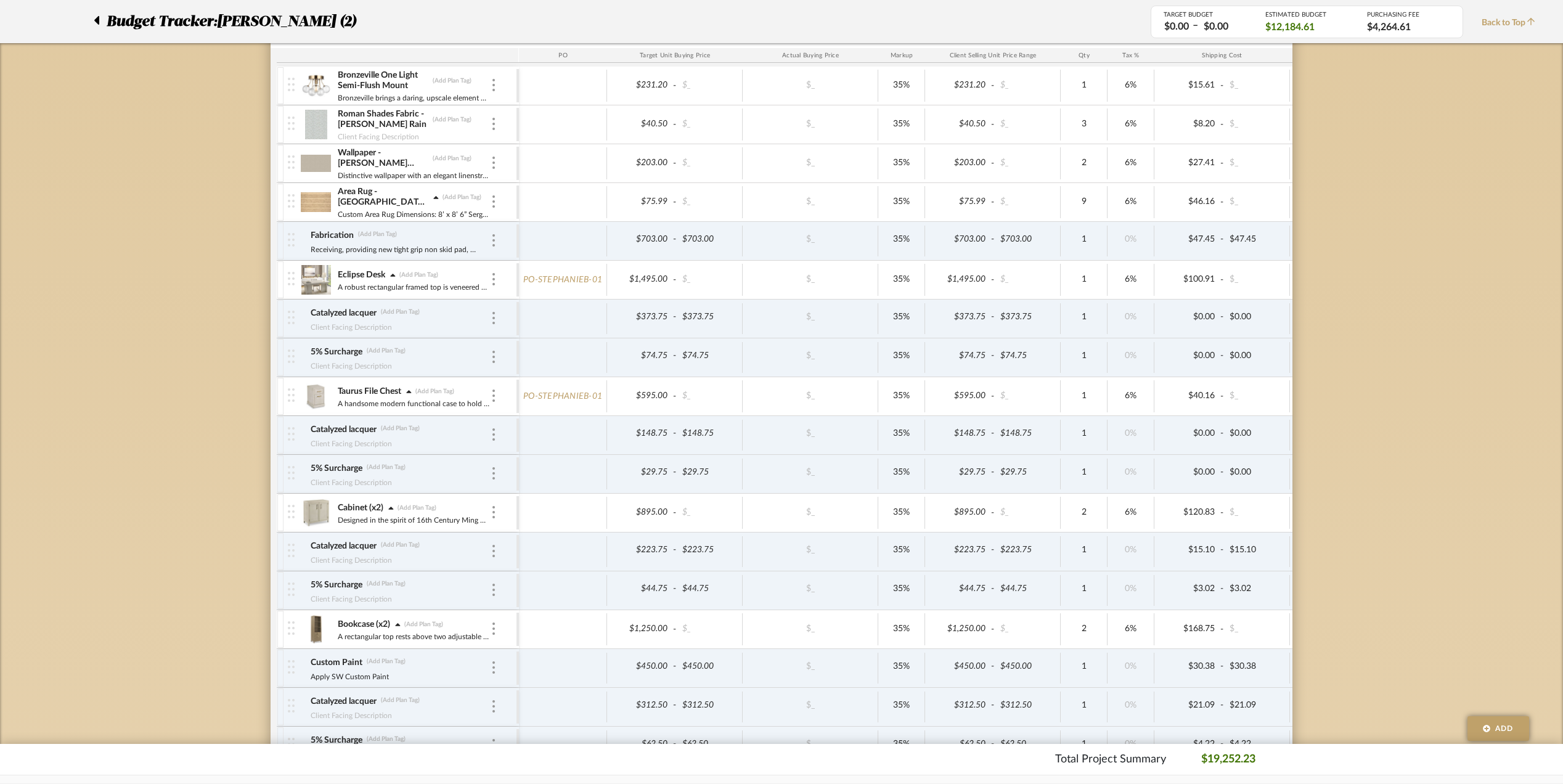
click at [323, 513] on img at bounding box center [316, 513] width 30 height 30
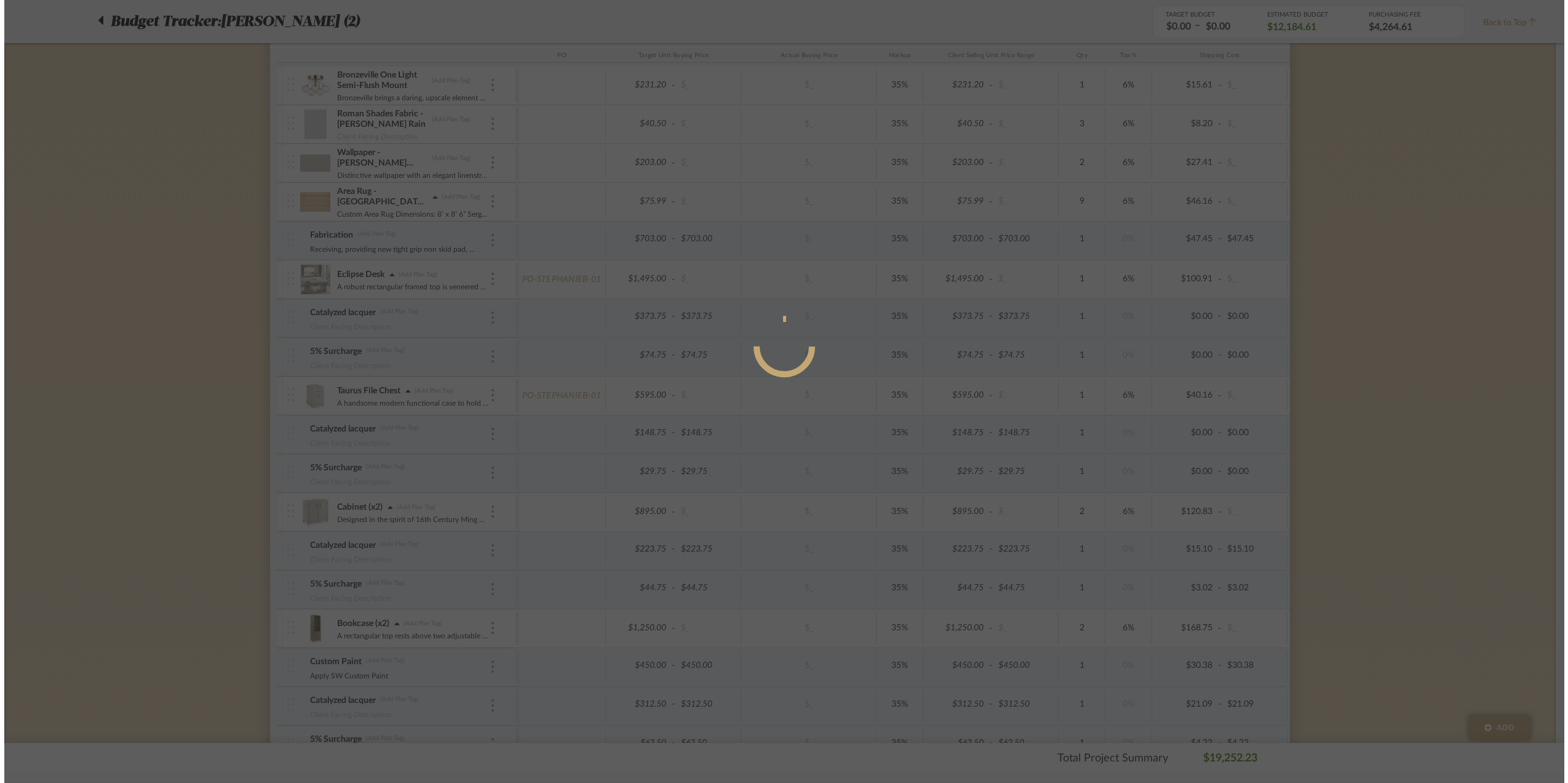
scroll to position [0, 0]
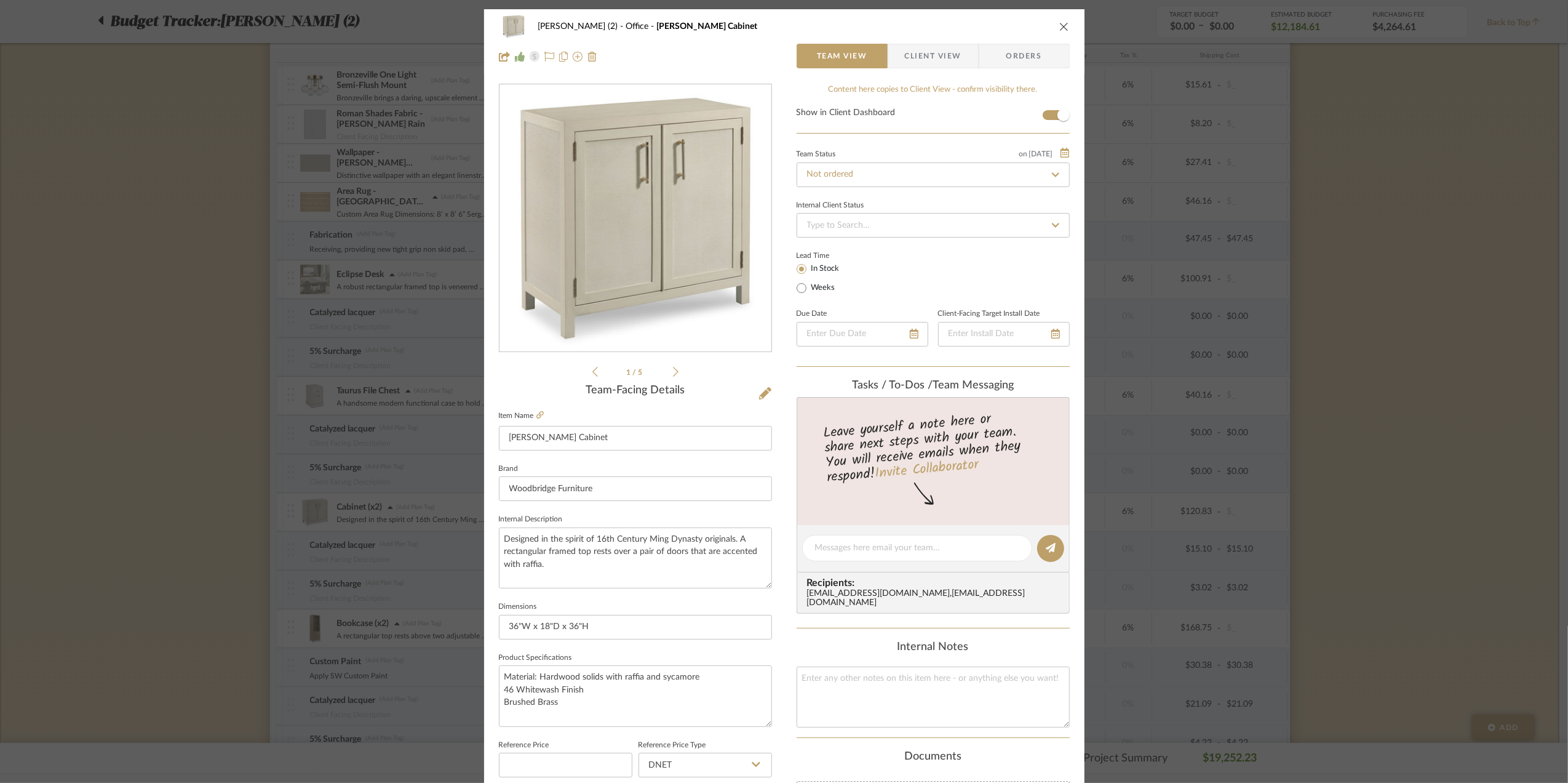
click at [1338, 434] on div "[PERSON_NAME] (2) Office [PERSON_NAME] Cabinet Team View Client View Orders 1 /…" at bounding box center [784, 391] width 1568 height 783
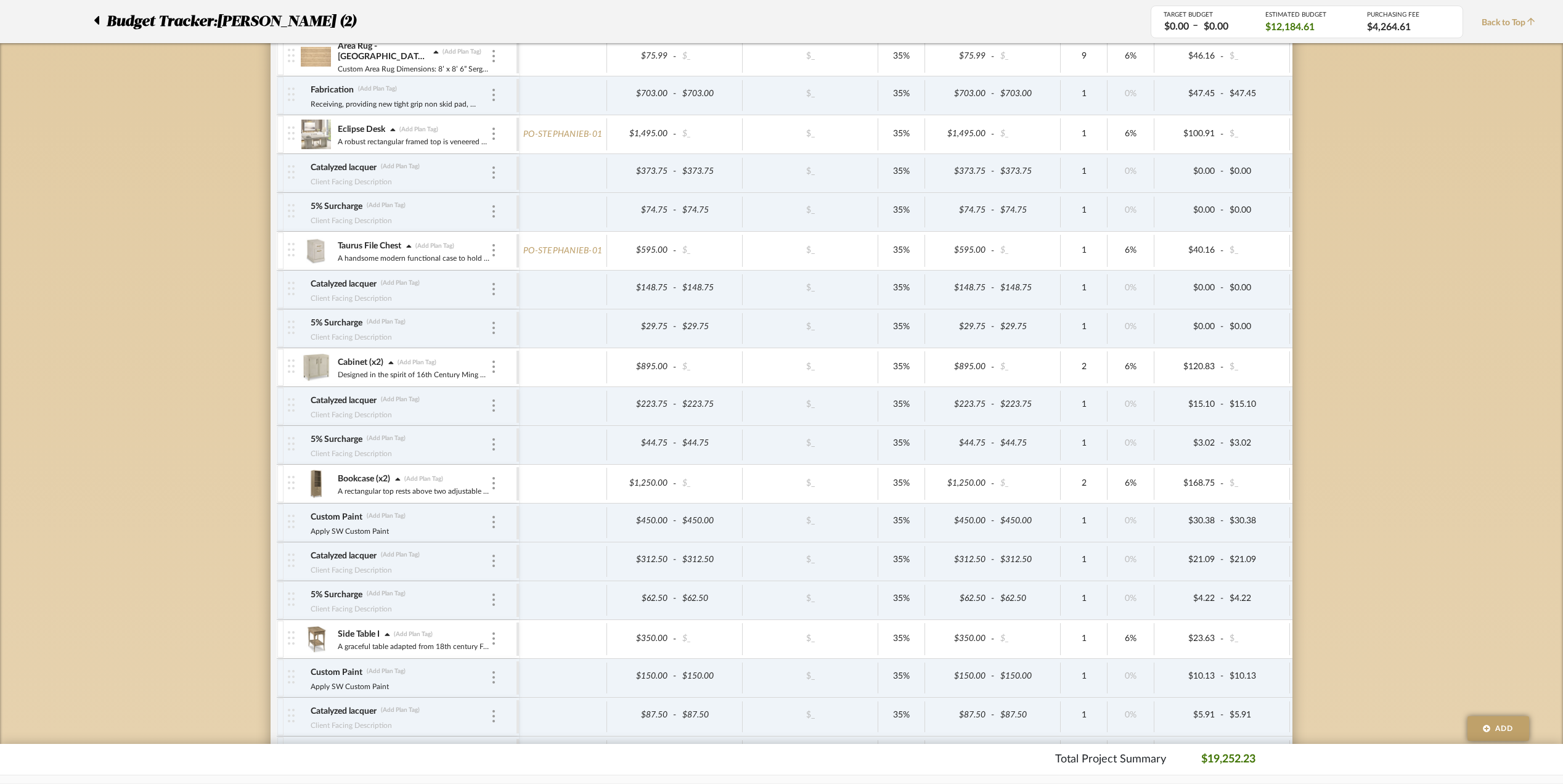
scroll to position [657, 0]
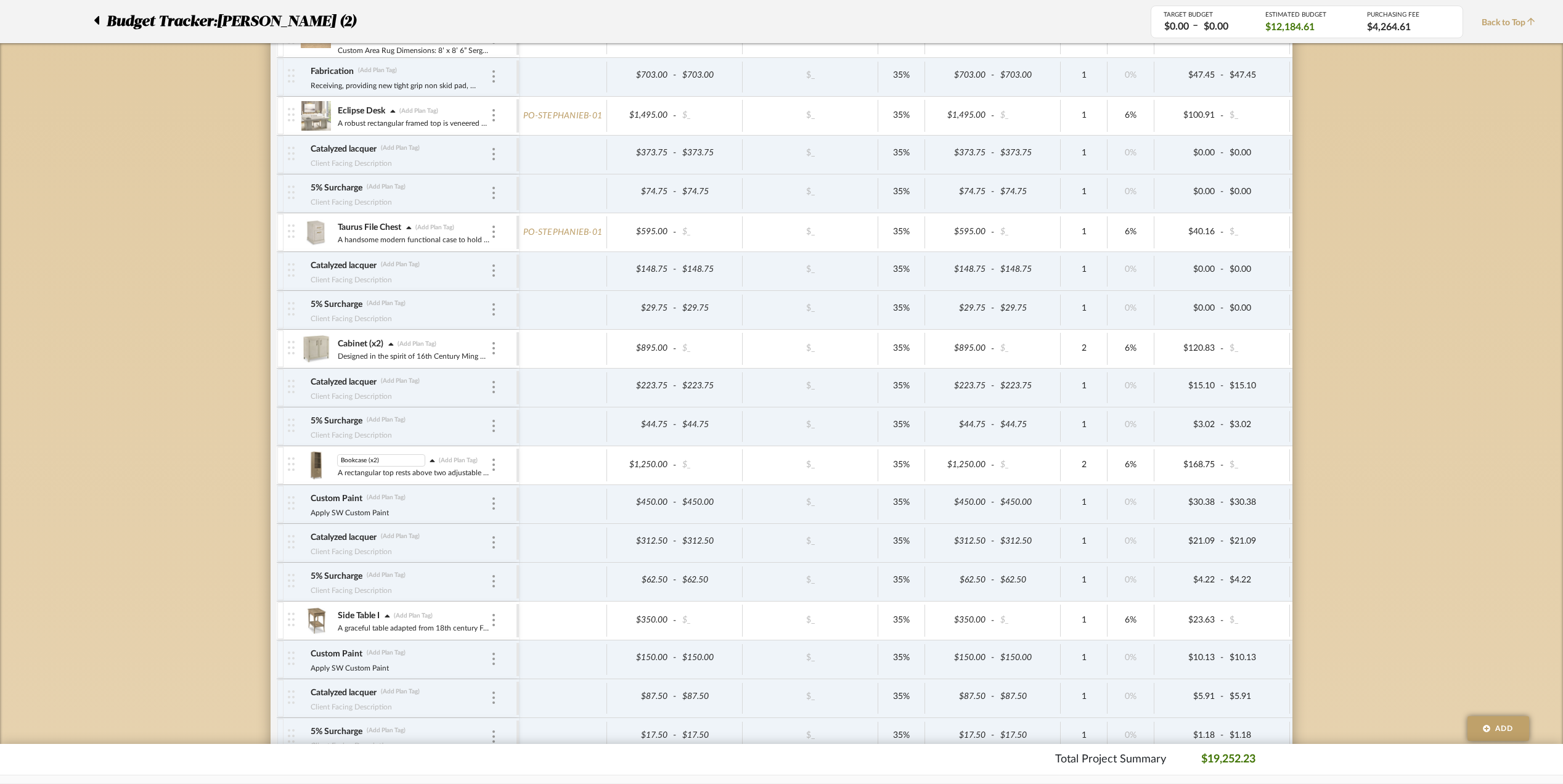
click at [308, 466] on img at bounding box center [316, 465] width 30 height 30
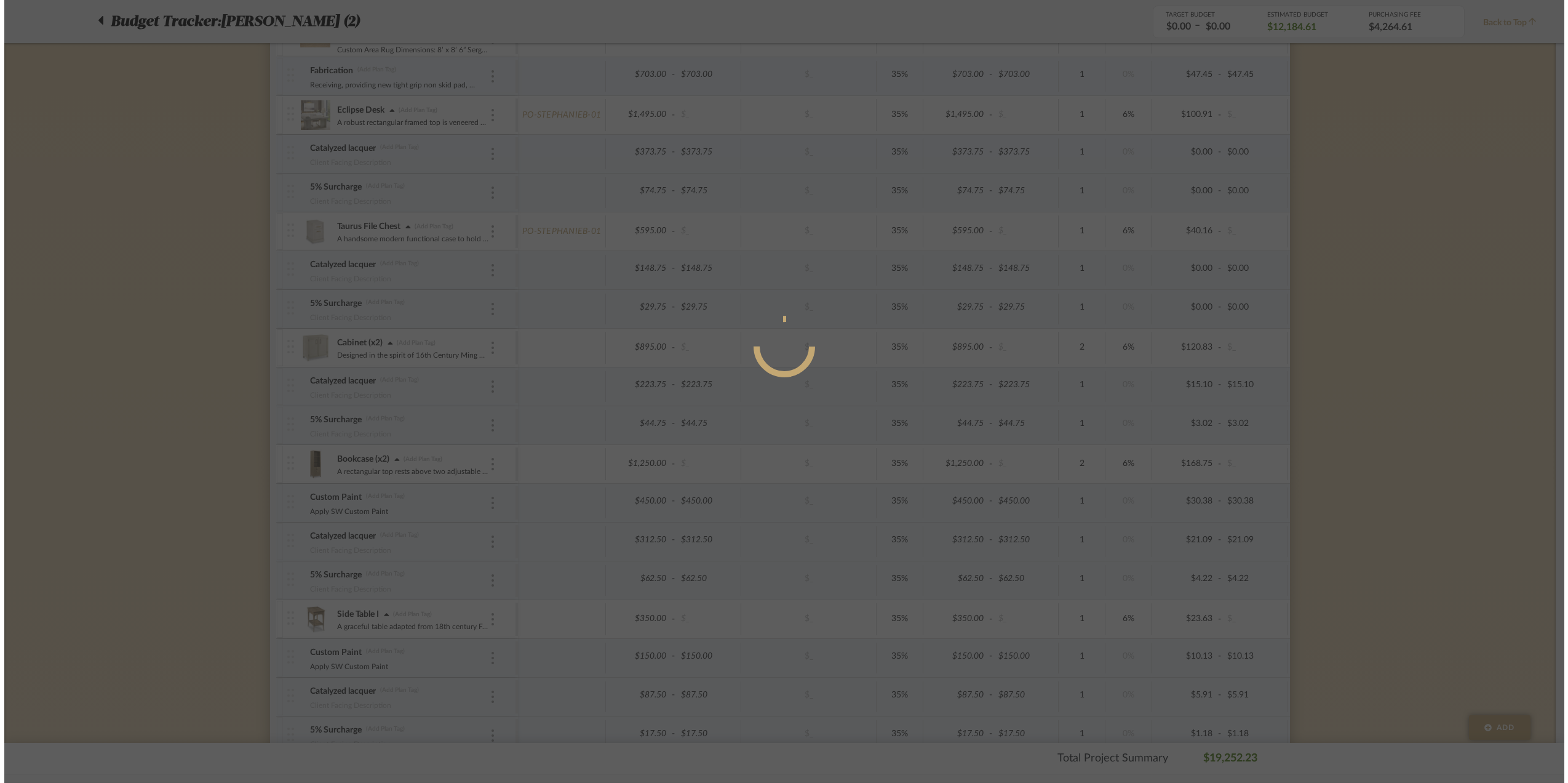
scroll to position [0, 0]
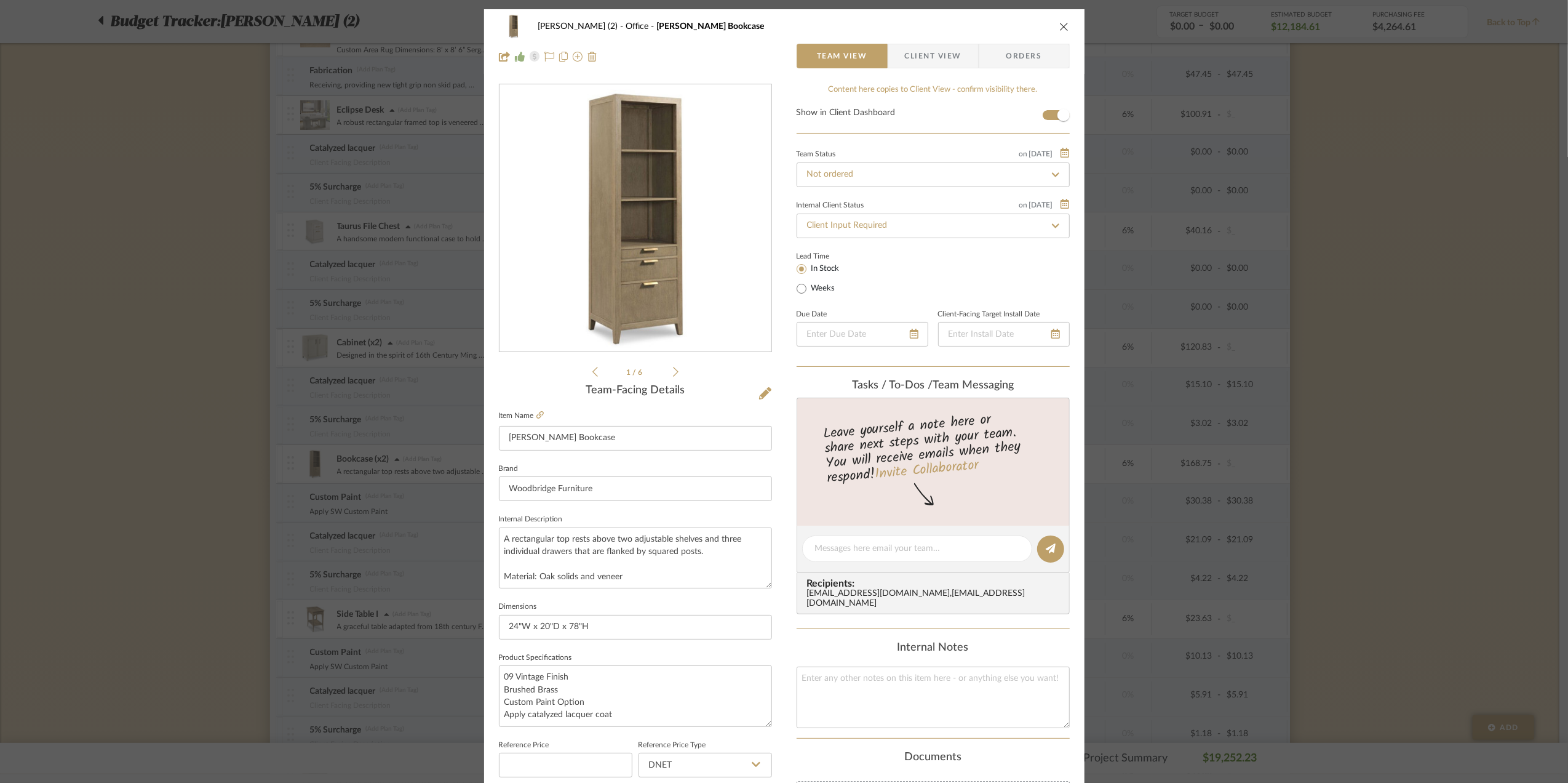
click at [1424, 337] on div "[PERSON_NAME] (2) Office [PERSON_NAME] Bookcase Team View Client View Orders 1 …" at bounding box center [784, 391] width 1568 height 783
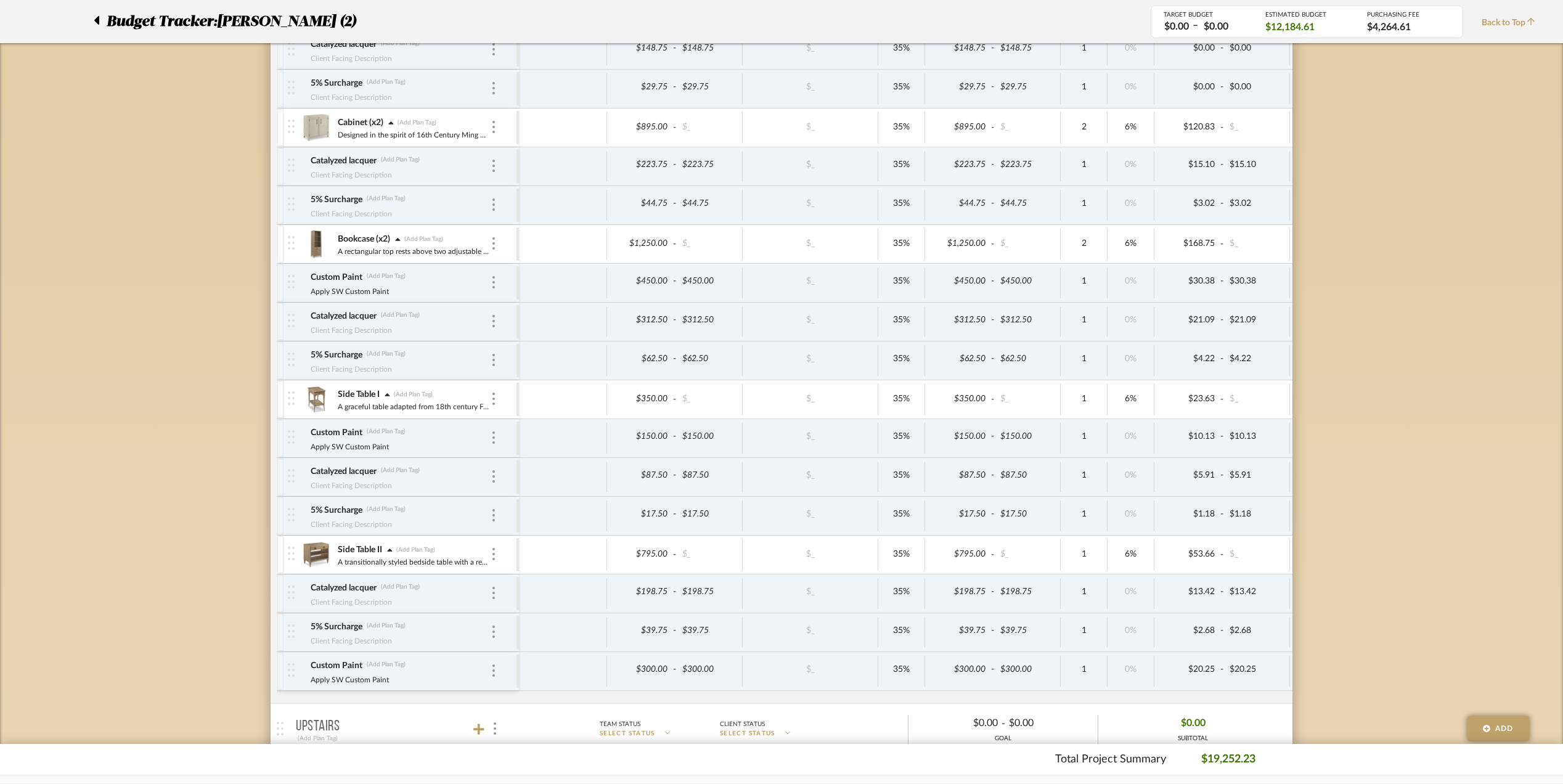
scroll to position [903, 0]
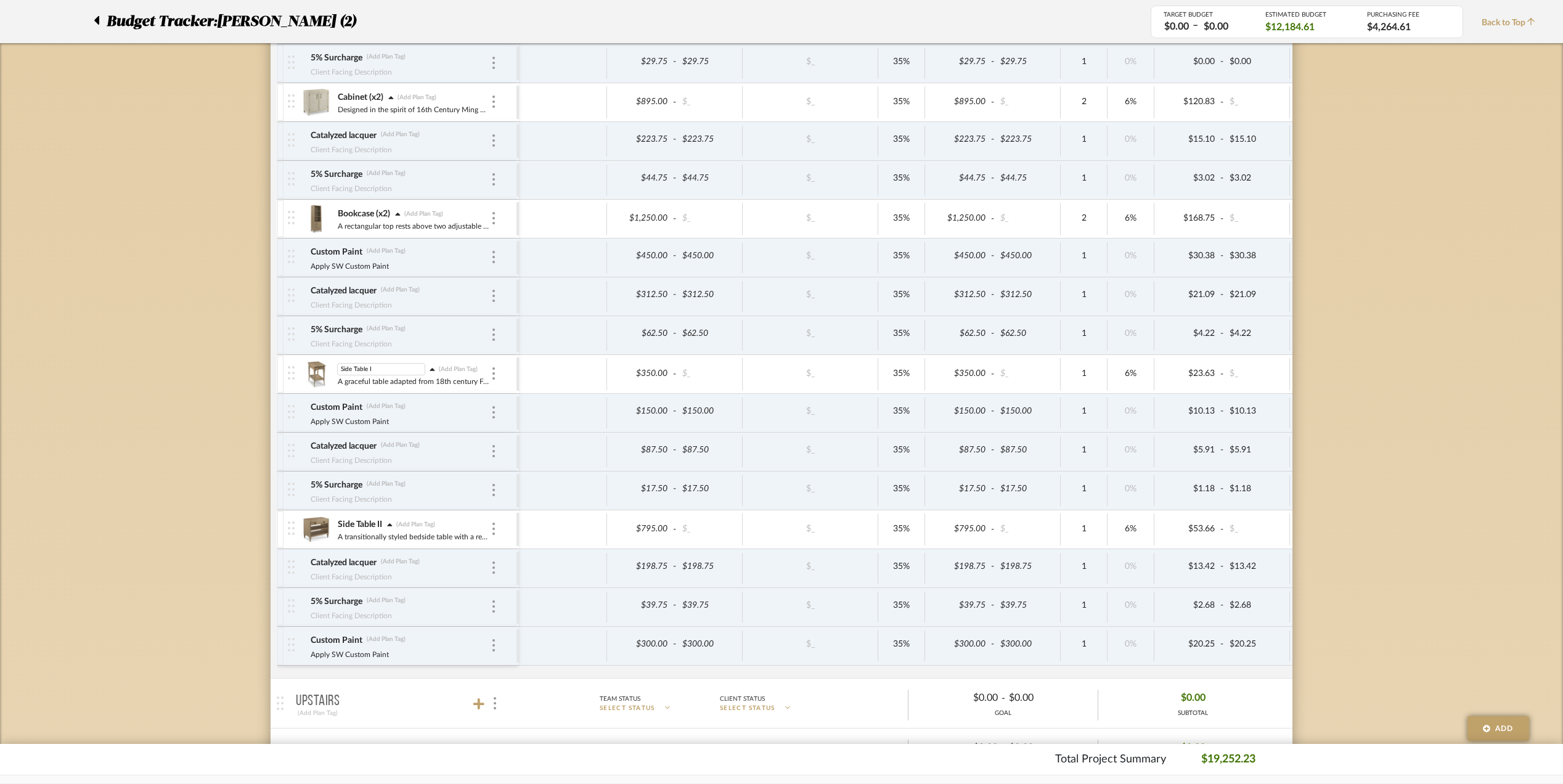
click at [311, 372] on img at bounding box center [316, 374] width 30 height 30
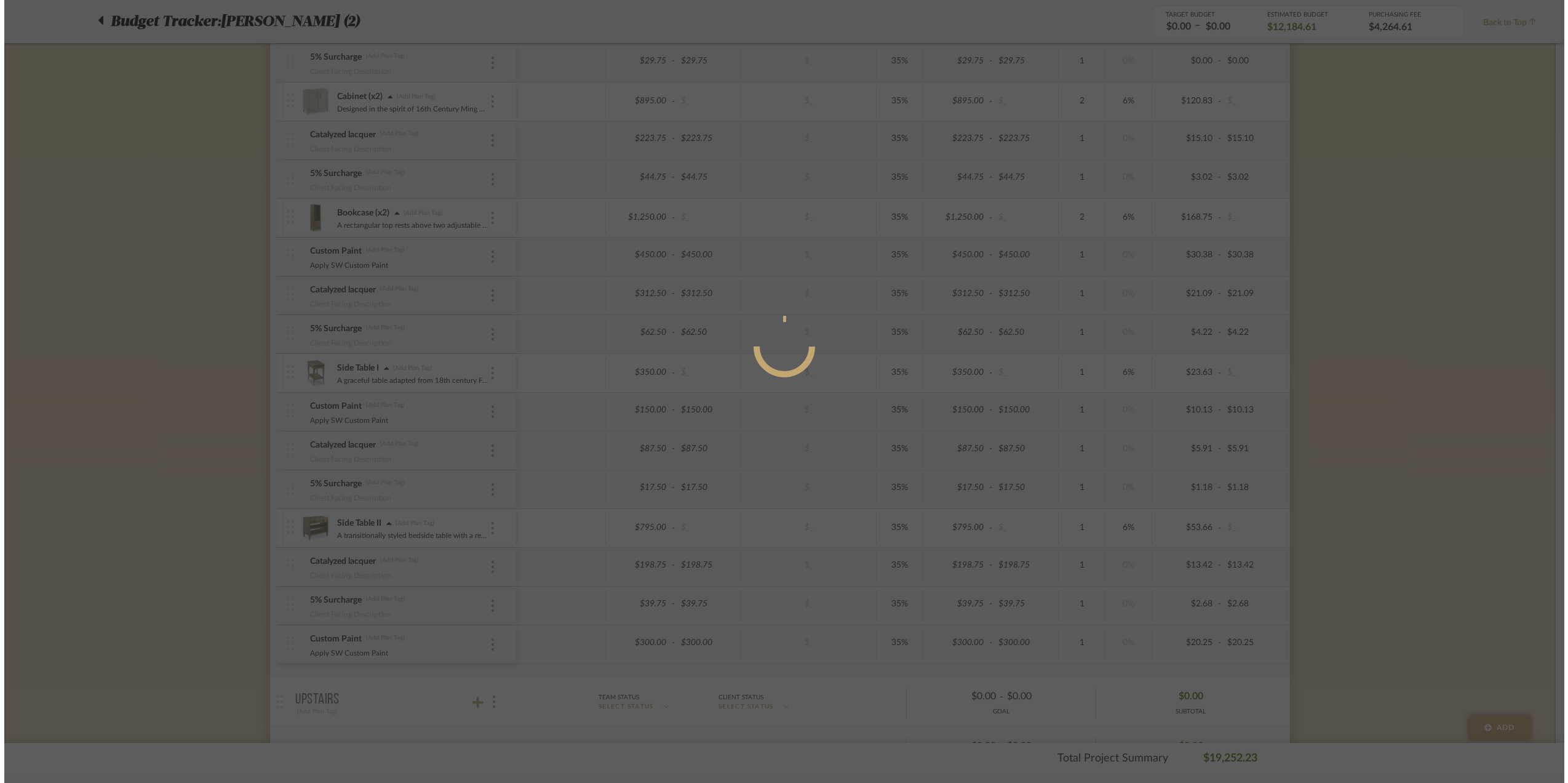
scroll to position [0, 0]
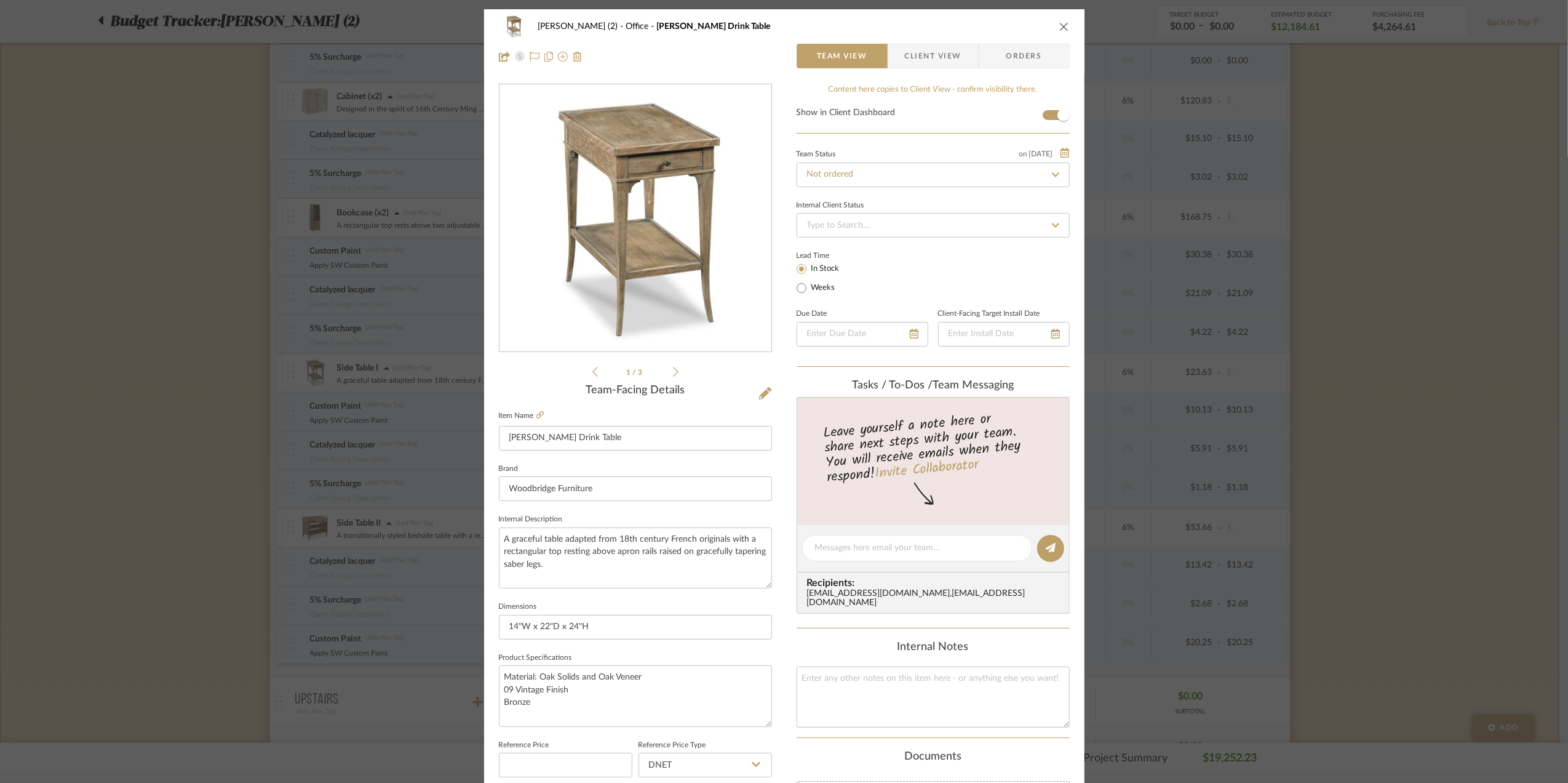
click at [281, 385] on div "[PERSON_NAME] (2) Office [PERSON_NAME] Drink Table Team View Client View Orders…" at bounding box center [784, 391] width 1568 height 783
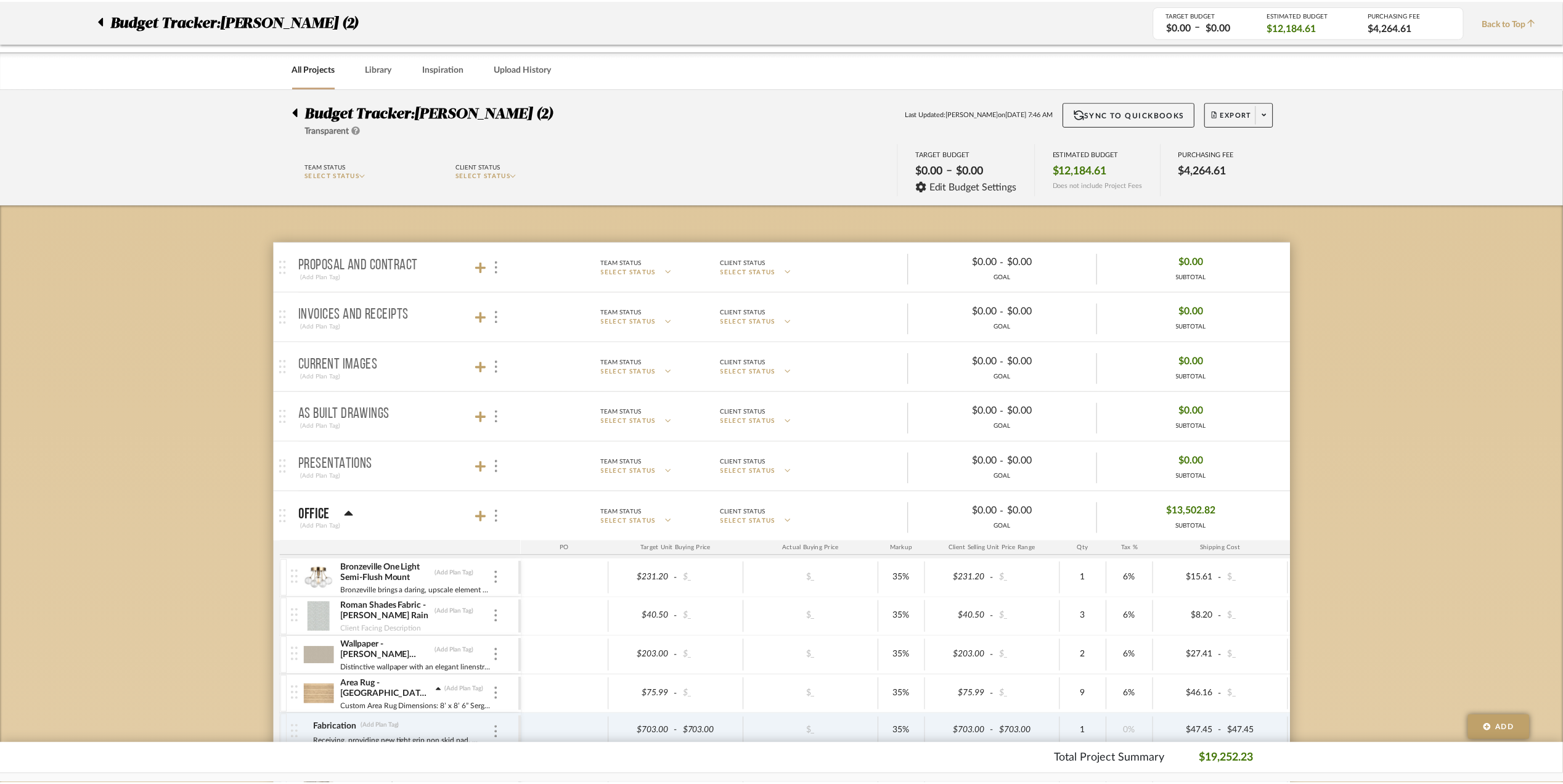
scroll to position [903, 0]
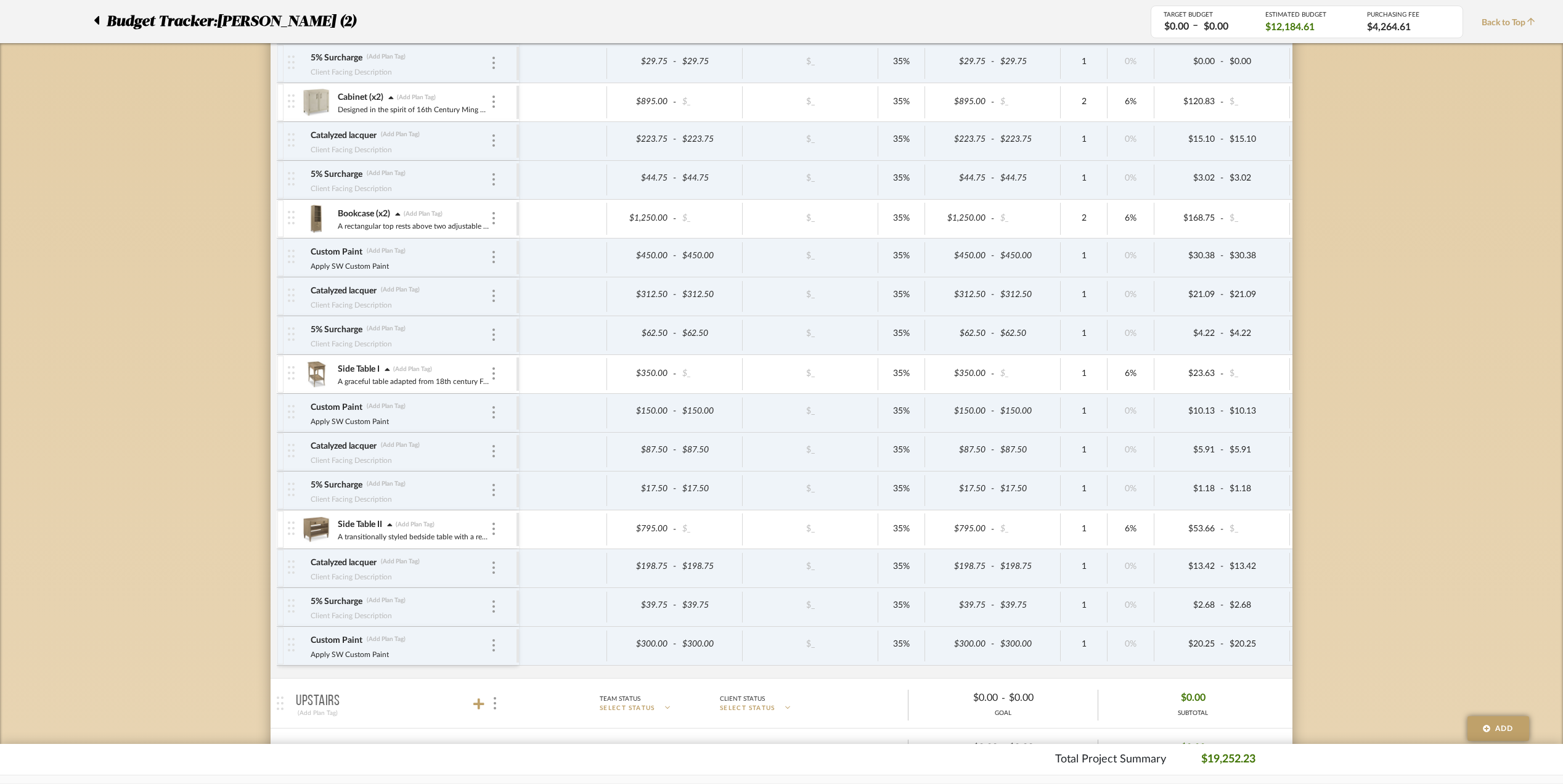
click at [383, 373] on div "Side Table I (Add Plan Tag)" at bounding box center [413, 369] width 153 height 12
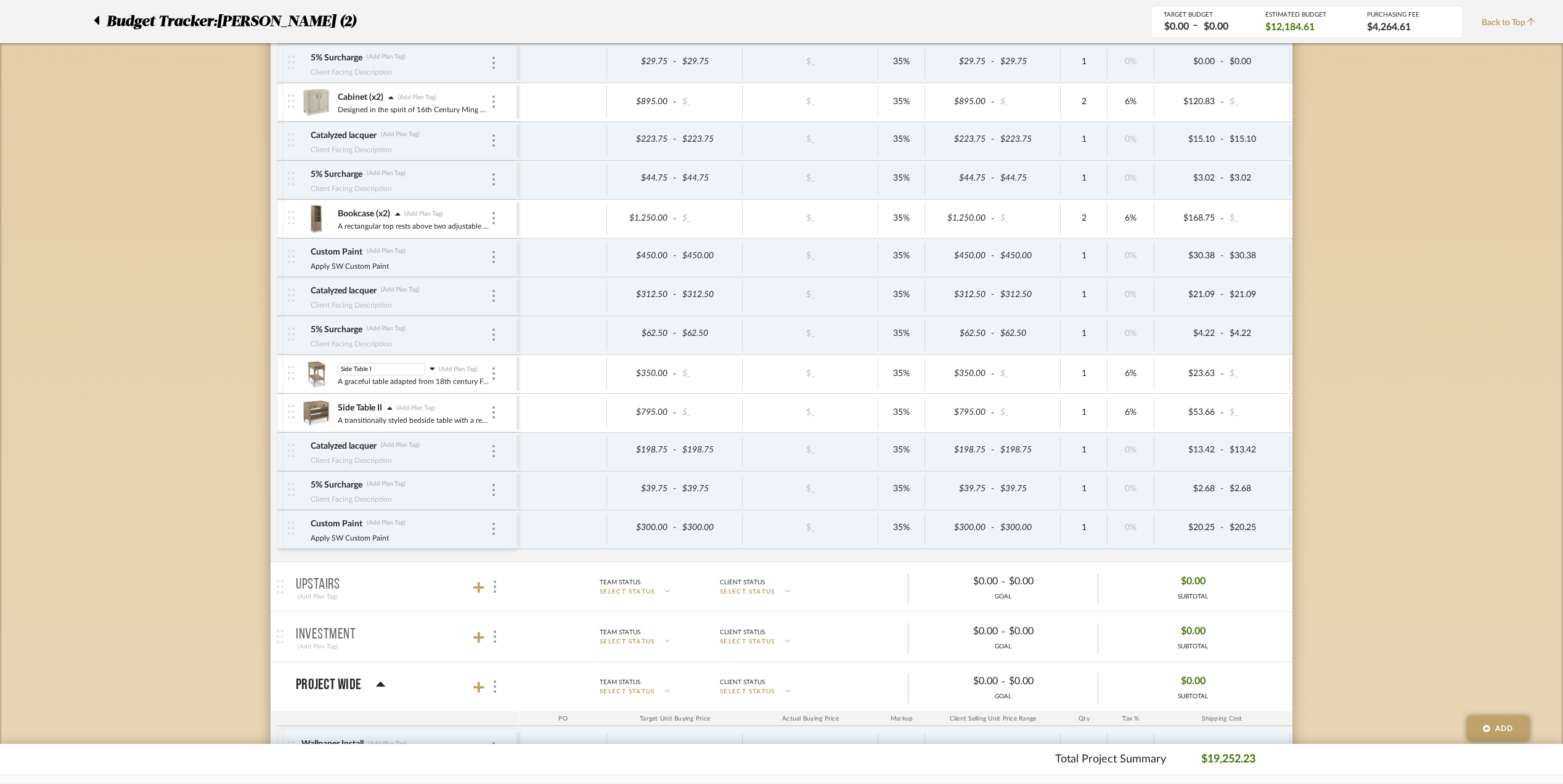
click at [288, 380] on img at bounding box center [291, 372] width 7 height 14
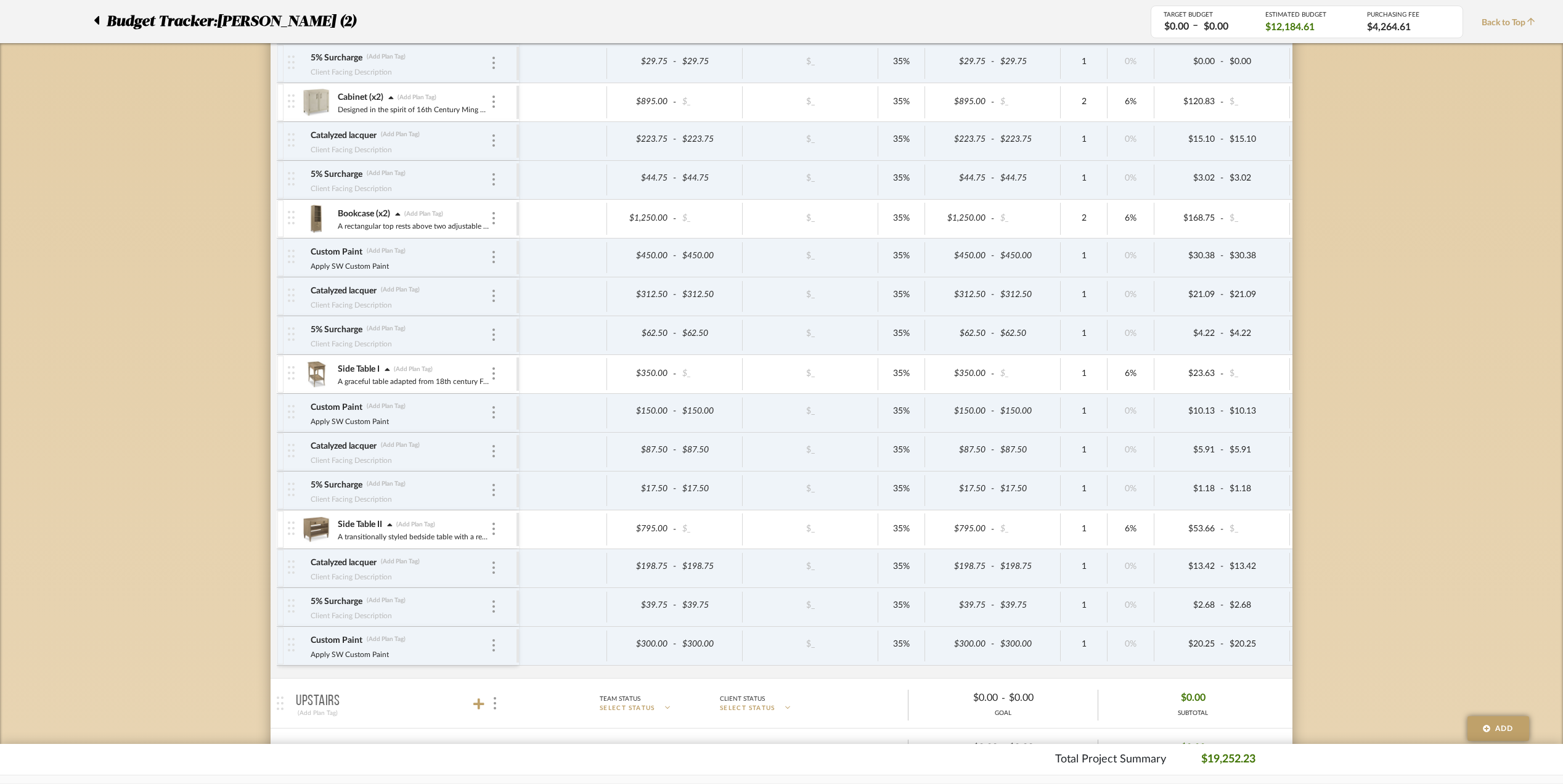
click at [1335, 419] on div "Budget Tracker: [PERSON_NAME] (2) Transparent Last Updated: [PERSON_NAME] on [D…" at bounding box center [782, 252] width 1563 height 2134
click at [316, 533] on img at bounding box center [316, 529] width 30 height 30
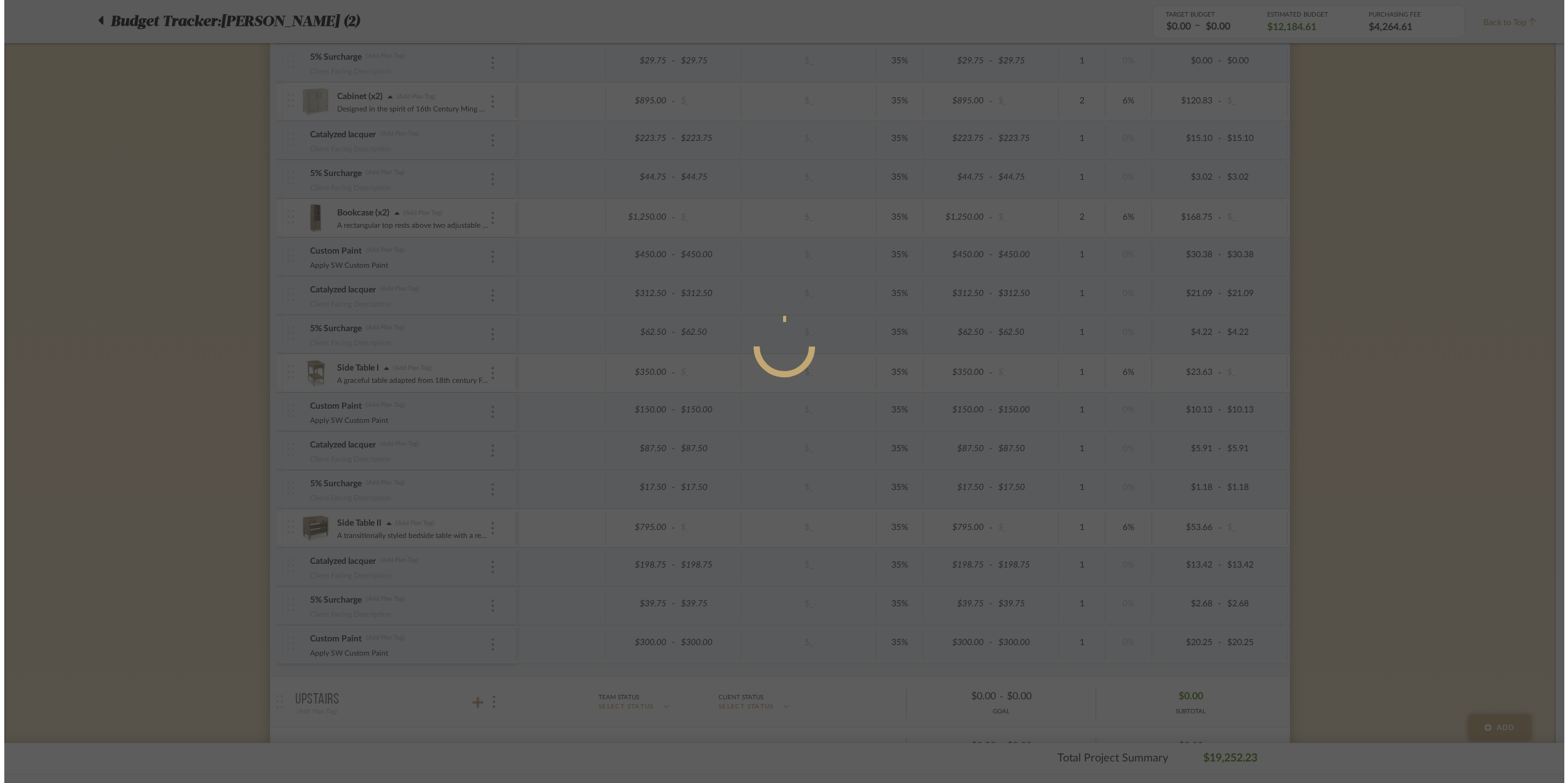
scroll to position [0, 0]
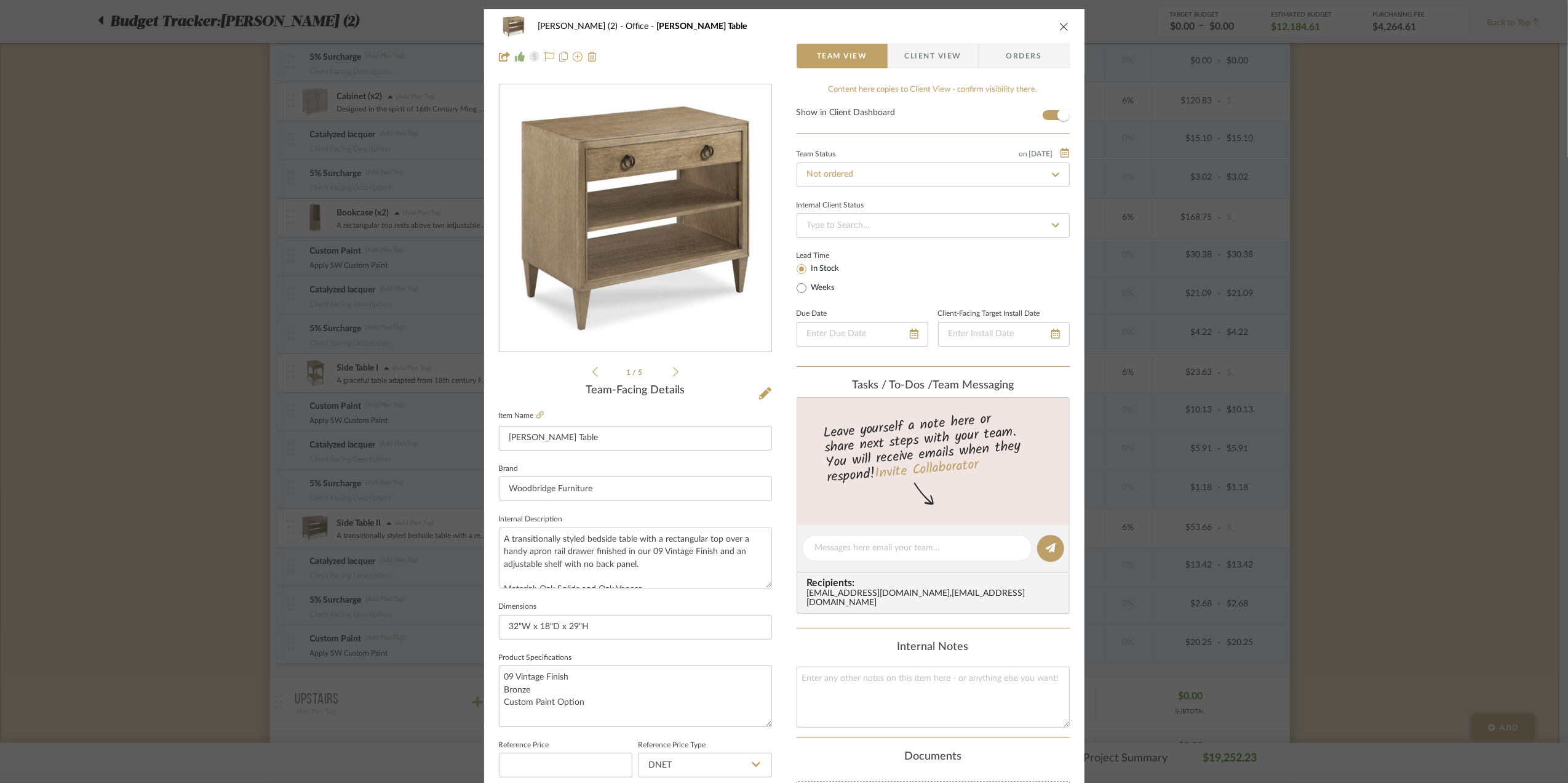
click at [1400, 519] on div "[PERSON_NAME] (2) Office [PERSON_NAME] Table Team View Client View Orders 1 / 5…" at bounding box center [784, 391] width 1568 height 783
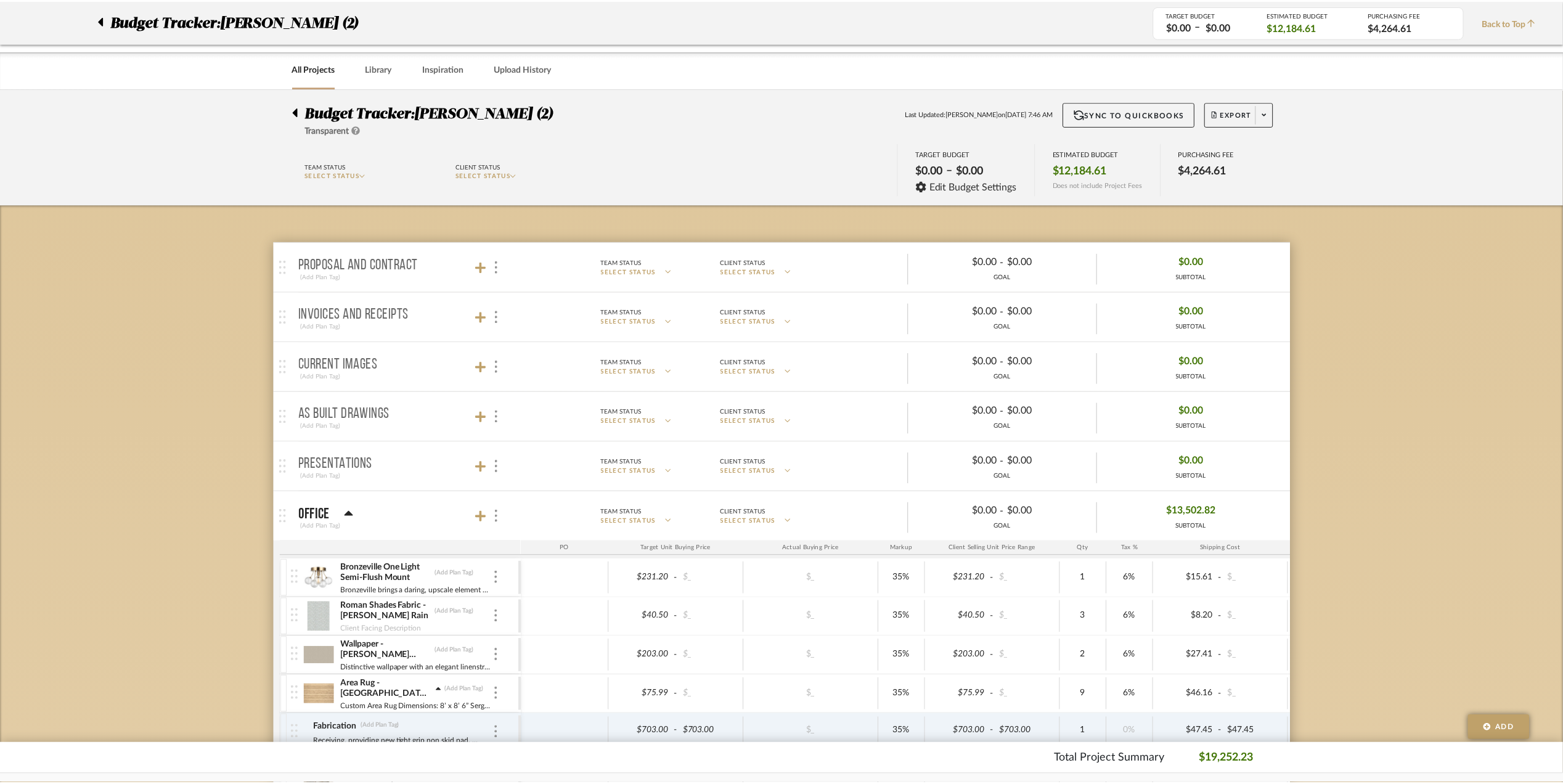
scroll to position [903, 0]
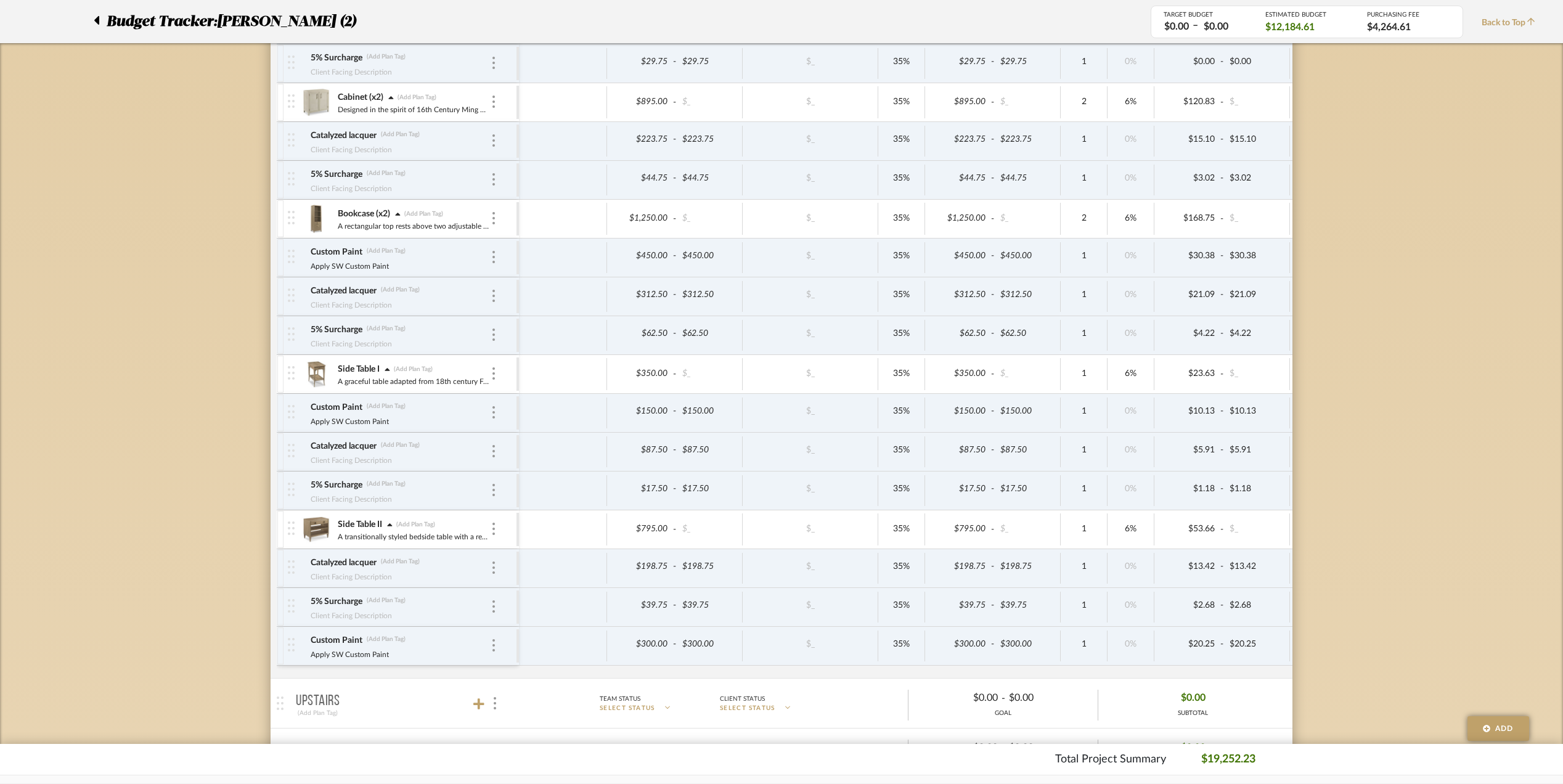
click at [304, 535] on img at bounding box center [316, 529] width 30 height 30
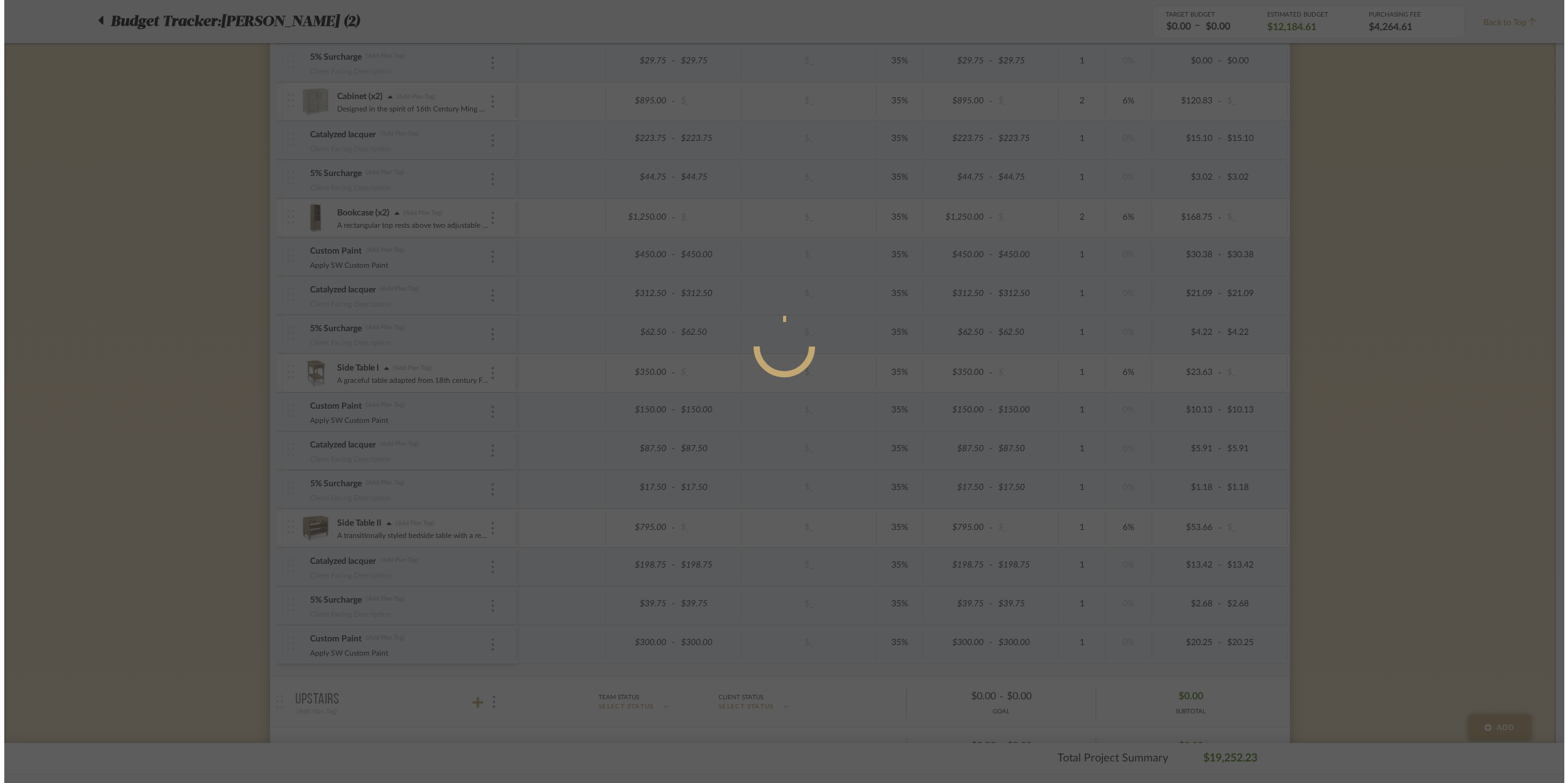
scroll to position [0, 0]
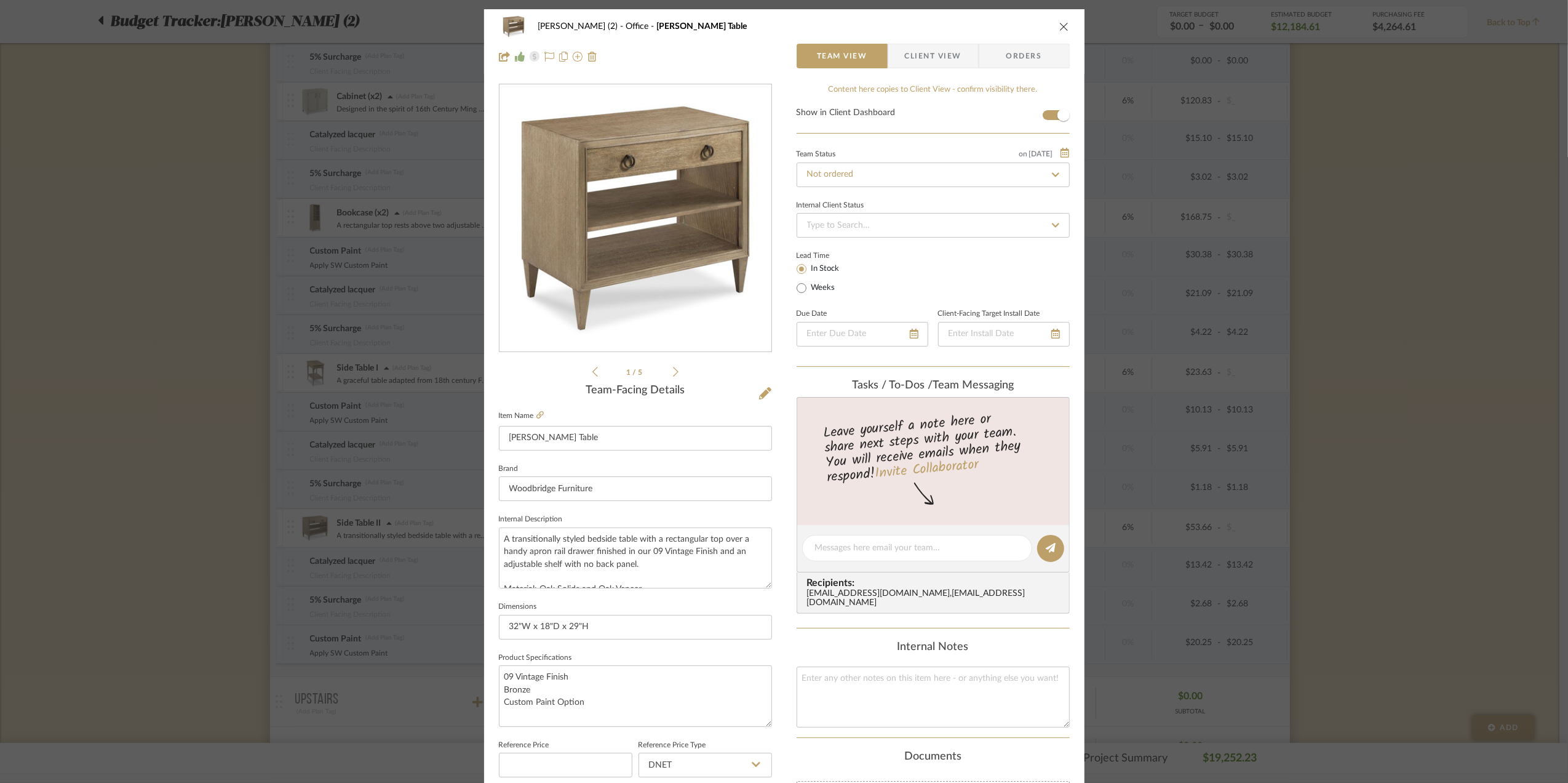
click at [1349, 495] on div "[PERSON_NAME] (2) Office [PERSON_NAME] Table Team View Client View Orders 1 / 5…" at bounding box center [784, 391] width 1568 height 783
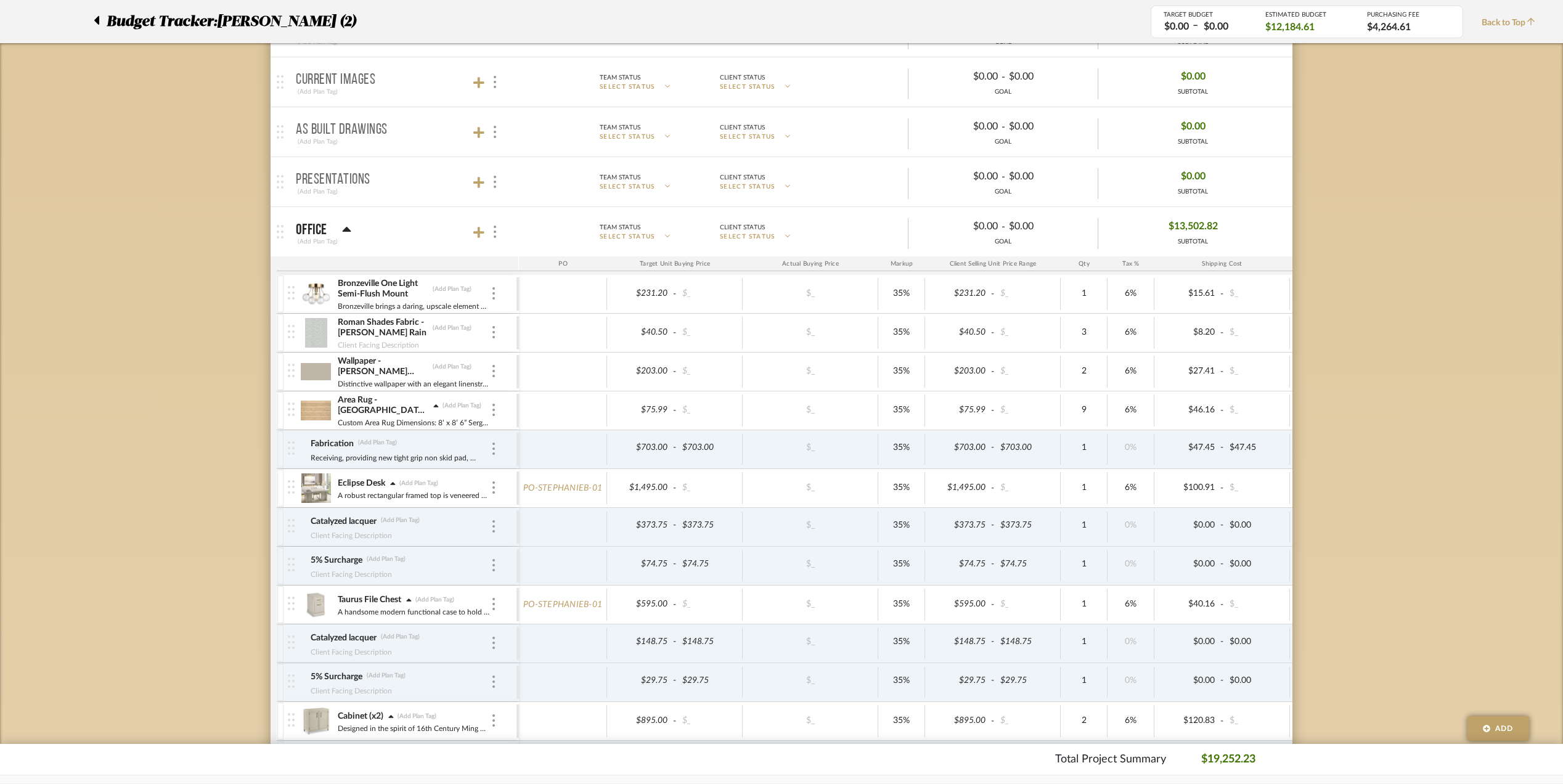
scroll to position [164, 0]
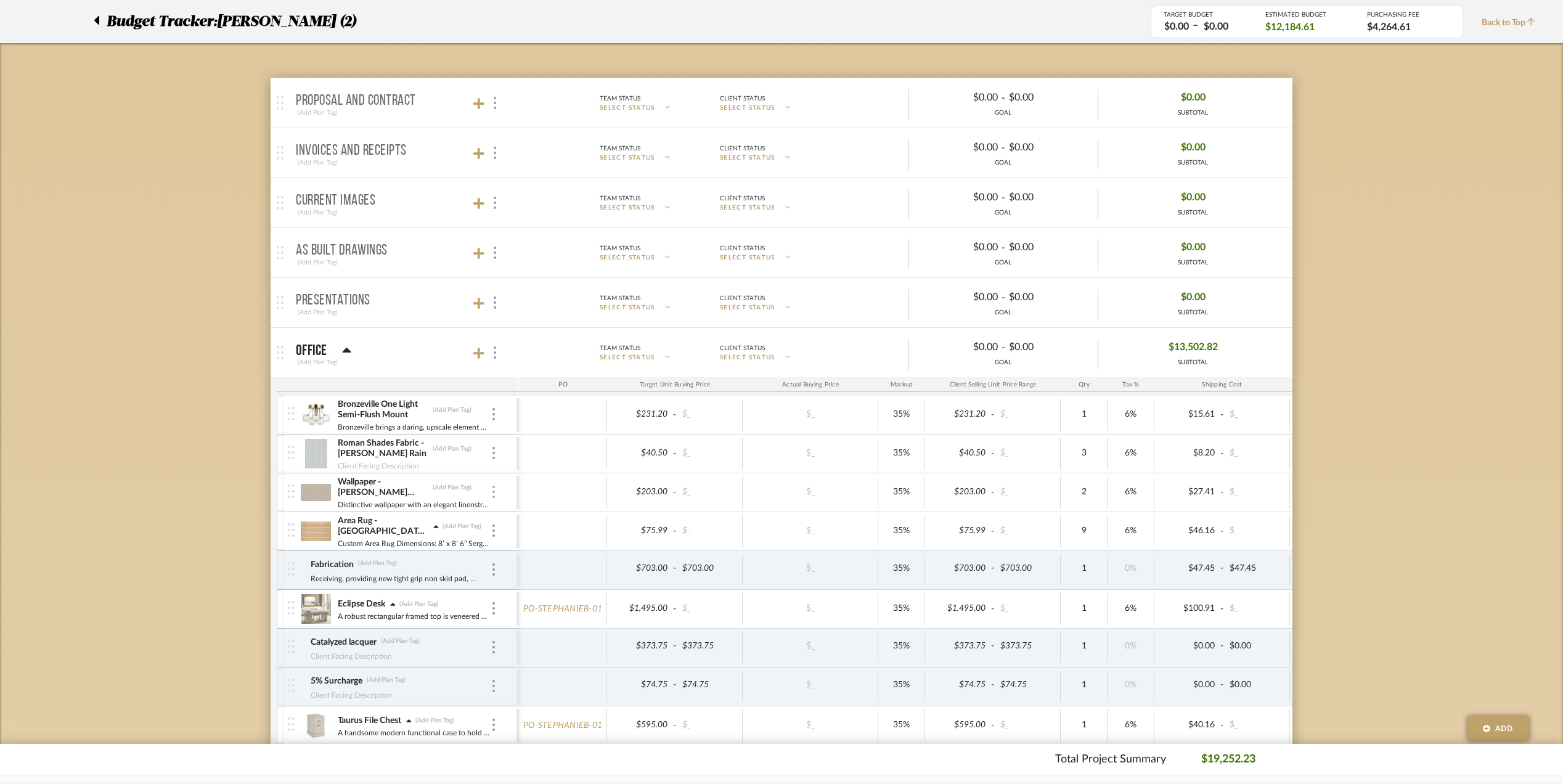
click at [494, 491] on img at bounding box center [493, 491] width 2 height 12
click at [539, 552] on span "Add Associated Product or Labor" at bounding box center [554, 553] width 76 height 21
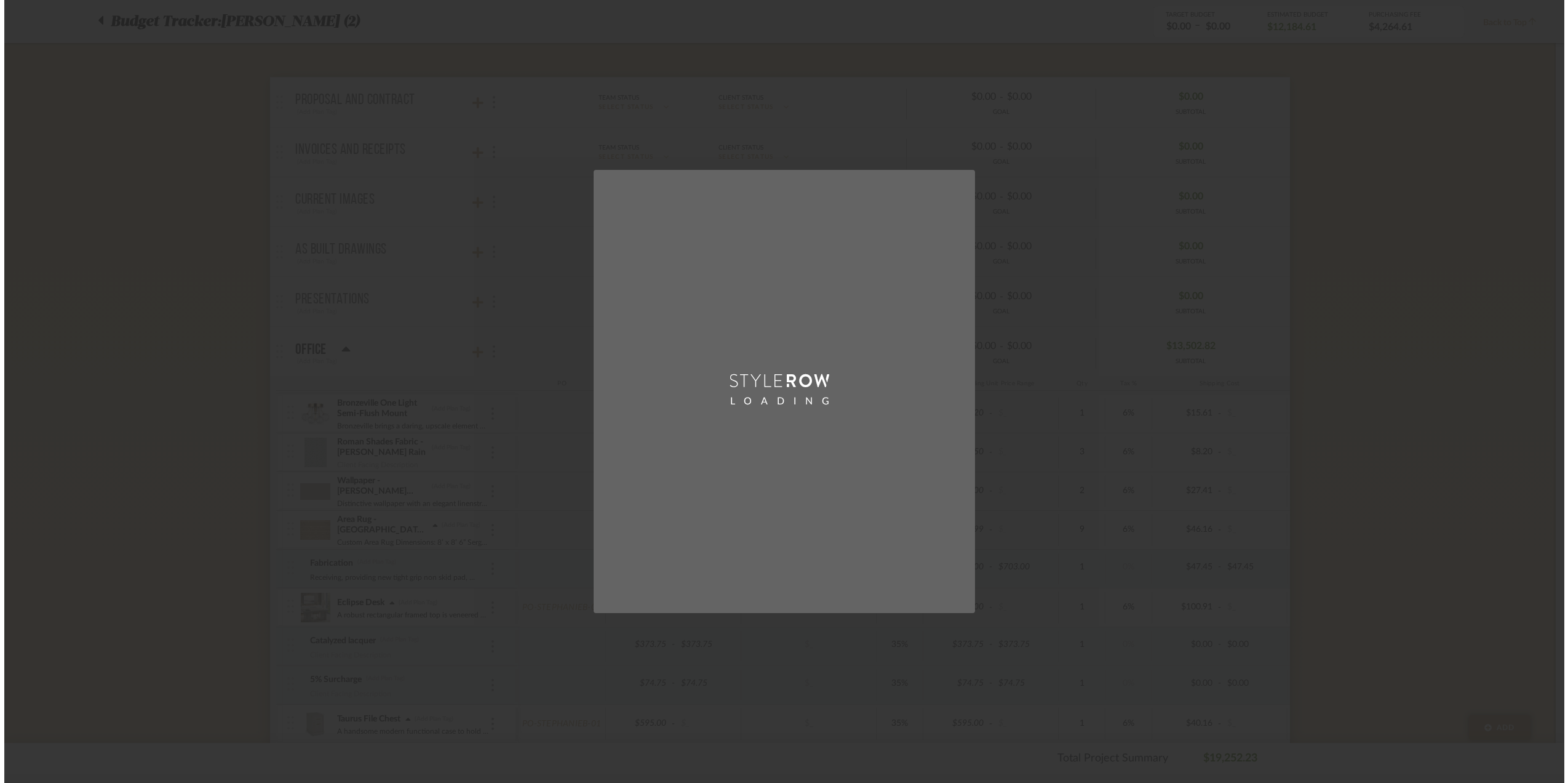
scroll to position [0, 0]
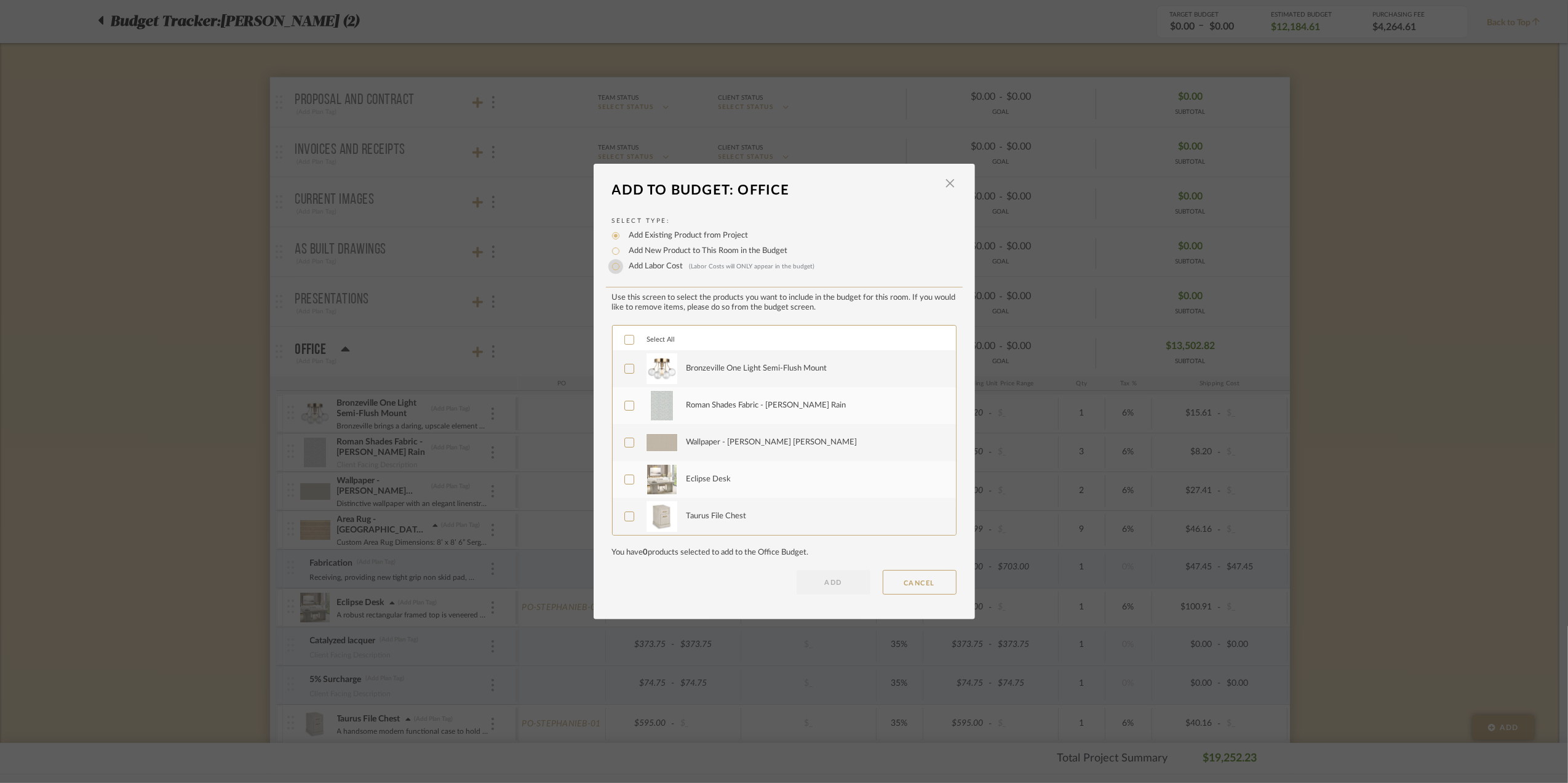
click at [609, 267] on input "Add Labor Cost (Labor Costs will ONLY appear in the budget)" at bounding box center [616, 266] width 15 height 15
radio input "true"
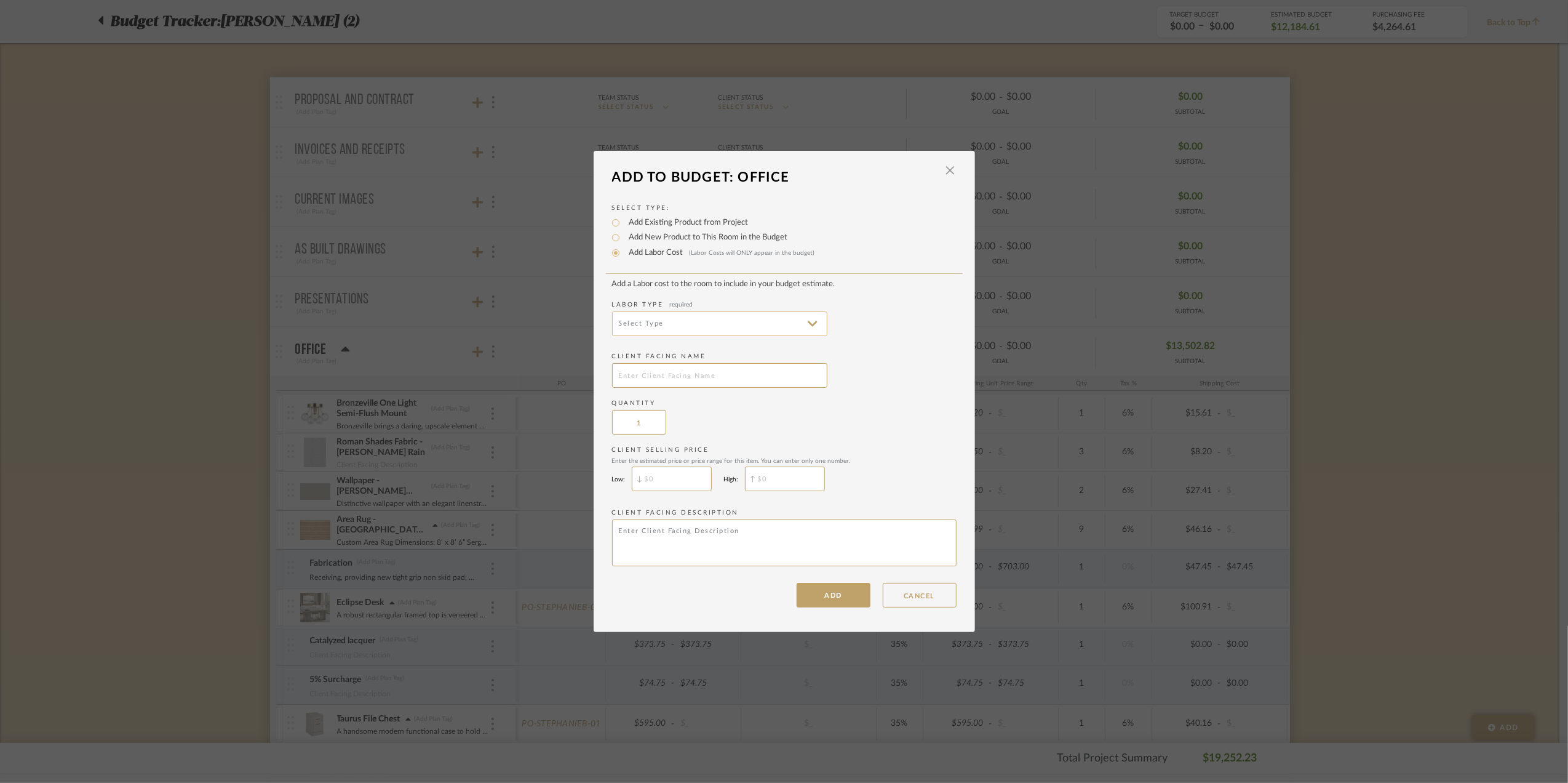
click at [678, 313] on input at bounding box center [720, 324] width 215 height 25
click at [682, 480] on span "Wallpaper Installation" at bounding box center [717, 477] width 191 height 11
type input "Wallpaper Installation"
click at [687, 372] on input "text" at bounding box center [720, 375] width 215 height 25
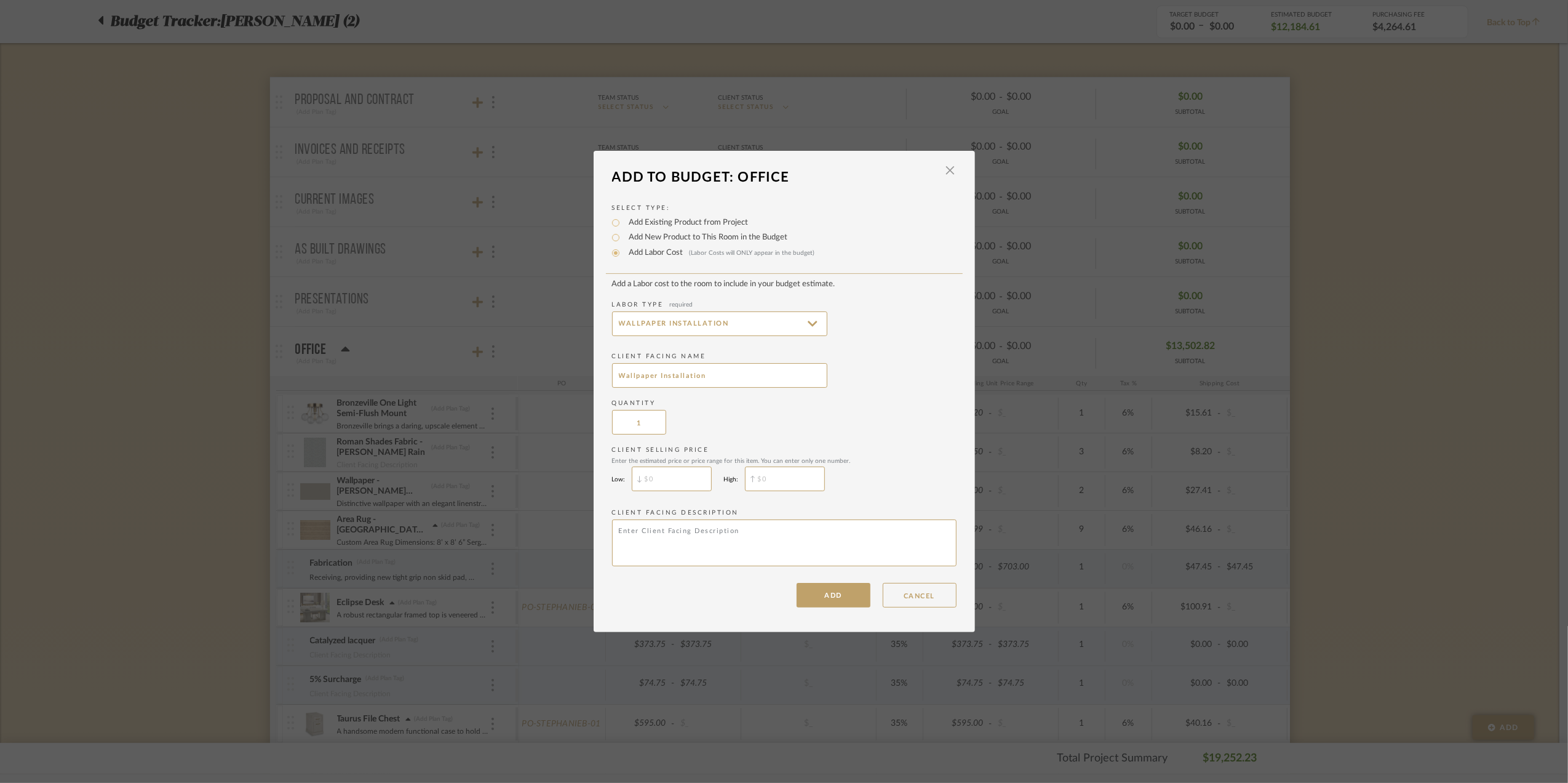
type input "Wallpaper Installation"
click at [762, 419] on div "Quantity 1" at bounding box center [784, 417] width 345 height 36
click at [818, 600] on button "ADD" at bounding box center [833, 595] width 74 height 25
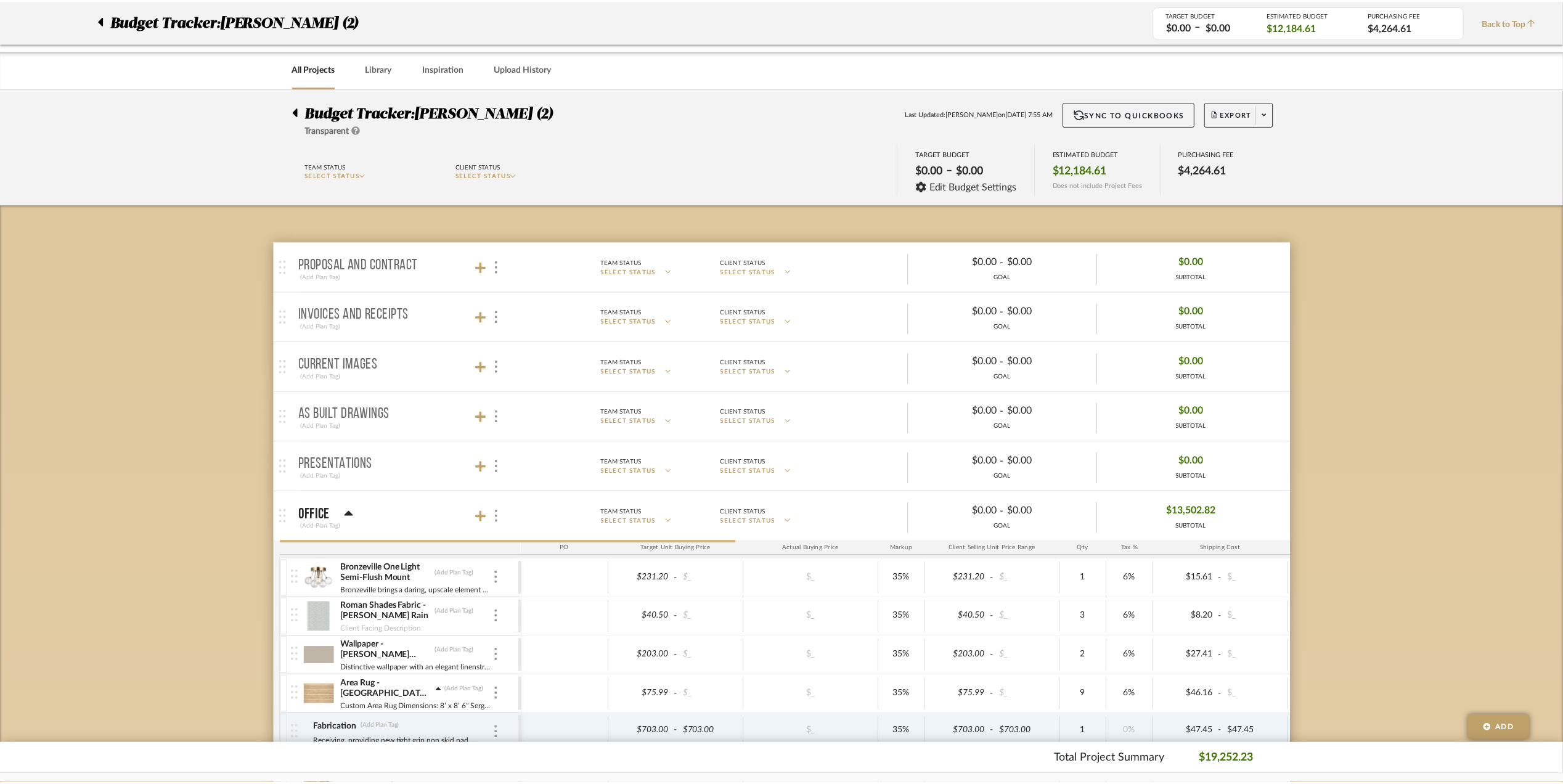
scroll to position [164, 0]
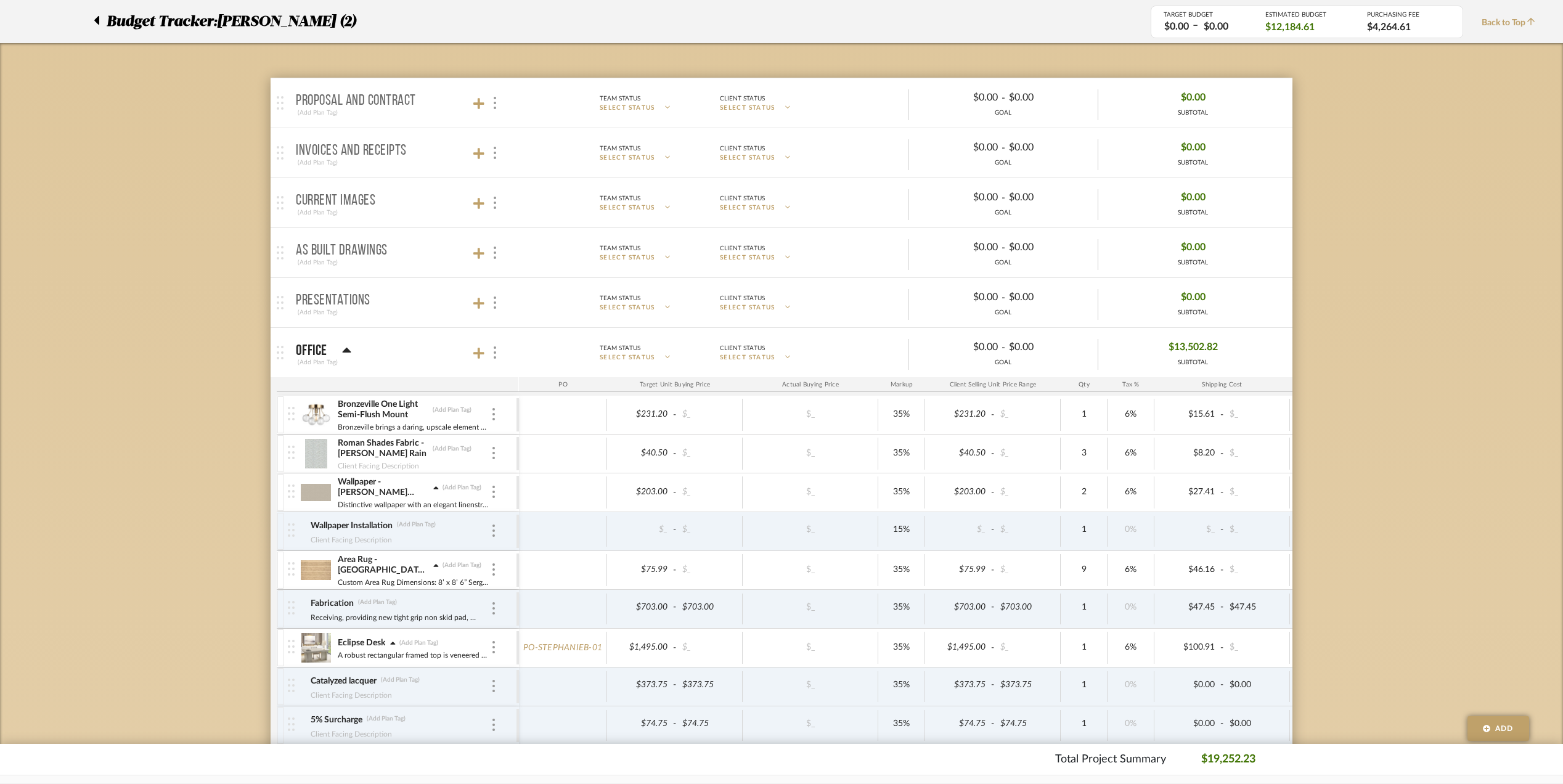
click at [435, 489] on icon at bounding box center [435, 488] width 5 height 3
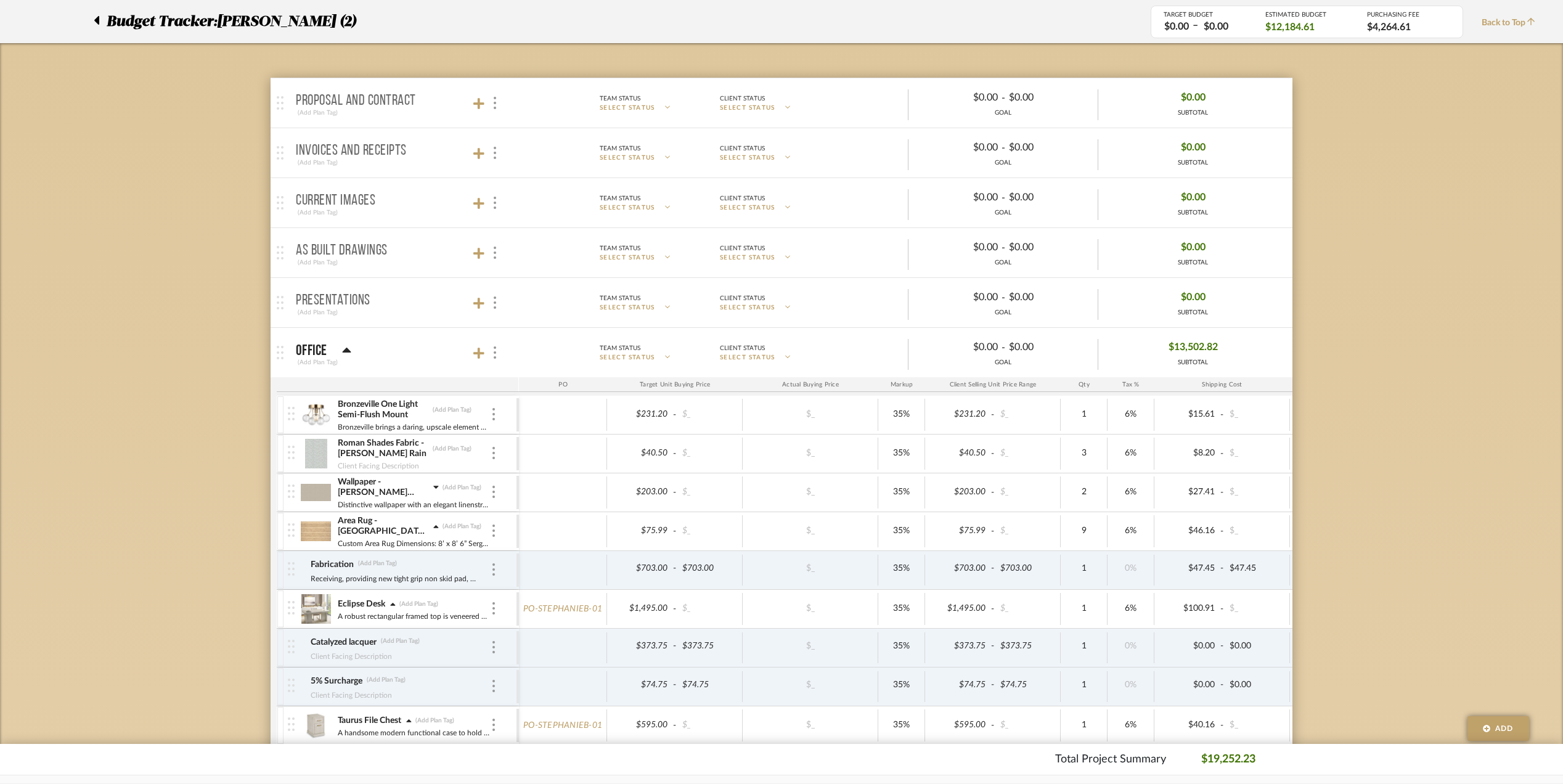
click at [435, 488] on icon at bounding box center [435, 487] width 5 height 3
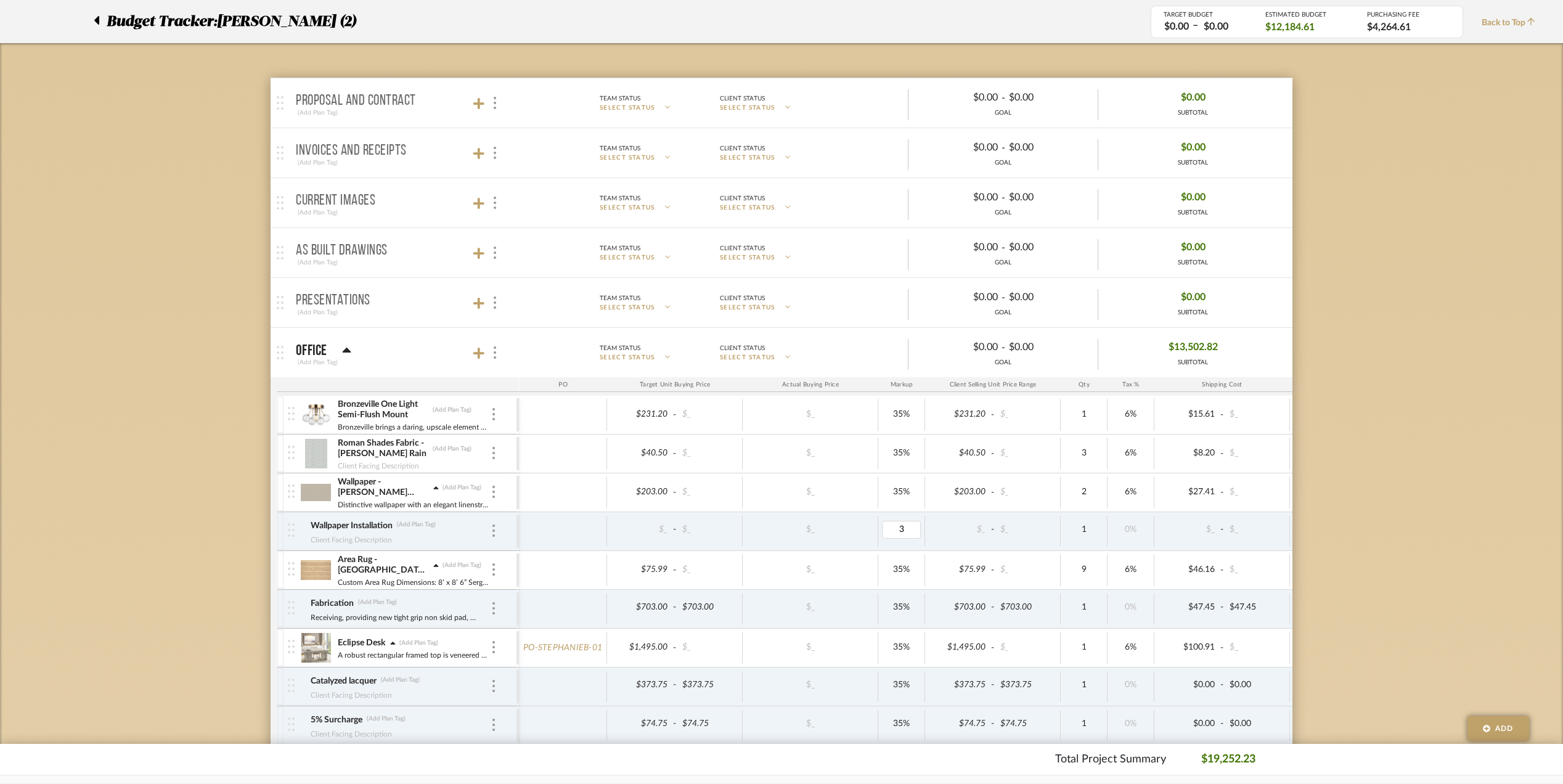
type input "35"
click at [492, 456] on img at bounding box center [493, 452] width 2 height 12
click at [536, 516] on span "Add Associated Product or Labor" at bounding box center [554, 514] width 76 height 21
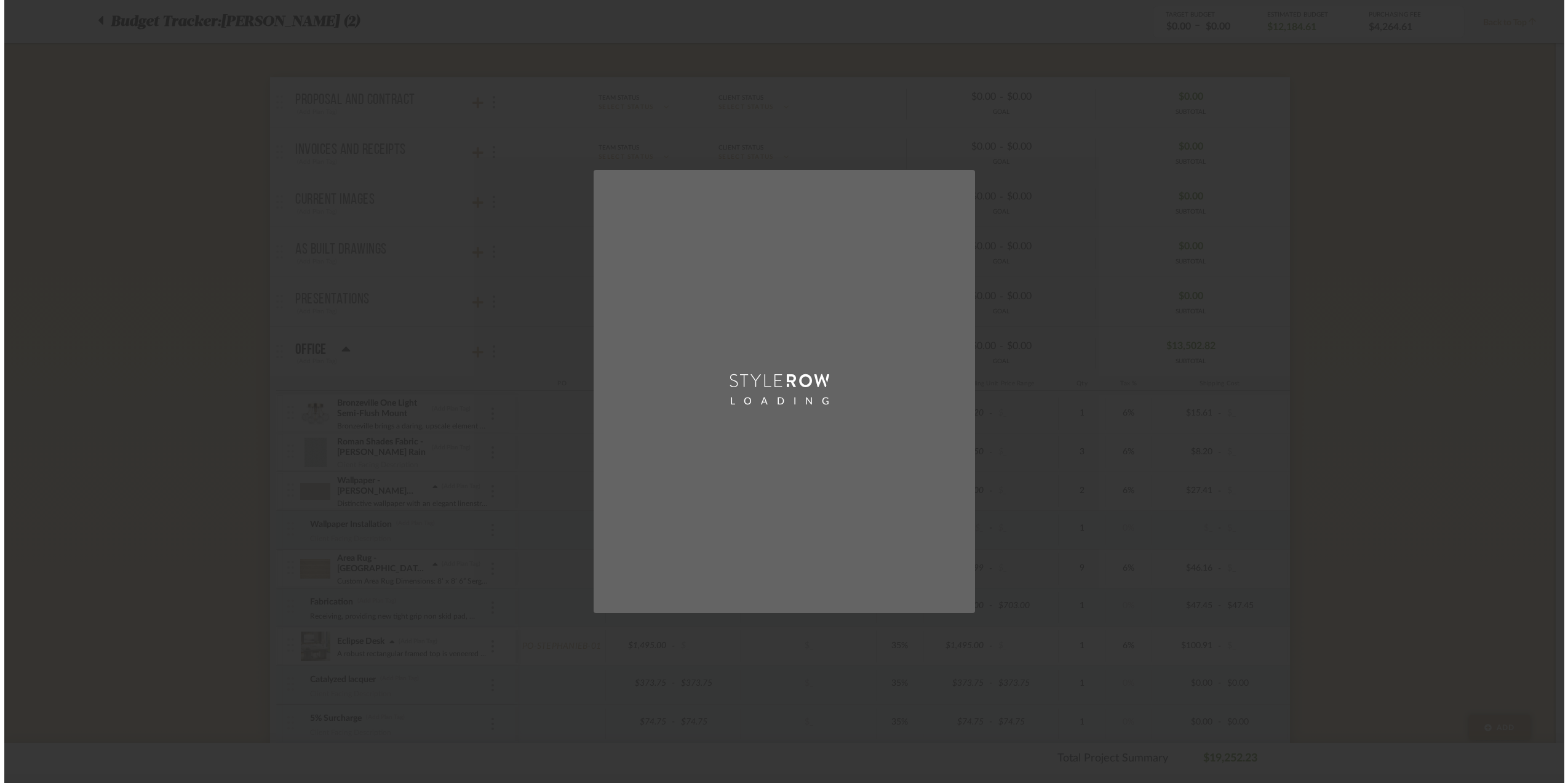
scroll to position [0, 0]
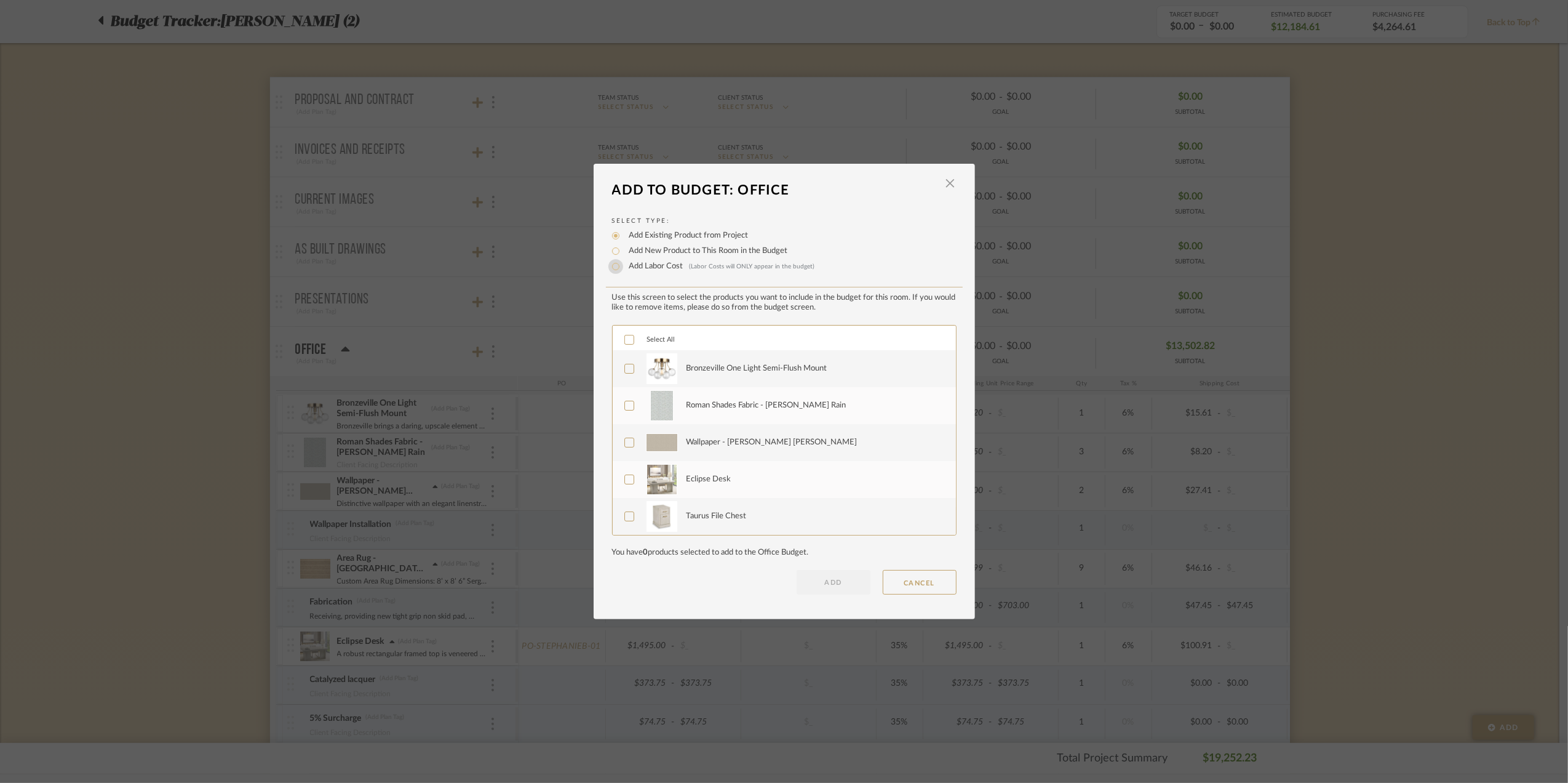
click at [609, 267] on input "Add Labor Cost (Labor Costs will ONLY appear in the budget)" at bounding box center [616, 266] width 15 height 15
radio input "true"
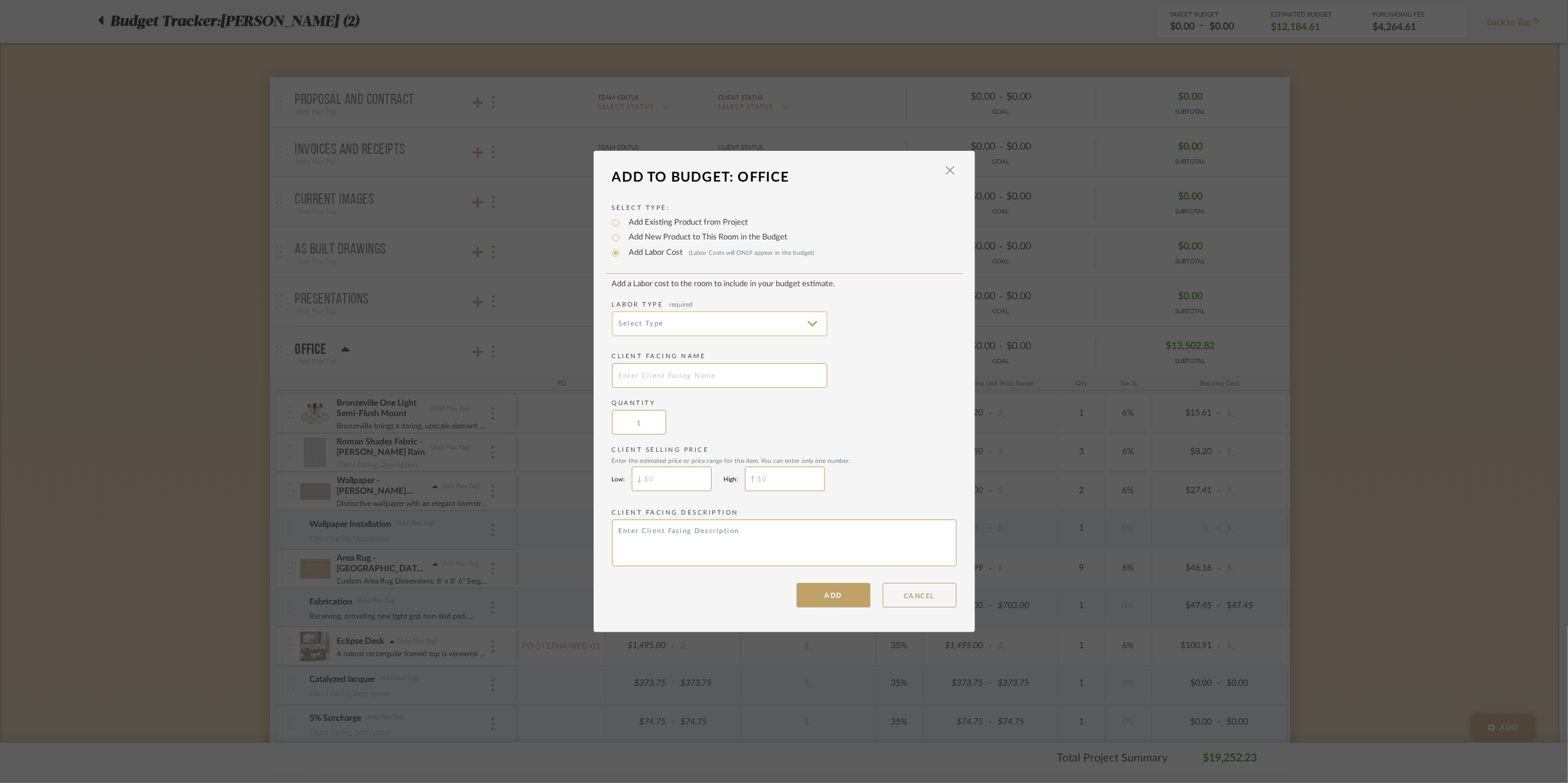
click at [668, 320] on input at bounding box center [720, 324] width 215 height 25
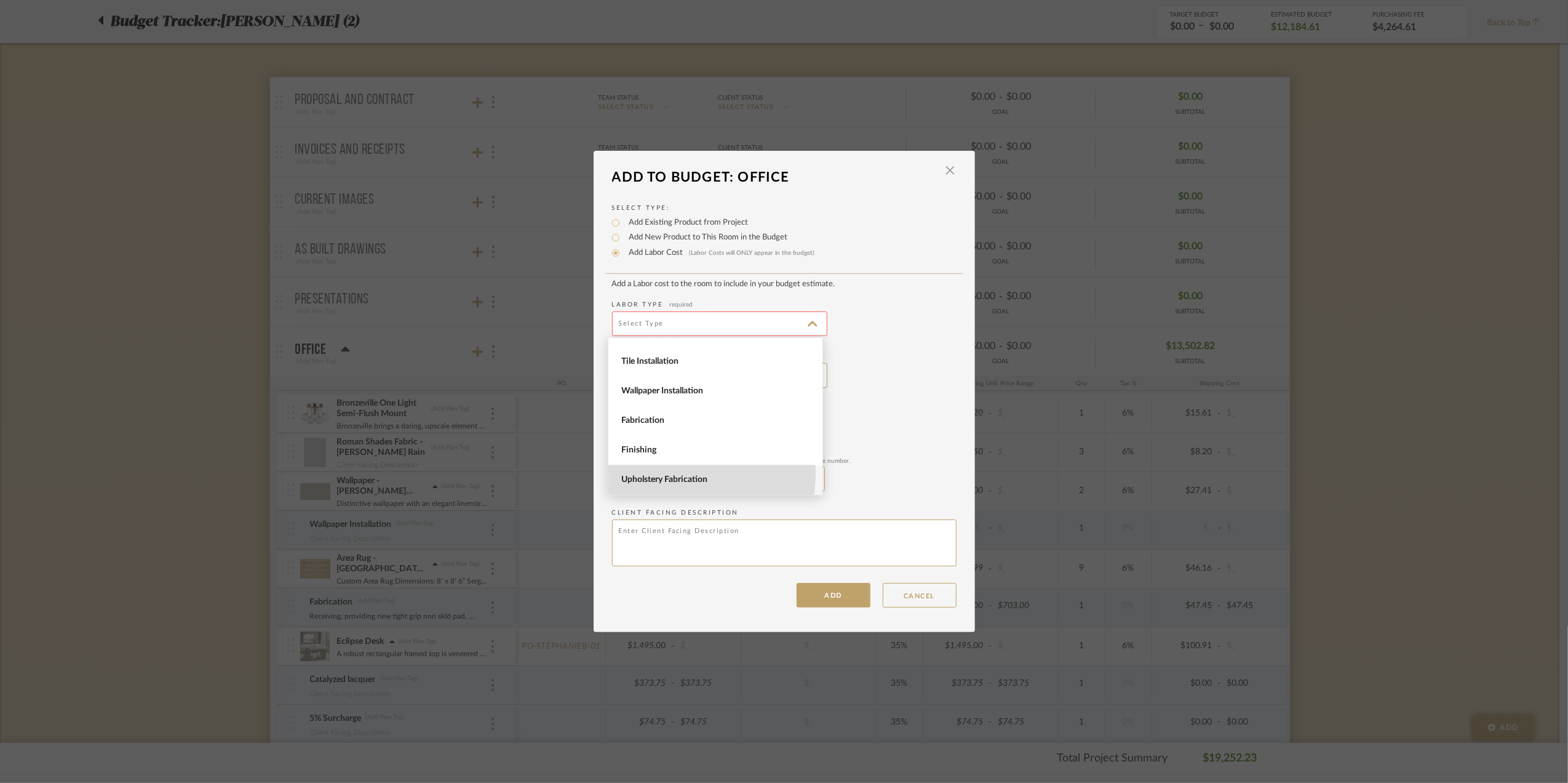
click at [689, 474] on span "Upholstery Fabrication" at bounding box center [717, 479] width 191 height 11
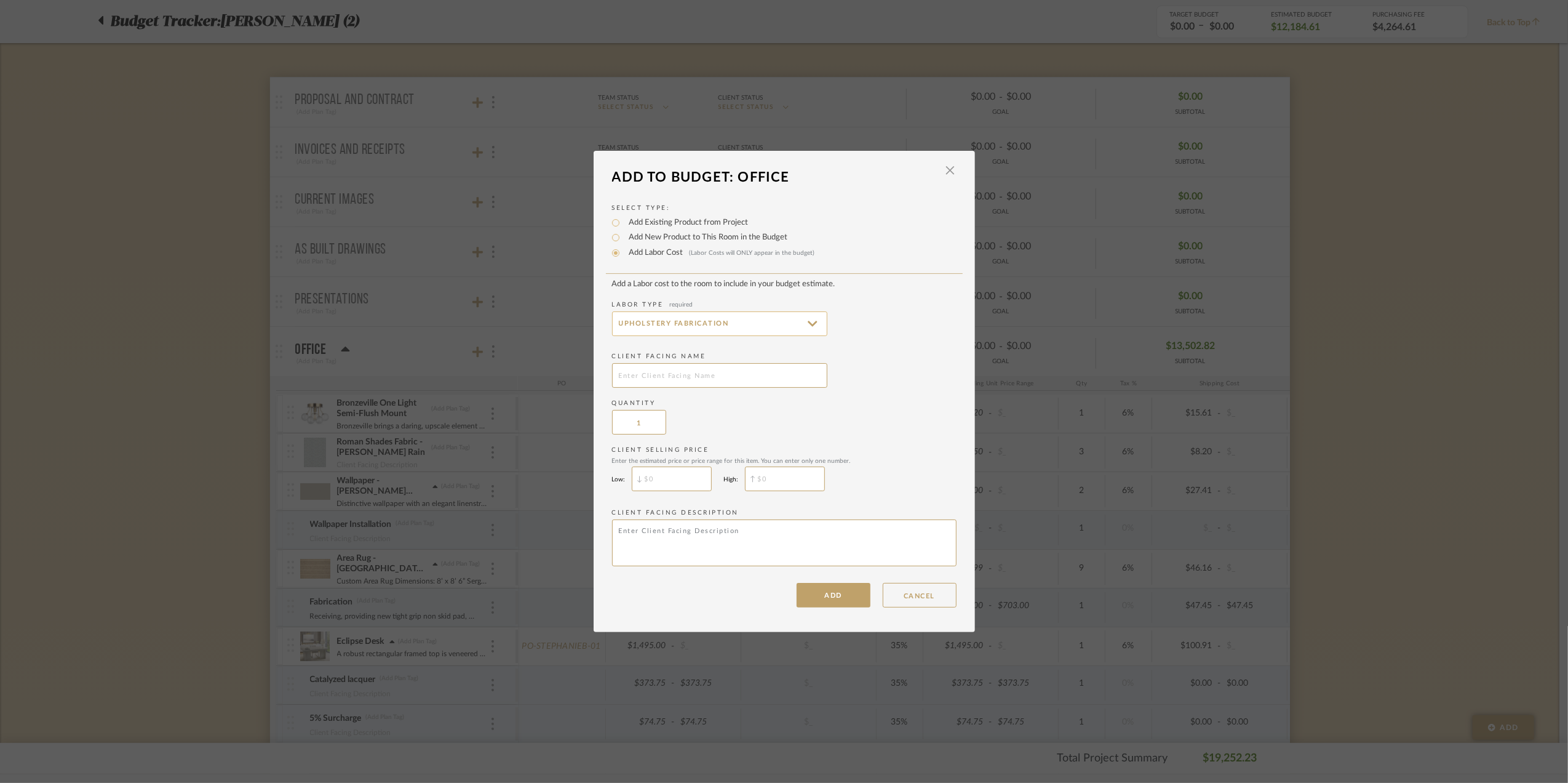
click at [812, 319] on input "Upholstery Fabrication" at bounding box center [720, 324] width 215 height 25
click at [661, 418] on span "Fabrication" at bounding box center [717, 420] width 191 height 11
type input "Fabrication"
click at [655, 370] on input "text" at bounding box center [720, 375] width 215 height 25
type input "Drapery Workroom"
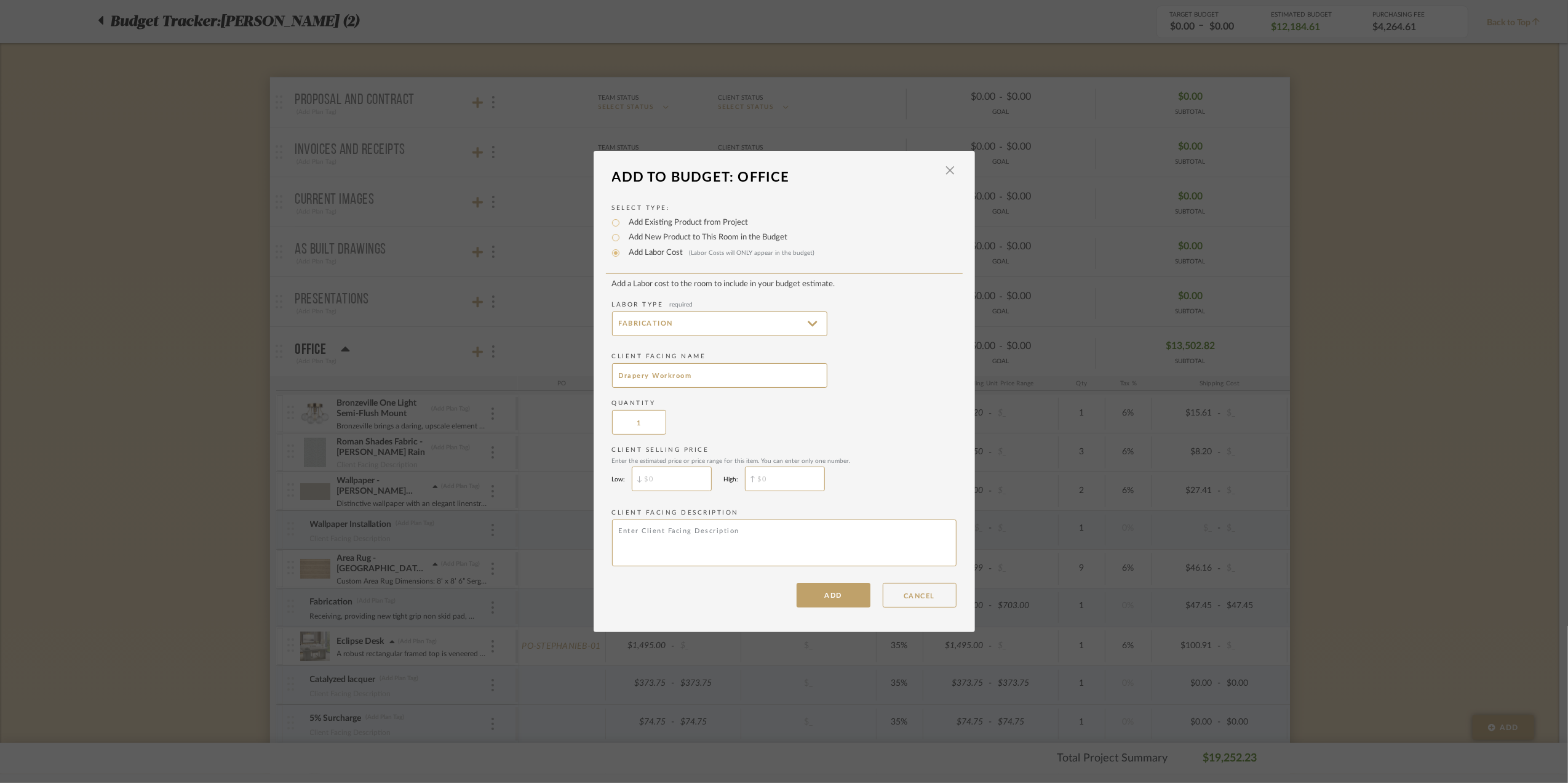
click at [751, 404] on label "Quantity" at bounding box center [784, 403] width 345 height 9
type input "$"
click at [678, 477] on input "$" at bounding box center [672, 479] width 80 height 25
click at [864, 442] on add-labor-cost "Add a Labor cost to the room to include in your budget estimate. Labor Type req…" at bounding box center [784, 425] width 345 height 291
click at [819, 601] on button "ADD" at bounding box center [833, 595] width 74 height 25
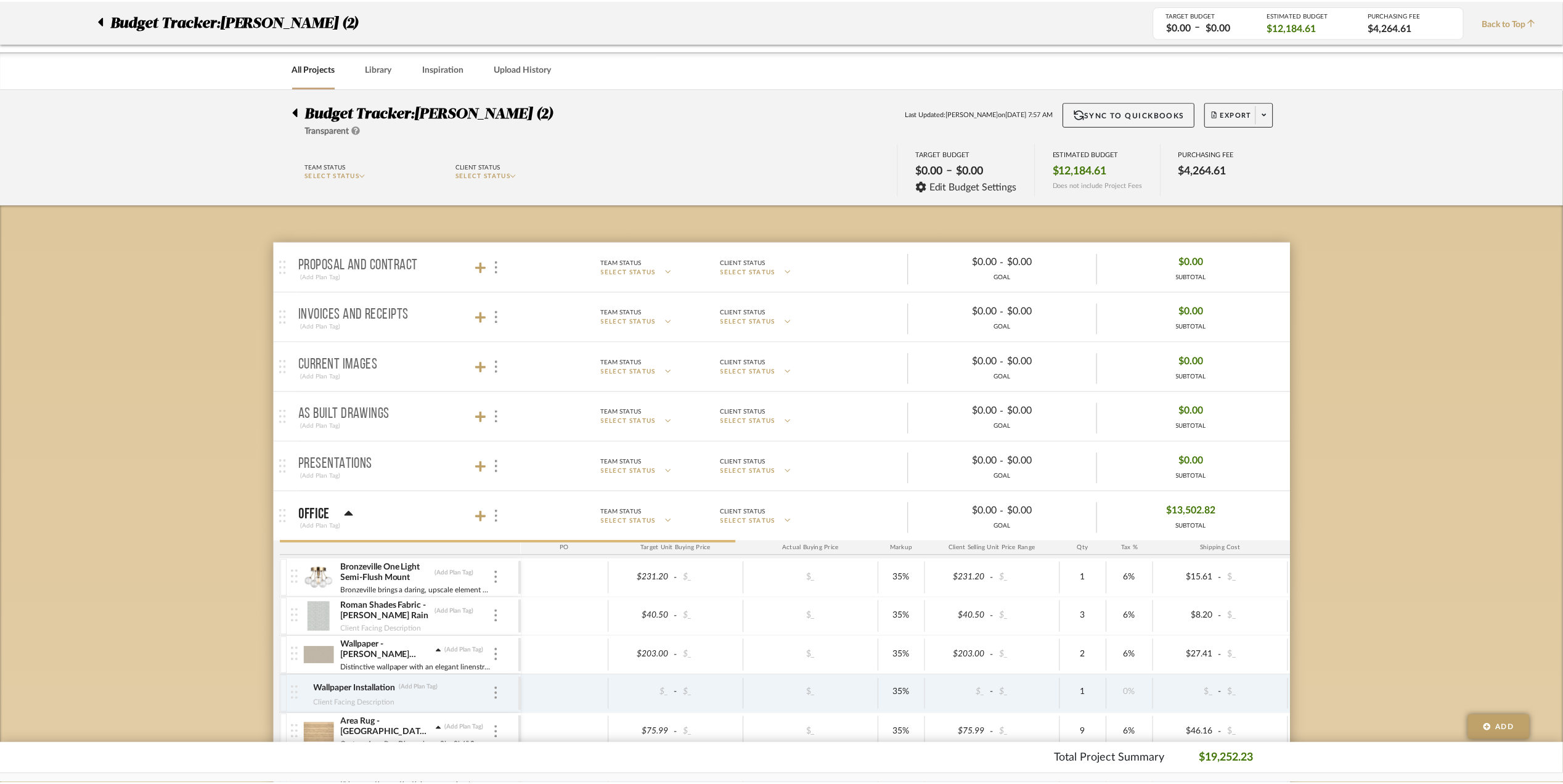
scroll to position [164, 0]
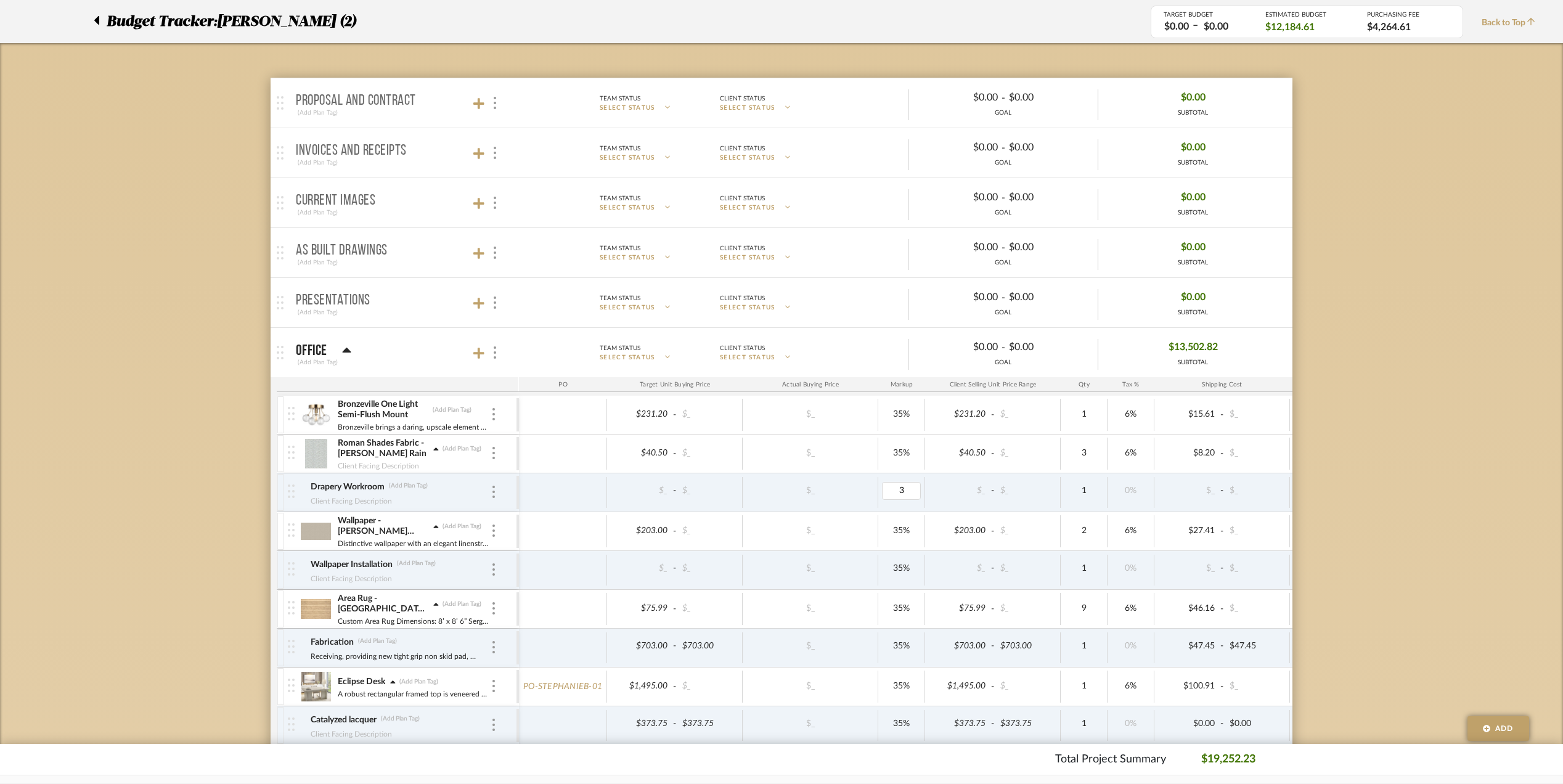
type input "35"
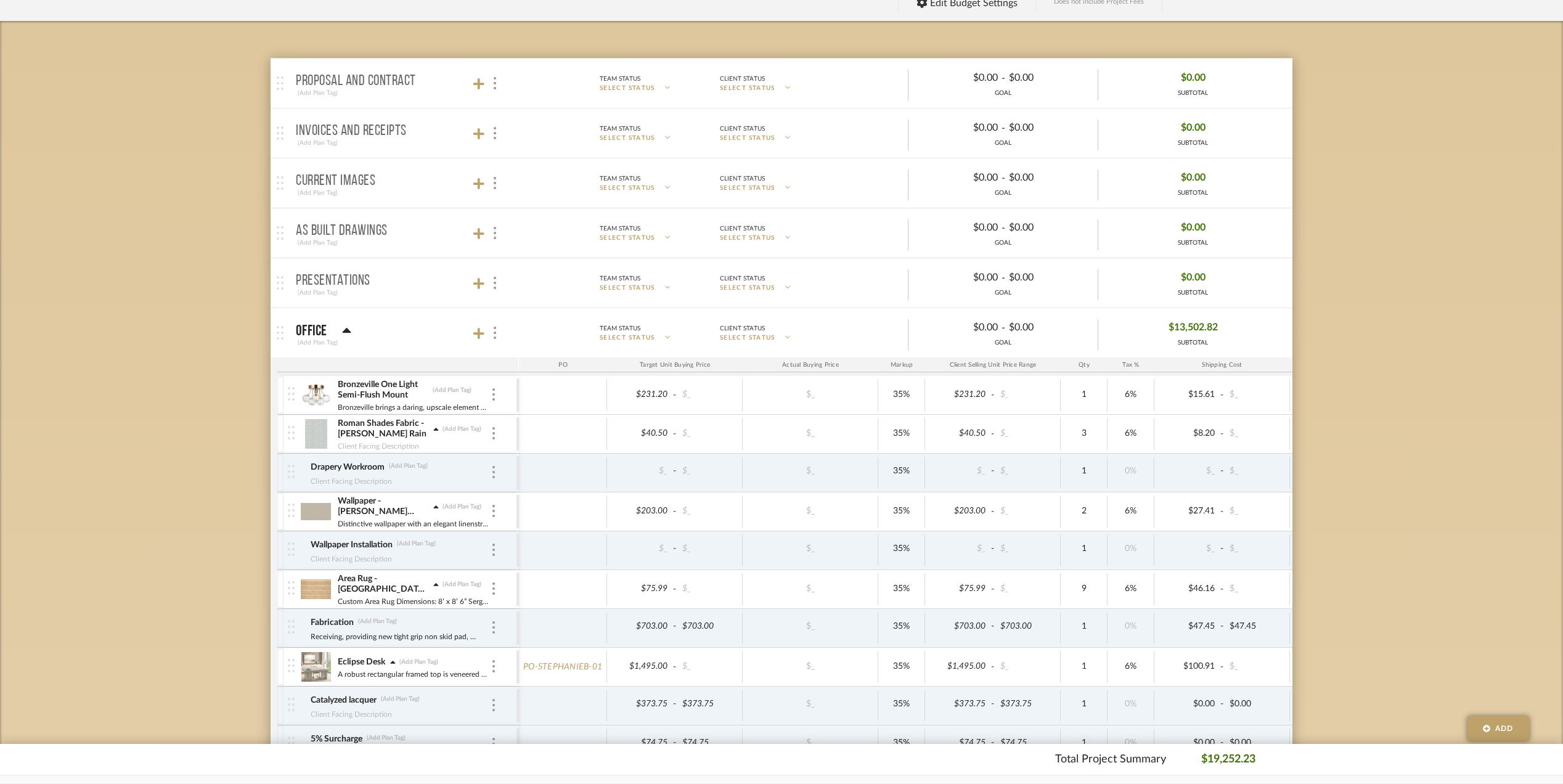
scroll to position [0, 0]
